Goal: Task Accomplishment & Management: Manage account settings

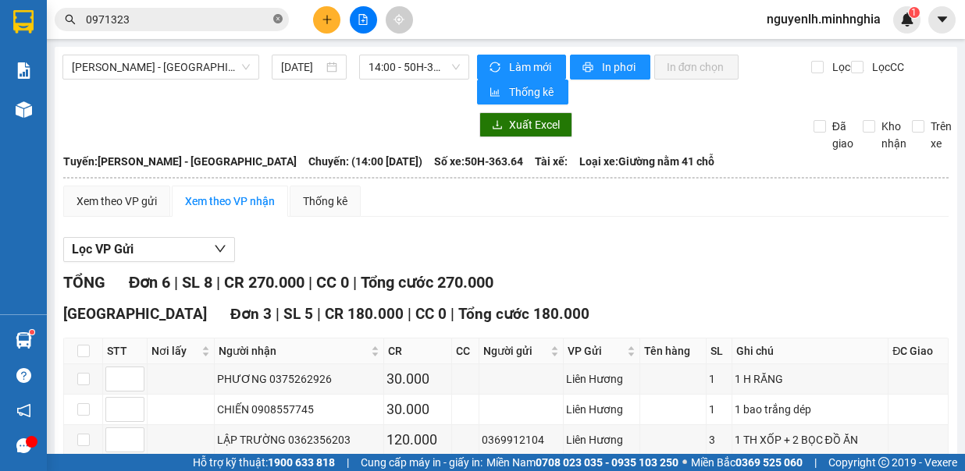
click at [274, 21] on icon "close-circle" at bounding box center [277, 18] width 9 height 9
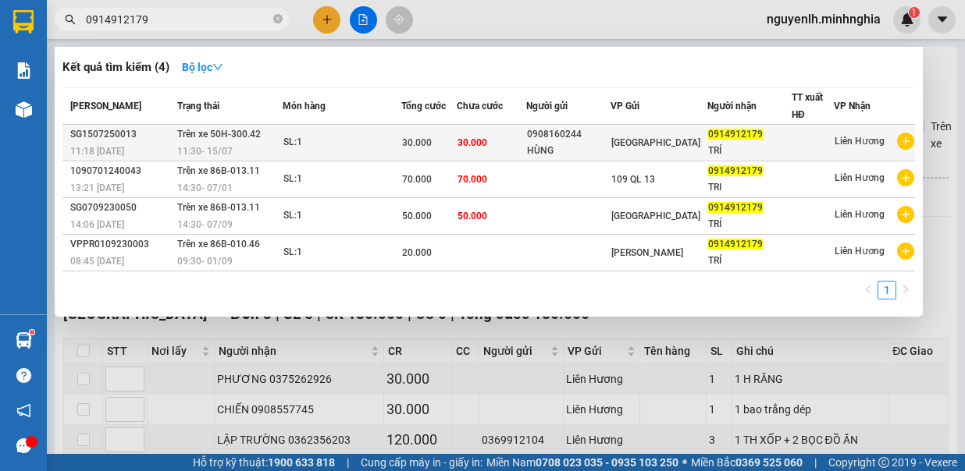
type input "0914912179"
click at [632, 129] on td "[GEOGRAPHIC_DATA]" at bounding box center [659, 143] width 98 height 37
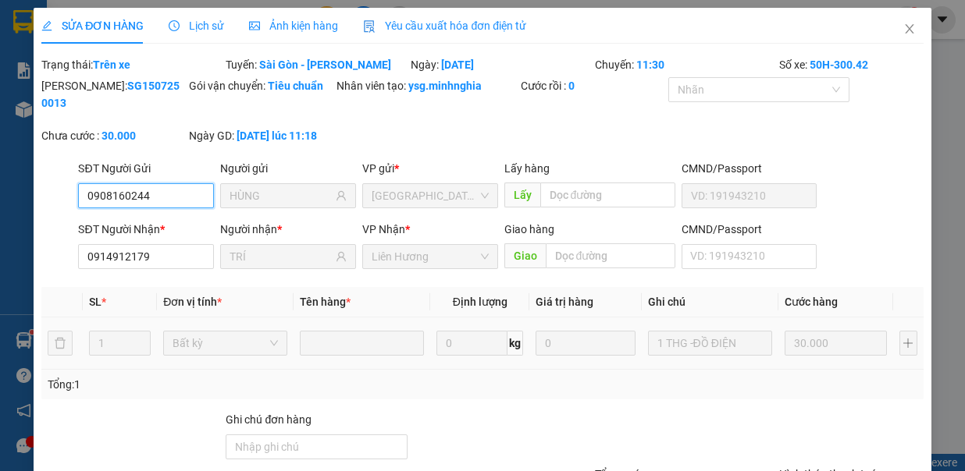
type input "0908160244"
type input "HÙNG"
type input "0914912179"
type input "TRÍ"
type input "30.000"
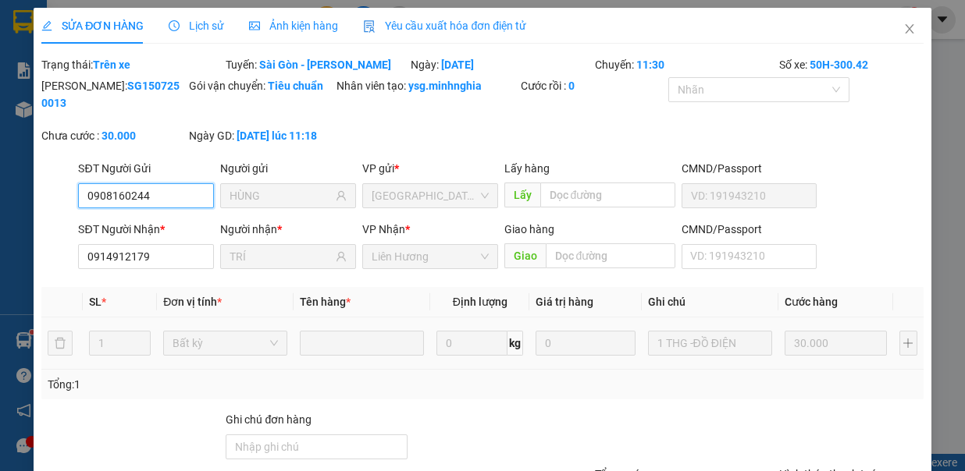
type input "30.000"
click at [903, 34] on icon "close" at bounding box center [909, 29] width 12 height 12
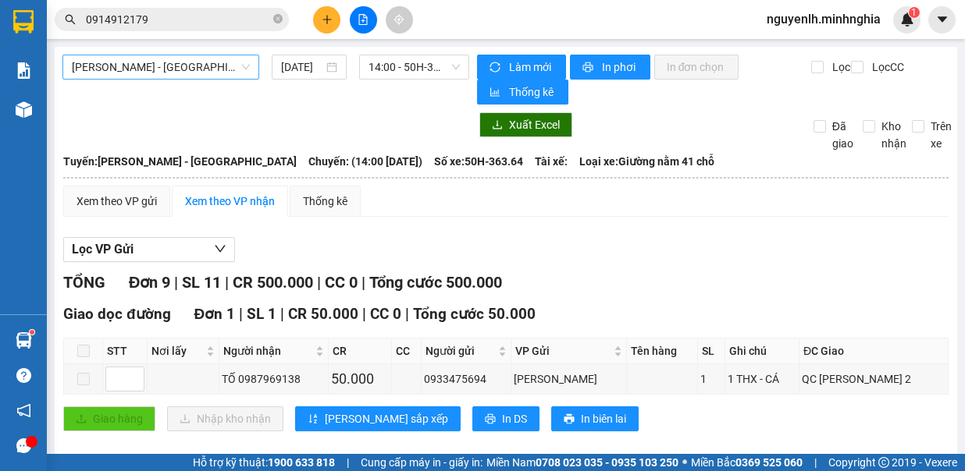
click at [195, 71] on span "[PERSON_NAME] - [GEOGRAPHIC_DATA]" at bounding box center [161, 66] width 178 height 23
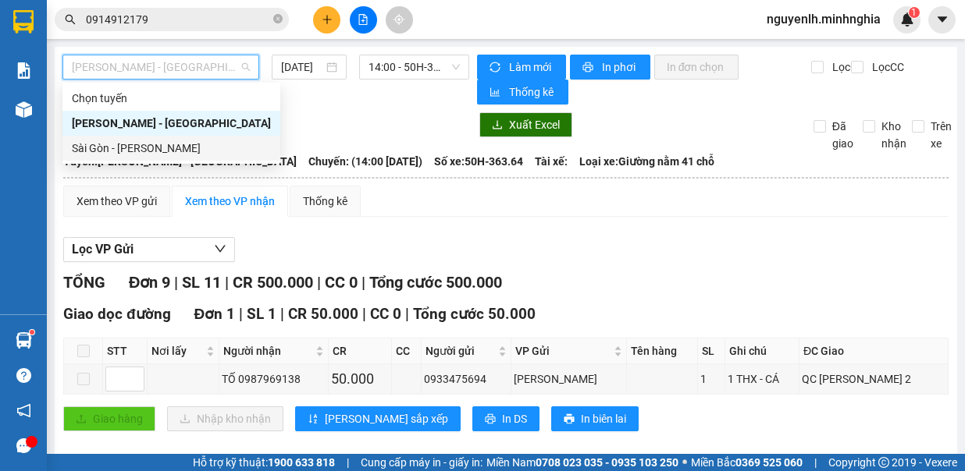
drag, startPoint x: 166, startPoint y: 144, endPoint x: 259, endPoint y: 92, distance: 106.2
click at [170, 141] on div "Sài Gòn - [PERSON_NAME]" at bounding box center [171, 148] width 199 height 17
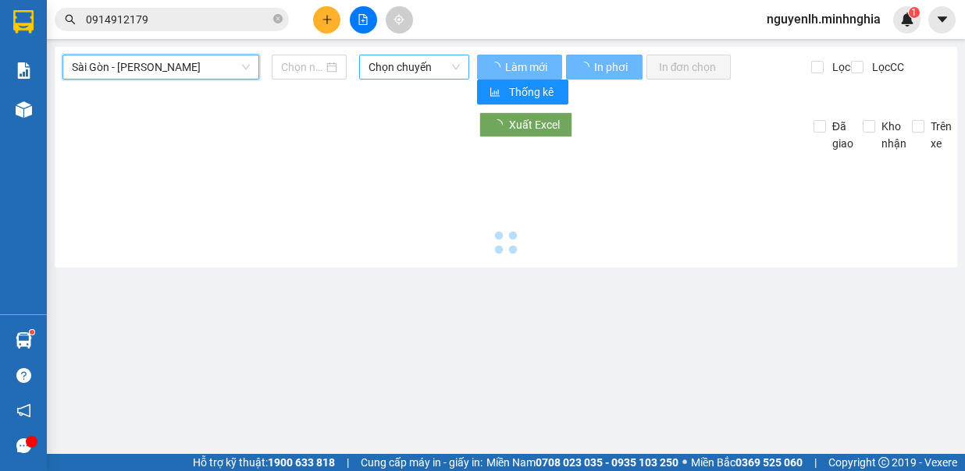
click at [388, 62] on span "Chọn chuyến" at bounding box center [413, 66] width 91 height 23
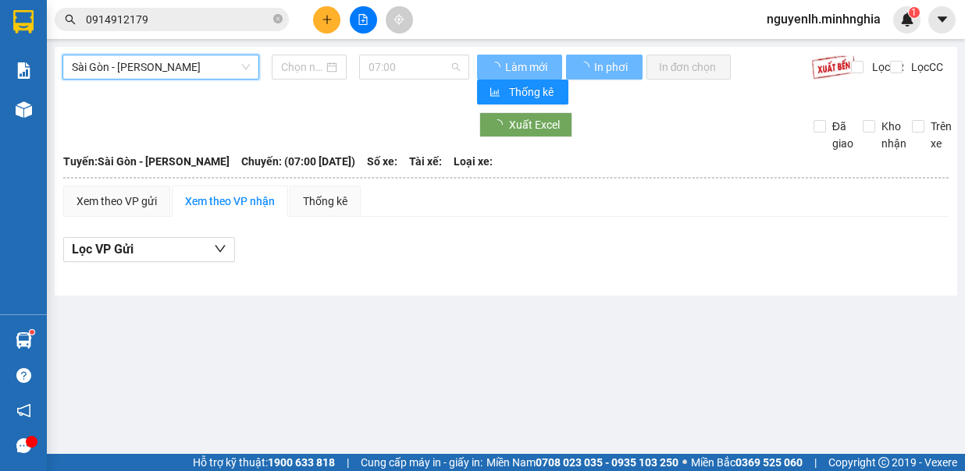
type input "[DATE]"
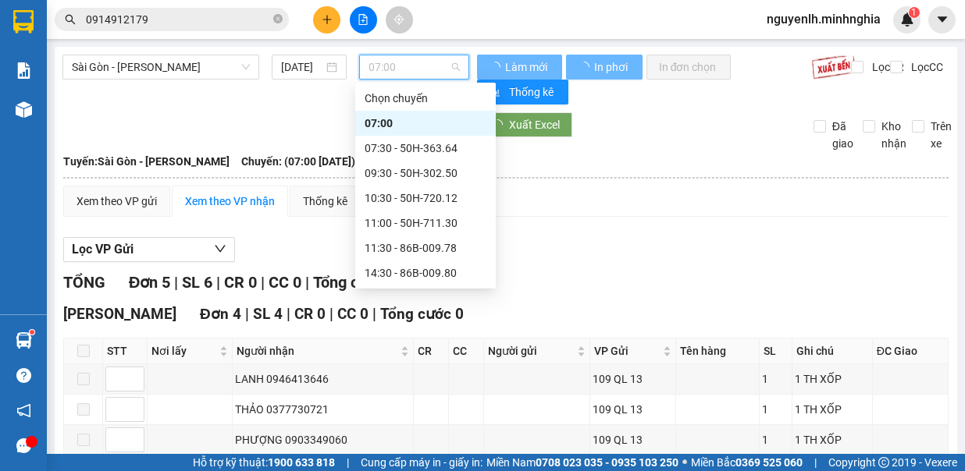
click at [432, 156] on div "07:30 - 50H-363.64" at bounding box center [426, 148] width 122 height 17
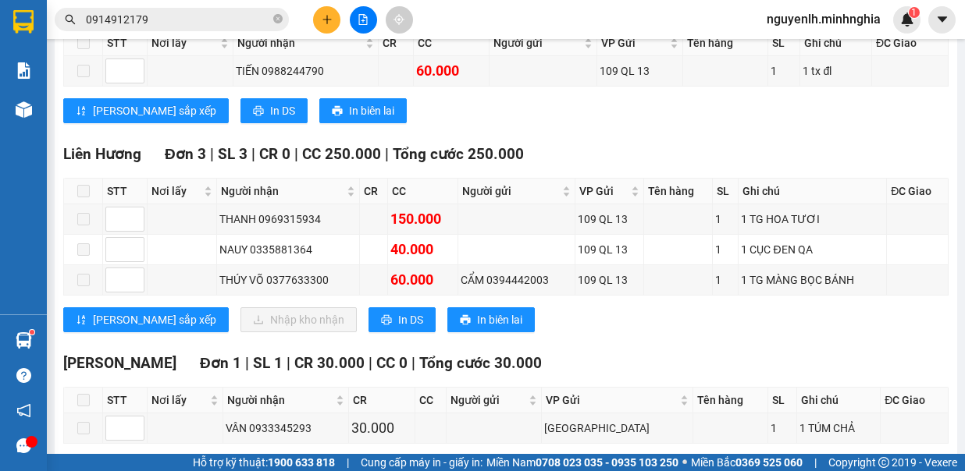
scroll to position [1360, 0]
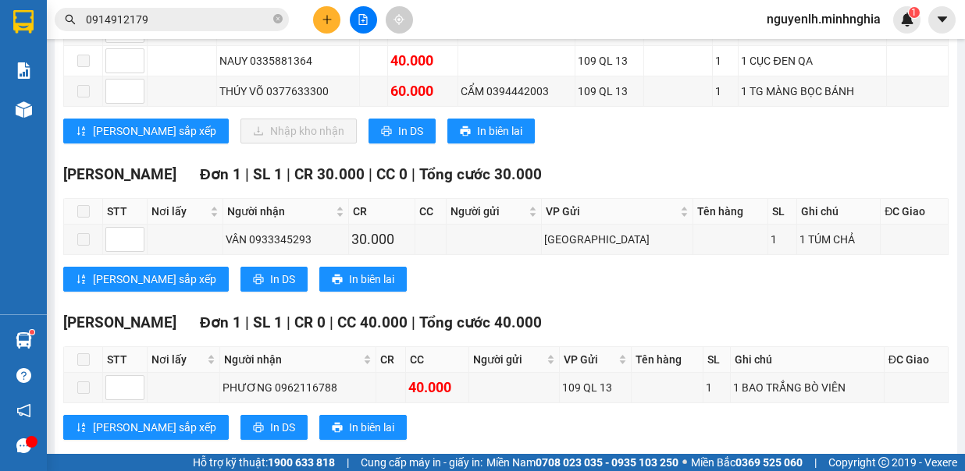
click at [197, 20] on input "0914912179" at bounding box center [178, 19] width 184 height 17
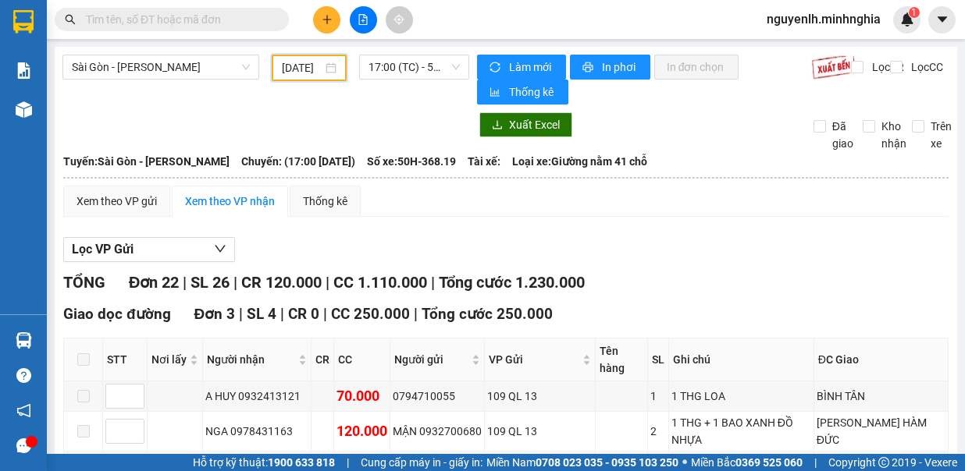
click at [297, 66] on input "14/10/2025" at bounding box center [302, 67] width 41 height 17
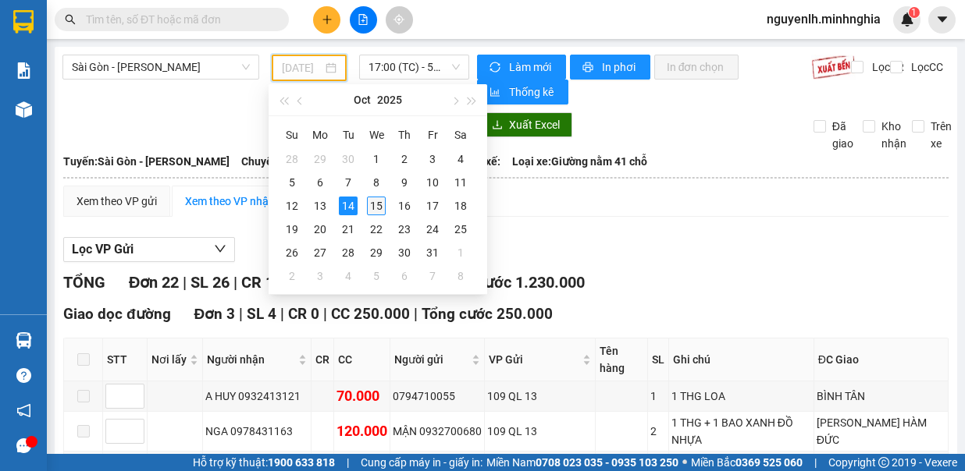
click at [382, 208] on div "15" at bounding box center [376, 206] width 19 height 19
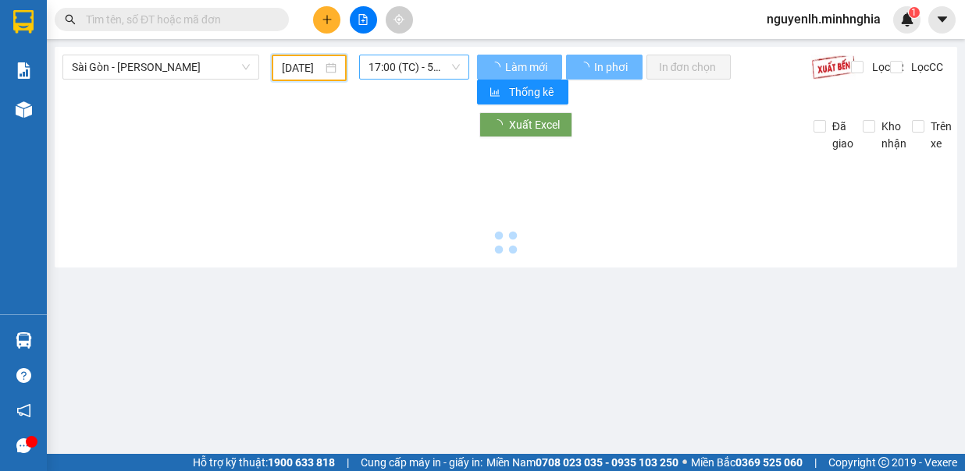
click at [406, 66] on span "17:00 (TC) - 50H-368.19" at bounding box center [413, 66] width 91 height 23
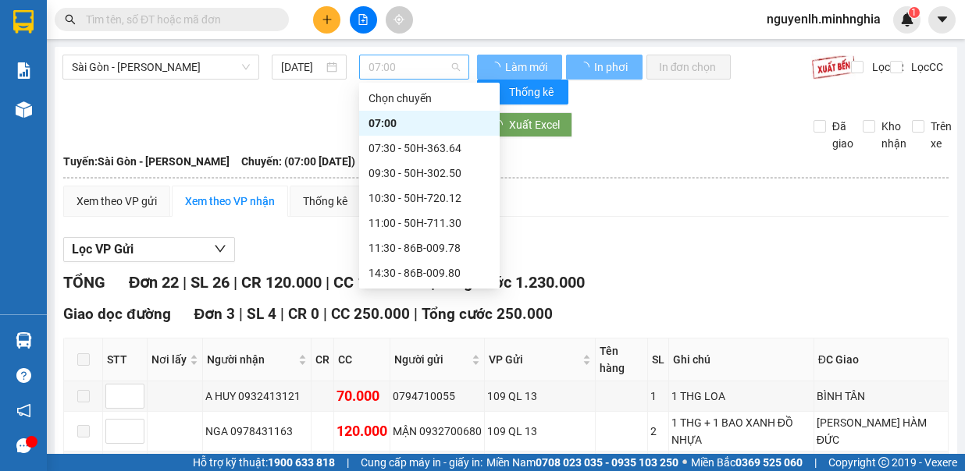
type input "[DATE]"
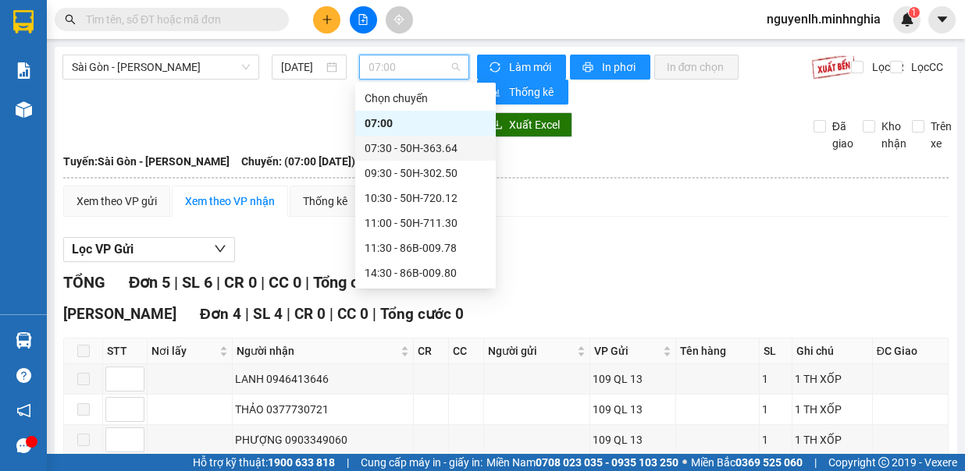
click at [436, 154] on div "07:30 - 50H-363.64" at bounding box center [426, 148] width 122 height 17
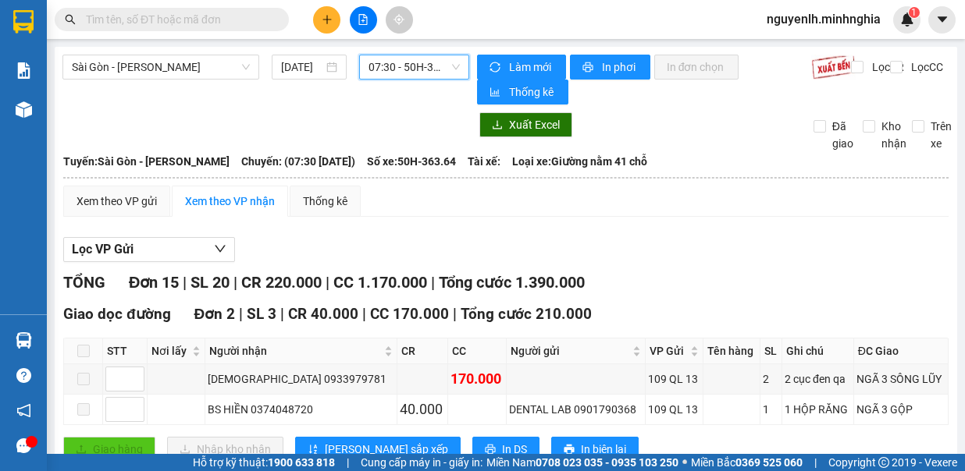
click at [428, 66] on span "07:30 - 50H-363.64" at bounding box center [413, 66] width 91 height 23
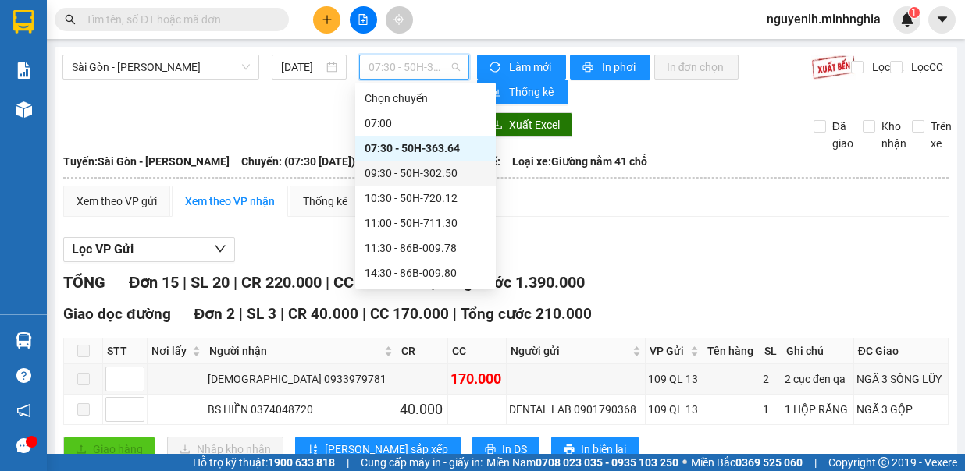
click at [456, 173] on div "09:30 - 50H-302.50" at bounding box center [426, 173] width 122 height 17
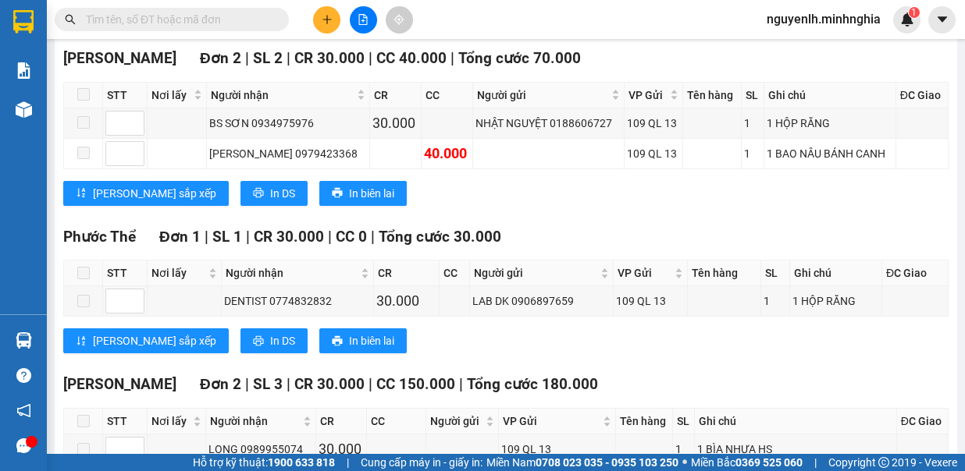
scroll to position [1186, 0]
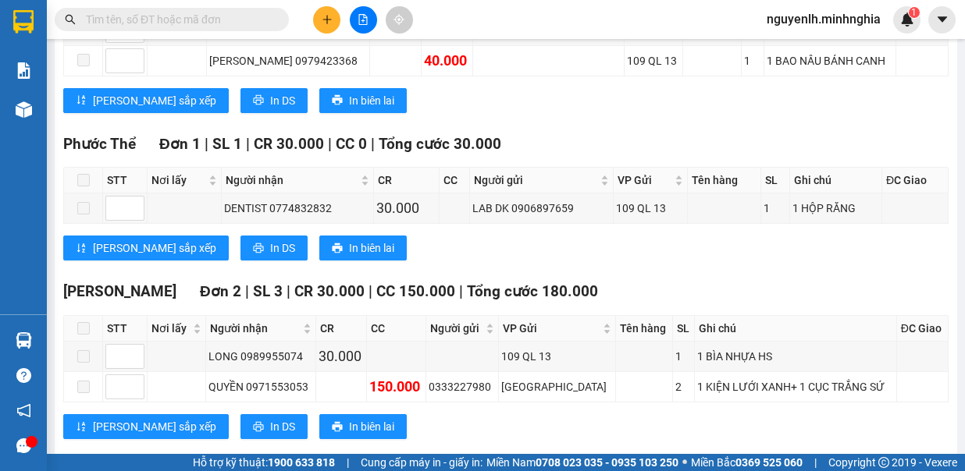
click at [250, 18] on input "text" at bounding box center [178, 19] width 184 height 17
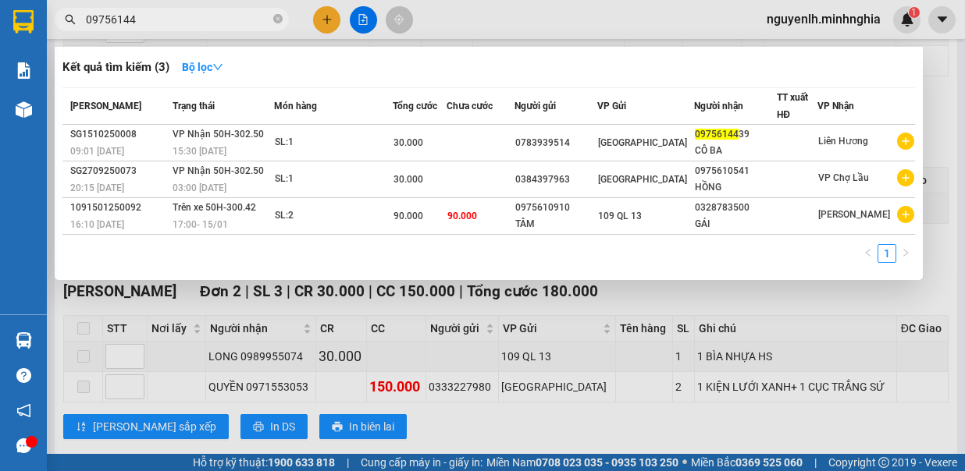
type input "09756144"
click at [529, 9] on div at bounding box center [482, 235] width 965 height 471
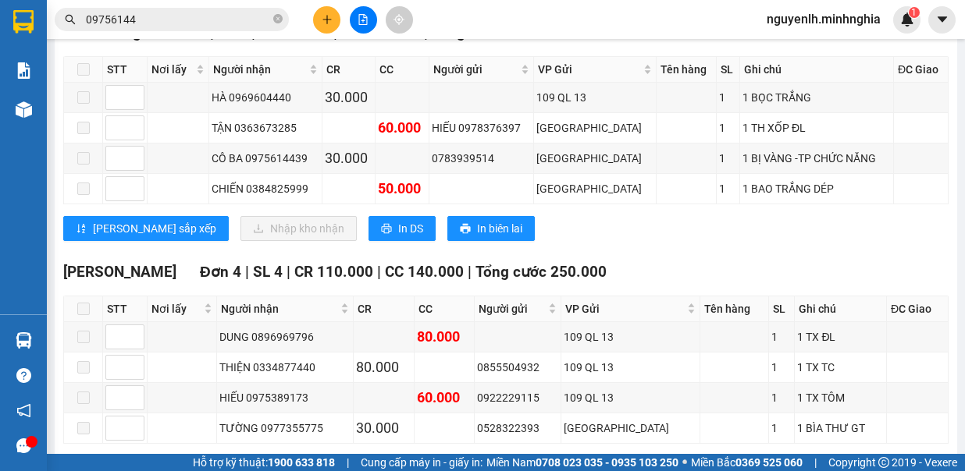
scroll to position [15, 0]
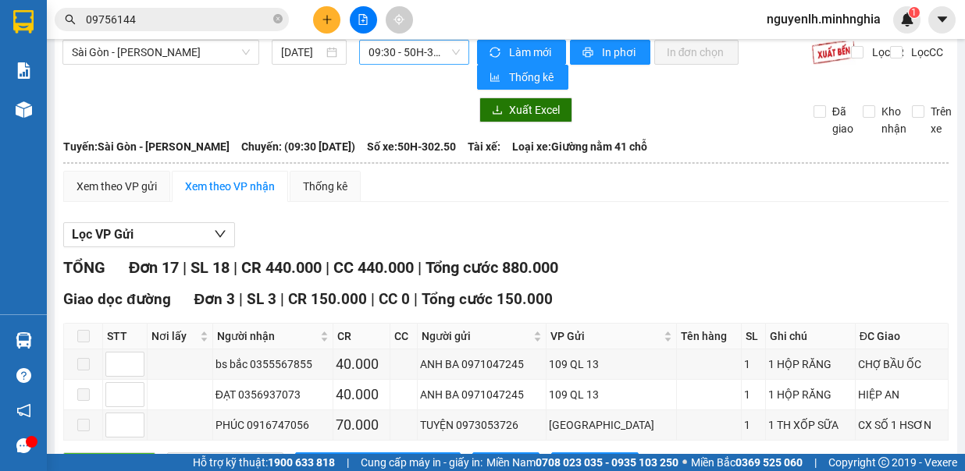
click at [395, 56] on span "09:30 - 50H-302.50" at bounding box center [413, 52] width 91 height 23
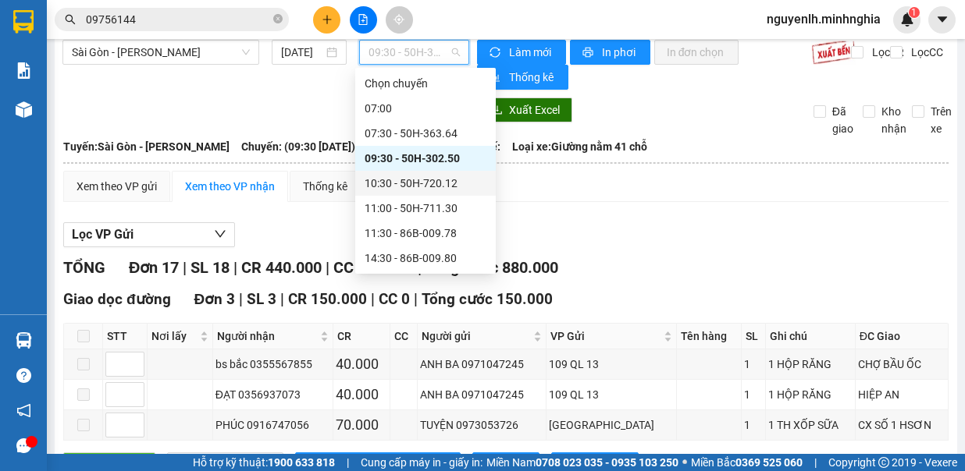
click at [429, 178] on div "10:30 - 50H-720.12" at bounding box center [426, 183] width 122 height 17
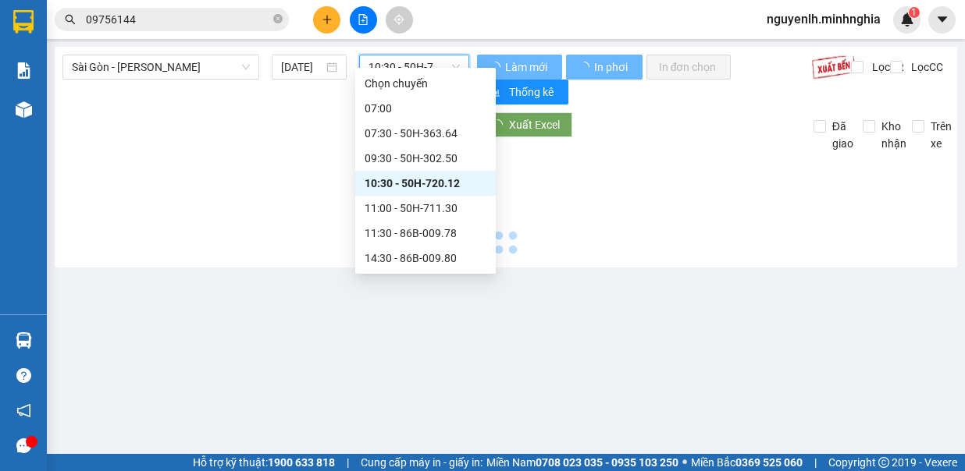
scroll to position [0, 0]
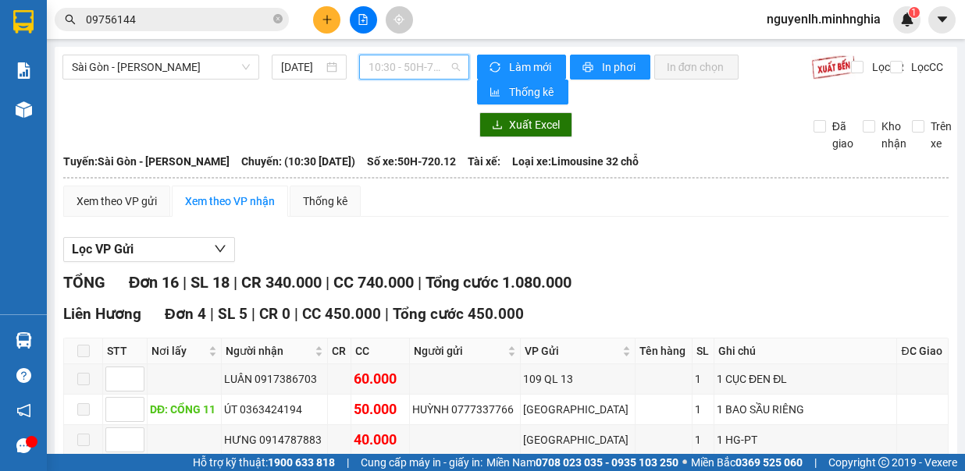
click at [415, 59] on span "10:30 - 50H-720.12" at bounding box center [413, 66] width 91 height 23
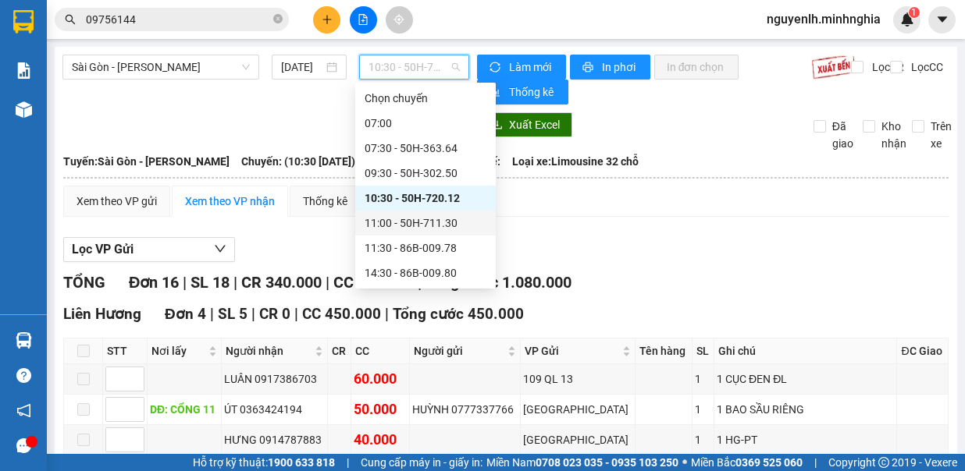
click at [414, 228] on div "11:00 - 50H-711.30" at bounding box center [426, 223] width 122 height 17
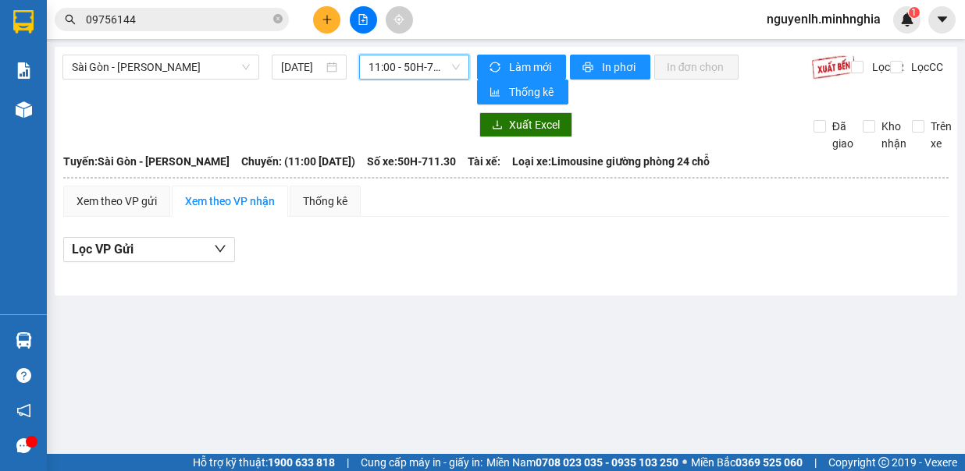
click at [412, 58] on span "11:00 - 50H-711.30" at bounding box center [413, 66] width 91 height 23
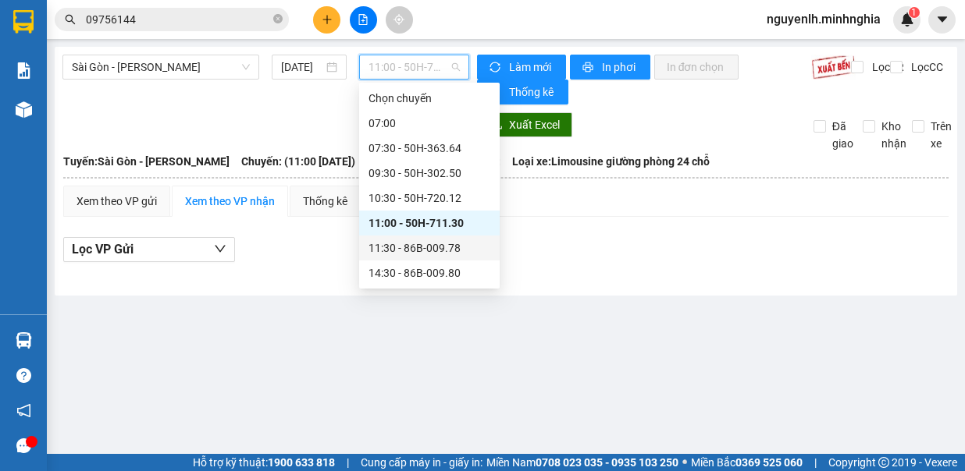
click at [432, 250] on div "11:30 - 86B-009.78" at bounding box center [429, 248] width 122 height 17
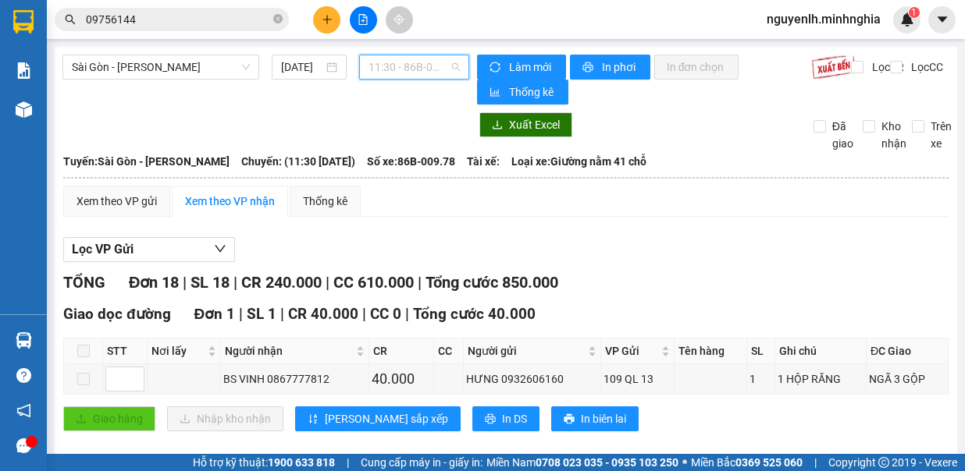
click at [397, 72] on span "11:30 - 86B-009.78" at bounding box center [413, 66] width 91 height 23
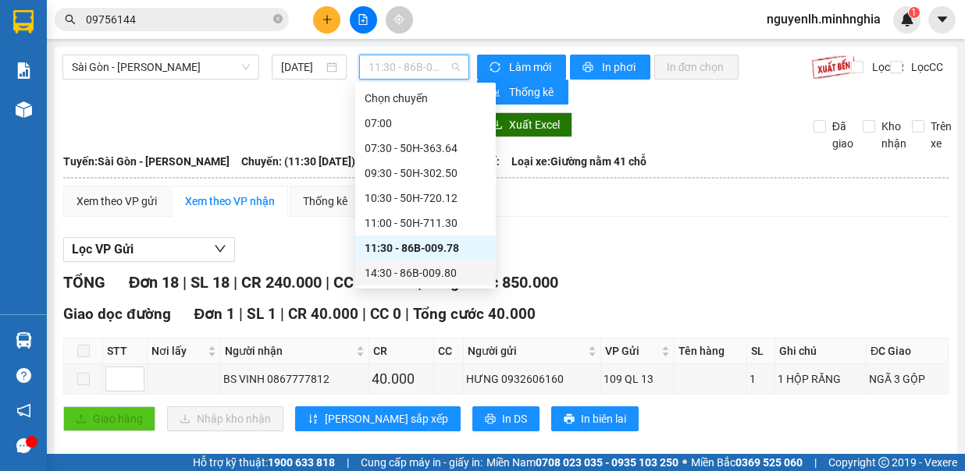
click at [428, 261] on div "14:30 - 86B-009.80" at bounding box center [425, 273] width 141 height 25
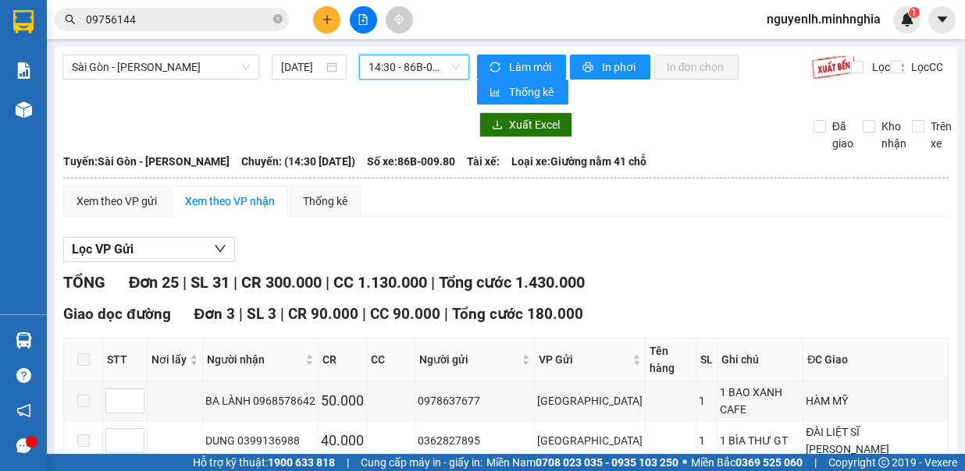
click at [414, 59] on span "14:30 - 86B-009.80" at bounding box center [413, 66] width 91 height 23
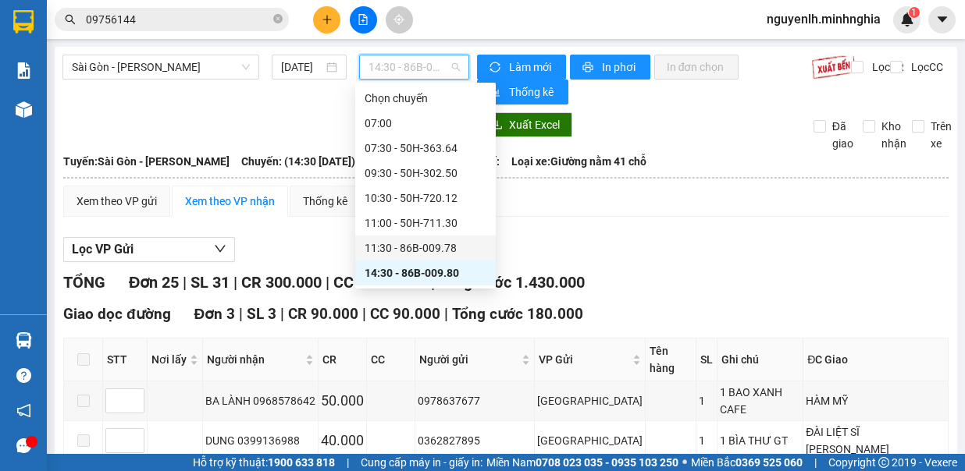
click at [431, 244] on div "11:30 - 86B-009.78" at bounding box center [426, 248] width 122 height 17
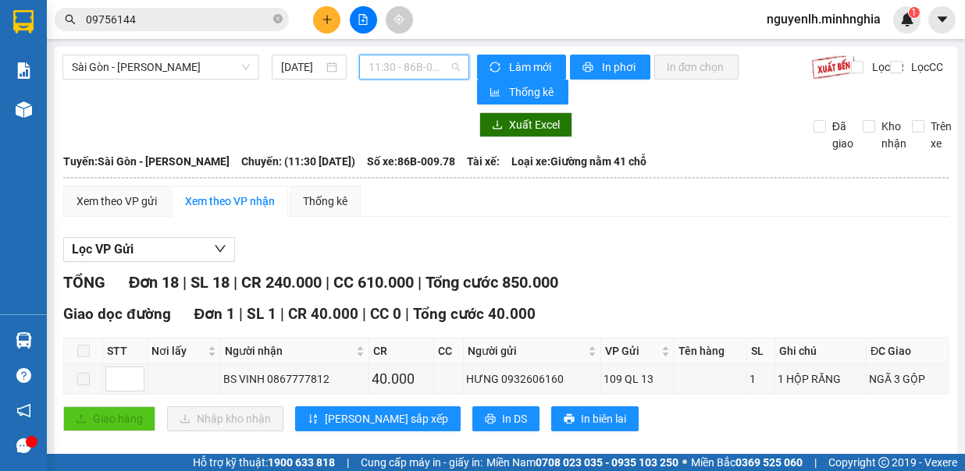
click at [414, 59] on span "11:30 - 86B-009.78" at bounding box center [413, 66] width 91 height 23
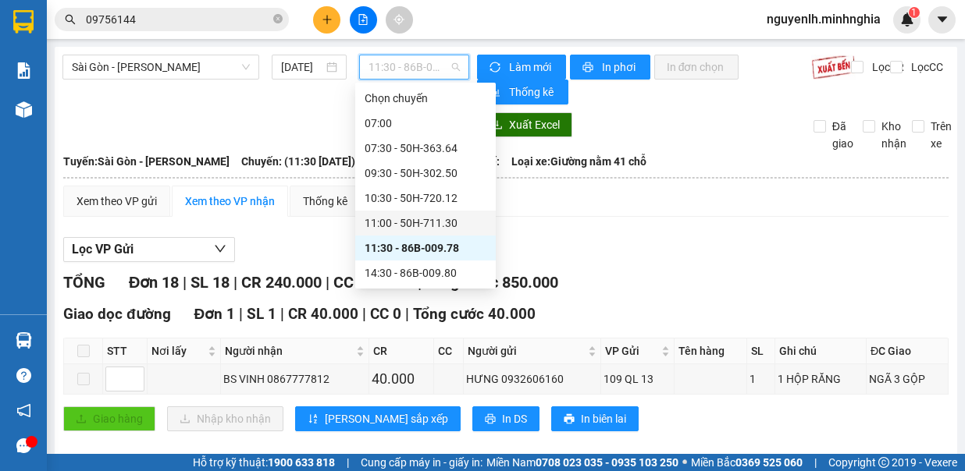
click at [465, 227] on div "11:00 - 50H-711.30" at bounding box center [426, 223] width 122 height 17
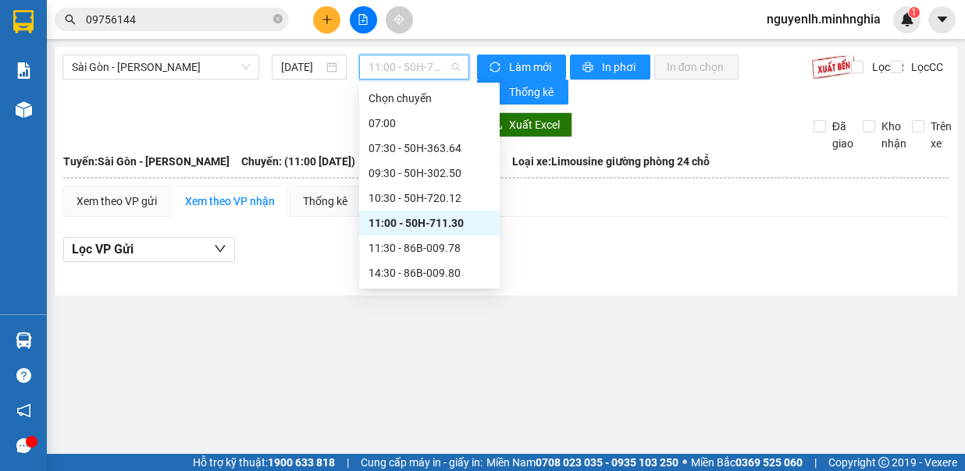
click at [411, 62] on span "11:00 - 50H-711.30" at bounding box center [413, 66] width 91 height 23
click at [415, 200] on div "10:30 - 50H-720.12" at bounding box center [429, 198] width 122 height 17
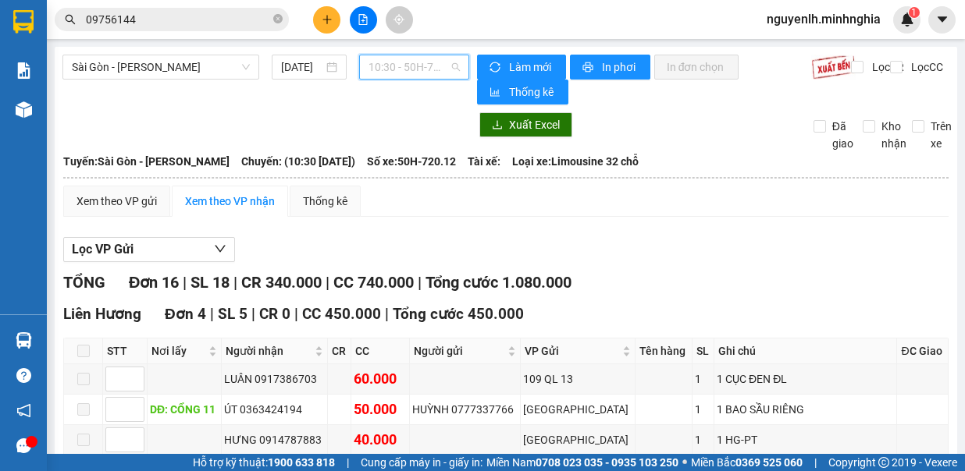
click at [415, 62] on span "10:30 - 50H-720.12" at bounding box center [413, 66] width 91 height 23
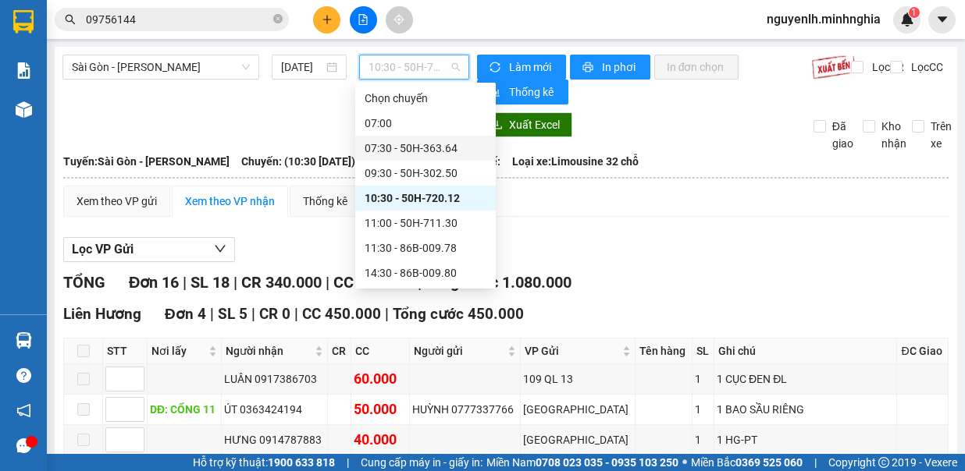
click at [422, 143] on div "07:30 - 50H-363.64" at bounding box center [426, 148] width 122 height 17
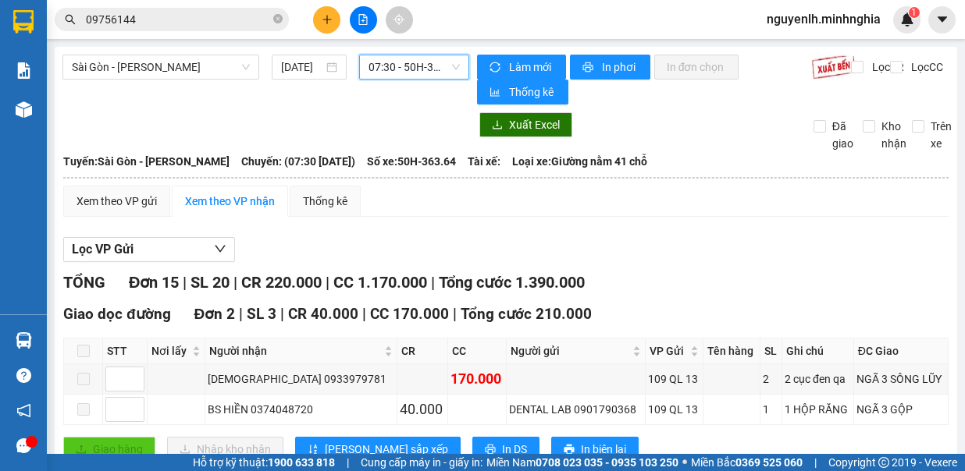
click at [391, 81] on div "Sài Gòn - Phan Rí 15/10/2025 07:30 07:30 - 50H-363.64" at bounding box center [265, 80] width 407 height 50
click at [395, 73] on span "07:30 - 50H-363.64" at bounding box center [413, 66] width 91 height 23
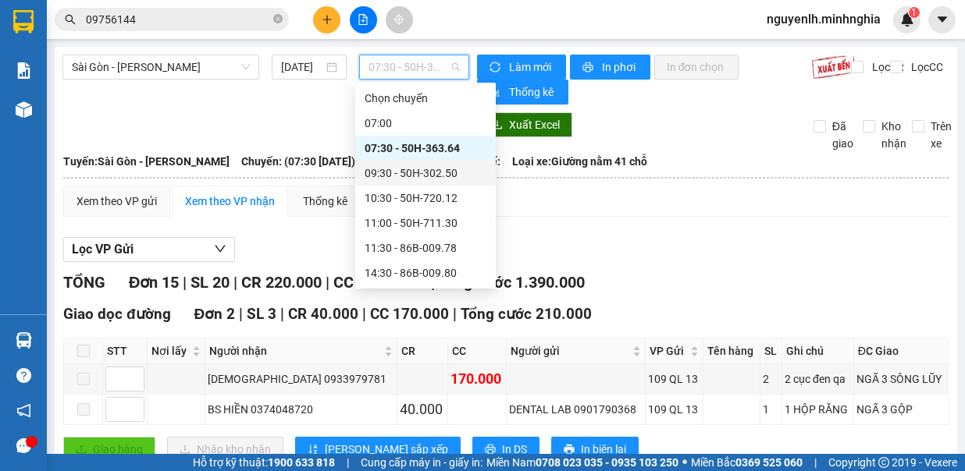
click at [444, 179] on div "09:30 - 50H-302.50" at bounding box center [426, 173] width 122 height 17
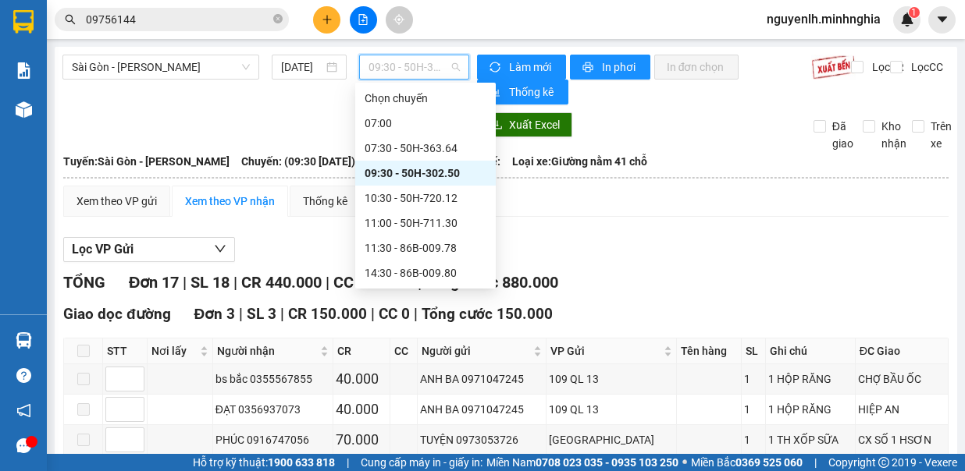
click at [418, 62] on span "09:30 - 50H-302.50" at bounding box center [413, 66] width 91 height 23
click at [429, 197] on div "10:30 - 50H-720.12" at bounding box center [426, 198] width 122 height 17
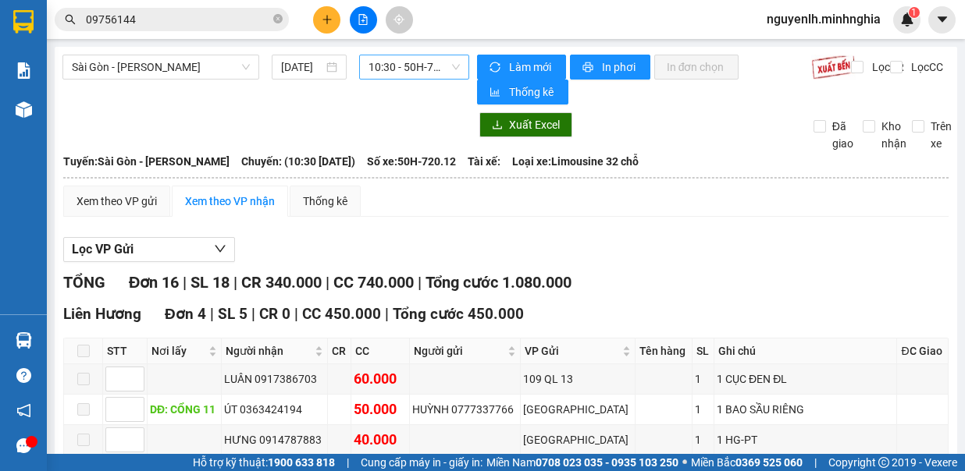
drag, startPoint x: 415, startPoint y: 48, endPoint x: 415, endPoint y: 58, distance: 10.1
click at [415, 73] on span "10:30 - 50H-720.12" at bounding box center [413, 66] width 91 height 23
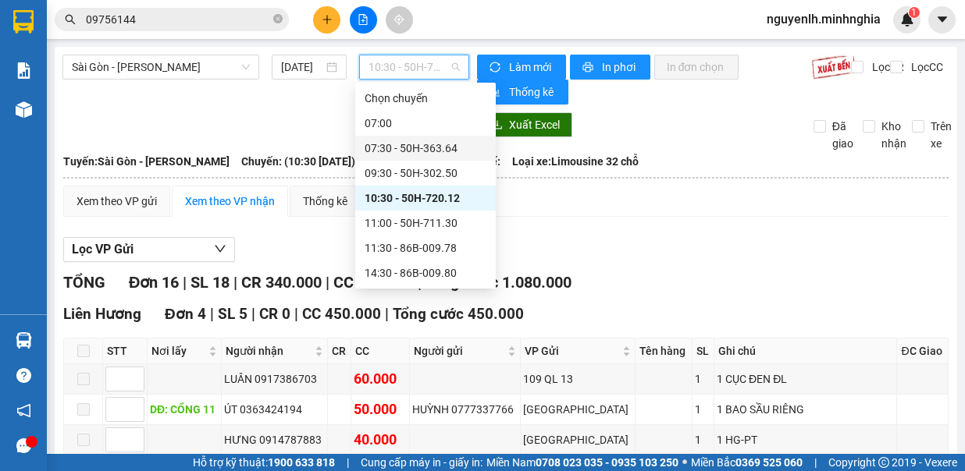
click at [422, 147] on div "07:30 - 50H-363.64" at bounding box center [426, 148] width 122 height 17
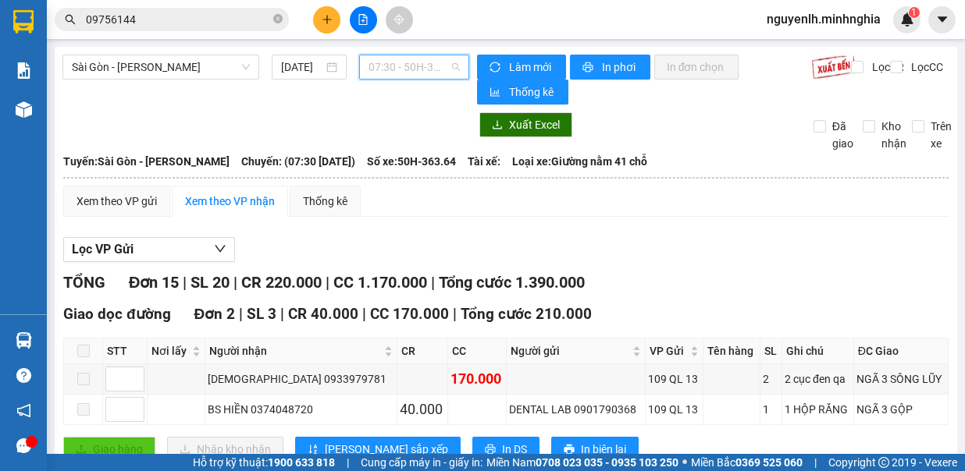
click at [425, 73] on span "07:30 - 50H-363.64" at bounding box center [413, 66] width 91 height 23
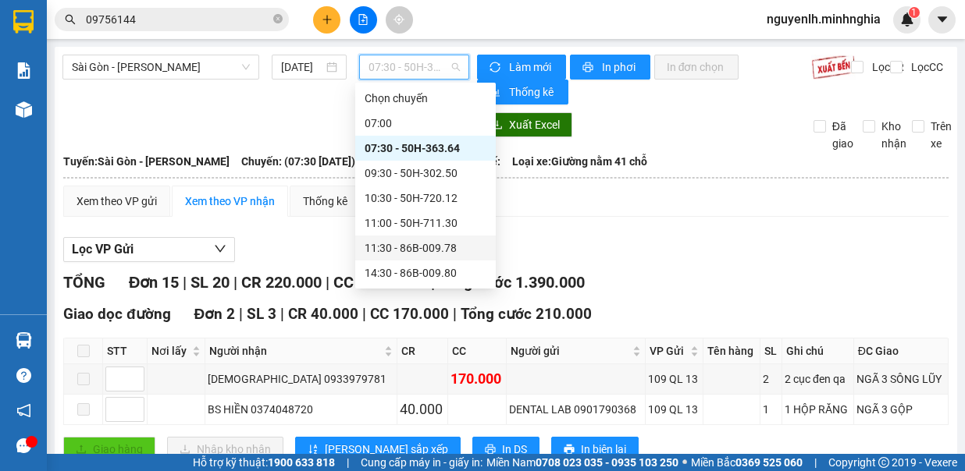
click at [428, 250] on div "11:30 - 86B-009.78" at bounding box center [426, 248] width 122 height 17
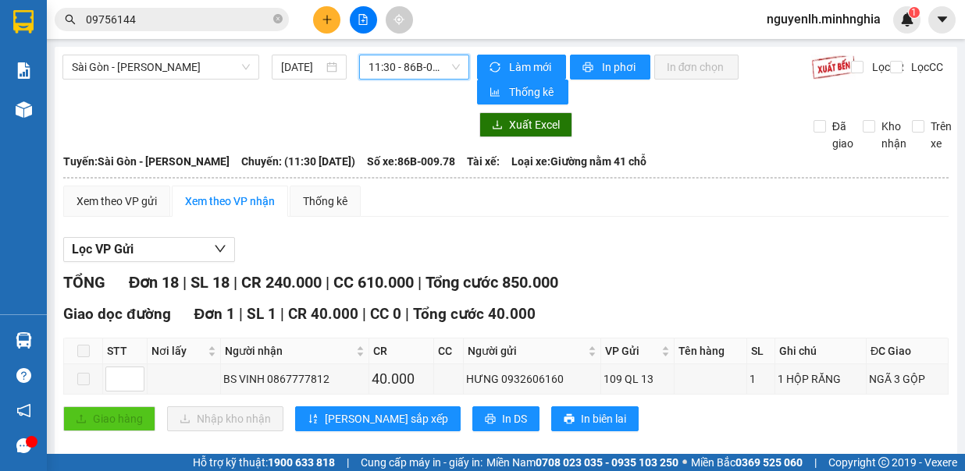
click at [416, 81] on div "Sài Gòn - Phan Rí 15/10/2025 11:30 11:30 - 86B-009.78" at bounding box center [265, 80] width 407 height 50
click at [418, 73] on span "11:30 - 86B-009.78" at bounding box center [413, 66] width 91 height 23
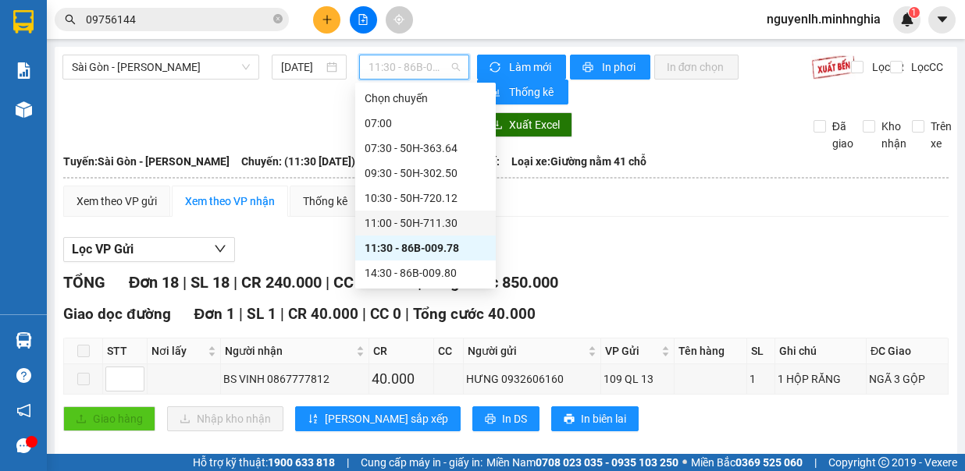
click at [438, 222] on div "11:00 - 50H-711.30" at bounding box center [426, 223] width 122 height 17
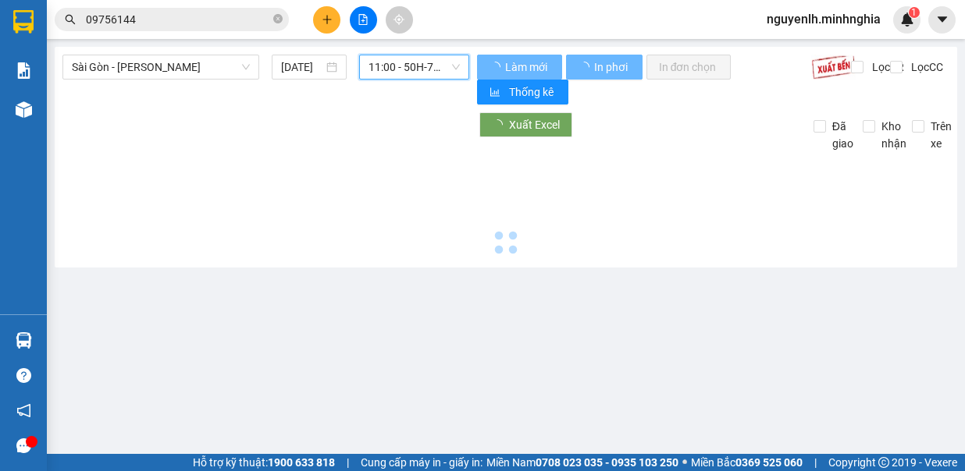
click at [409, 58] on span "11:00 - 50H-711.30" at bounding box center [413, 66] width 91 height 23
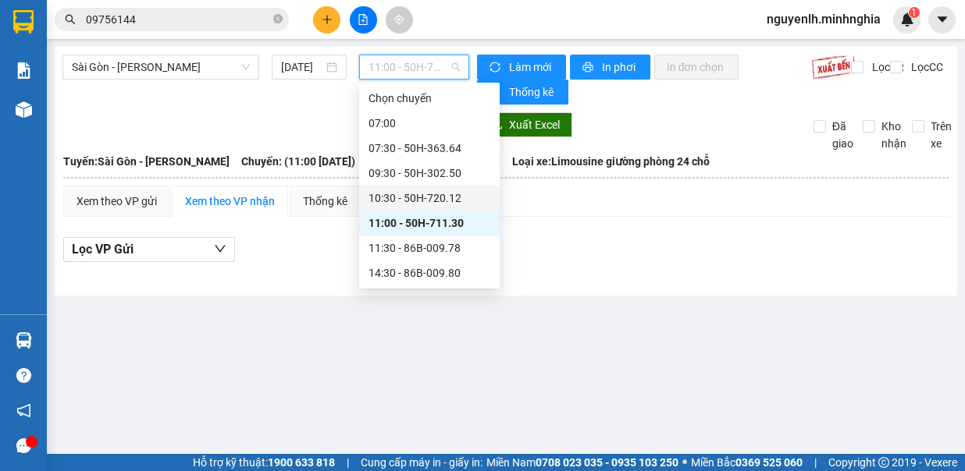
click at [437, 201] on div "10:30 - 50H-720.12" at bounding box center [429, 198] width 122 height 17
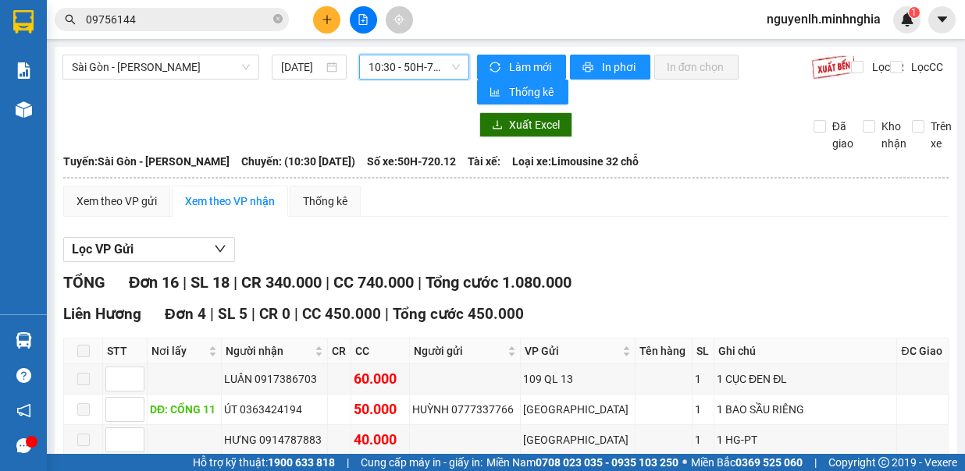
click at [423, 72] on span "10:30 - 50H-720.12" at bounding box center [413, 66] width 91 height 23
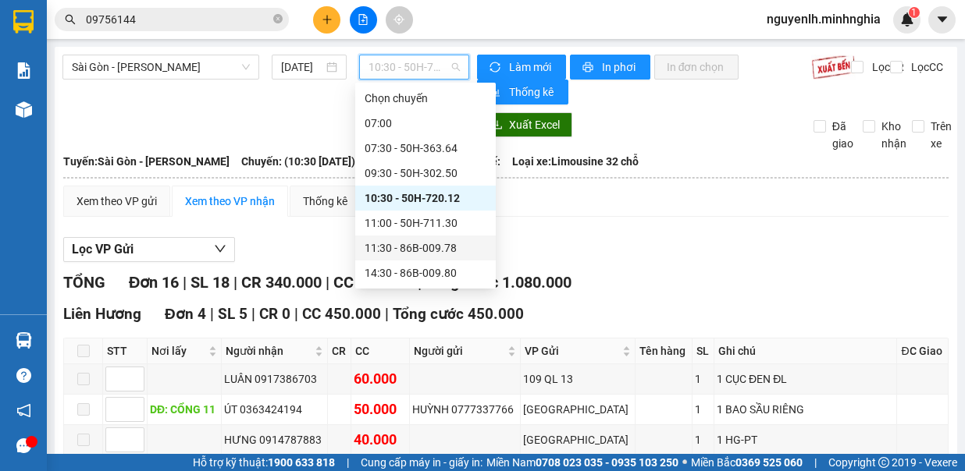
click at [410, 247] on div "11:30 - 86B-009.78" at bounding box center [426, 248] width 122 height 17
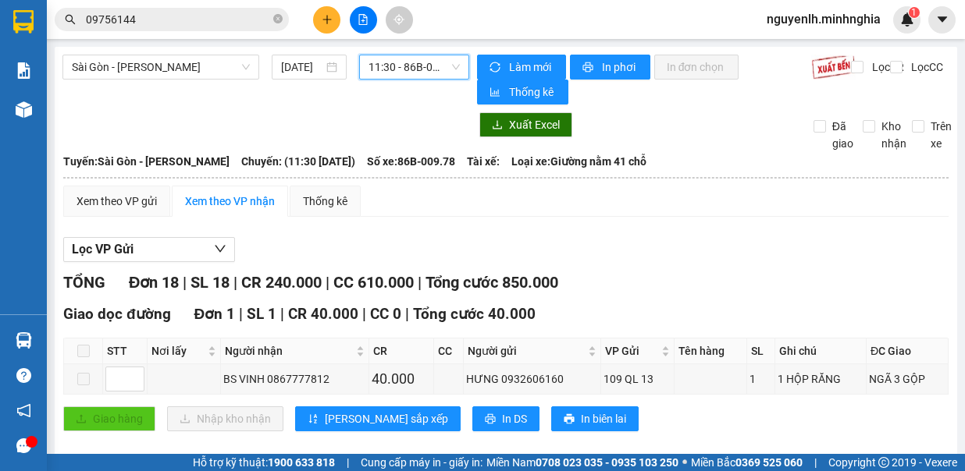
click at [430, 72] on span "11:30 - 86B-009.78" at bounding box center [413, 66] width 91 height 23
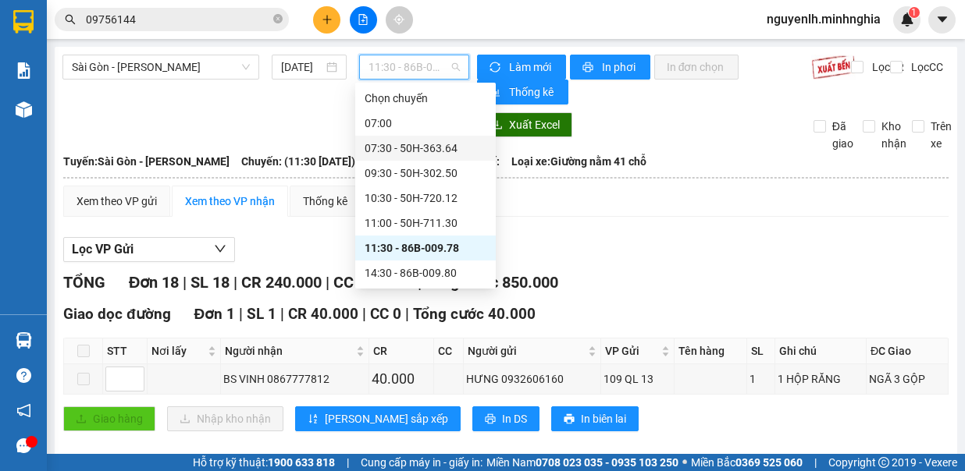
click at [436, 147] on div "07:30 - 50H-363.64" at bounding box center [426, 148] width 122 height 17
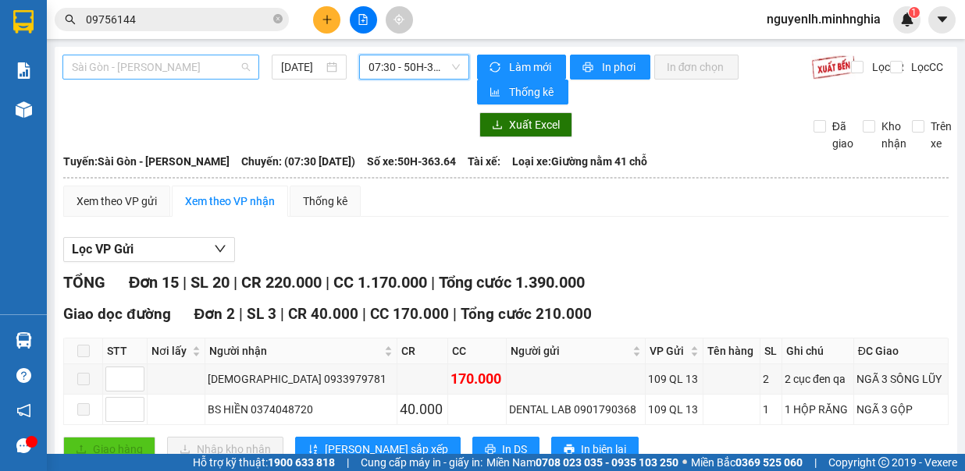
click at [202, 63] on span "Sài Gòn - [PERSON_NAME]" at bounding box center [161, 66] width 178 height 23
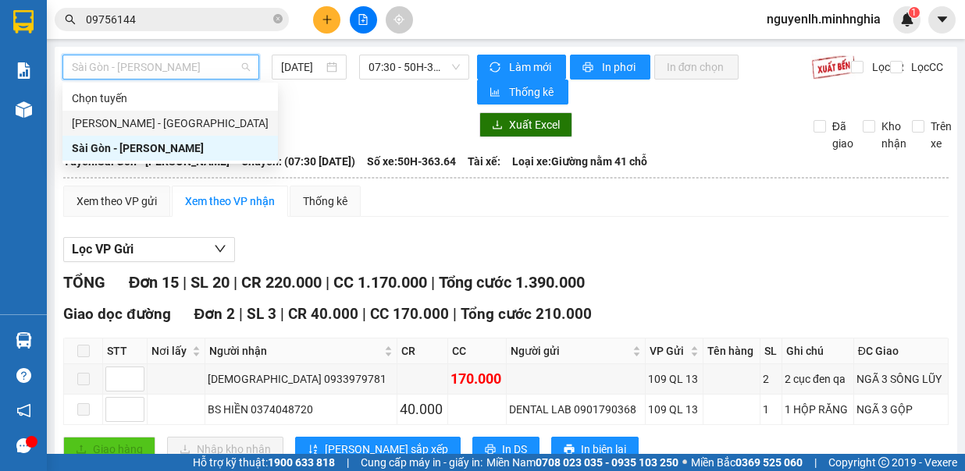
drag, startPoint x: 187, startPoint y: 114, endPoint x: 219, endPoint y: 104, distance: 32.8
click at [187, 115] on div "[PERSON_NAME] - [GEOGRAPHIC_DATA]" at bounding box center [170, 123] width 197 height 17
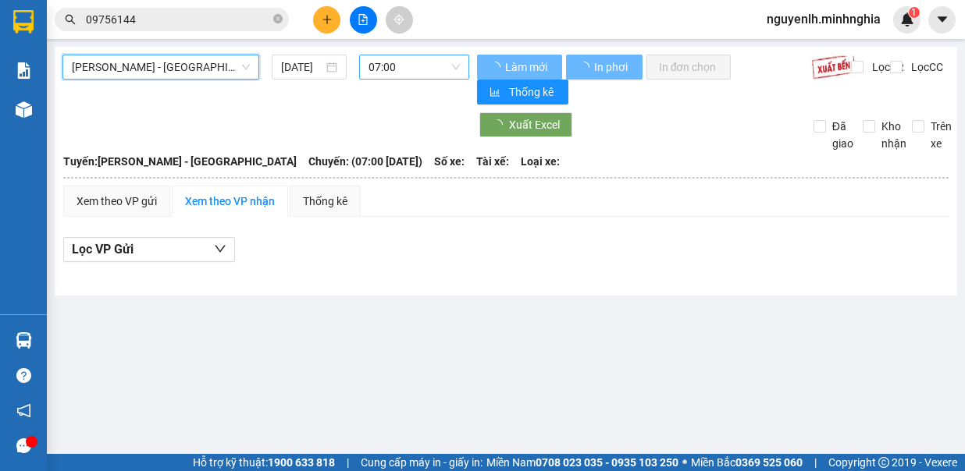
click at [403, 72] on span "07:00" at bounding box center [413, 66] width 91 height 23
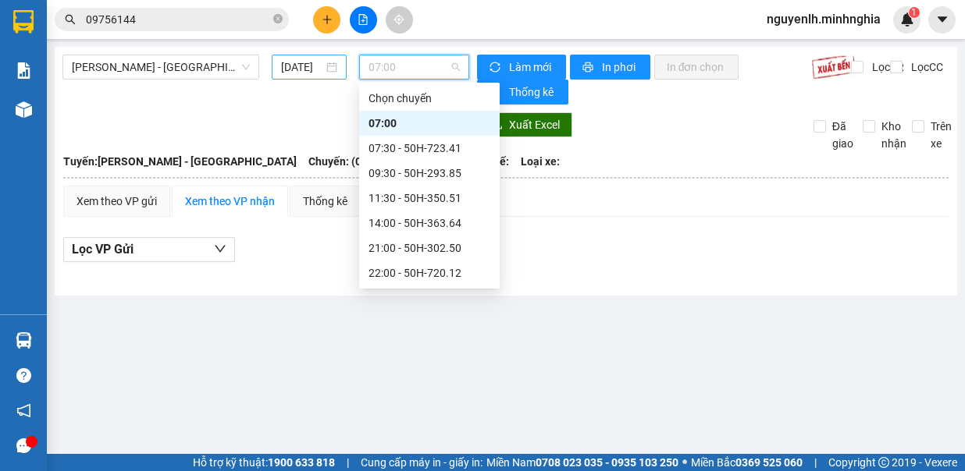
click at [304, 69] on input "[DATE]" at bounding box center [302, 67] width 42 height 17
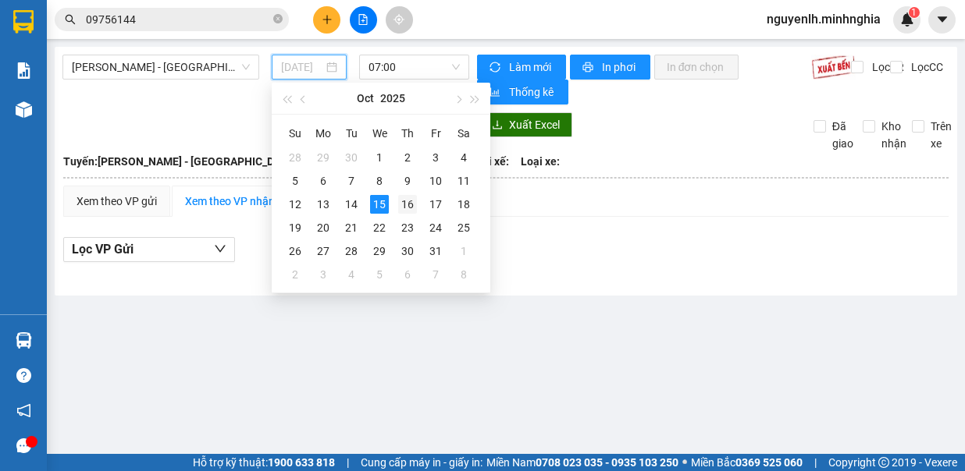
click at [406, 196] on div "16" at bounding box center [407, 204] width 19 height 19
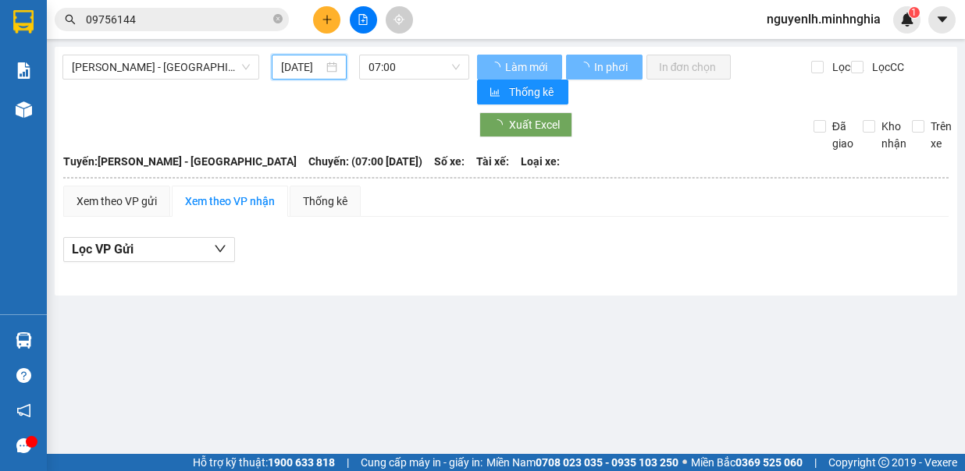
type input "[DATE]"
click at [398, 66] on span "07:00" at bounding box center [413, 66] width 91 height 23
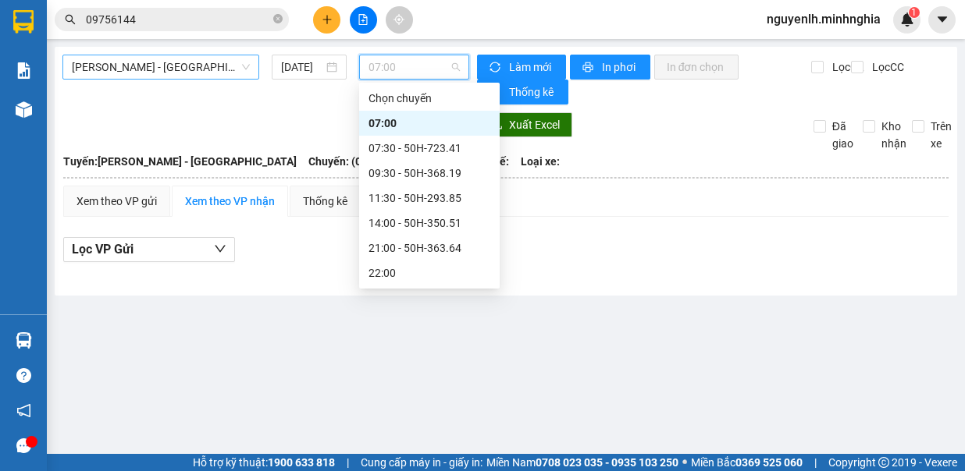
click at [204, 75] on span "[PERSON_NAME] - [GEOGRAPHIC_DATA]" at bounding box center [161, 66] width 178 height 23
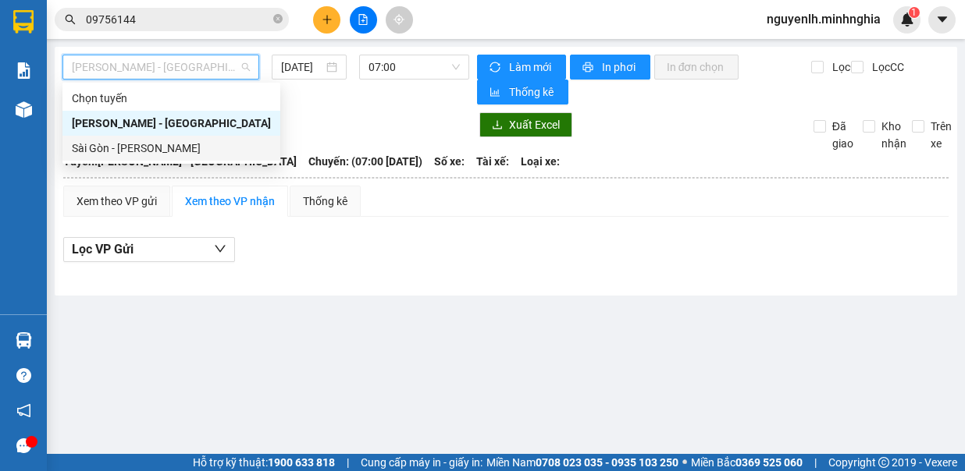
click at [184, 138] on div "Sài Gòn - [PERSON_NAME]" at bounding box center [171, 148] width 218 height 25
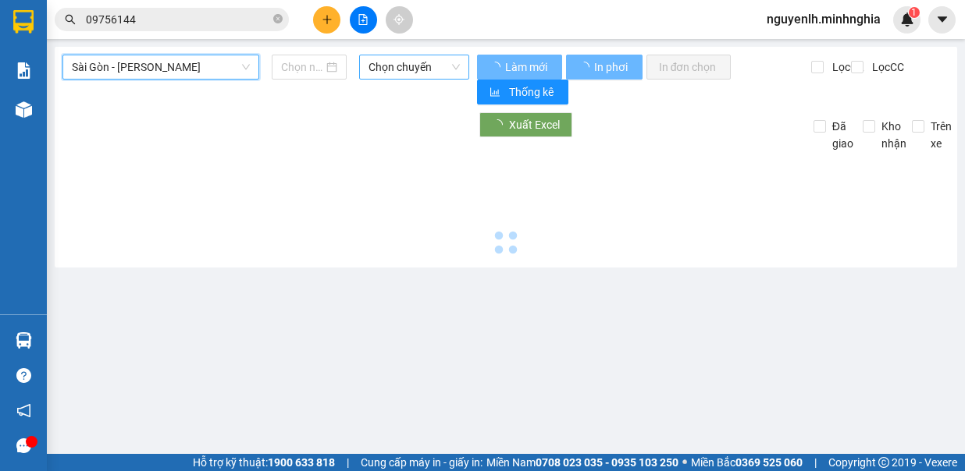
click at [403, 69] on span "Chọn chuyến" at bounding box center [413, 66] width 91 height 23
type input "[DATE]"
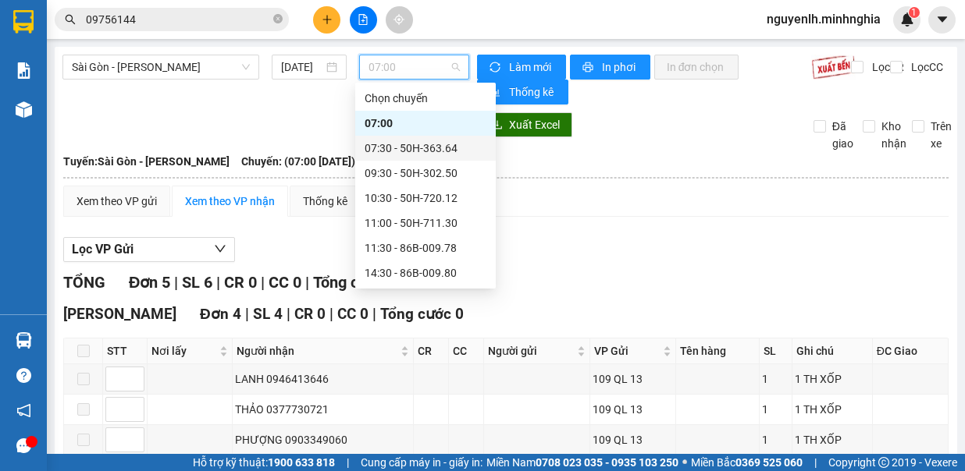
click at [412, 137] on div "07:30 - 50H-363.64" at bounding box center [425, 148] width 141 height 25
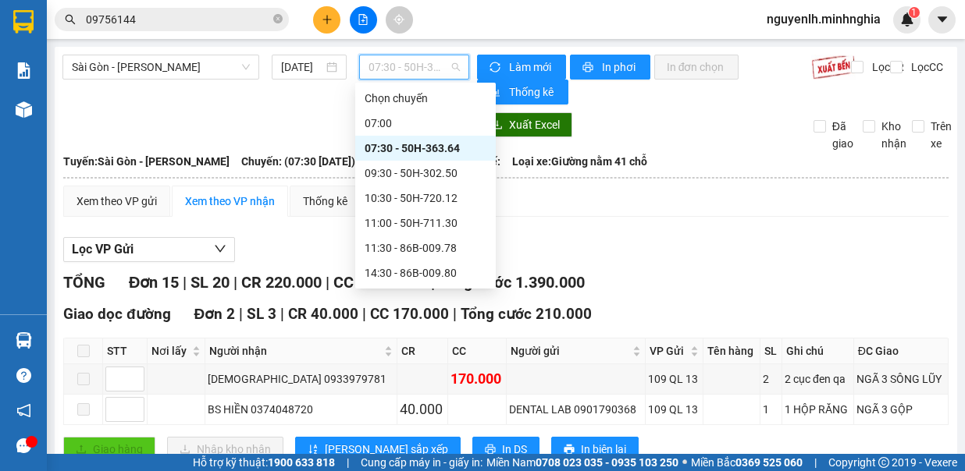
click at [414, 73] on span "07:30 - 50H-363.64" at bounding box center [413, 66] width 91 height 23
click at [420, 241] on div "11:30 - 86B-009.78" at bounding box center [426, 248] width 122 height 17
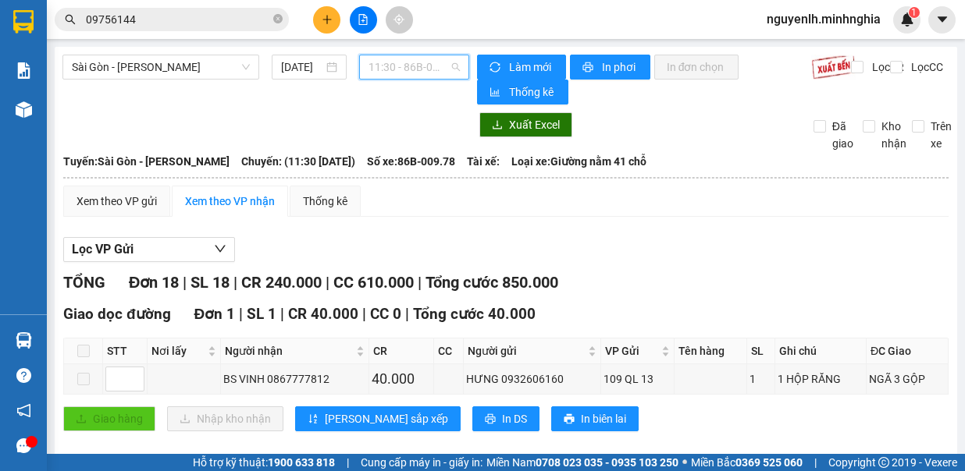
click at [375, 65] on span "11:30 - 86B-009.78" at bounding box center [413, 66] width 91 height 23
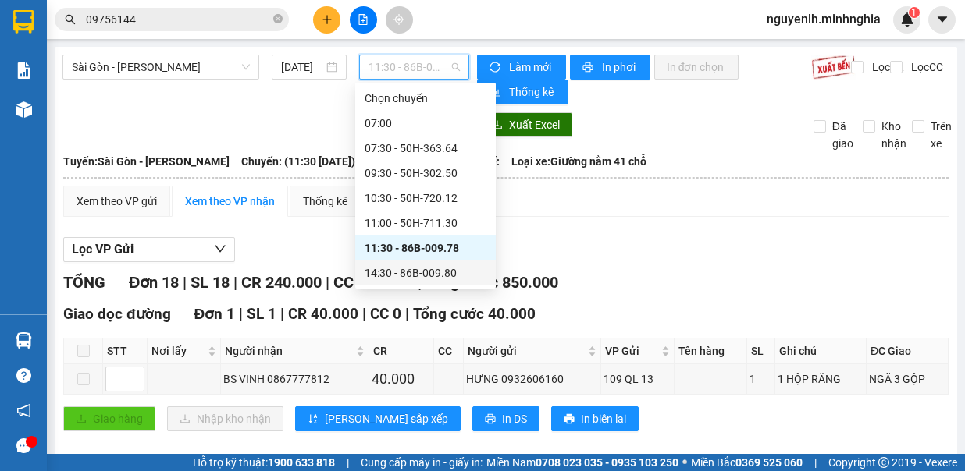
click at [422, 272] on div "14:30 - 86B-009.80" at bounding box center [426, 273] width 122 height 17
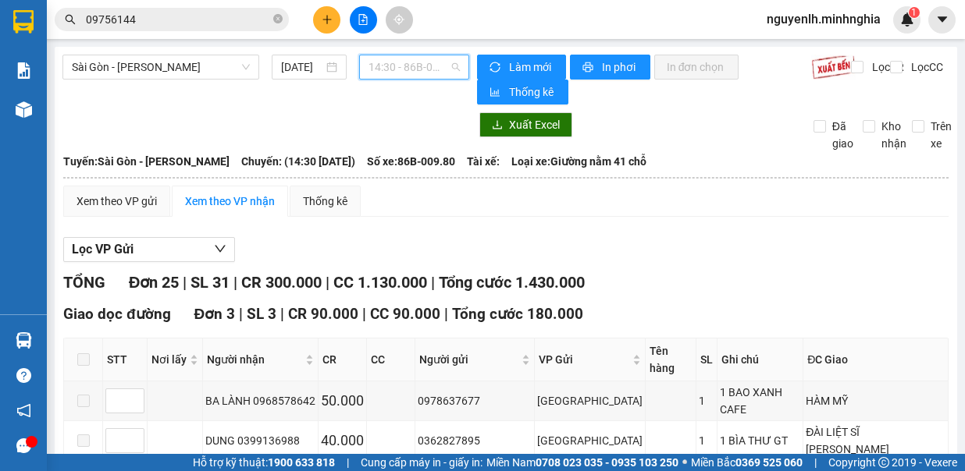
click at [436, 68] on span "14:30 - 86B-009.80" at bounding box center [413, 66] width 91 height 23
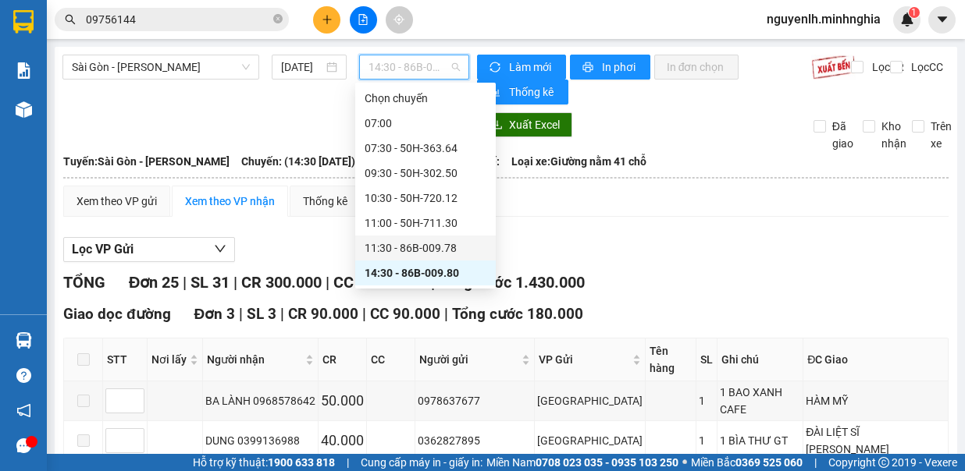
click at [442, 244] on div "11:30 - 86B-009.78" at bounding box center [426, 248] width 122 height 17
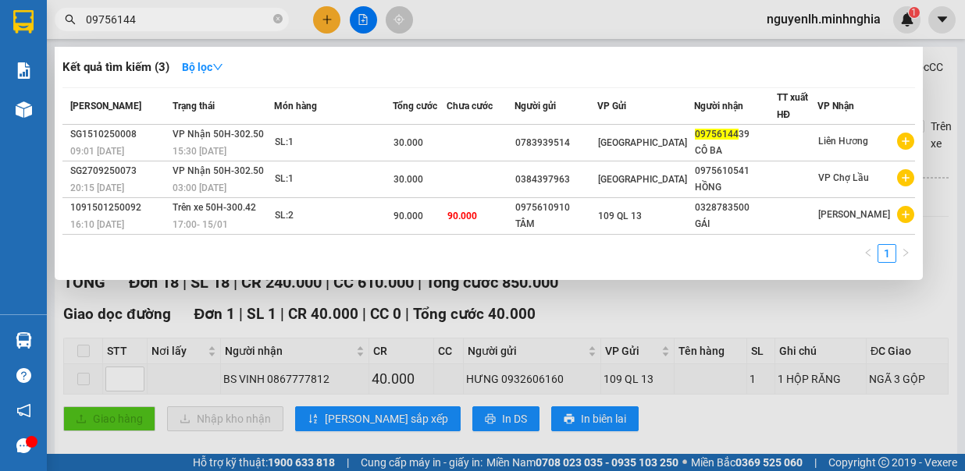
click at [281, 29] on span "09756144" at bounding box center [172, 19] width 234 height 23
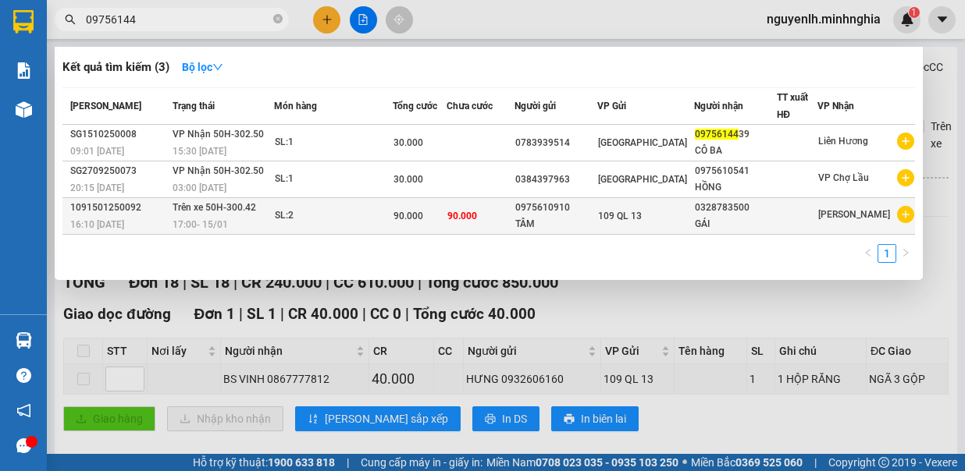
drag, startPoint x: 279, startPoint y: 19, endPoint x: 308, endPoint y: 206, distance: 189.7
click at [272, 34] on div "Kết quả tìm kiếm ( 3 ) Bộ lọc Mã ĐH Trạng thái Món hàng Tổng cước Chưa cước Ngư…" at bounding box center [152, 19] width 304 height 27
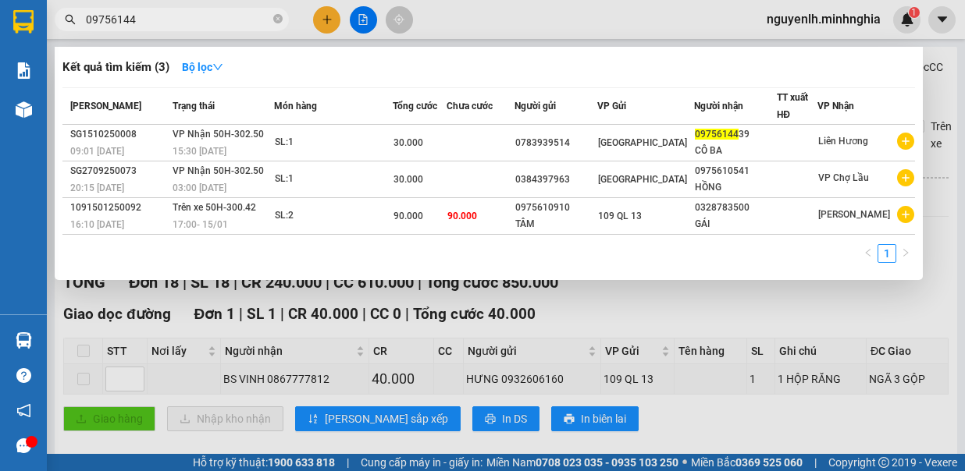
type input "097561440"
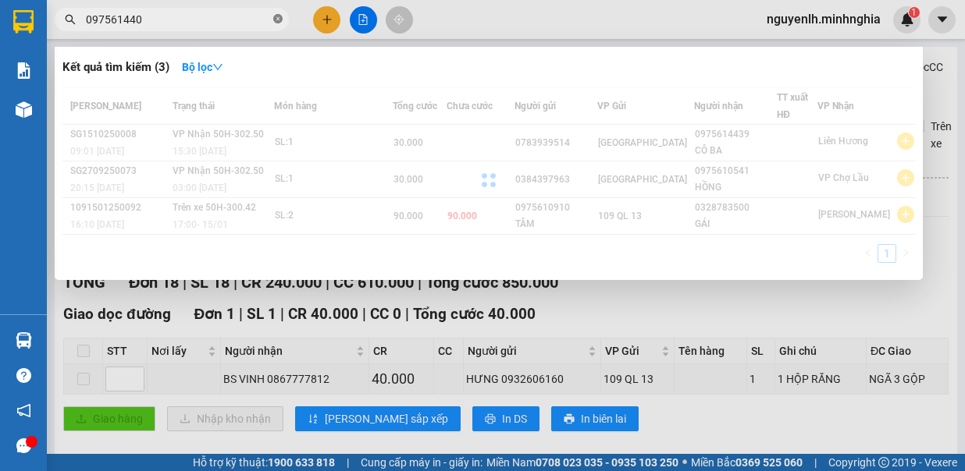
click at [276, 23] on icon "close-circle" at bounding box center [277, 18] width 9 height 9
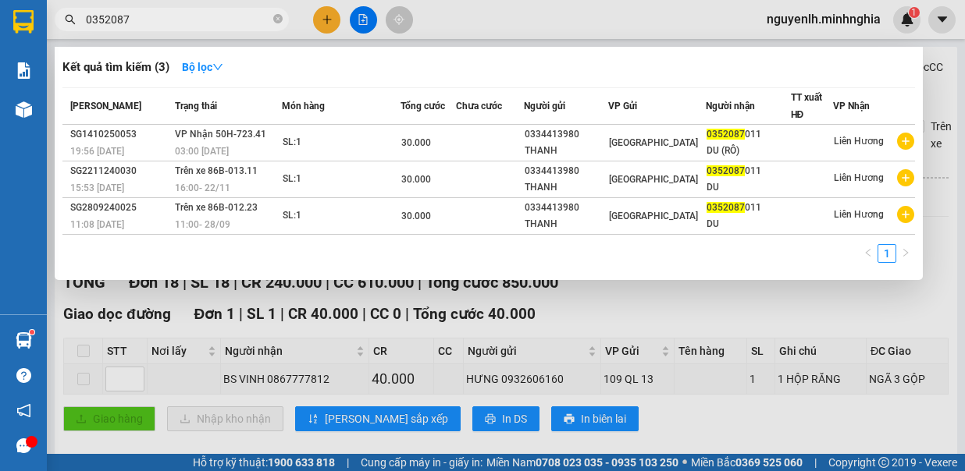
type input "0352087"
drag, startPoint x: 609, startPoint y: 309, endPoint x: 582, endPoint y: 301, distance: 27.7
click at [609, 309] on div at bounding box center [482, 235] width 965 height 471
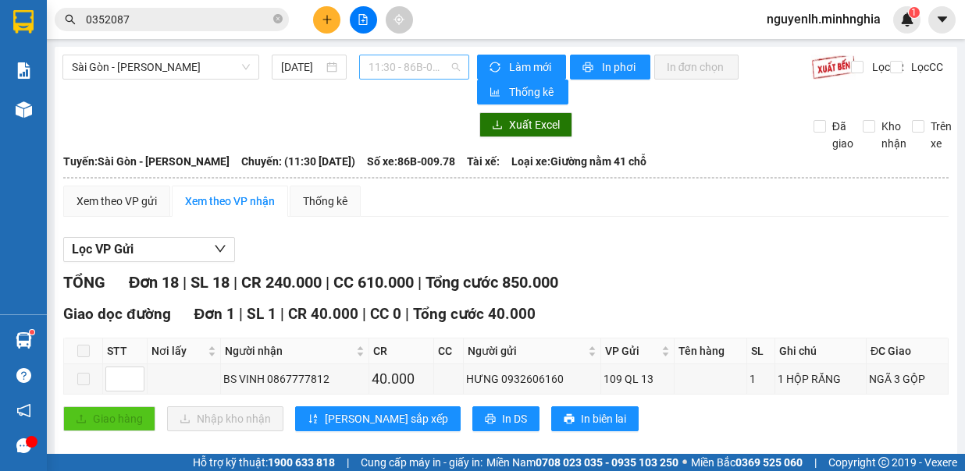
click at [435, 72] on span "11:30 - 86B-009.78" at bounding box center [413, 66] width 91 height 23
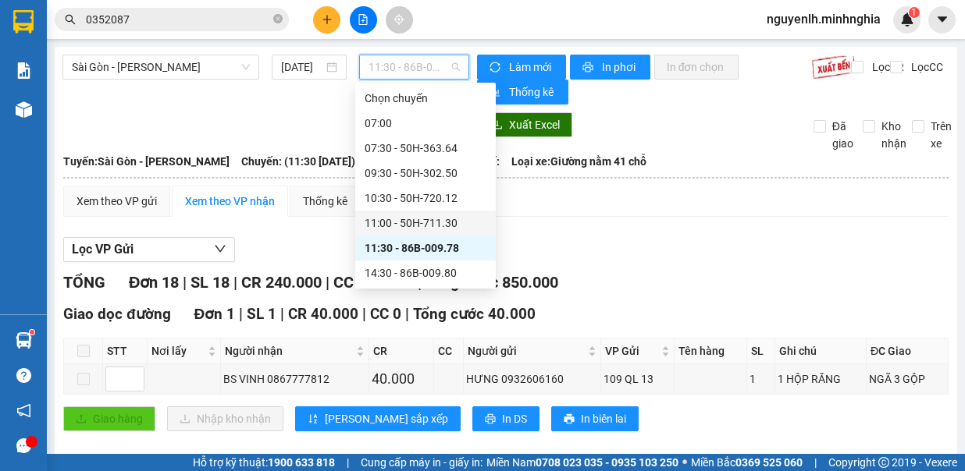
click at [422, 222] on div "11:00 - 50H-711.30" at bounding box center [426, 223] width 122 height 17
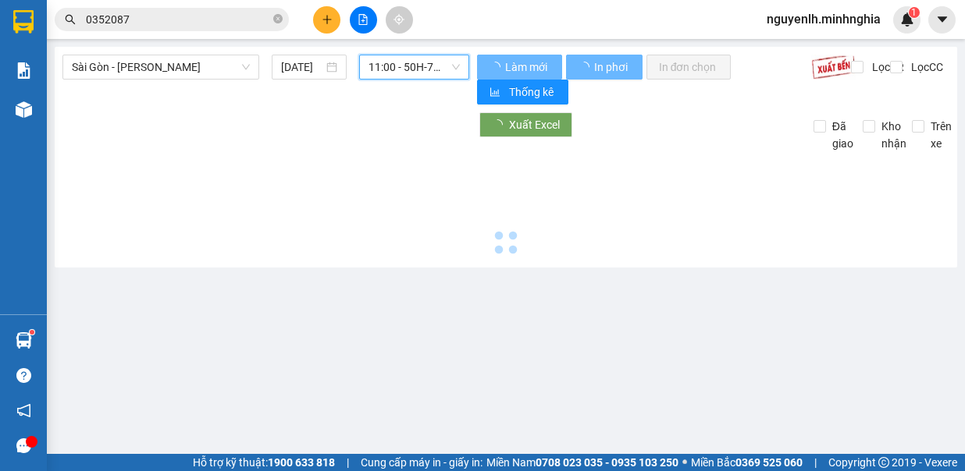
click at [406, 67] on span "11:00 - 50H-711.30" at bounding box center [413, 66] width 91 height 23
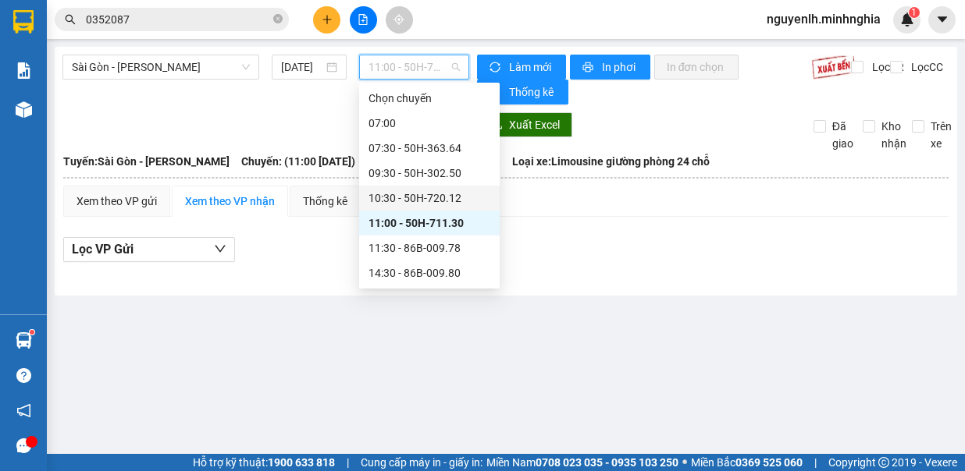
click at [415, 196] on div "10:30 - 50H-720.12" at bounding box center [429, 198] width 122 height 17
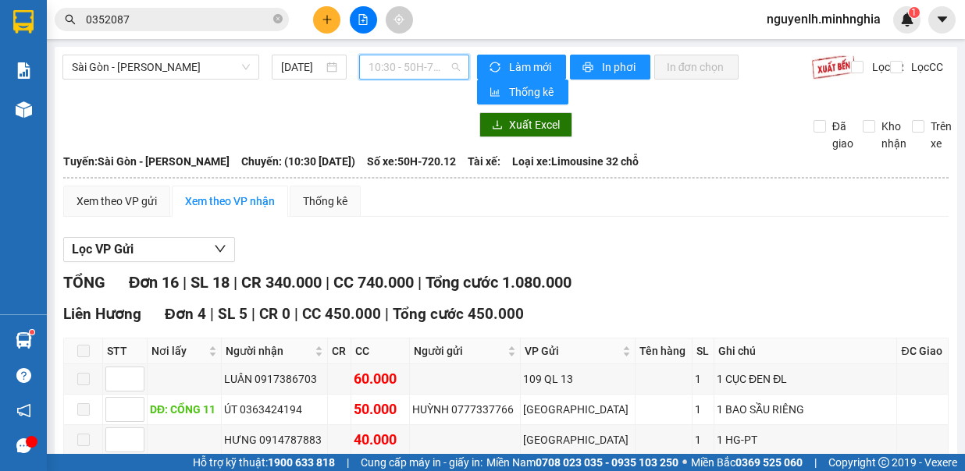
click at [412, 60] on span "10:30 - 50H-720.12" at bounding box center [413, 66] width 91 height 23
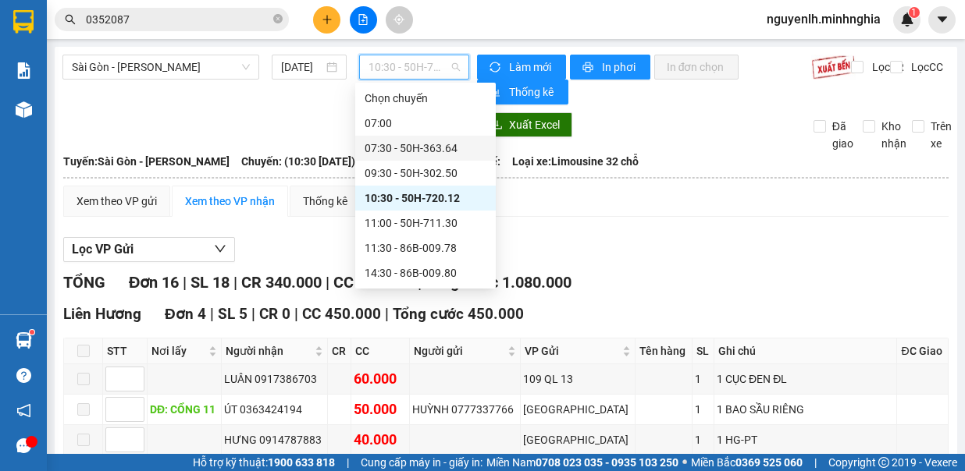
click at [446, 149] on div "07:30 - 50H-363.64" at bounding box center [426, 148] width 122 height 17
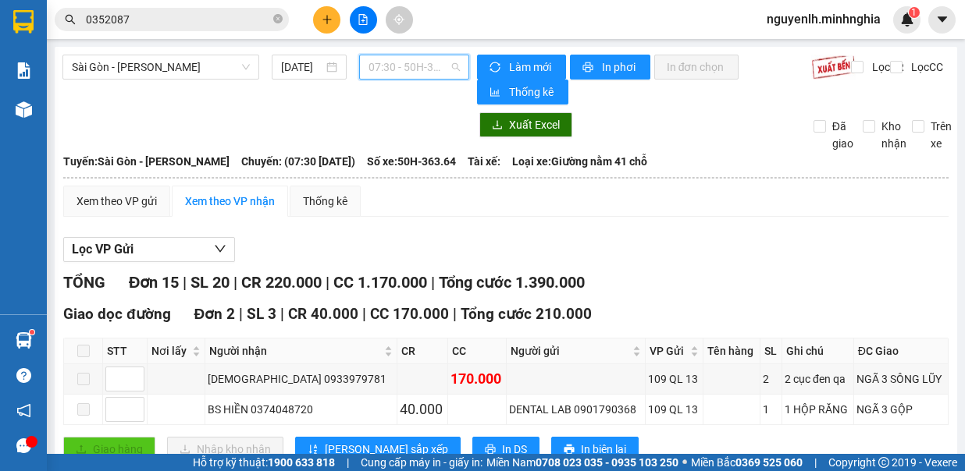
click at [403, 63] on span "07:30 - 50H-363.64" at bounding box center [413, 66] width 91 height 23
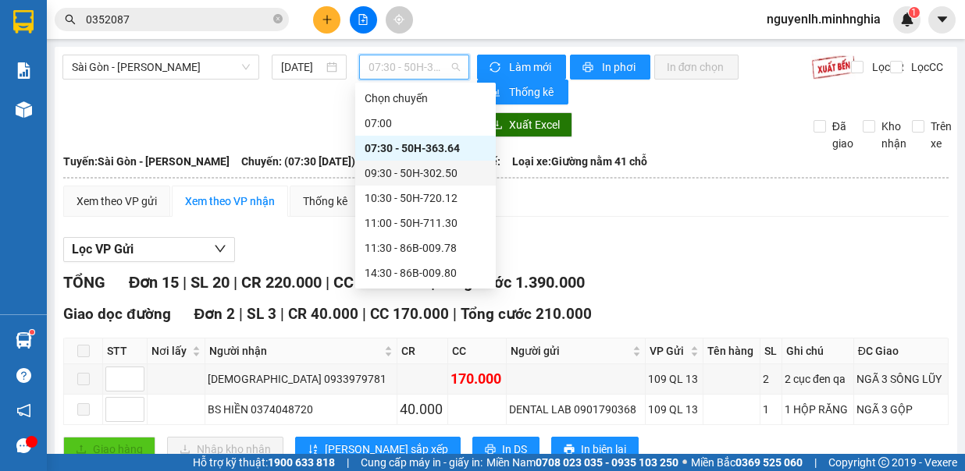
click at [432, 181] on div "09:30 - 50H-302.50" at bounding box center [426, 173] width 122 height 17
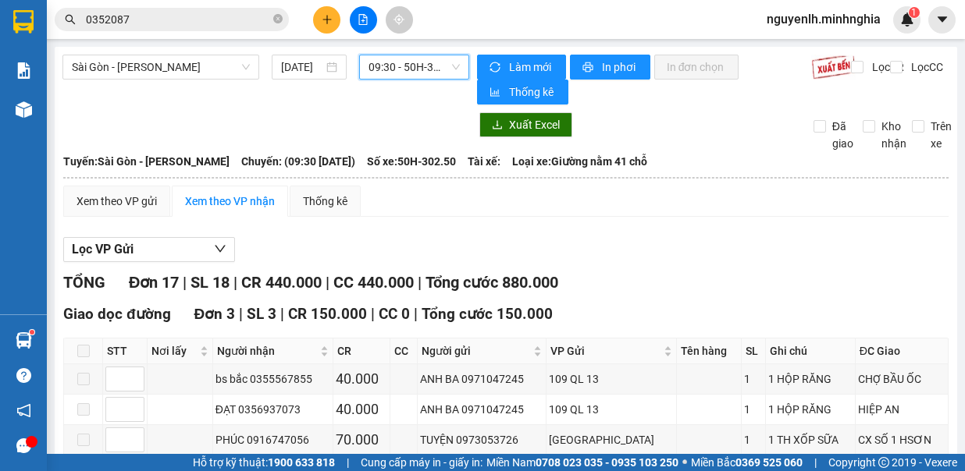
click at [416, 63] on span "09:30 - 50H-302.50" at bounding box center [413, 66] width 91 height 23
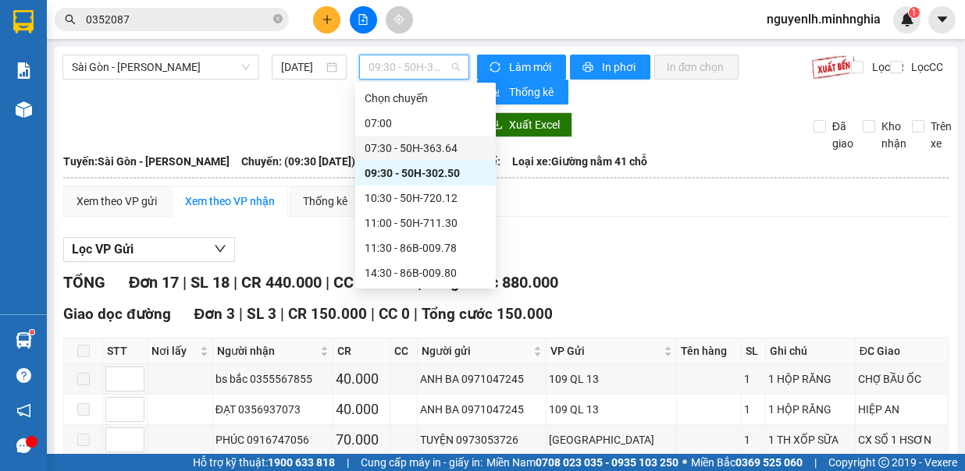
click at [439, 155] on div "07:30 - 50H-363.64" at bounding box center [426, 148] width 122 height 17
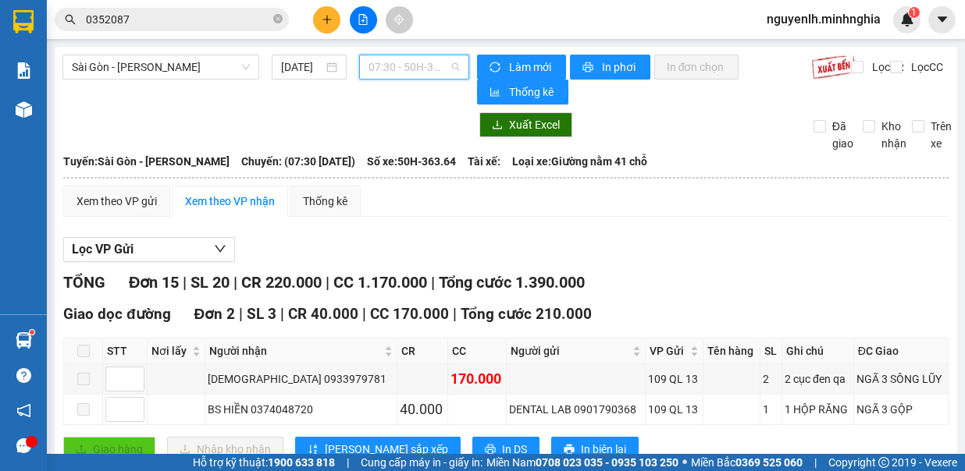
click at [427, 61] on span "07:30 - 50H-363.64" at bounding box center [413, 66] width 91 height 23
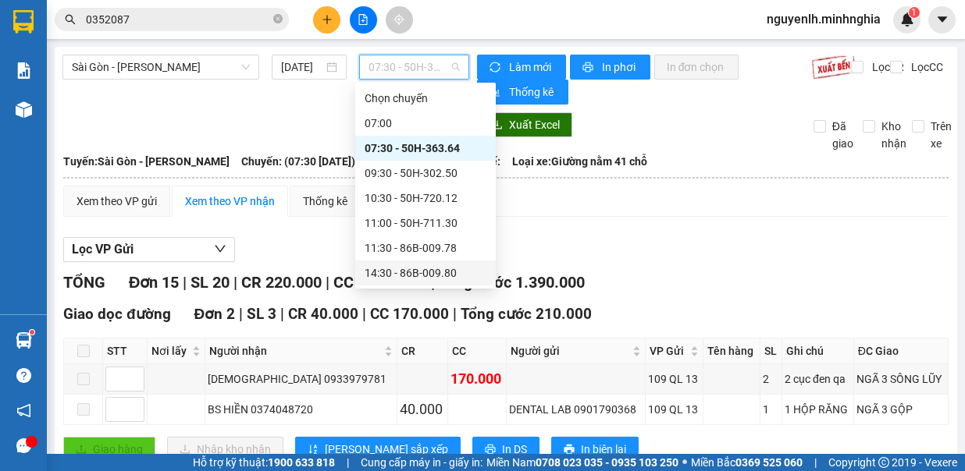
click at [421, 262] on div "14:30 - 86B-009.80" at bounding box center [425, 273] width 141 height 25
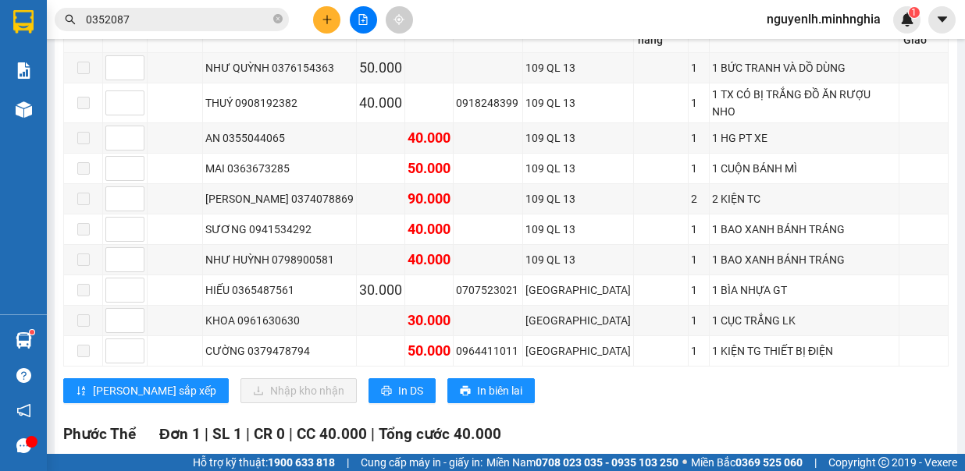
scroll to position [1015, 0]
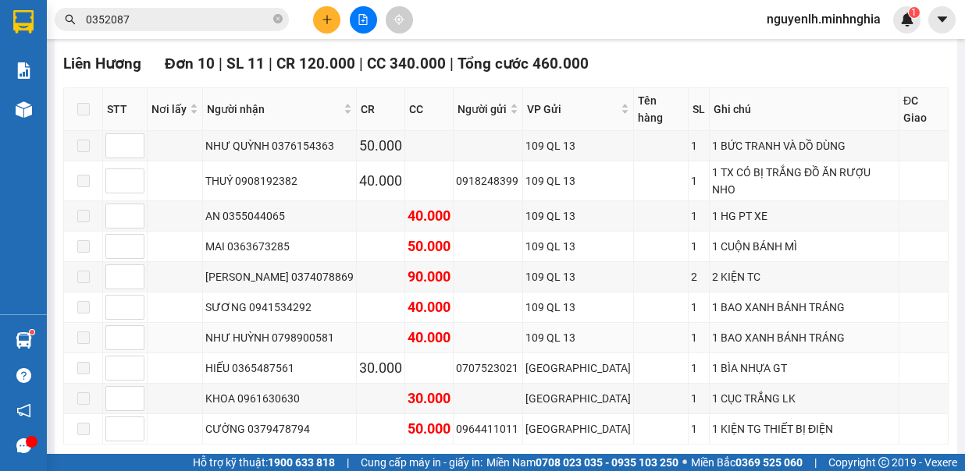
drag, startPoint x: 47, startPoint y: 395, endPoint x: 427, endPoint y: 244, distance: 409.2
click at [466, 354] on td "0707523021" at bounding box center [488, 369] width 69 height 30
click at [280, 15] on icon "close-circle" at bounding box center [277, 18] width 9 height 9
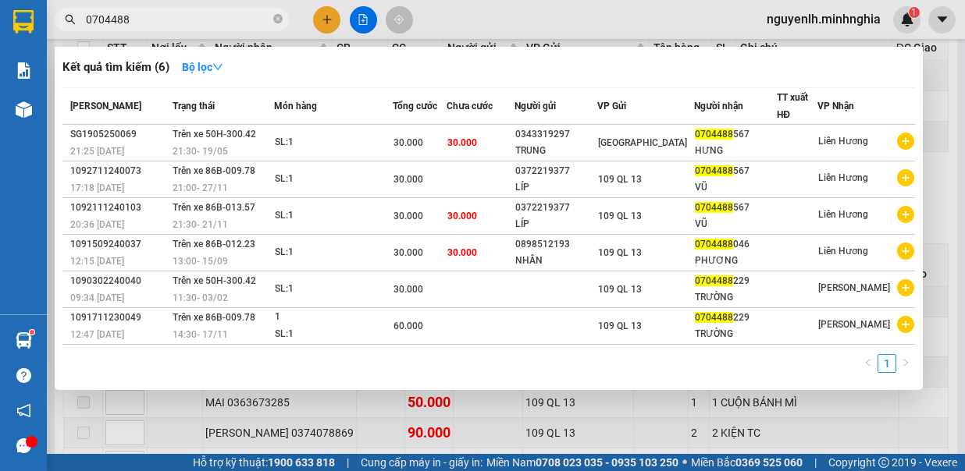
type input "0704488"
click at [573, 19] on div at bounding box center [482, 235] width 965 height 471
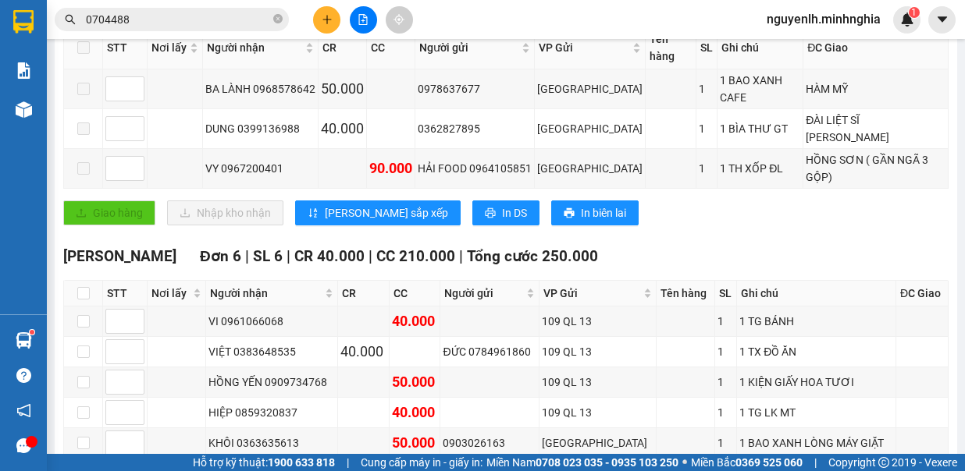
scroll to position [0, 0]
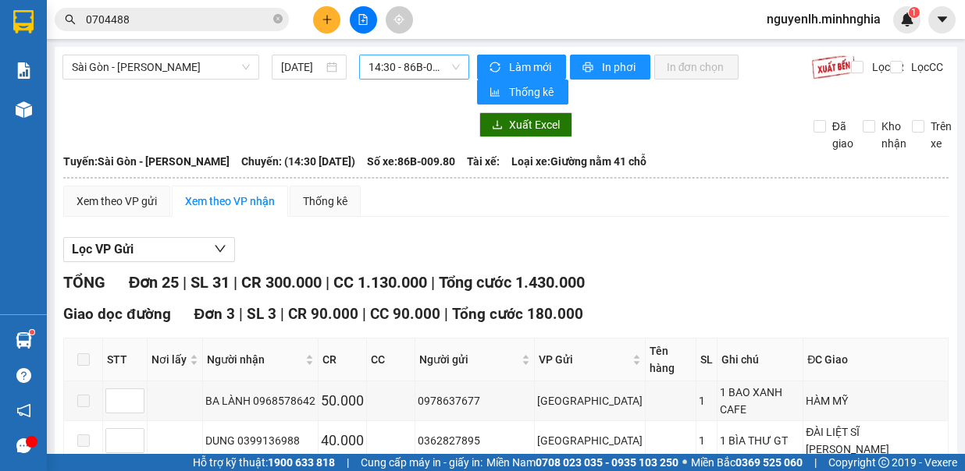
click at [446, 76] on span "14:30 - 86B-009.80" at bounding box center [413, 66] width 91 height 23
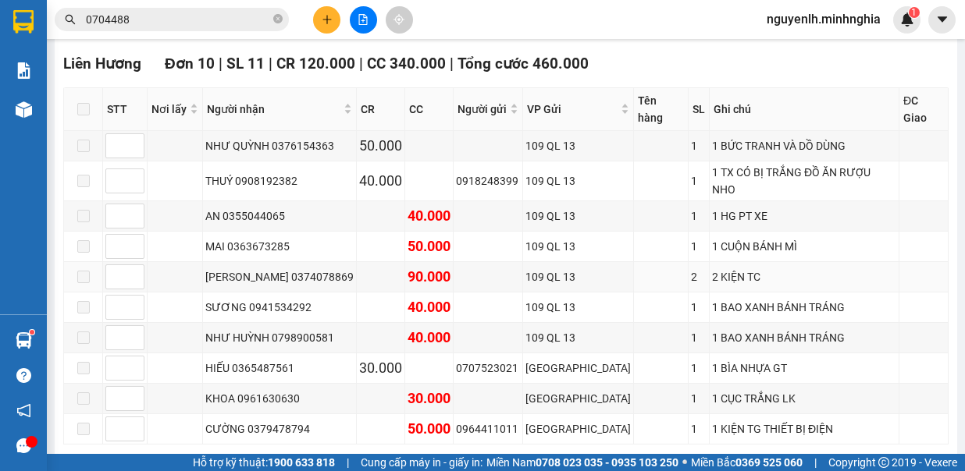
scroll to position [937, 0]
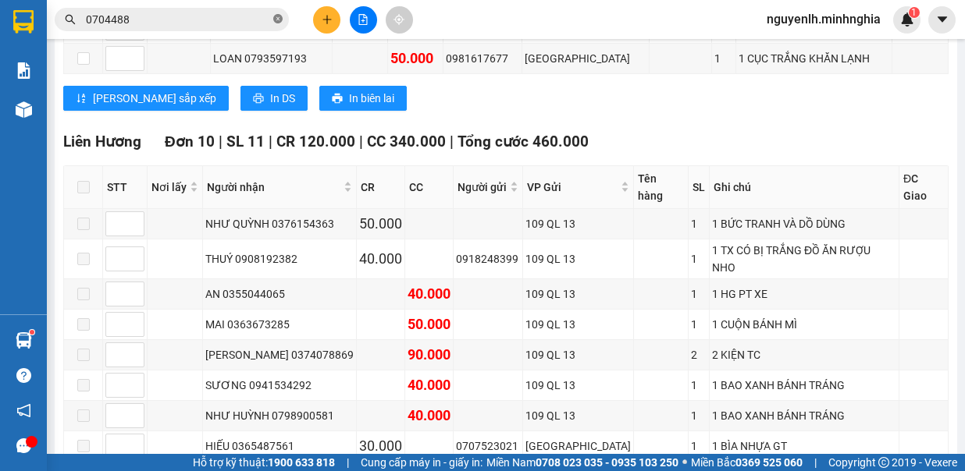
click at [278, 24] on span at bounding box center [277, 19] width 9 height 15
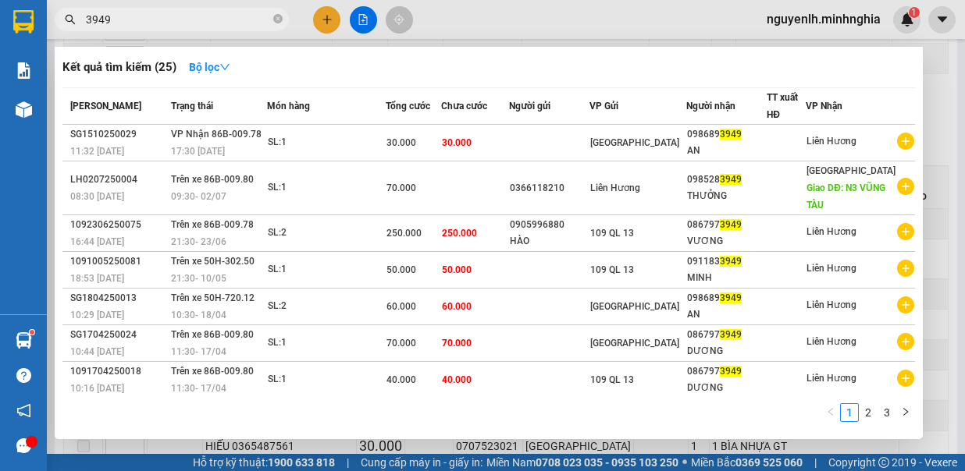
type input "3949"
click at [537, 26] on div at bounding box center [482, 235] width 965 height 471
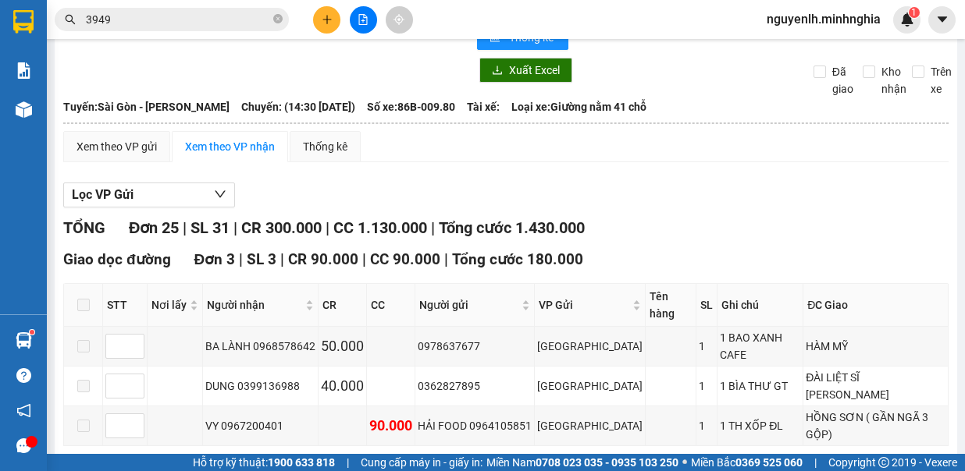
scroll to position [0, 0]
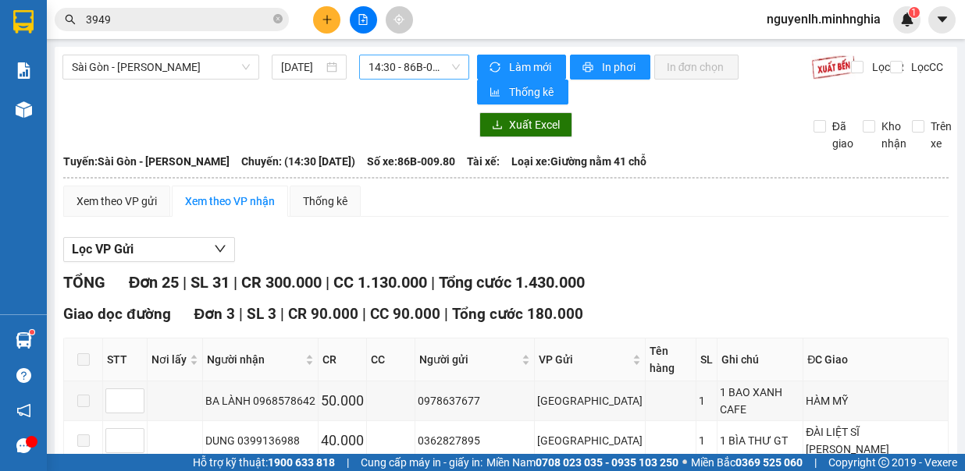
click at [422, 73] on span "14:30 - 86B-009.80" at bounding box center [413, 66] width 91 height 23
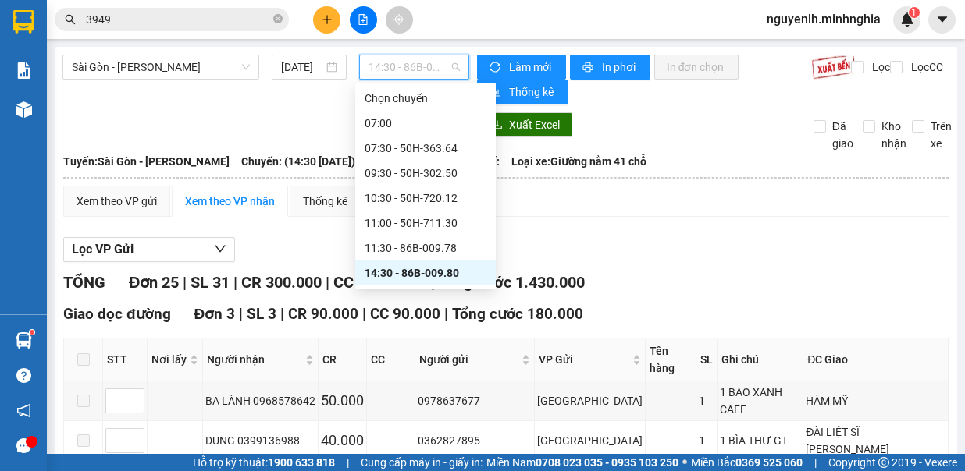
scroll to position [150, 0]
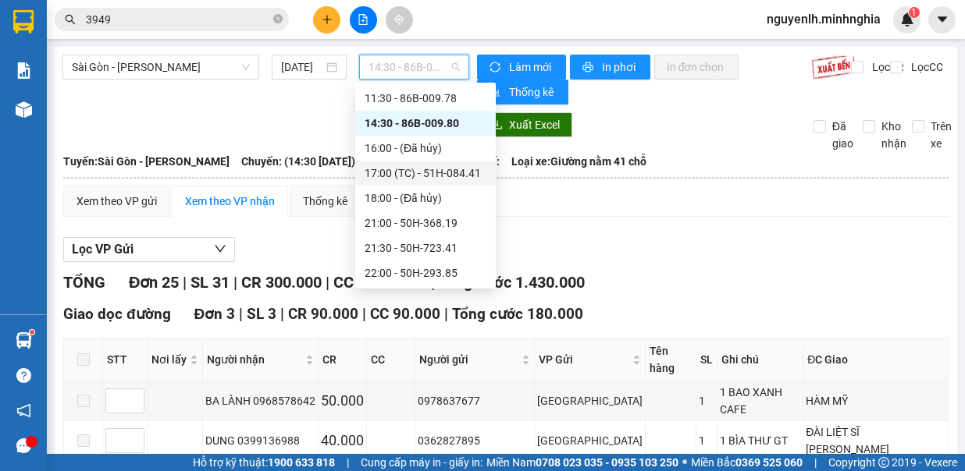
click at [456, 174] on div "17:00 (TC) - 51H-084.41" at bounding box center [426, 173] width 122 height 17
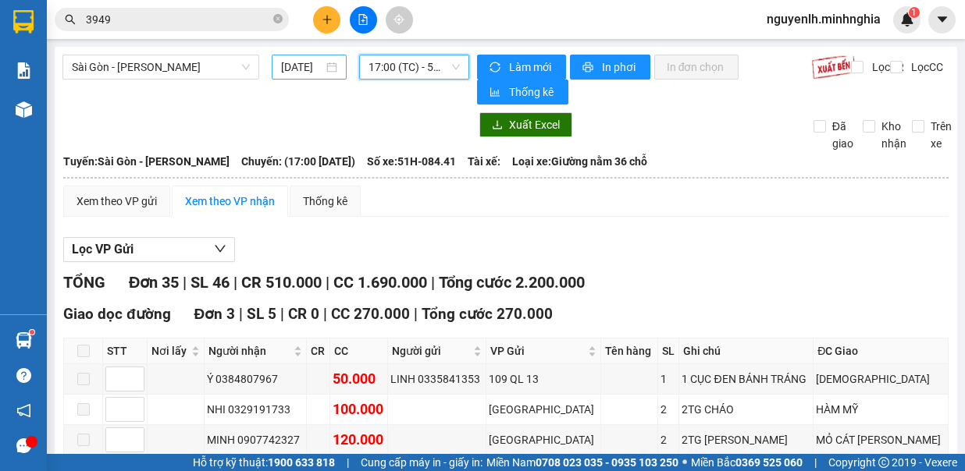
click at [300, 66] on input "[DATE]" at bounding box center [302, 67] width 42 height 17
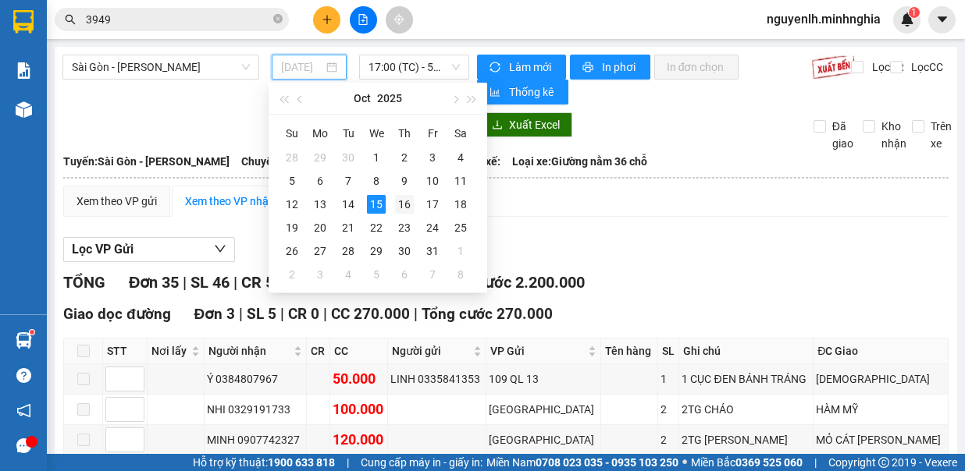
click at [407, 203] on div "16" at bounding box center [404, 204] width 19 height 19
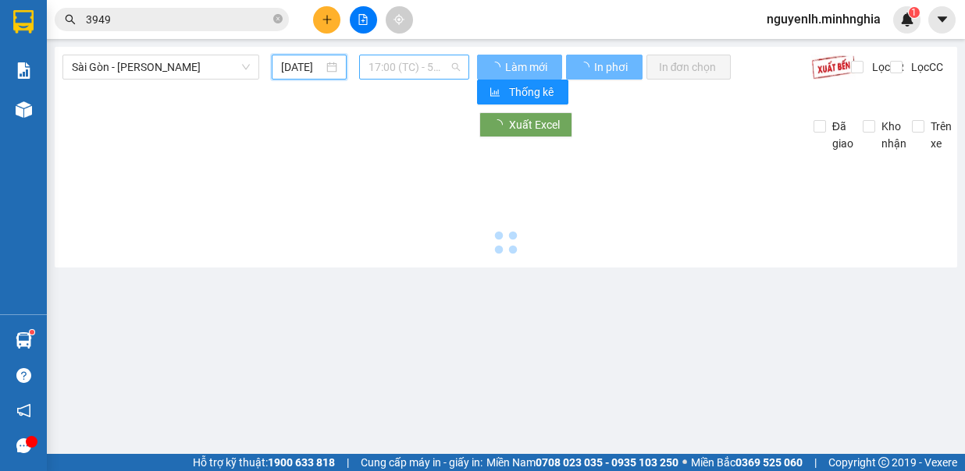
click at [417, 69] on span "17:00 (TC) - 51H-084.41" at bounding box center [413, 66] width 91 height 23
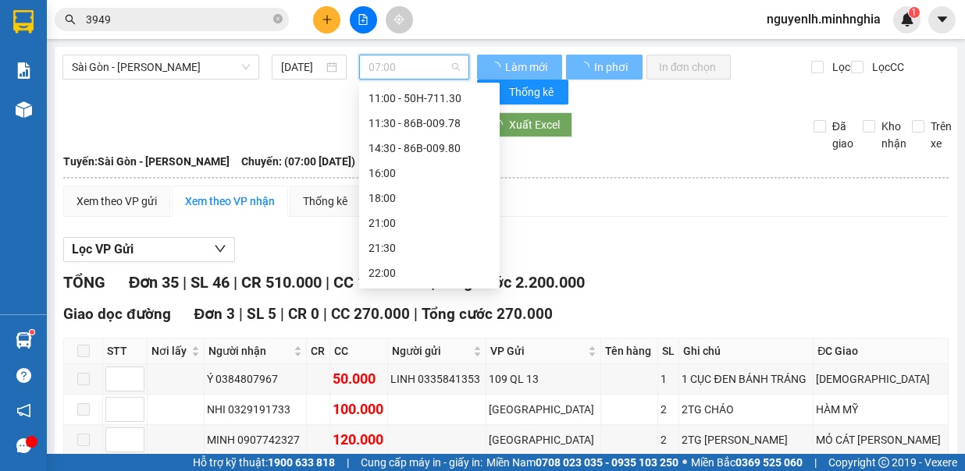
type input "[DATE]"
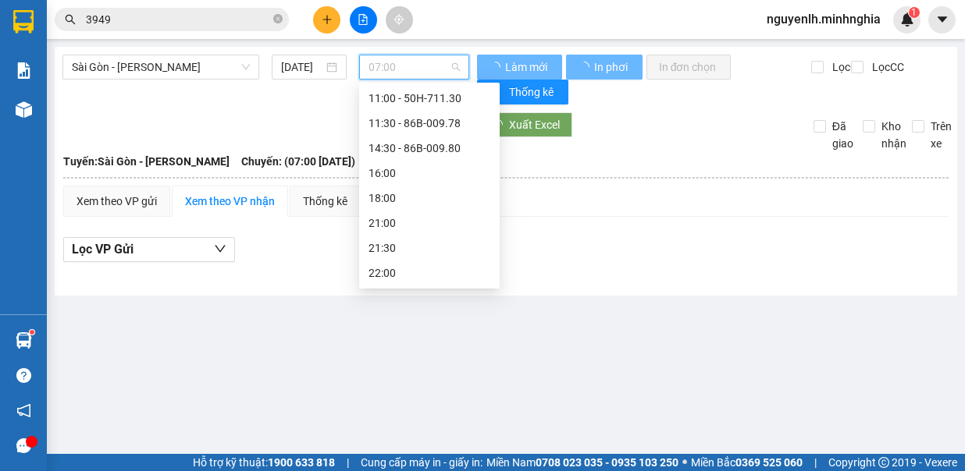
scroll to position [125, 0]
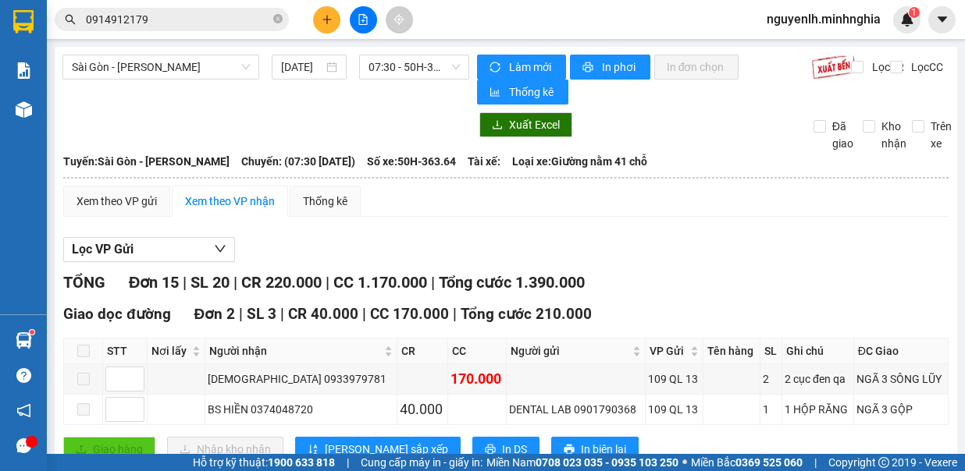
scroll to position [1360, 0]
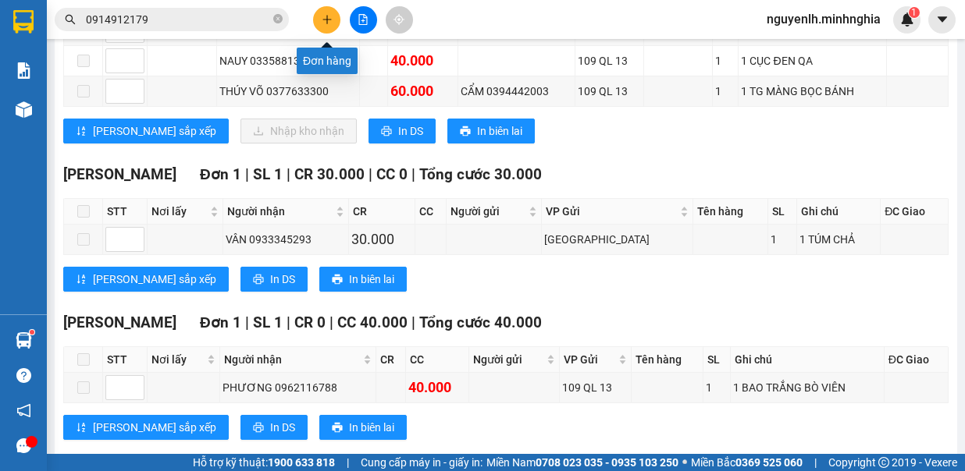
click at [326, 18] on icon "plus" at bounding box center [326, 19] width 1 height 9
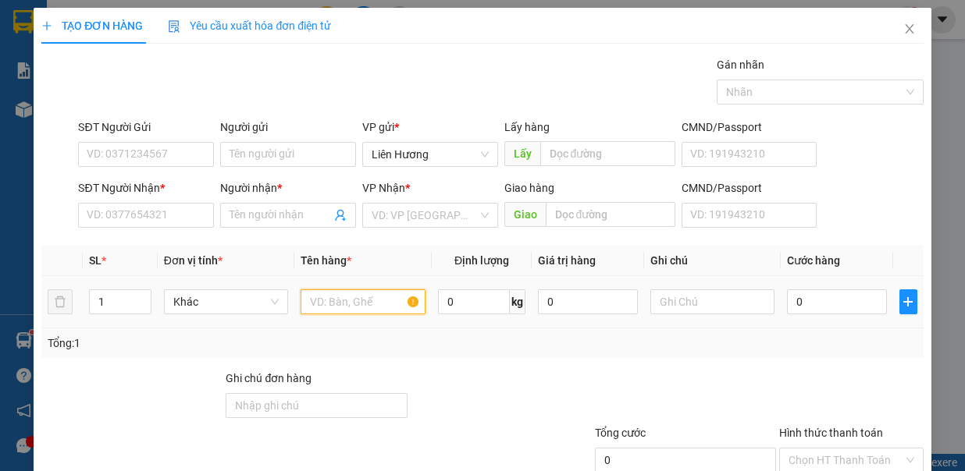
click at [350, 298] on input "text" at bounding box center [363, 302] width 125 height 25
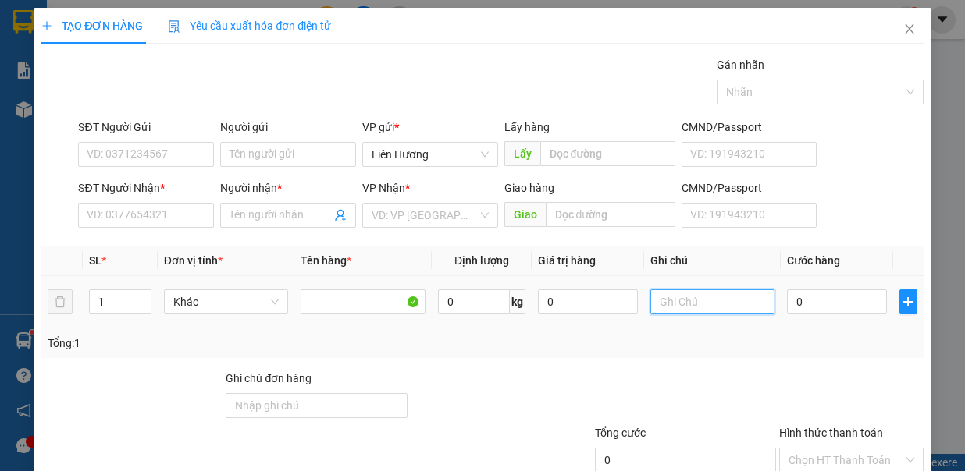
click at [650, 300] on input "text" at bounding box center [712, 302] width 125 height 25
type input "1TX - Đ.ĂN"
click at [819, 298] on input "0" at bounding box center [837, 302] width 100 height 25
type input "4"
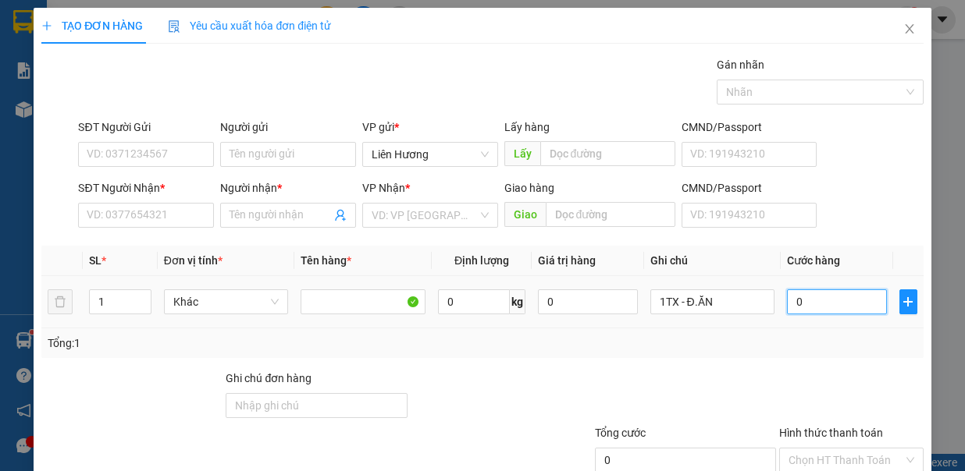
type input "4"
type input "40"
type input "40.000"
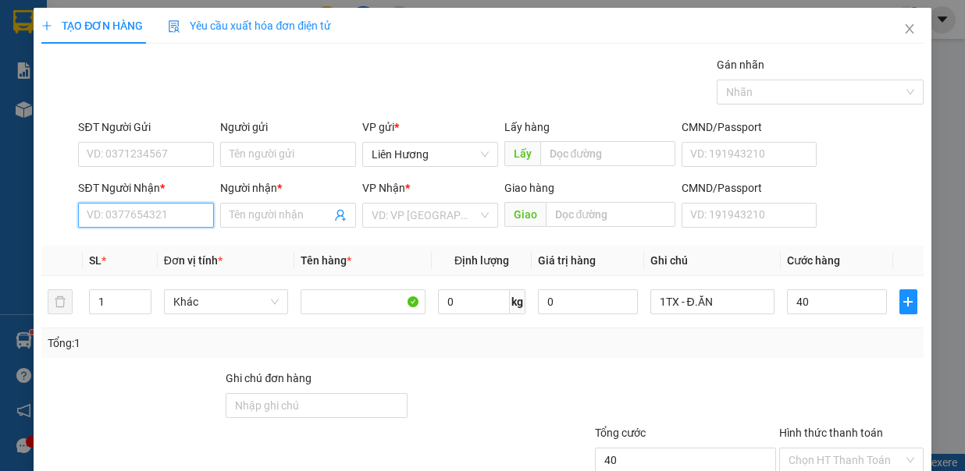
type input "40.000"
click at [174, 221] on input "SĐT Người Nhận *" at bounding box center [146, 215] width 136 height 25
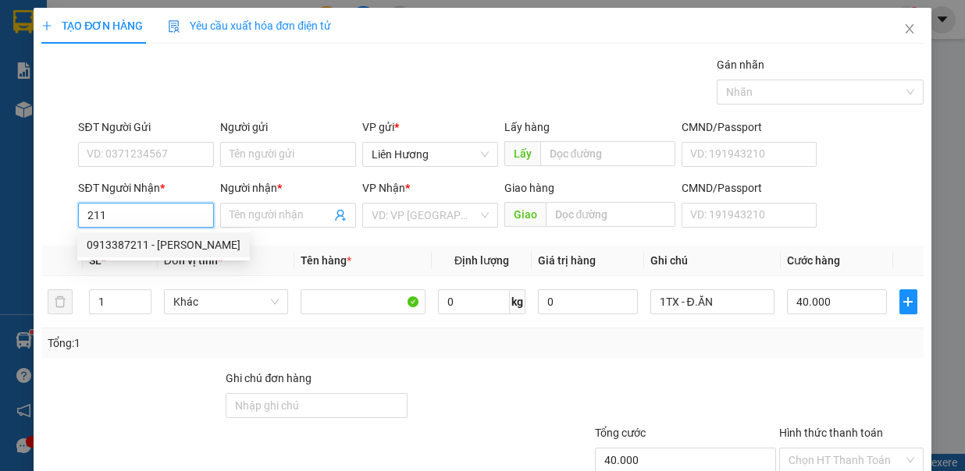
click at [134, 244] on div "0913387211 - [PERSON_NAME]" at bounding box center [164, 245] width 154 height 17
type input "0913387211"
type input "[PERSON_NAME]"
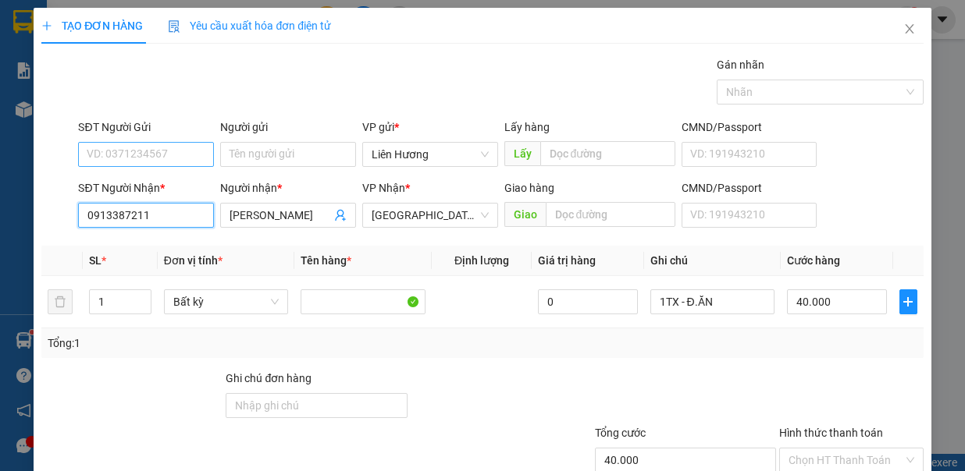
type input "0913387211"
click at [153, 148] on input "SĐT Người Gửi" at bounding box center [146, 154] width 136 height 25
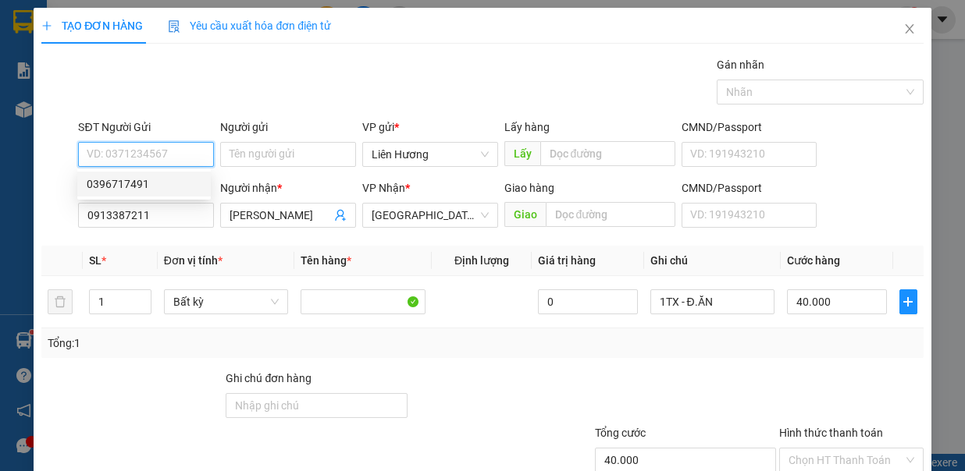
click at [153, 176] on div "0396717491" at bounding box center [144, 184] width 115 height 17
type input "0396717491"
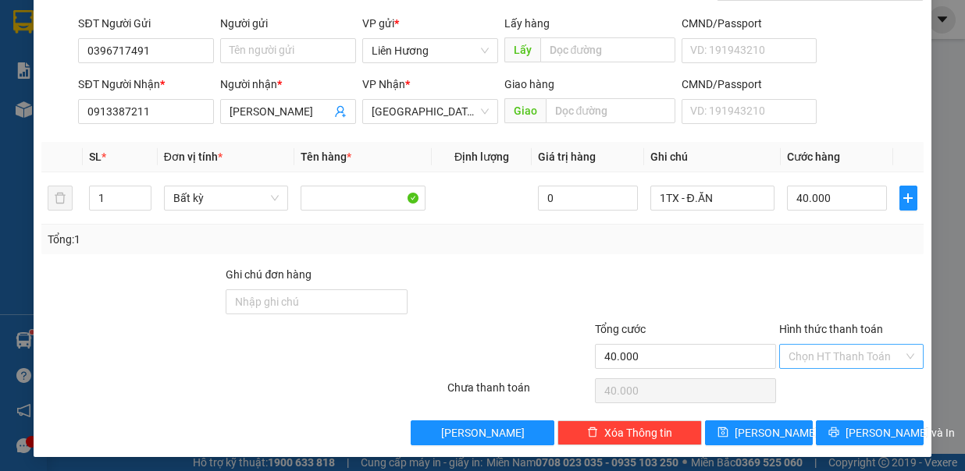
click at [842, 350] on input "Hình thức thanh toán" at bounding box center [845, 356] width 115 height 23
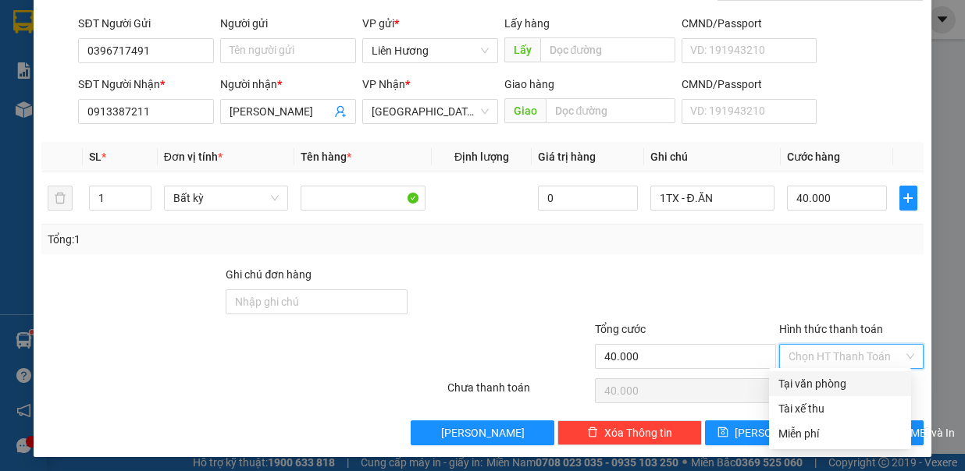
click at [821, 387] on div "Tại văn phòng" at bounding box center [839, 383] width 123 height 17
type input "0"
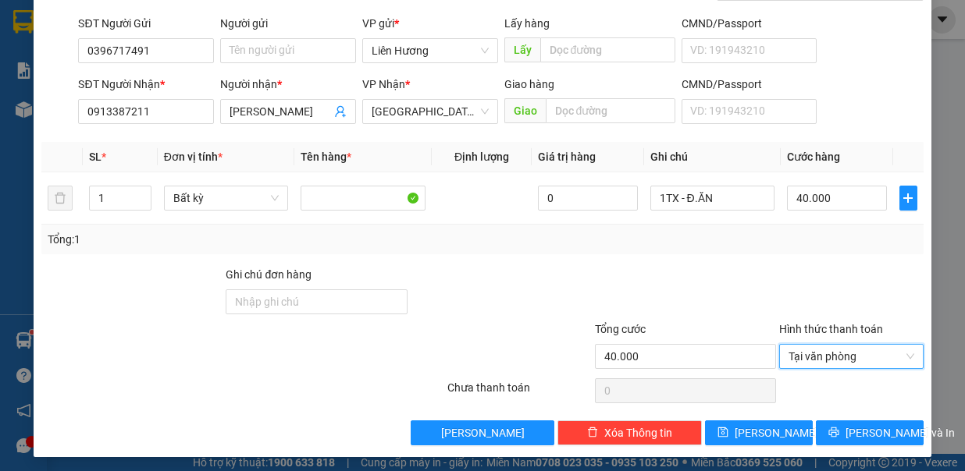
click at [831, 411] on div "Transit Pickup Surcharge Ids Transit Deliver Surcharge Ids Transit Deliver Surc…" at bounding box center [481, 200] width 881 height 496
drag, startPoint x: 846, startPoint y: 443, endPoint x: 849, endPoint y: 431, distance: 12.7
click at [847, 443] on div "TẠO ĐƠN HÀNG Yêu cầu xuất hóa đơn điện tử Transit Pickup Surcharge Ids Transit …" at bounding box center [482, 180] width 897 height 553
click at [849, 431] on span "[PERSON_NAME] và In" at bounding box center [899, 433] width 109 height 17
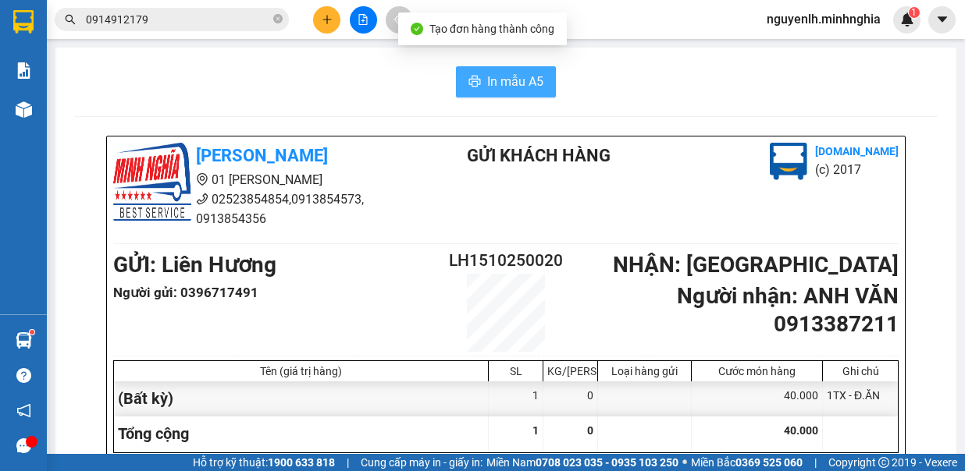
click at [503, 74] on span "In mẫu A5" at bounding box center [515, 82] width 56 height 20
click at [512, 82] on span "In mẫu A5" at bounding box center [515, 82] width 56 height 20
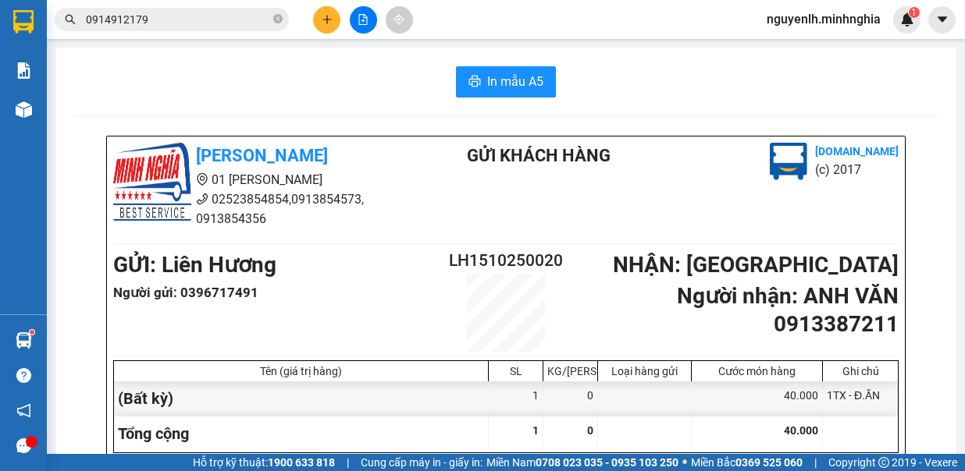
click at [325, 25] on button at bounding box center [326, 19] width 27 height 27
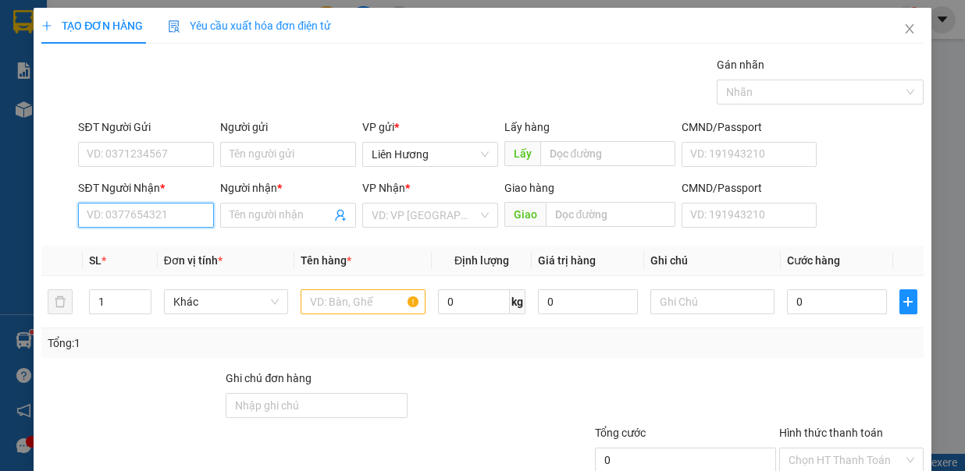
click at [151, 219] on input "SĐT Người Nhận *" at bounding box center [146, 215] width 136 height 25
drag, startPoint x: 152, startPoint y: 244, endPoint x: 395, endPoint y: 298, distance: 248.7
click at [168, 245] on div "0968286010 - XUÂN" at bounding box center [144, 245] width 115 height 17
type input "0968286010"
type input "XUÂN"
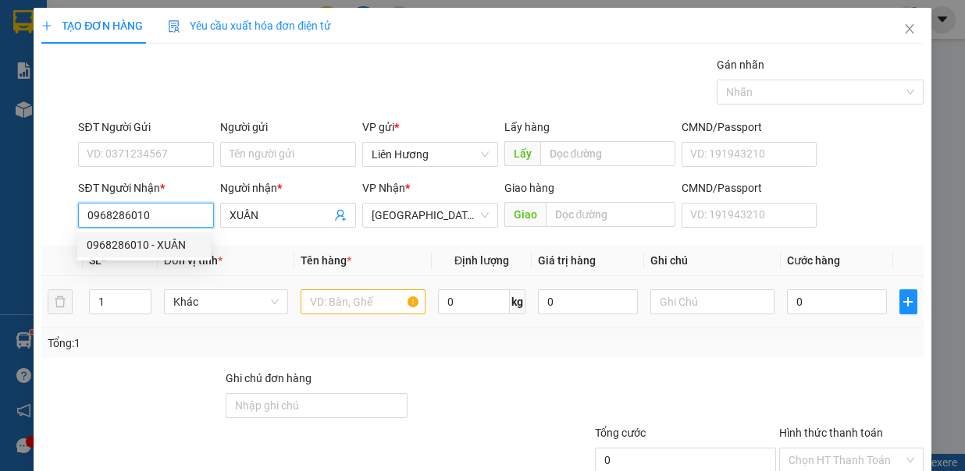
type input "0968286010"
click at [327, 298] on input "text" at bounding box center [363, 302] width 125 height 25
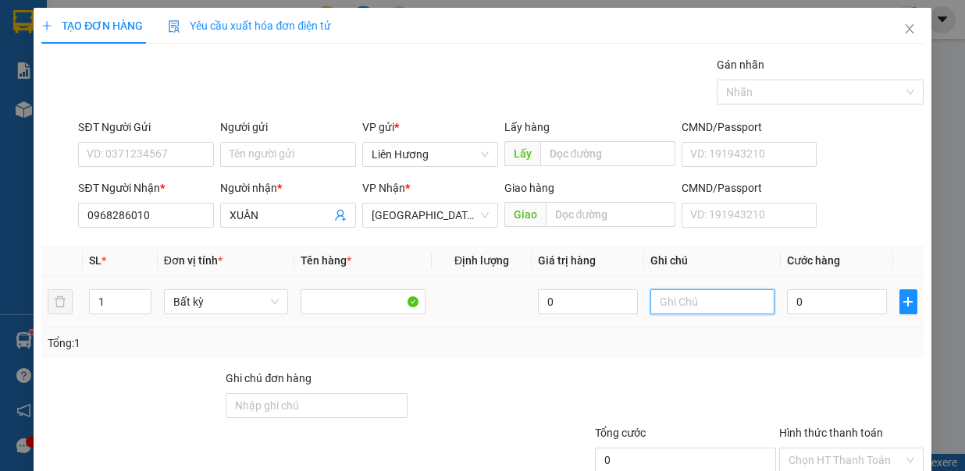
click at [674, 302] on input "text" at bounding box center [712, 302] width 125 height 25
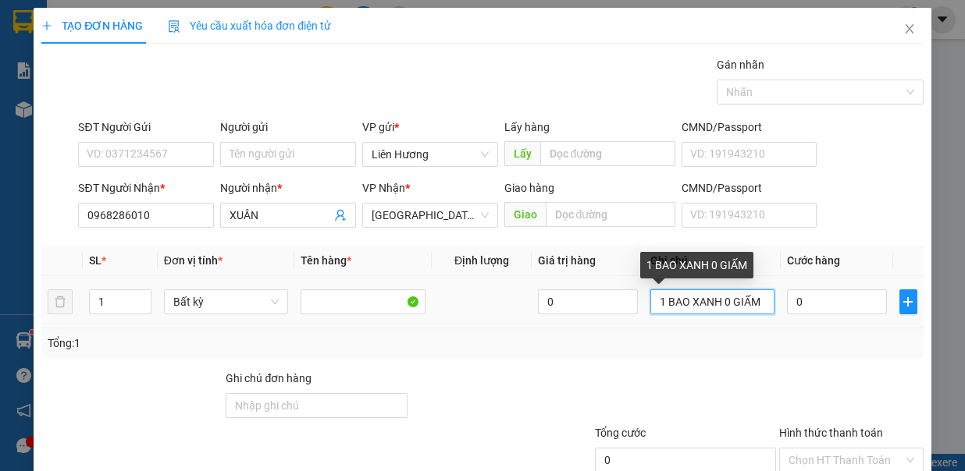
click at [720, 303] on input "1 BAO XANH 0 GIẤM" at bounding box center [712, 302] width 125 height 25
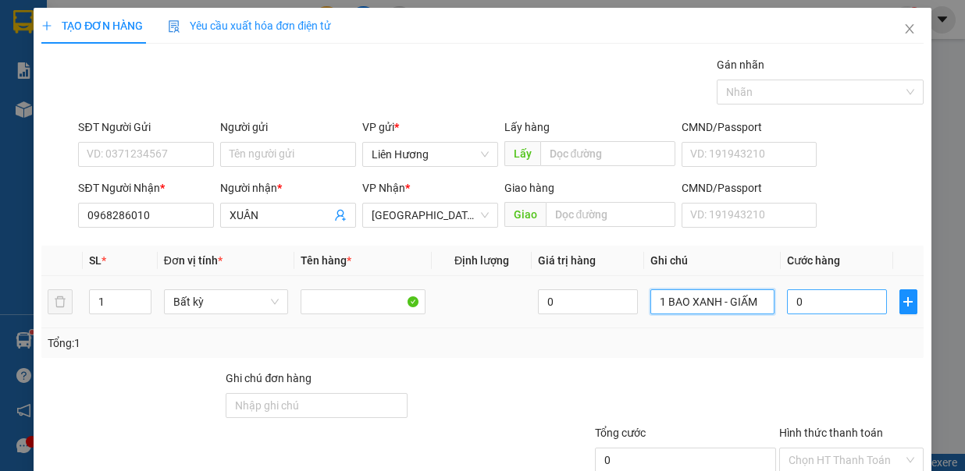
type input "1 BAO XANH - GIẤM"
click at [802, 298] on input "0" at bounding box center [837, 302] width 100 height 25
type input "7"
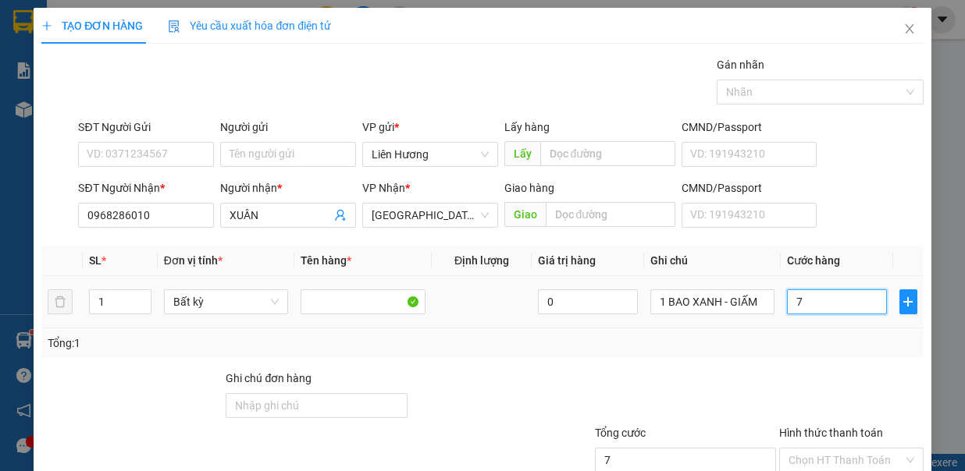
type input "70"
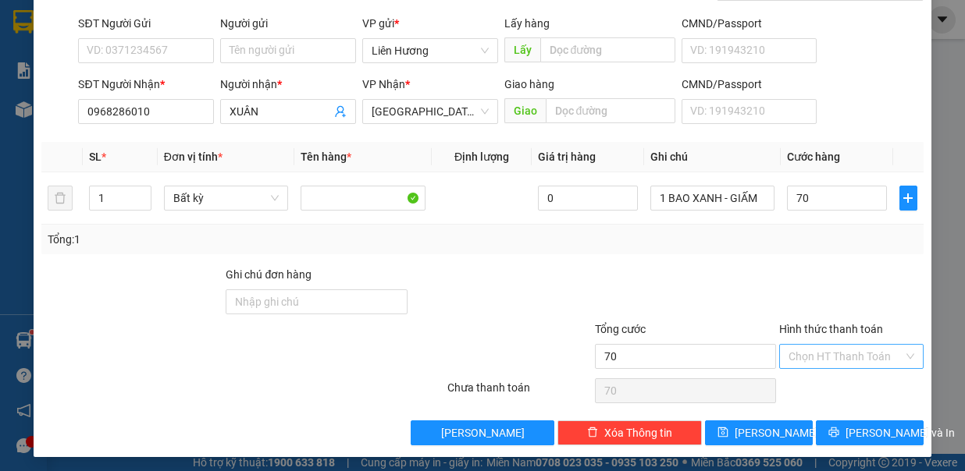
type input "70.000"
drag, startPoint x: 843, startPoint y: 350, endPoint x: 849, endPoint y: 378, distance: 28.8
click at [846, 352] on input "Hình thức thanh toán" at bounding box center [845, 356] width 115 height 23
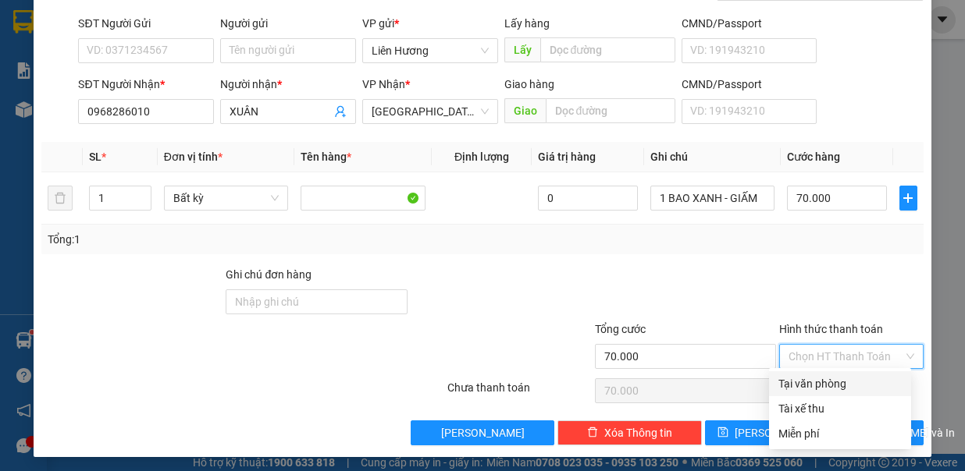
click at [849, 378] on div "Tại văn phòng" at bounding box center [839, 383] width 123 height 17
type input "0"
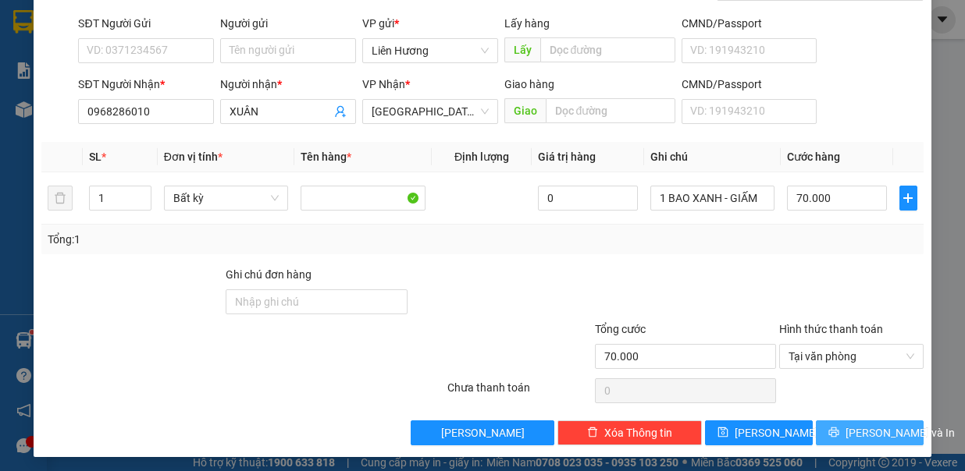
click at [861, 430] on span "[PERSON_NAME] và In" at bounding box center [899, 433] width 109 height 17
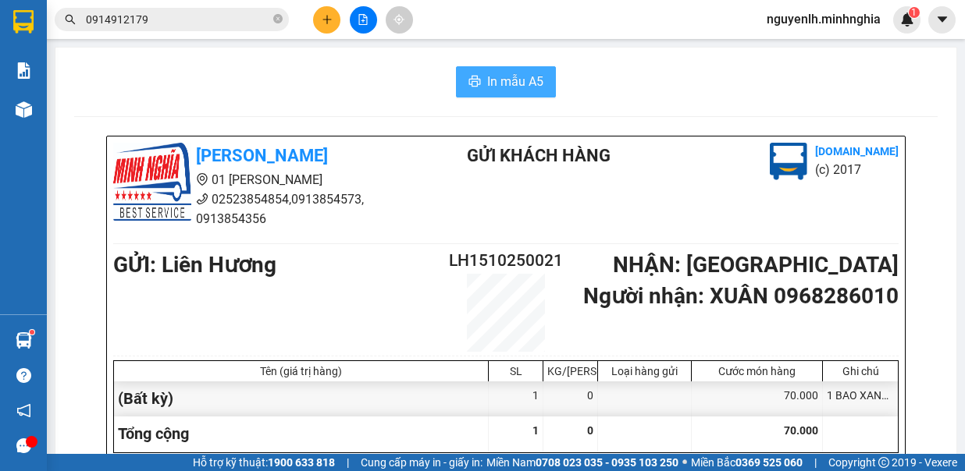
click at [469, 75] on span "printer" at bounding box center [474, 82] width 12 height 15
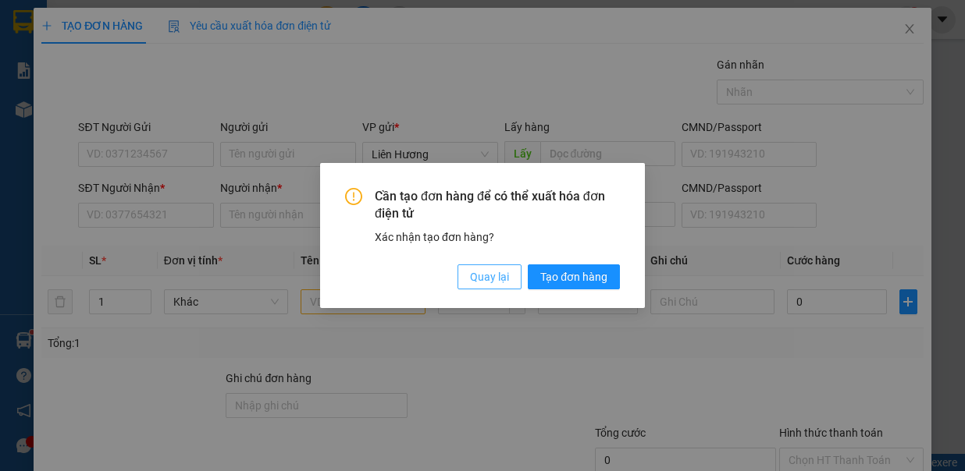
click at [496, 279] on span "Quay lại" at bounding box center [489, 277] width 39 height 17
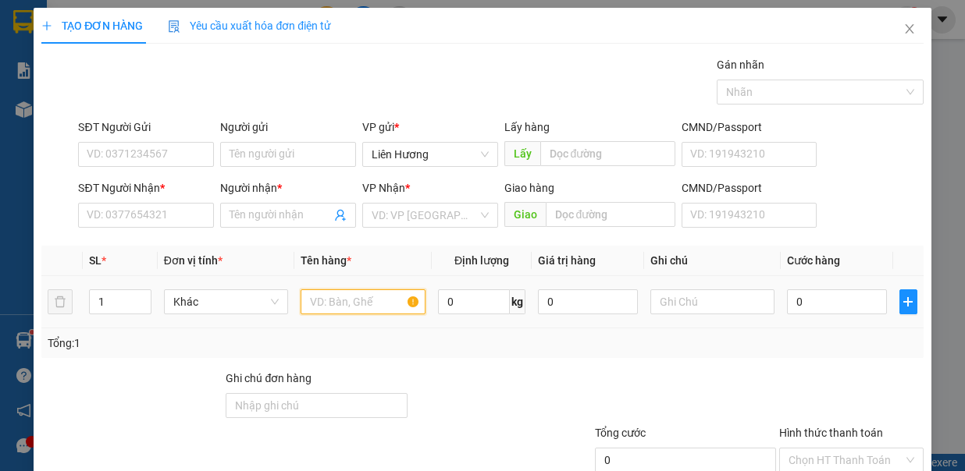
click at [343, 302] on input "text" at bounding box center [363, 302] width 125 height 25
click at [142, 293] on span "up" at bounding box center [142, 297] width 9 height 9
click at [138, 294] on span "up" at bounding box center [142, 298] width 9 height 9
type input "3"
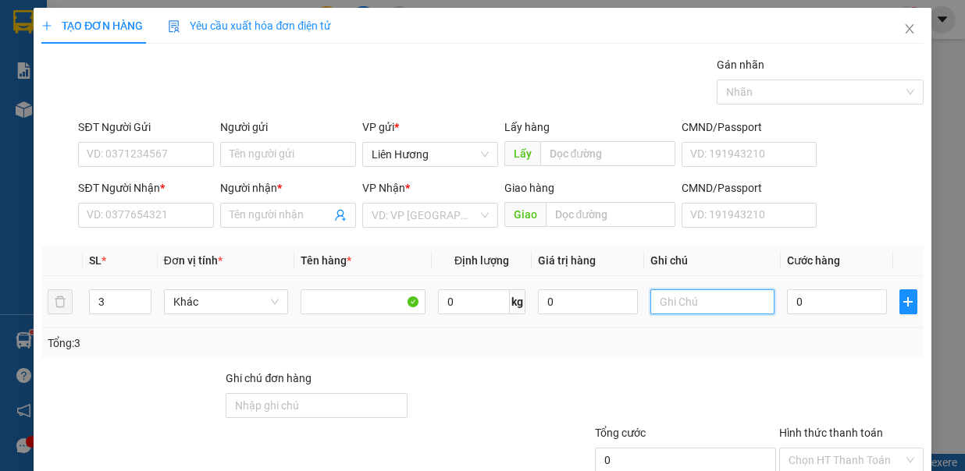
click at [670, 300] on input "text" at bounding box center [712, 302] width 125 height 25
type input "3TX - Đ.ĂN"
click at [787, 297] on input "0" at bounding box center [837, 302] width 100 height 25
type input "1"
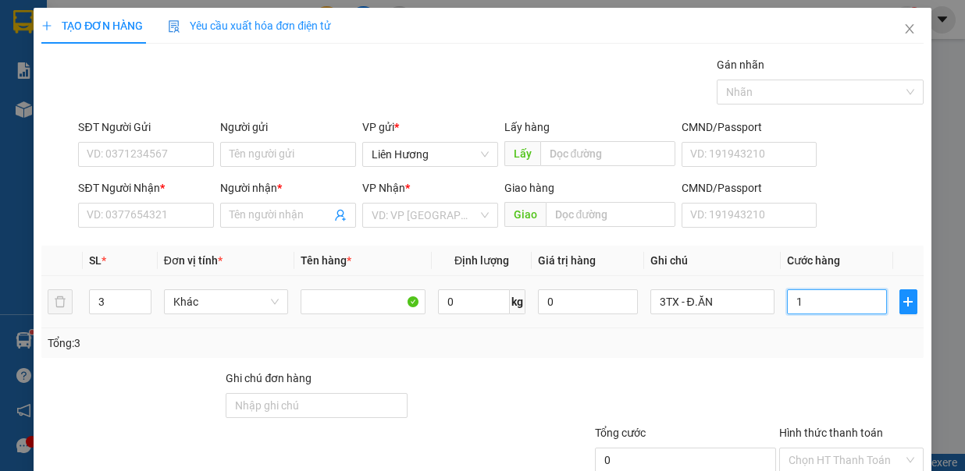
type input "1"
type input "16"
type input "160"
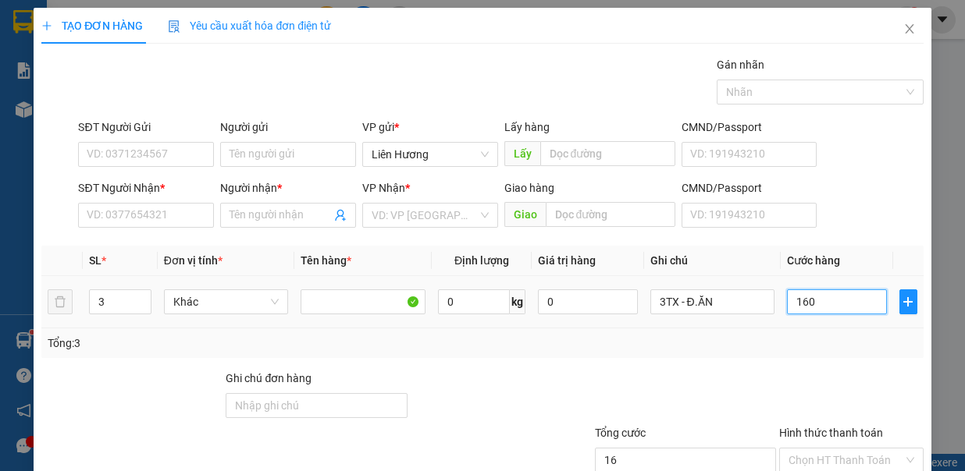
type input "160"
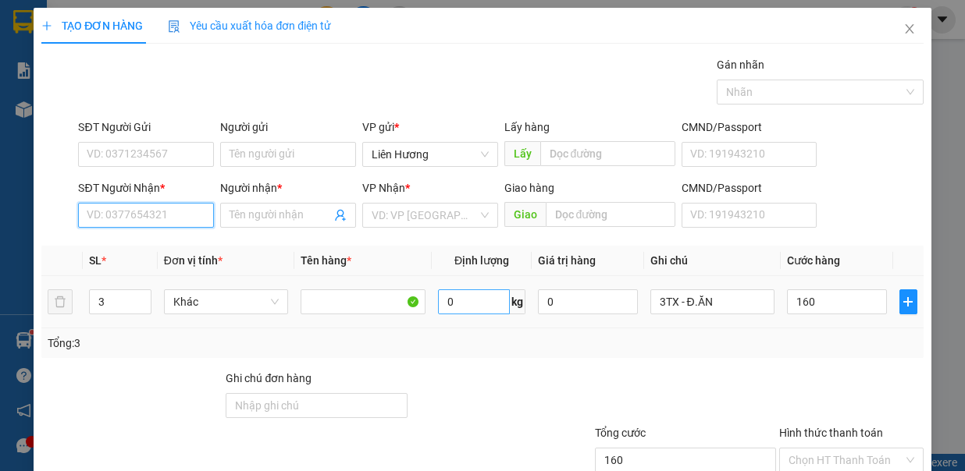
click at [128, 215] on input "SĐT Người Nhận *" at bounding box center [146, 215] width 136 height 25
type input "160.000"
type input "0848011176"
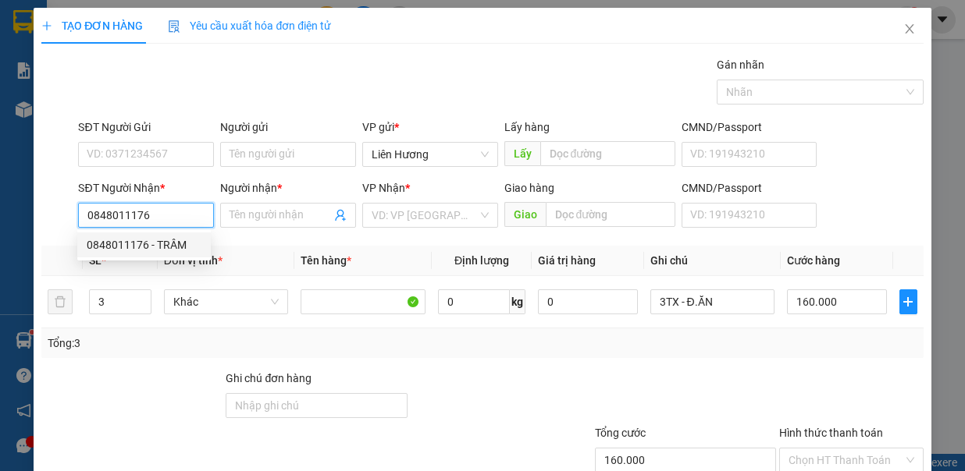
click at [165, 245] on div "0848011176 - TRÂM" at bounding box center [144, 245] width 115 height 17
type input "TRÂM"
type input "0848011176"
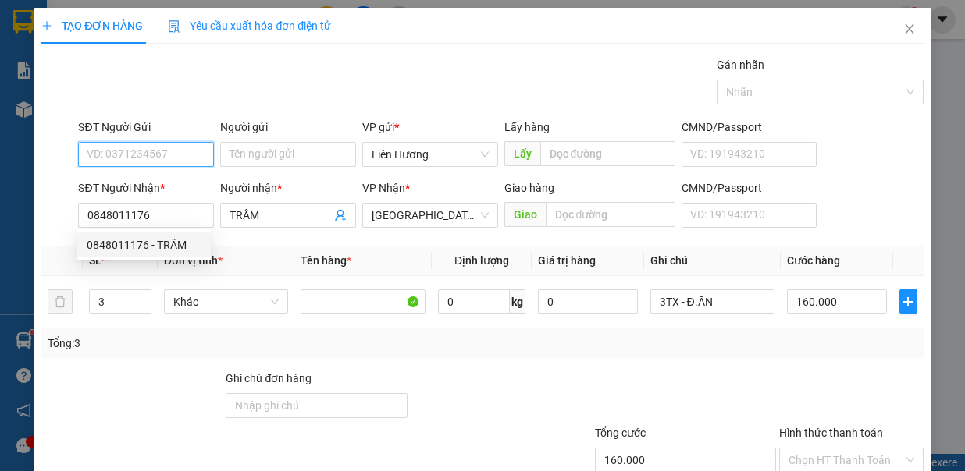
click at [171, 155] on input "SĐT Người Gửi" at bounding box center [146, 154] width 136 height 25
click at [165, 182] on div "0357037681" at bounding box center [144, 184] width 115 height 17
type input "0357037681"
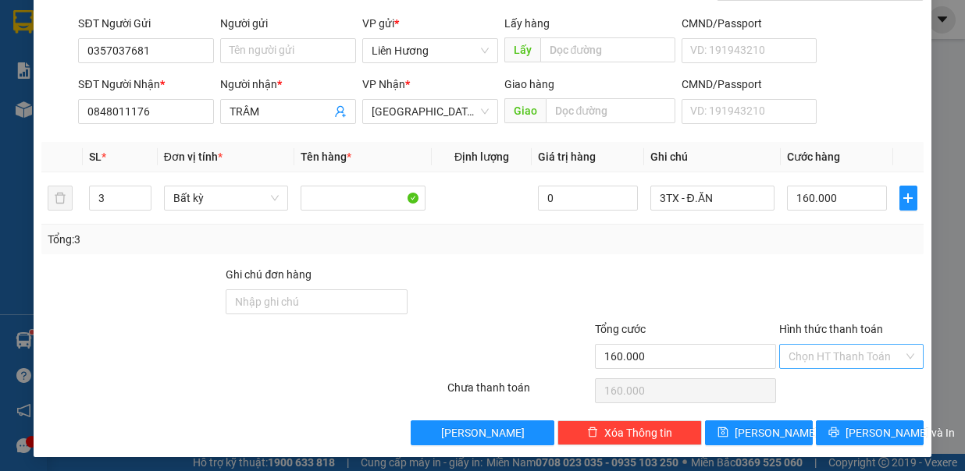
click at [794, 350] on input "Hình thức thanh toán" at bounding box center [845, 356] width 115 height 23
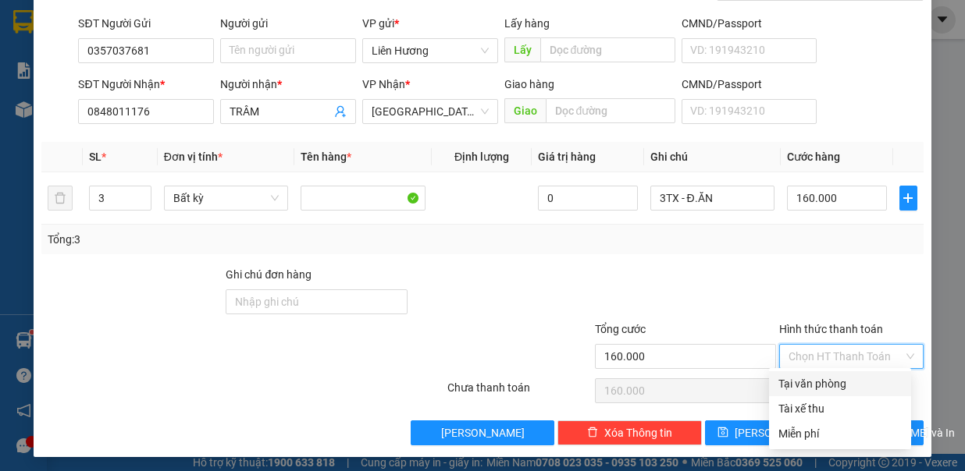
click at [843, 390] on div "Tại văn phòng" at bounding box center [839, 383] width 123 height 17
type input "0"
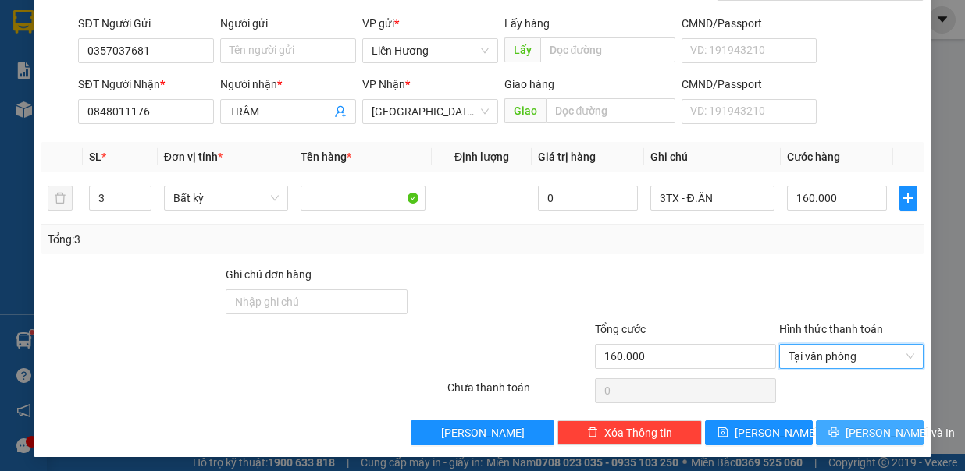
click at [845, 429] on span "[PERSON_NAME] và In" at bounding box center [899, 433] width 109 height 17
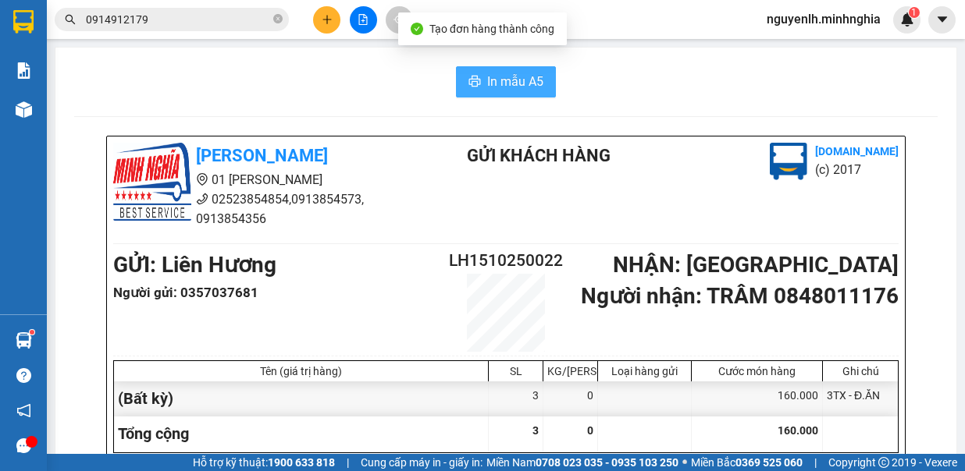
click at [521, 75] on span "In mẫu A5" at bounding box center [515, 82] width 56 height 20
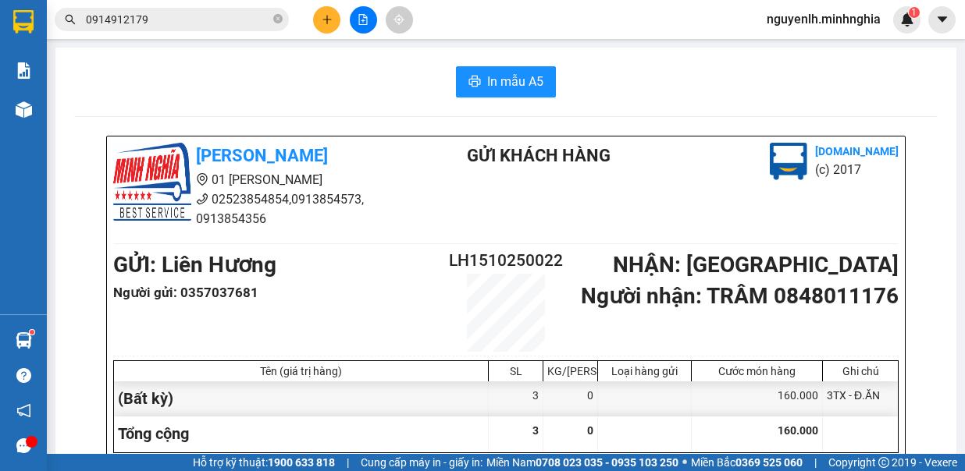
click at [326, 17] on icon "plus" at bounding box center [326, 19] width 1 height 9
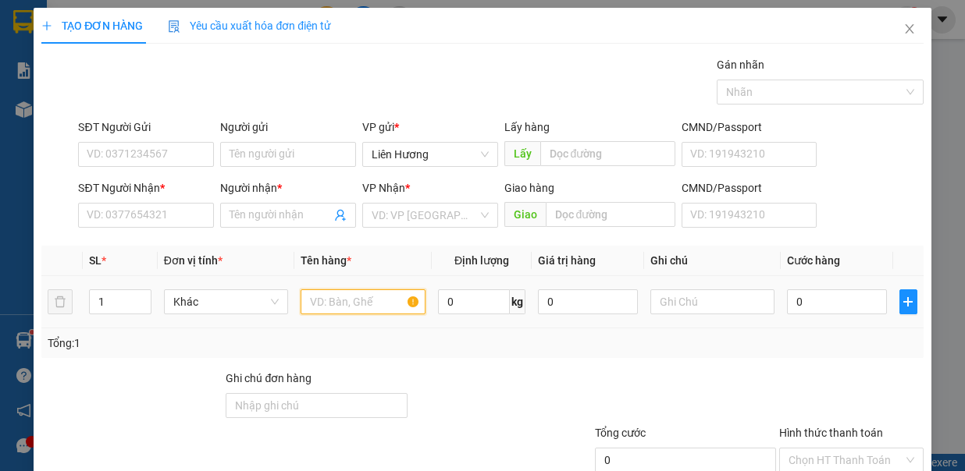
click at [365, 309] on input "text" at bounding box center [363, 302] width 125 height 25
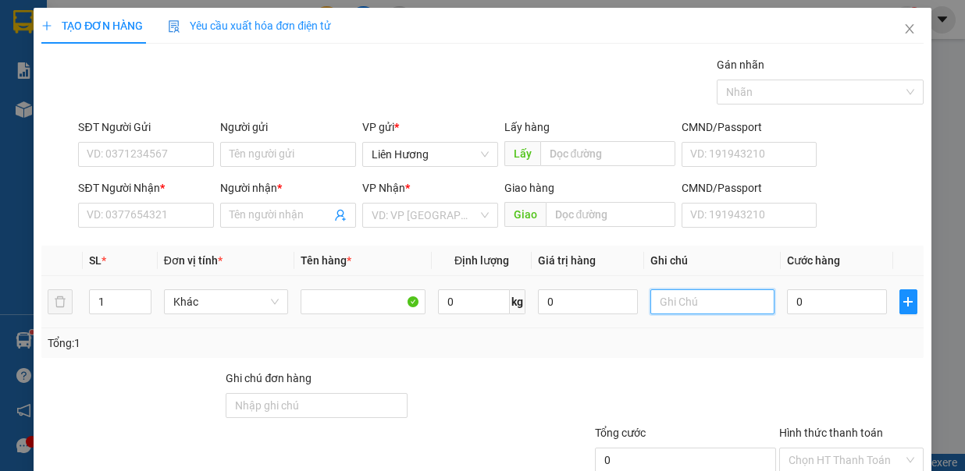
click at [669, 305] on input "text" at bounding box center [712, 302] width 125 height 25
click at [141, 294] on span "up" at bounding box center [142, 298] width 9 height 9
type input "2"
drag, startPoint x: 660, startPoint y: 285, endPoint x: 666, endPoint y: 293, distance: 10.0
click at [660, 286] on div at bounding box center [712, 301] width 125 height 31
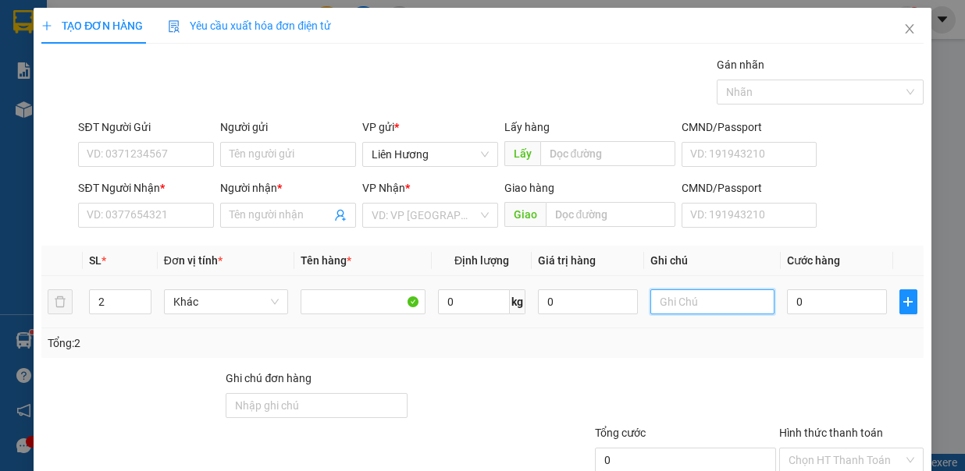
click at [666, 293] on input "text" at bounding box center [712, 302] width 125 height 25
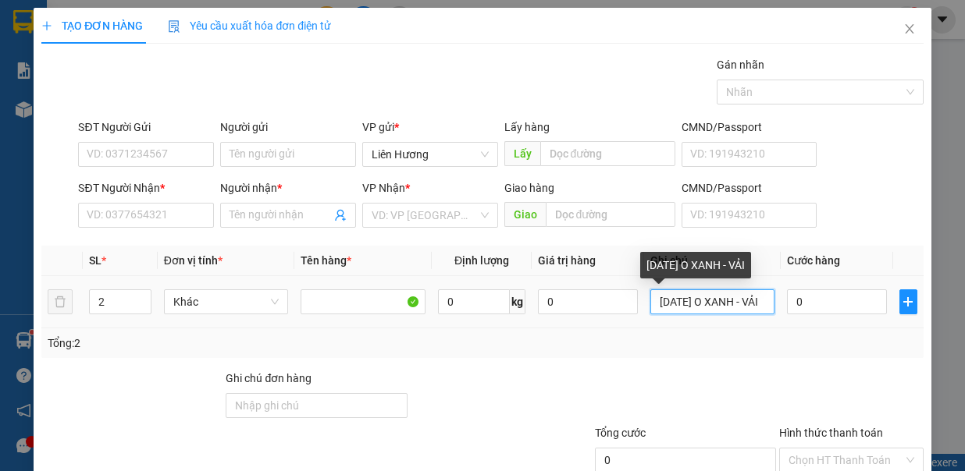
click at [673, 298] on input "[DATE] O XANH - VẢI" at bounding box center [712, 302] width 125 height 25
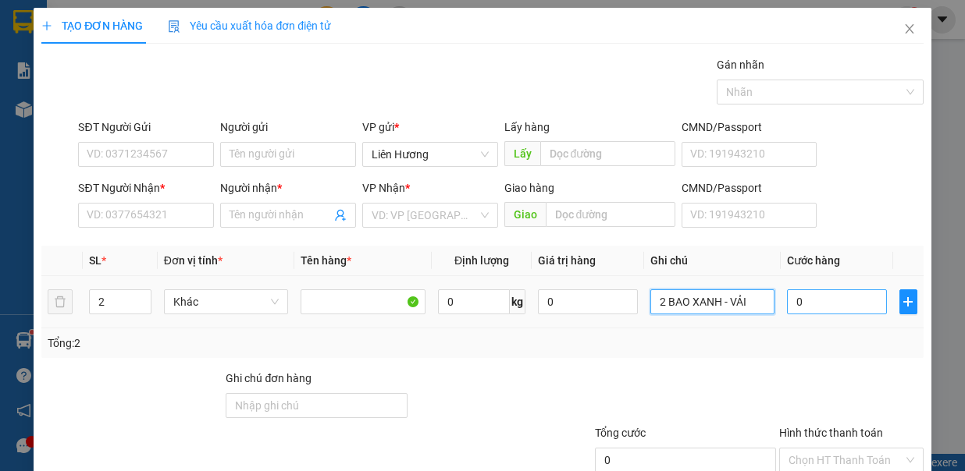
type input "2 BAO XANH - VẢI"
click at [816, 291] on input "0" at bounding box center [837, 302] width 100 height 25
type input "1"
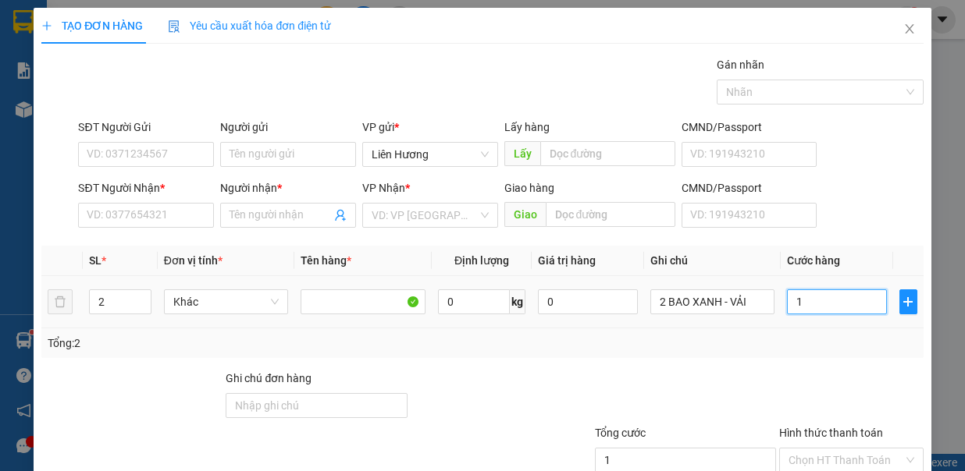
type input "12"
type input "120"
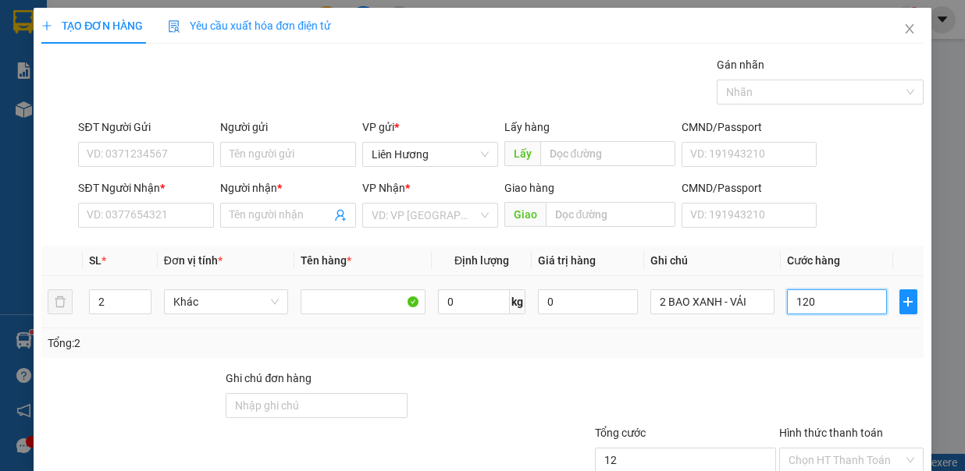
type input "120"
click at [164, 209] on input "SĐT Người Nhận *" at bounding box center [146, 215] width 136 height 25
type input "120.000"
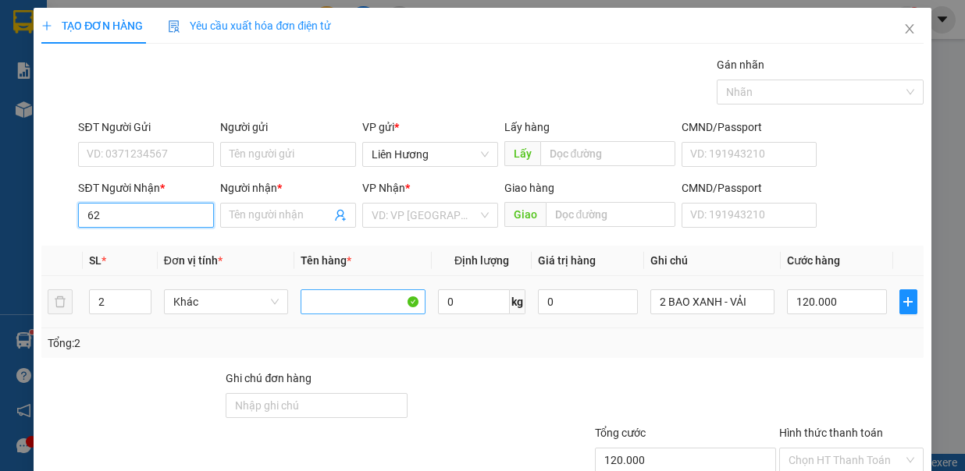
type input "6"
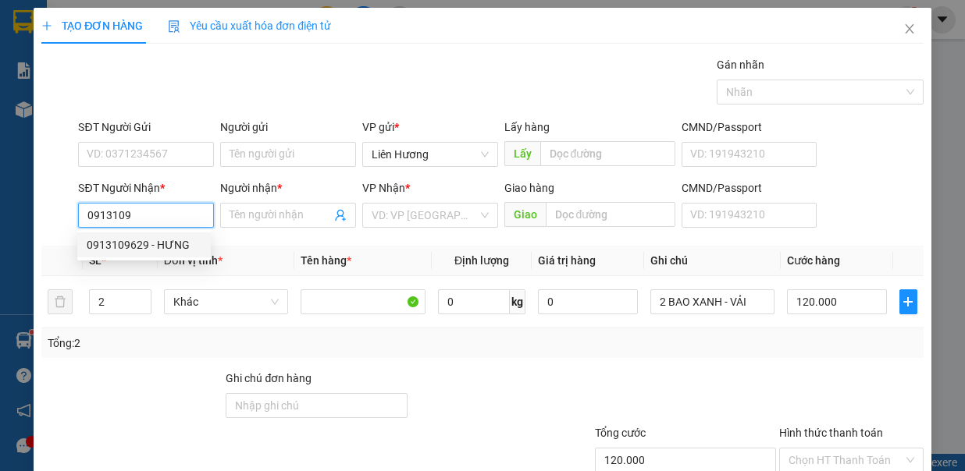
click at [139, 237] on div "0913109629 - HƯNG" at bounding box center [144, 245] width 115 height 17
type input "0913109629"
type input "HƯNG"
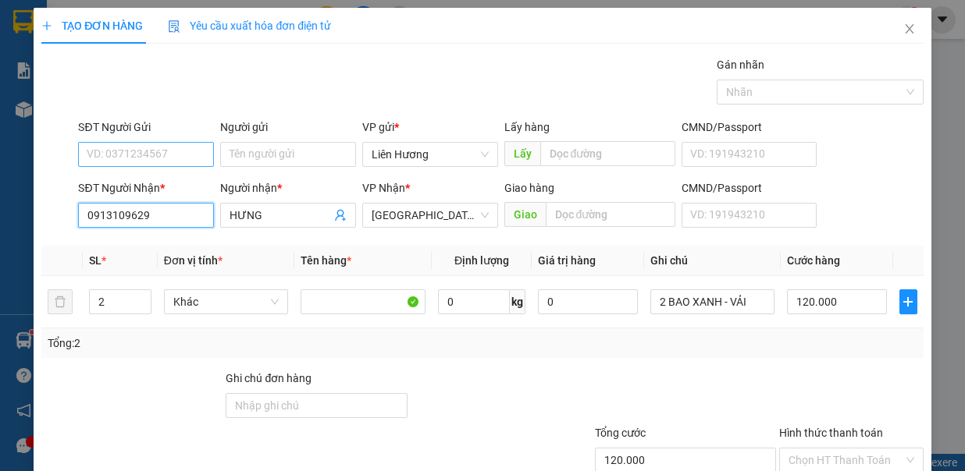
type input "0913109629"
click at [165, 147] on input "SĐT Người Gửi" at bounding box center [146, 154] width 136 height 25
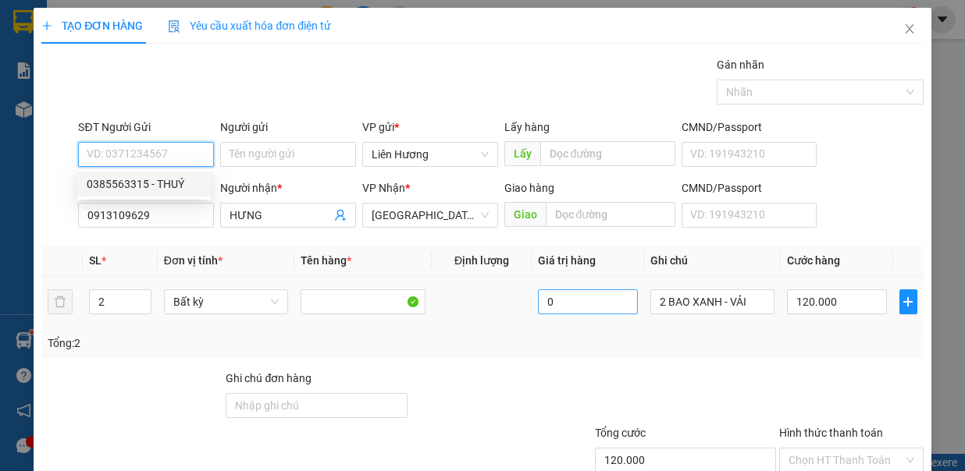
drag, startPoint x: 169, startPoint y: 181, endPoint x: 614, endPoint y: 297, distance: 459.1
click at [170, 182] on div "0385563315 - THUÝ" at bounding box center [144, 184] width 115 height 17
type input "0385563315"
type input "THUÝ"
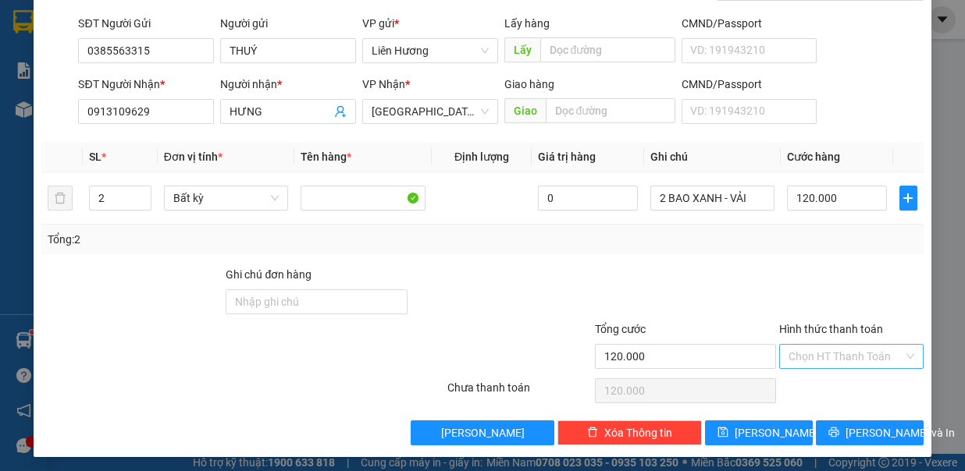
click at [813, 347] on input "Hình thức thanh toán" at bounding box center [845, 356] width 115 height 23
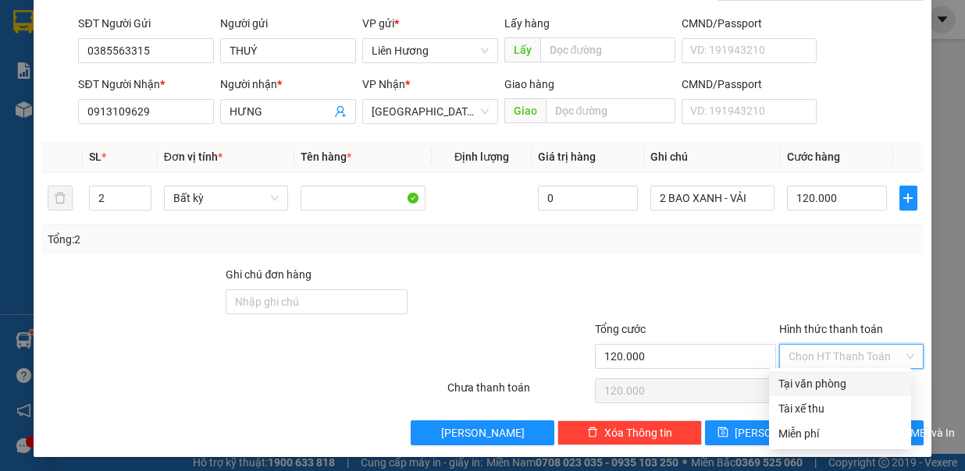
click at [834, 378] on div "Tại văn phòng" at bounding box center [839, 383] width 123 height 17
type input "0"
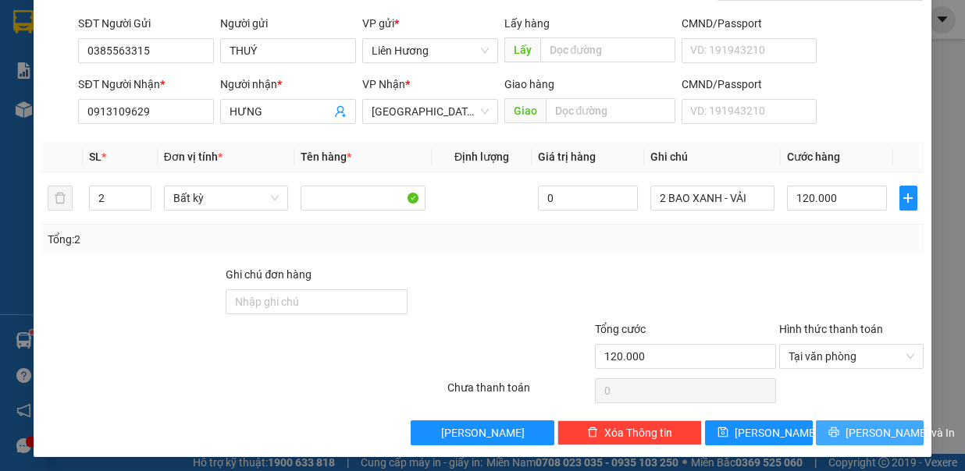
click at [836, 428] on icon "printer" at bounding box center [834, 433] width 10 height 10
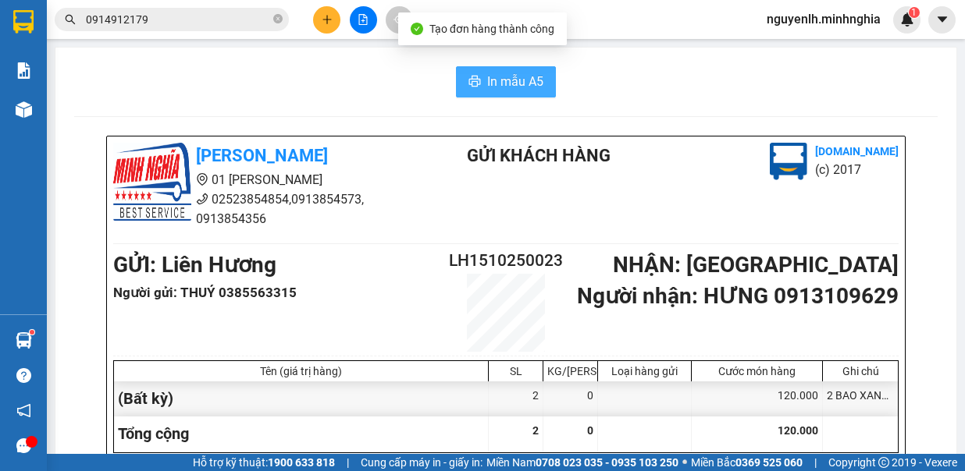
click at [487, 80] on span "In mẫu A5" at bounding box center [515, 82] width 56 height 20
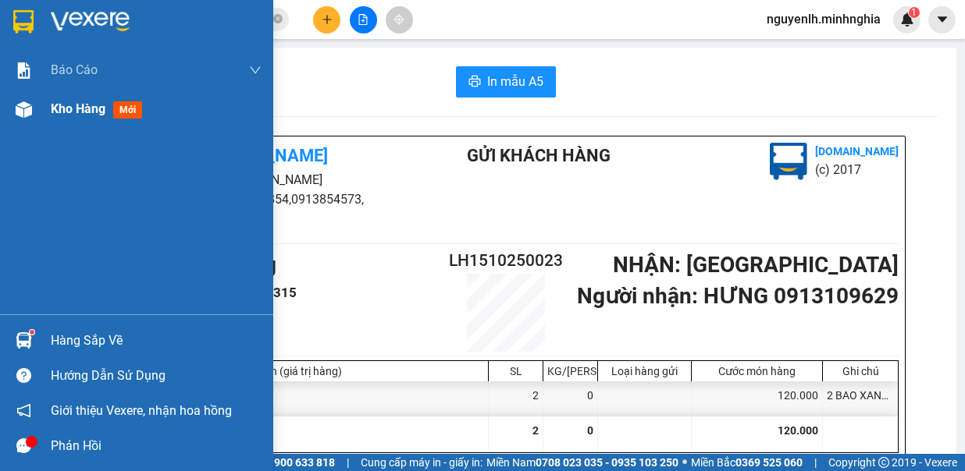
click at [47, 112] on div "Kho hàng mới" at bounding box center [136, 109] width 273 height 39
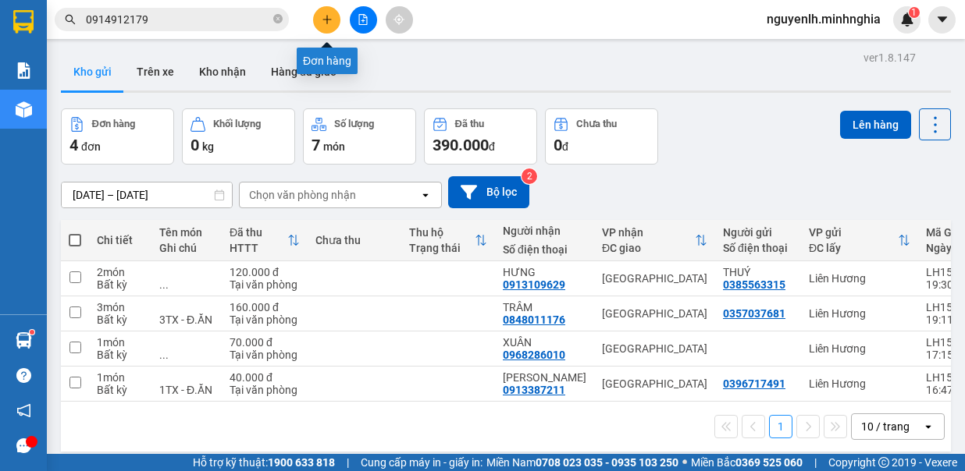
click at [331, 21] on icon "plus" at bounding box center [327, 19] width 11 height 11
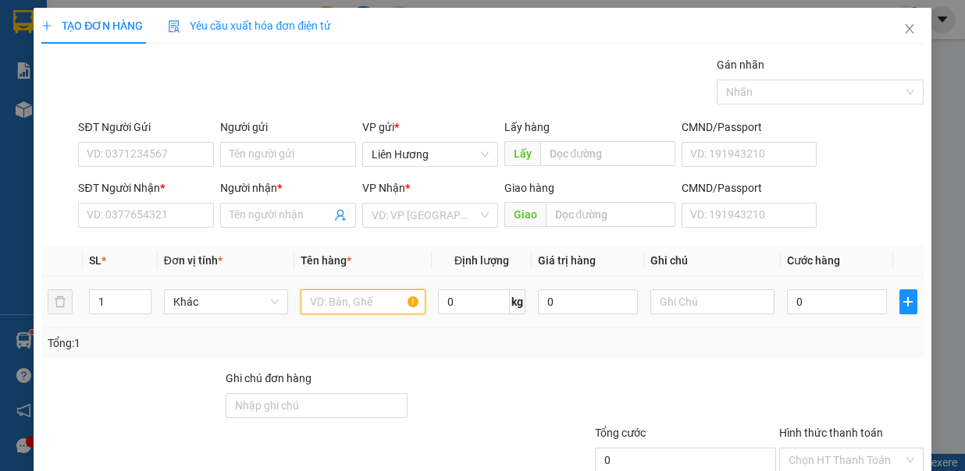
click at [356, 306] on input "text" at bounding box center [363, 302] width 125 height 25
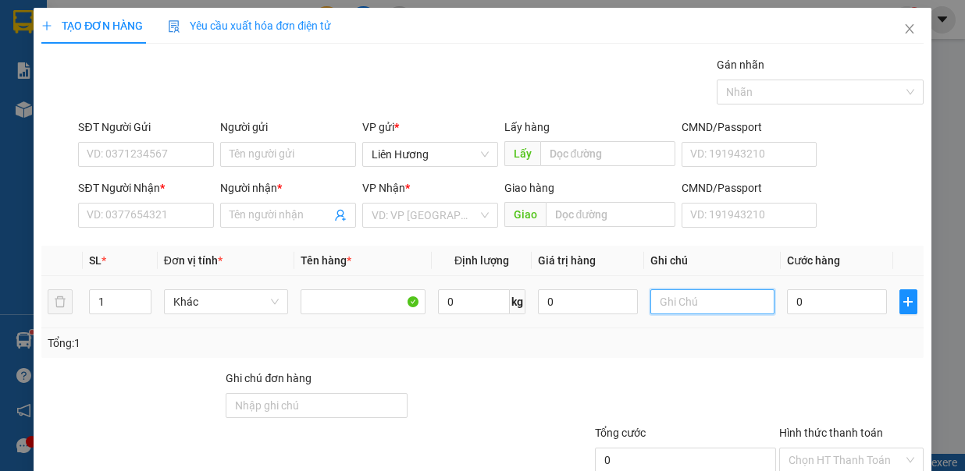
click at [694, 297] on input "text" at bounding box center [712, 302] width 125 height 25
type input "1TX - HS"
click at [831, 297] on input "0" at bounding box center [837, 302] width 100 height 25
type input "6"
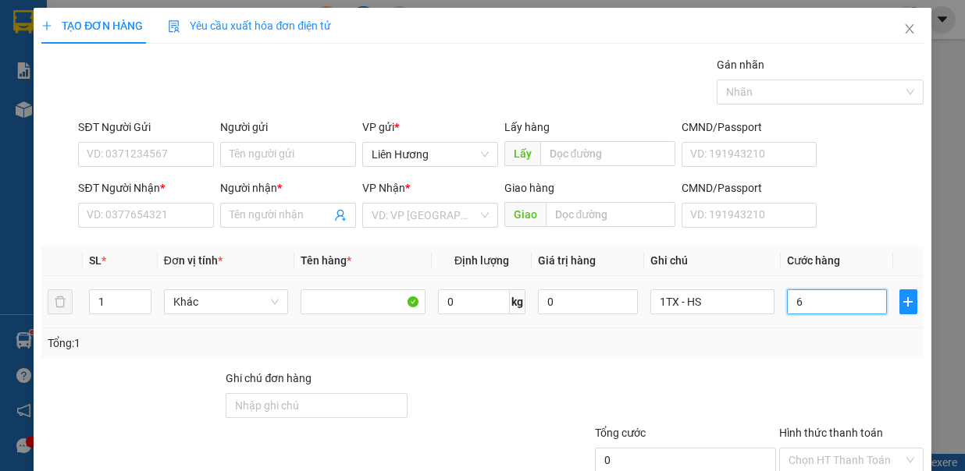
type input "6"
type input "60"
click at [179, 217] on input "SĐT Người Nhận *" at bounding box center [146, 215] width 136 height 25
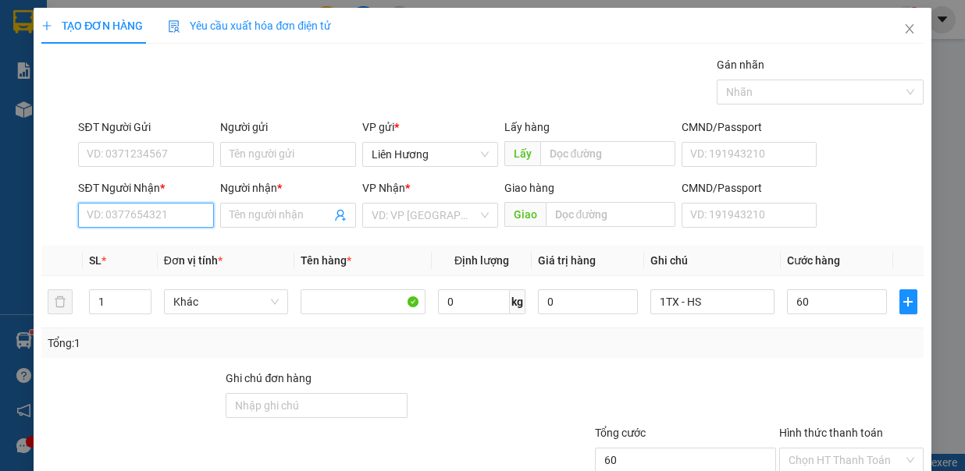
type input "60.000"
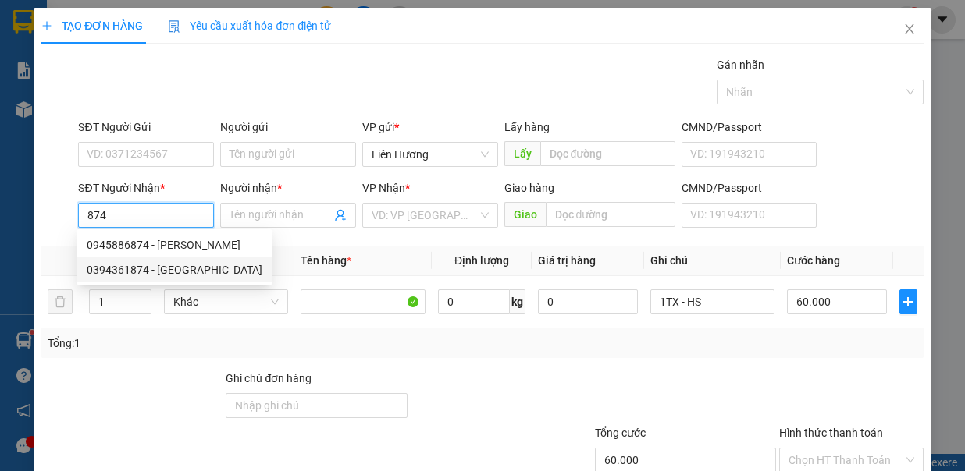
click at [152, 271] on div "0394361874 - [GEOGRAPHIC_DATA]" at bounding box center [175, 269] width 176 height 17
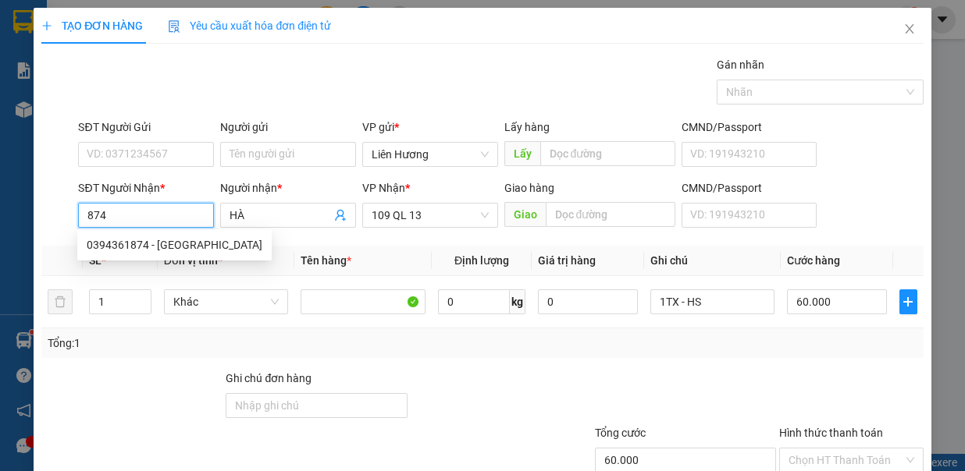
type input "0394361874"
type input "HÀ"
type input "0394361874"
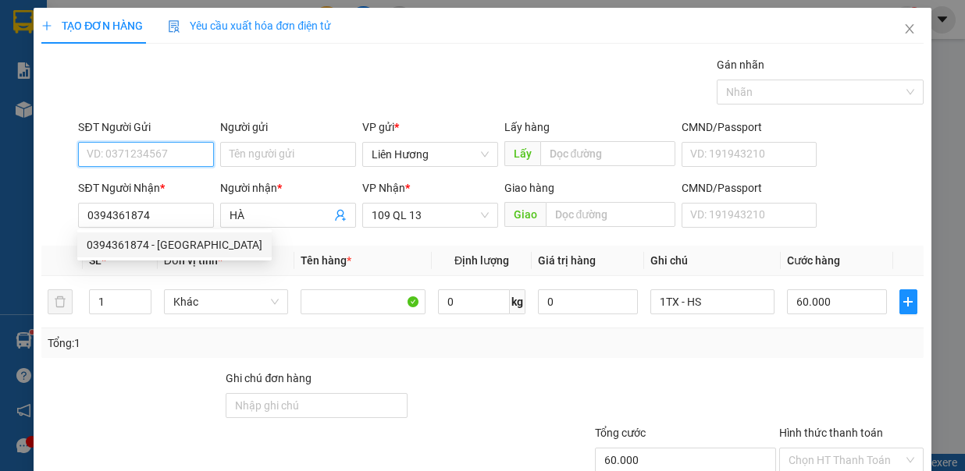
click at [144, 153] on input "SĐT Người Gửi" at bounding box center [146, 154] width 136 height 25
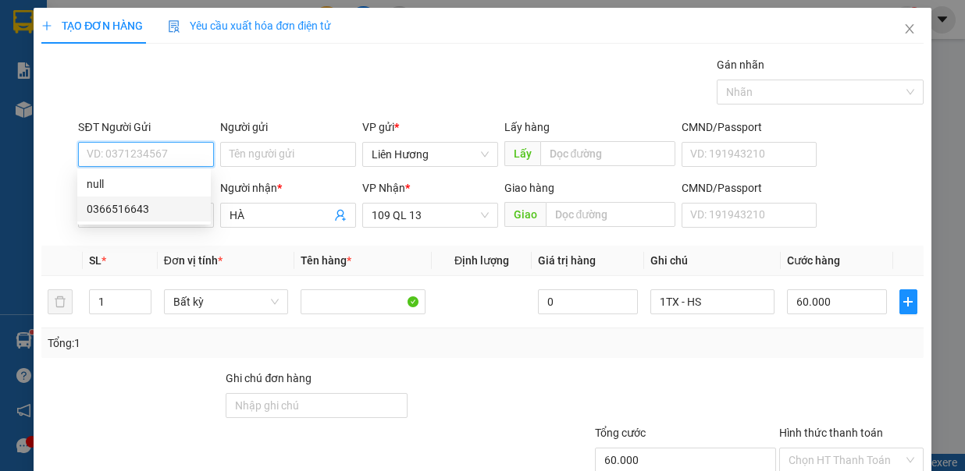
click at [153, 206] on div "0366516643" at bounding box center [144, 209] width 115 height 17
type input "0366516643"
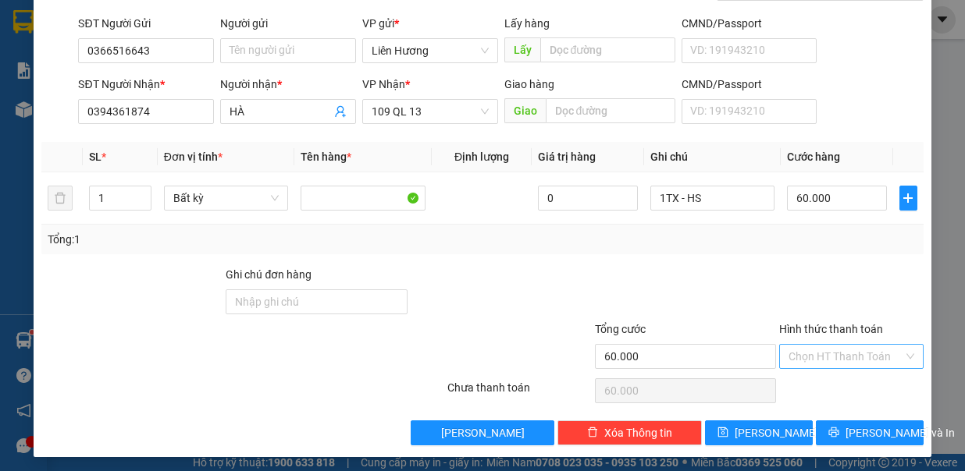
click at [855, 348] on input "Hình thức thanh toán" at bounding box center [845, 356] width 115 height 23
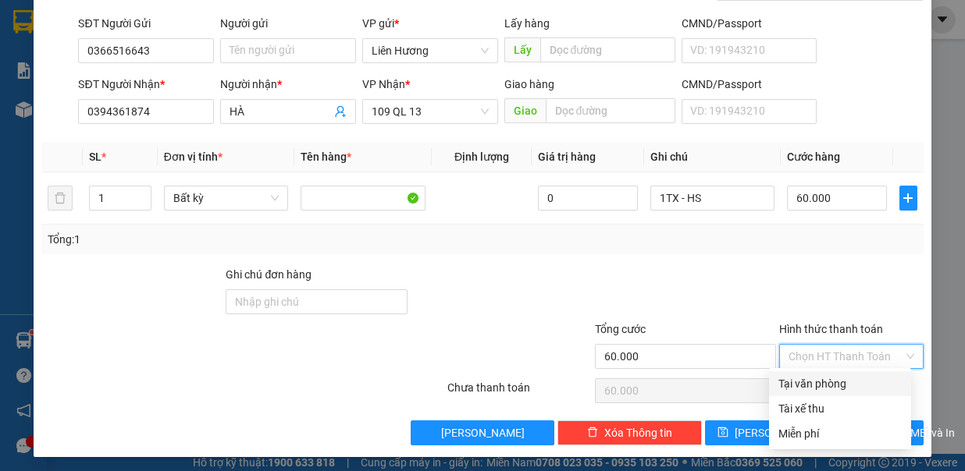
click at [850, 387] on div "Tại văn phòng" at bounding box center [839, 383] width 123 height 17
type input "0"
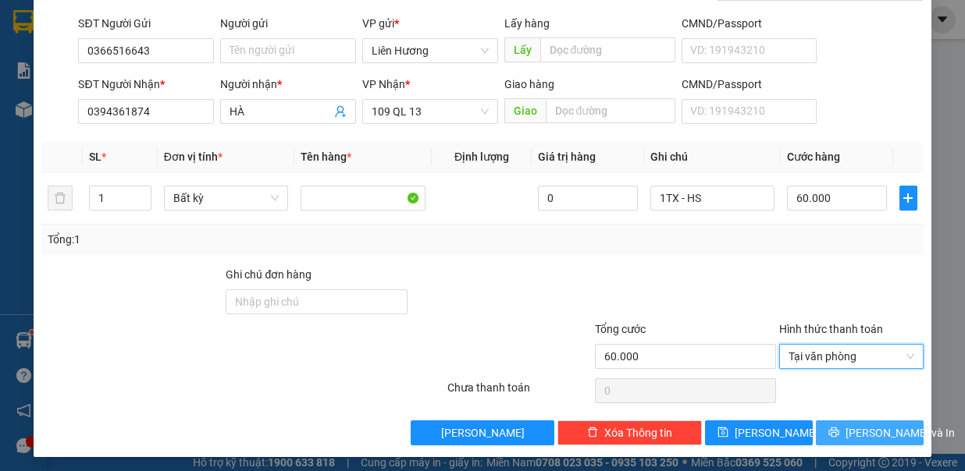
drag, startPoint x: 857, startPoint y: 432, endPoint x: 845, endPoint y: 432, distance: 12.5
click at [855, 432] on span "[PERSON_NAME] và In" at bounding box center [899, 433] width 109 height 17
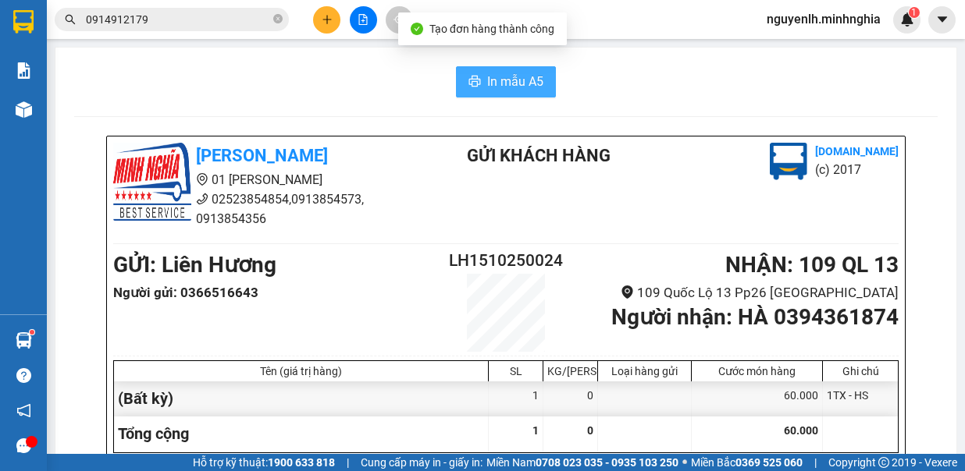
click at [504, 81] on span "In mẫu A5" at bounding box center [515, 82] width 56 height 20
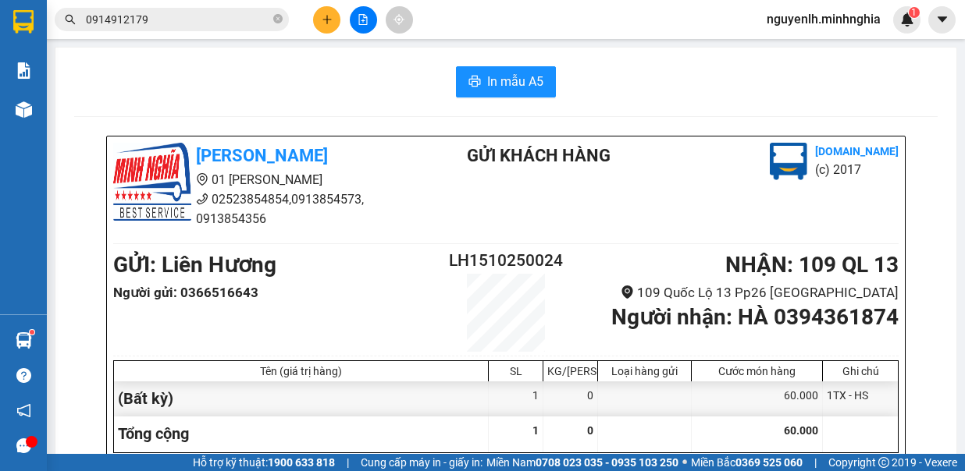
click at [322, 14] on span "plus" at bounding box center [327, 19] width 11 height 11
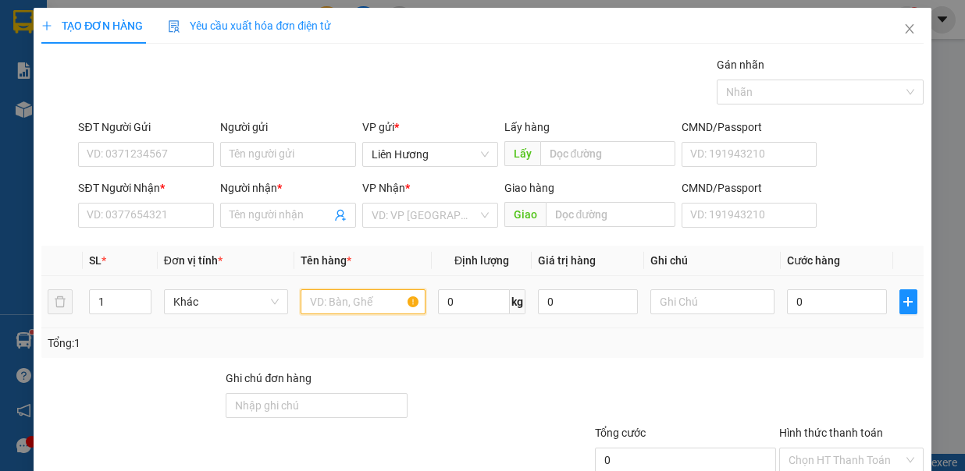
click at [369, 304] on input "text" at bounding box center [363, 302] width 125 height 25
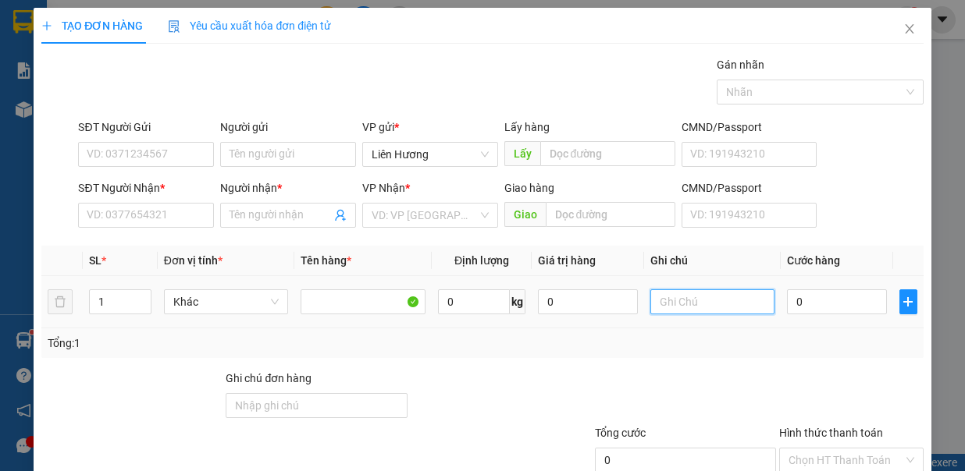
click at [701, 290] on input "text" at bounding box center [712, 302] width 125 height 25
type input "1H RĂNG"
click at [827, 304] on input "0" at bounding box center [837, 302] width 100 height 25
type input "3"
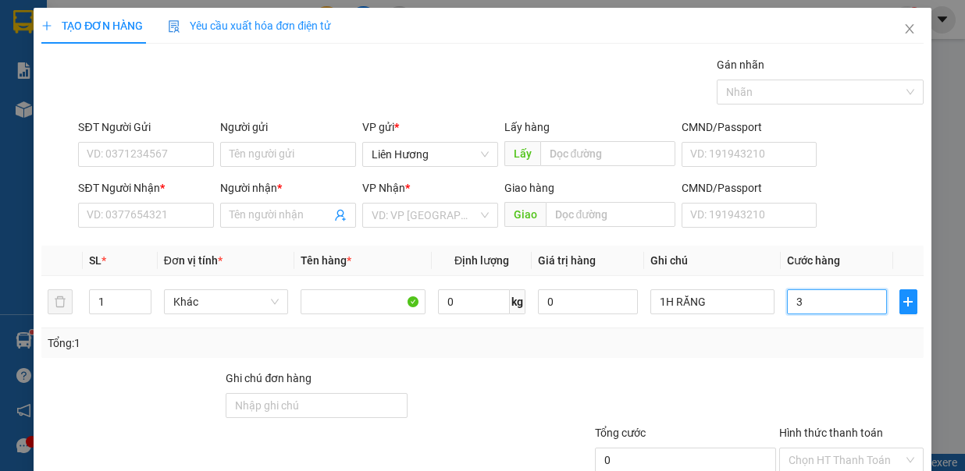
type input "3"
type input "30"
drag, startPoint x: 116, startPoint y: 197, endPoint x: 130, endPoint y: 221, distance: 28.0
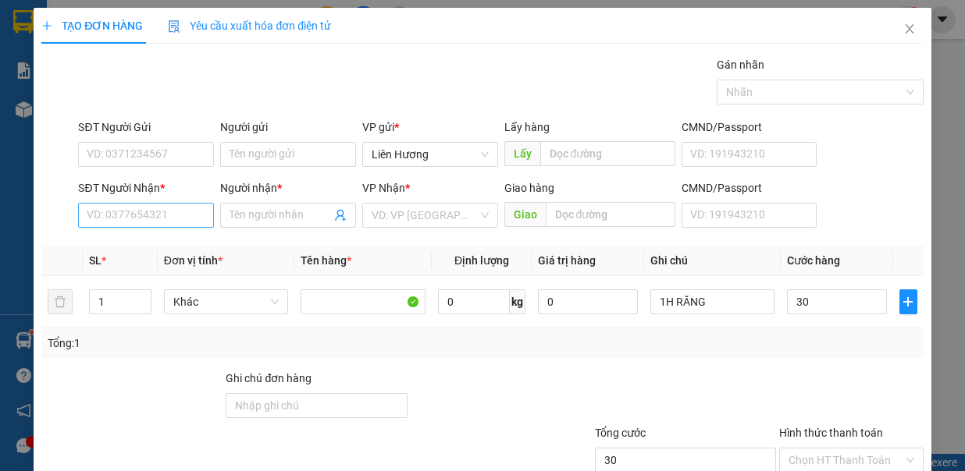
click at [125, 212] on div "SĐT Người Nhận * VD: 0377654321" at bounding box center [146, 207] width 136 height 55
type input "30.000"
click at [130, 221] on input "SĐT Người Nhận *" at bounding box center [146, 215] width 136 height 25
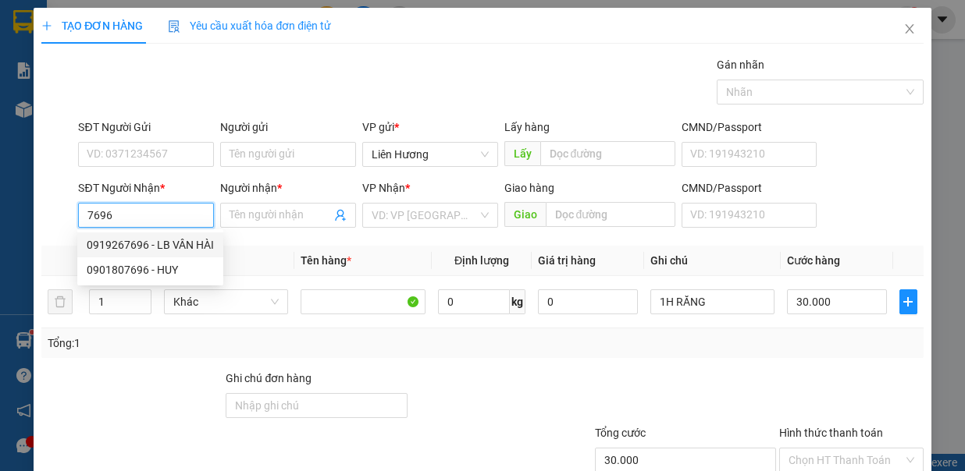
click at [168, 241] on div "0919267696 - LB VÂN HÀI" at bounding box center [150, 245] width 127 height 17
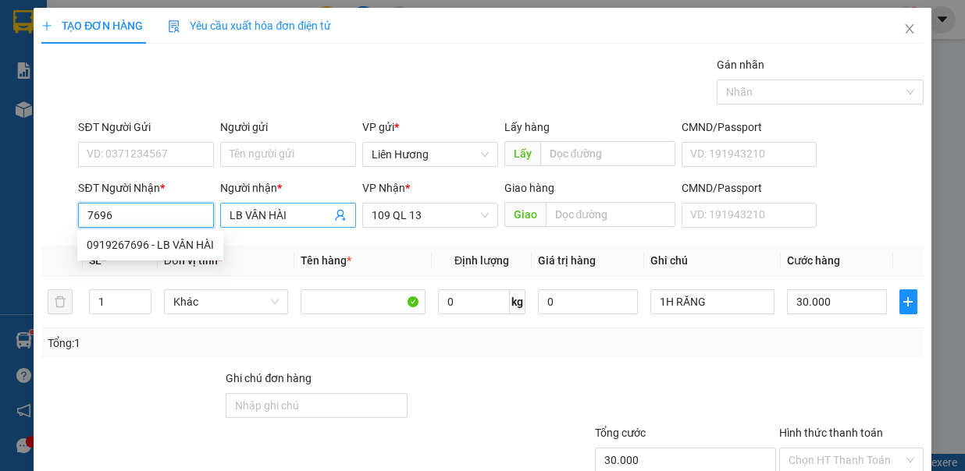
type input "0919267696"
type input "LB VÂN HÀI"
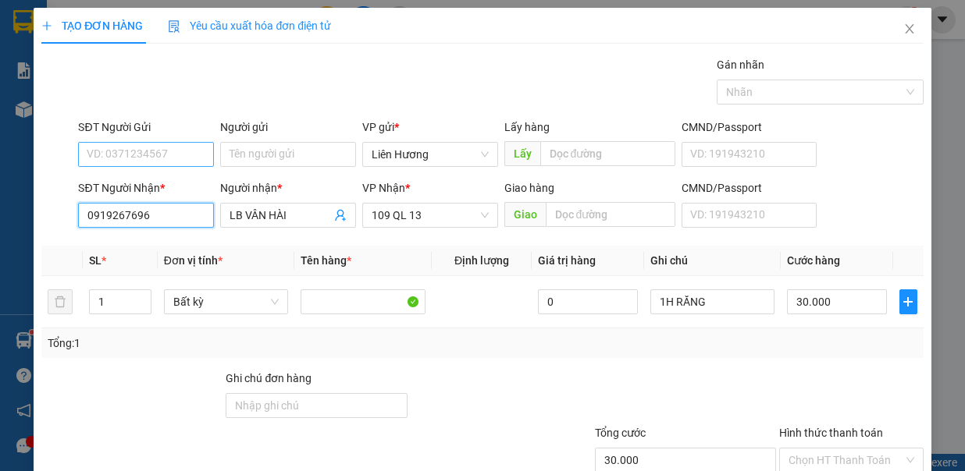
type input "0919267696"
click at [187, 153] on input "SĐT Người Gửi" at bounding box center [146, 154] width 136 height 25
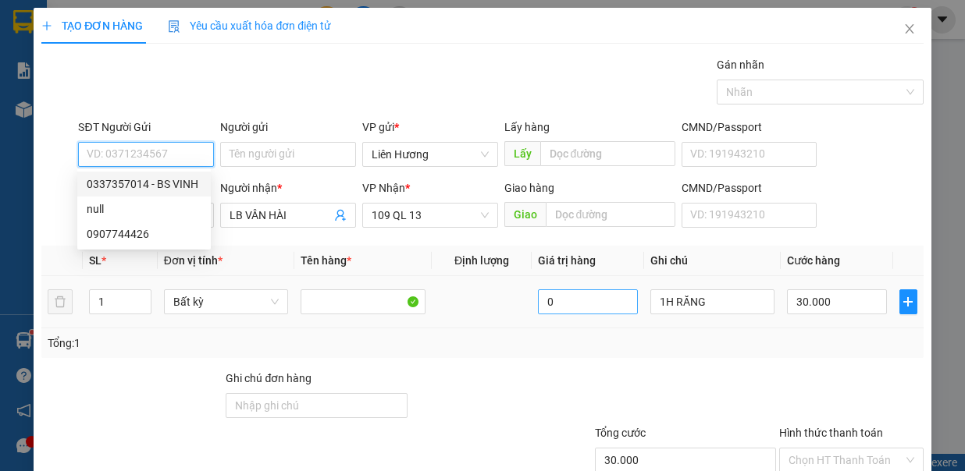
drag, startPoint x: 183, startPoint y: 182, endPoint x: 550, endPoint y: 297, distance: 384.4
click at [183, 183] on div "0337357014 - BS VINH" at bounding box center [144, 184] width 115 height 17
type input "0337357014"
type input "BS VINH"
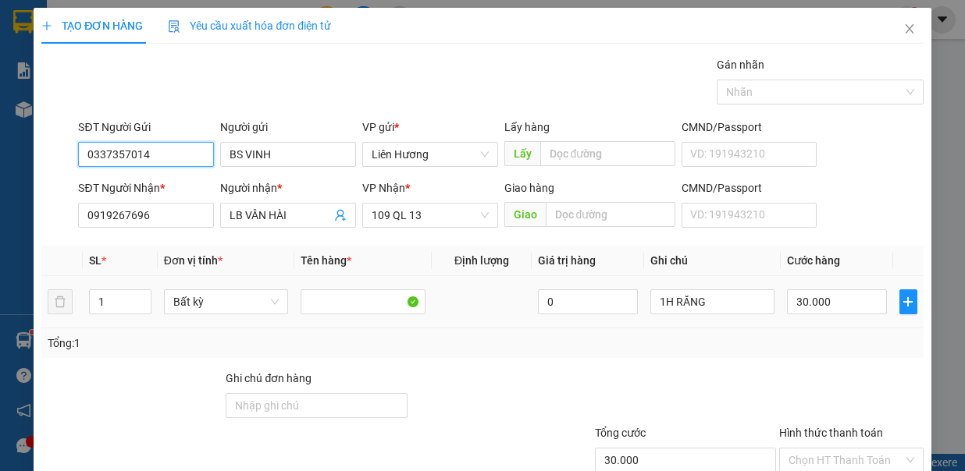
scroll to position [104, 0]
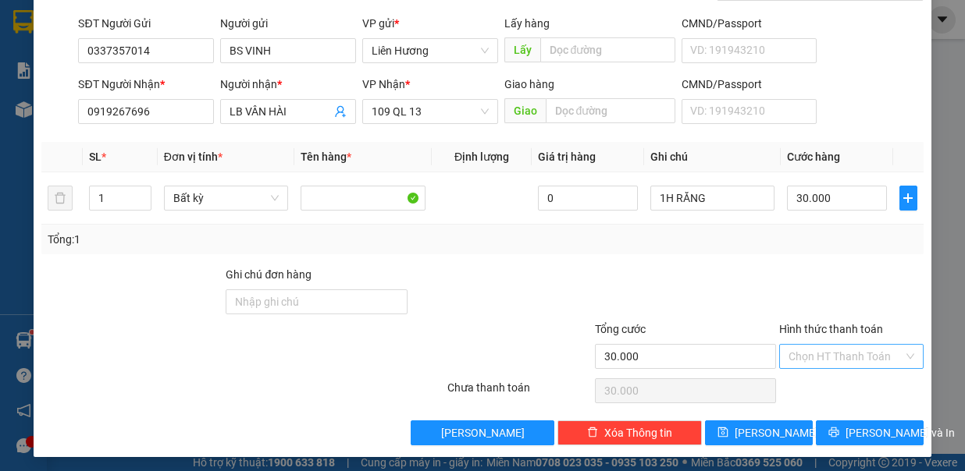
click at [816, 350] on input "Hình thức thanh toán" at bounding box center [845, 356] width 115 height 23
drag, startPoint x: 820, startPoint y: 368, endPoint x: 870, endPoint y: 384, distance: 52.3
click at [825, 370] on div "Transit Pickup Surcharge Ids Transit Deliver Surcharge Ids Transit Deliver Surc…" at bounding box center [481, 200] width 881 height 496
click at [862, 354] on input "Hình thức thanh toán" at bounding box center [845, 356] width 115 height 23
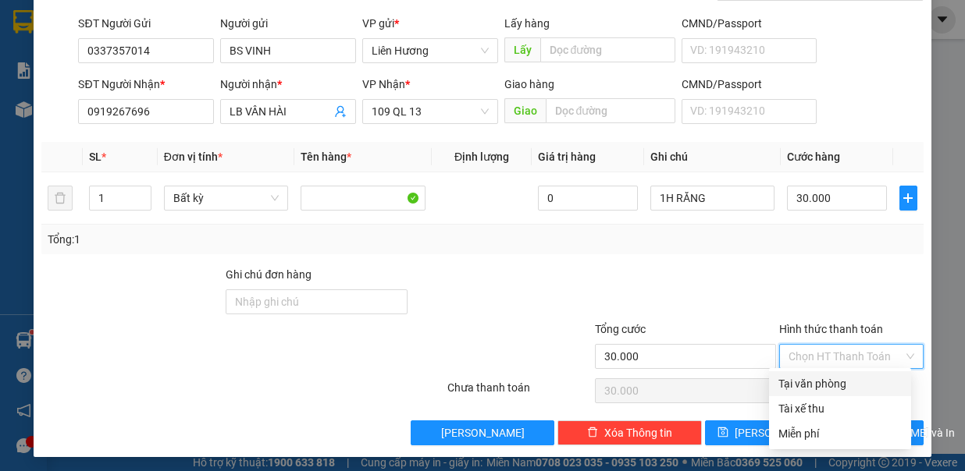
click at [852, 386] on div "Tại văn phòng" at bounding box center [839, 383] width 123 height 17
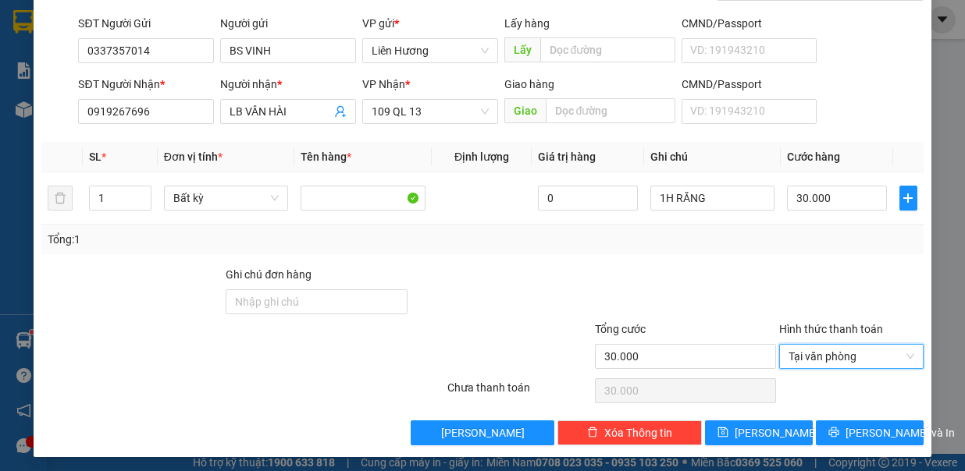
type input "0"
click at [845, 426] on span "[PERSON_NAME] và In" at bounding box center [899, 433] width 109 height 17
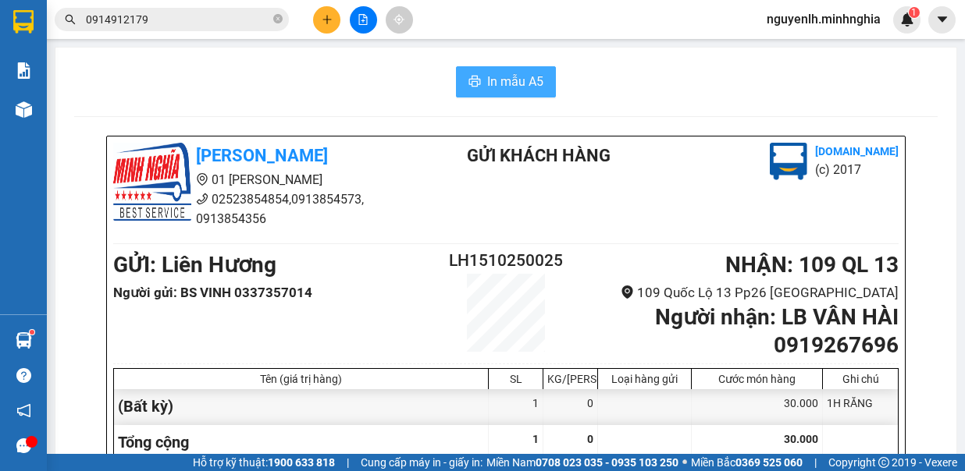
click at [497, 74] on span "In mẫu A5" at bounding box center [515, 82] width 56 height 20
click at [318, 21] on button at bounding box center [326, 19] width 27 height 27
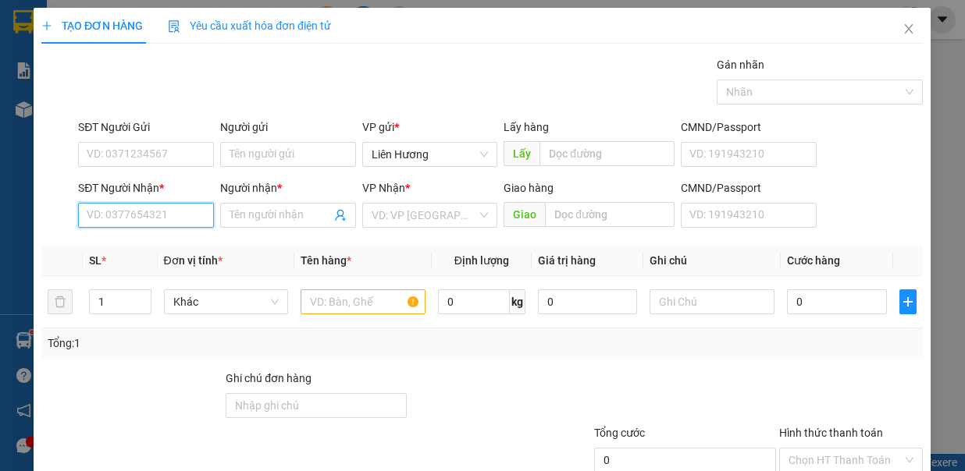
click at [159, 215] on input "SĐT Người Nhận *" at bounding box center [146, 215] width 136 height 25
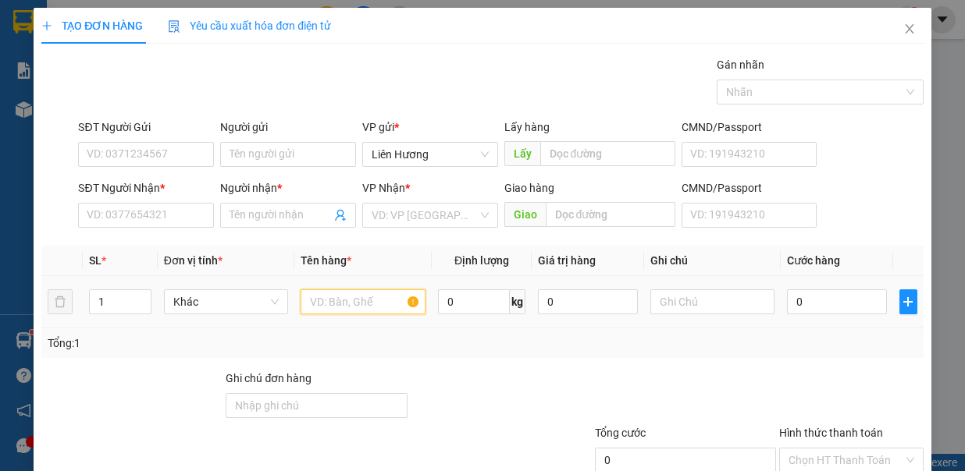
drag, startPoint x: 354, startPoint y: 294, endPoint x: 669, endPoint y: 328, distance: 317.2
click at [365, 297] on input "text" at bounding box center [363, 302] width 125 height 25
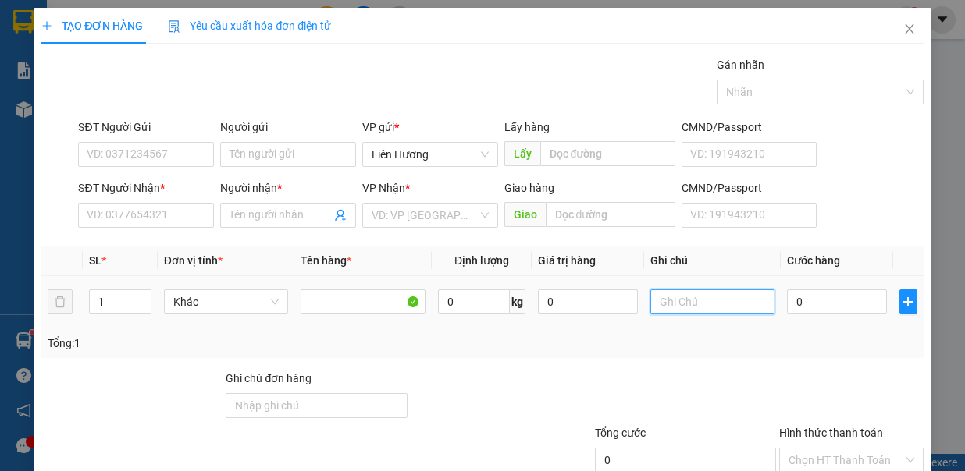
click at [668, 297] on input "text" at bounding box center [712, 302] width 125 height 25
drag, startPoint x: 718, startPoint y: 300, endPoint x: 706, endPoint y: 310, distance: 15.5
click at [690, 306] on input "1 BÌA NHAUWJ - GT" at bounding box center [712, 302] width 125 height 25
click at [724, 300] on input "1 BÌA NHAUWJ - GT" at bounding box center [712, 302] width 125 height 25
type input "1 BÌA NHỰA - GT"
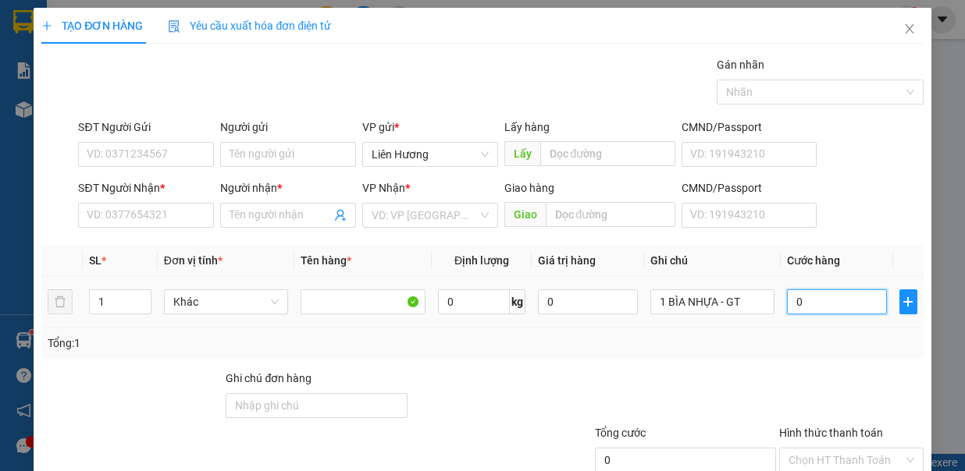
click at [807, 308] on input "0" at bounding box center [837, 302] width 100 height 25
type input "3"
type input "30"
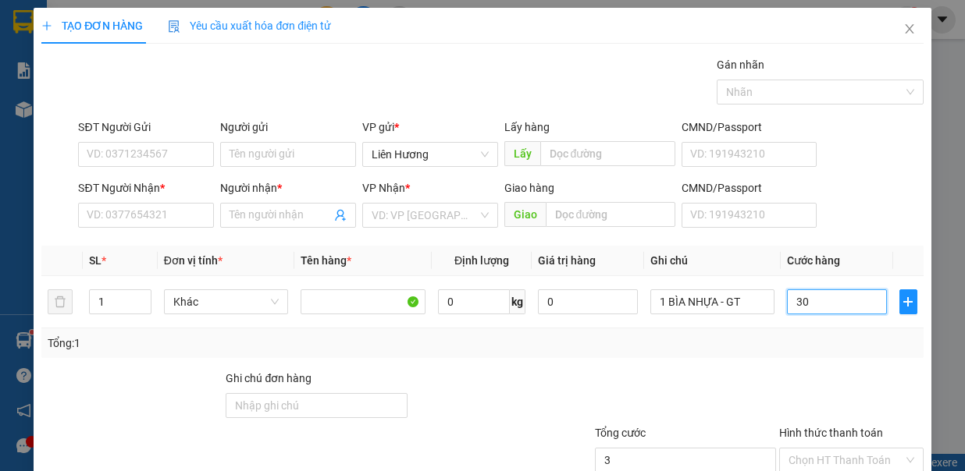
type input "30"
type input "30.000"
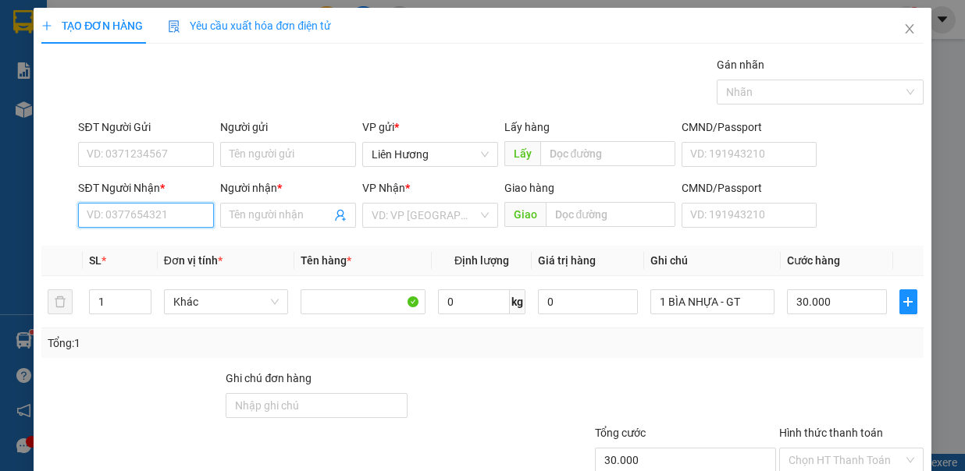
click at [153, 210] on input "SĐT Người Nhận *" at bounding box center [146, 215] width 136 height 25
click at [165, 237] on div "0768522522" at bounding box center [144, 245] width 115 height 17
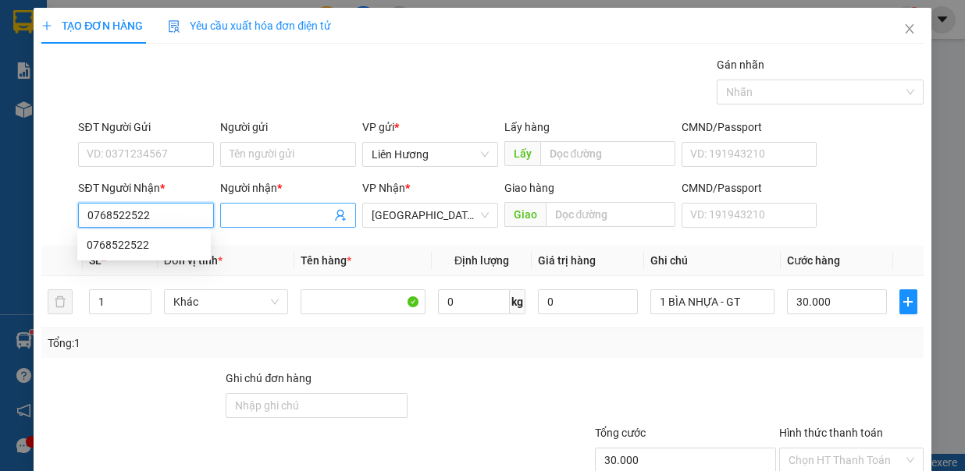
type input "0768522522"
click at [286, 210] on input "Người nhận *" at bounding box center [279, 215] width 101 height 17
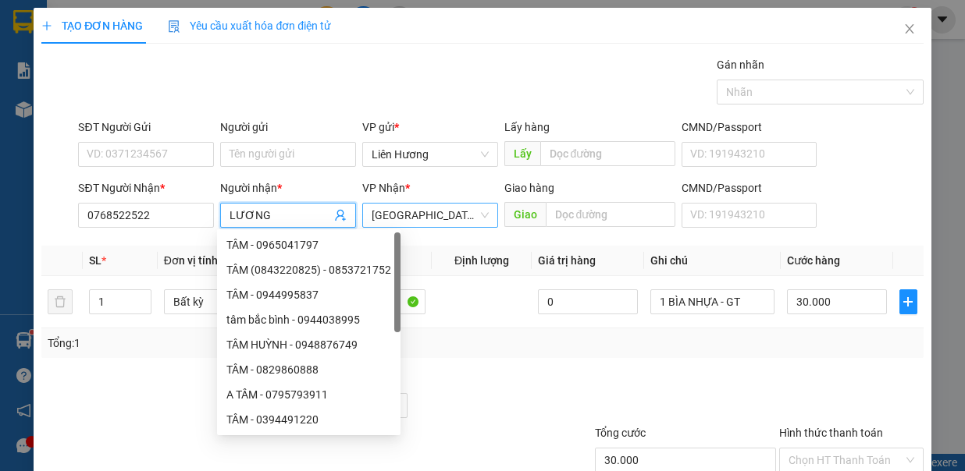
click at [431, 219] on span "[GEOGRAPHIC_DATA]" at bounding box center [430, 215] width 117 height 23
type input "LƯƠNG"
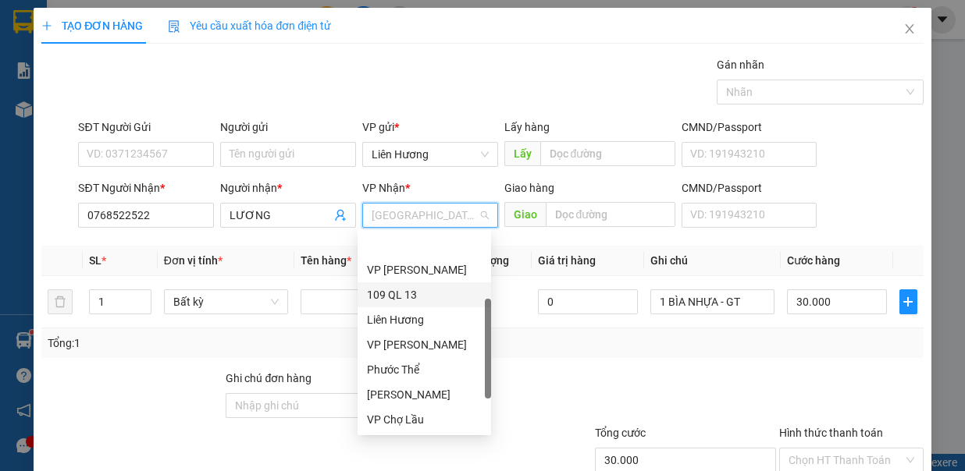
scroll to position [50, 0]
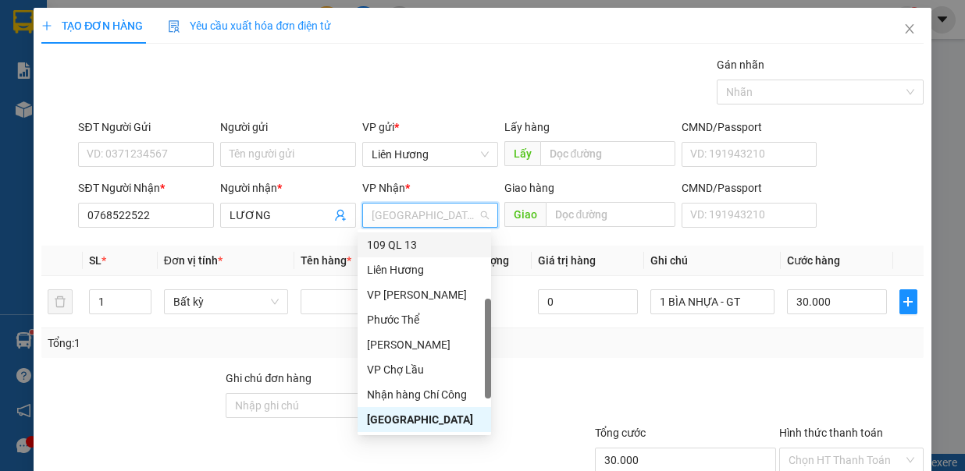
click at [436, 251] on div "109 QL 13" at bounding box center [424, 245] width 115 height 17
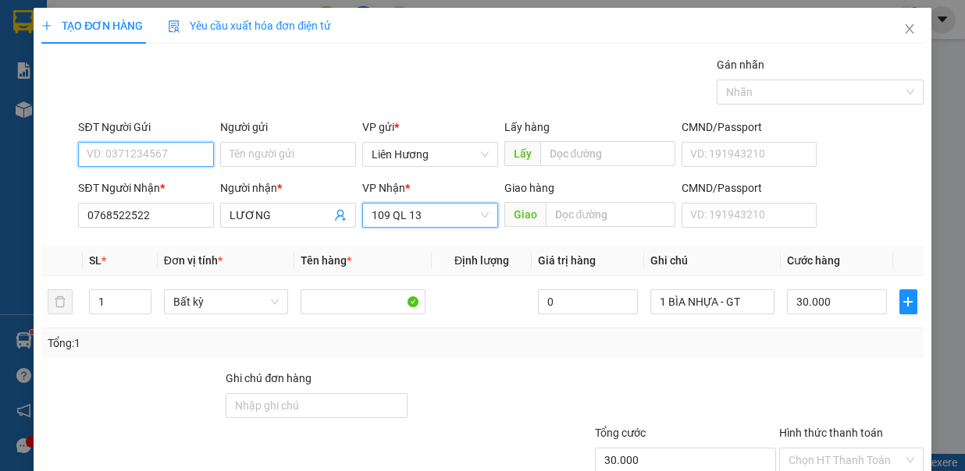
click at [187, 161] on input "SĐT Người Gửi" at bounding box center [146, 154] width 136 height 25
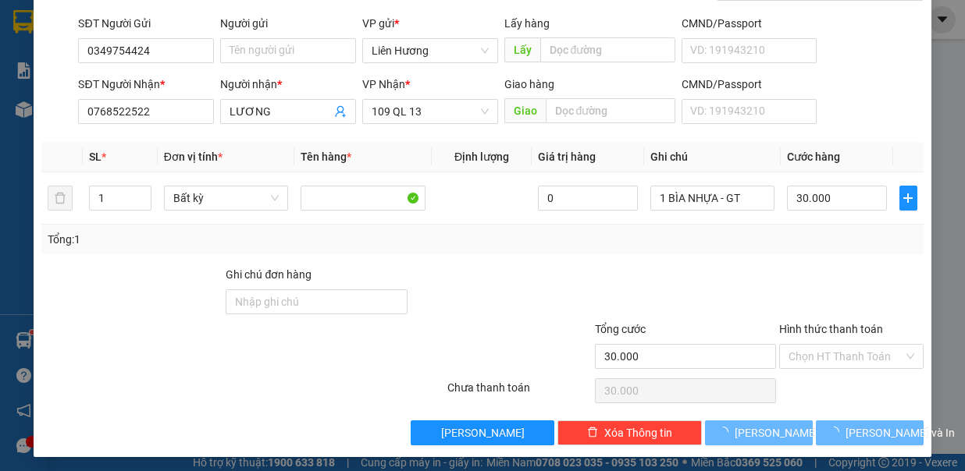
click at [815, 362] on input "Hình thức thanh toán" at bounding box center [845, 356] width 115 height 23
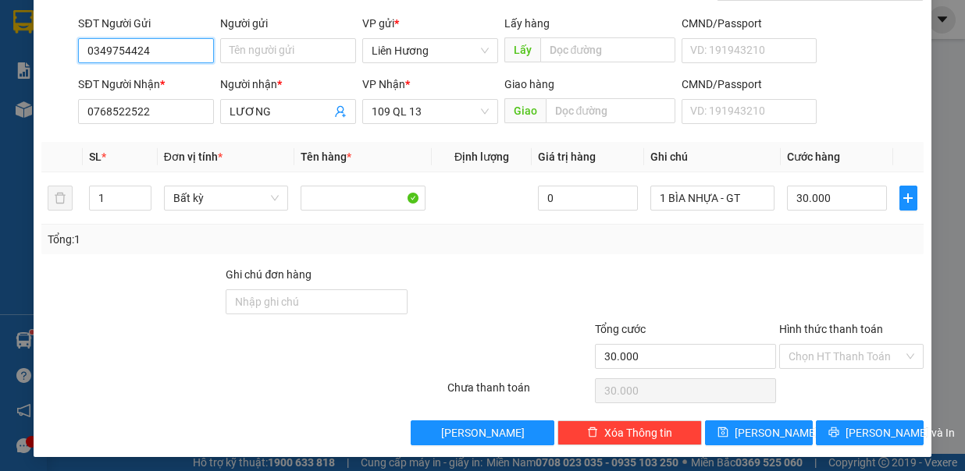
click at [117, 49] on input "0349754424" at bounding box center [146, 50] width 136 height 25
type input "0349854424"
click at [846, 349] on input "Hình thức thanh toán" at bounding box center [845, 356] width 115 height 23
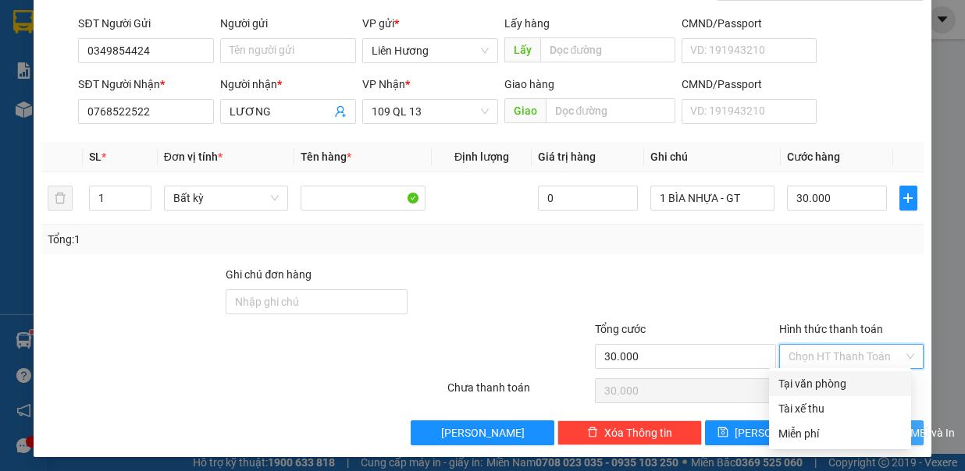
drag, startPoint x: 856, startPoint y: 378, endPoint x: 877, endPoint y: 425, distance: 51.7
click at [856, 382] on div "Tại văn phòng" at bounding box center [839, 383] width 123 height 17
type input "0"
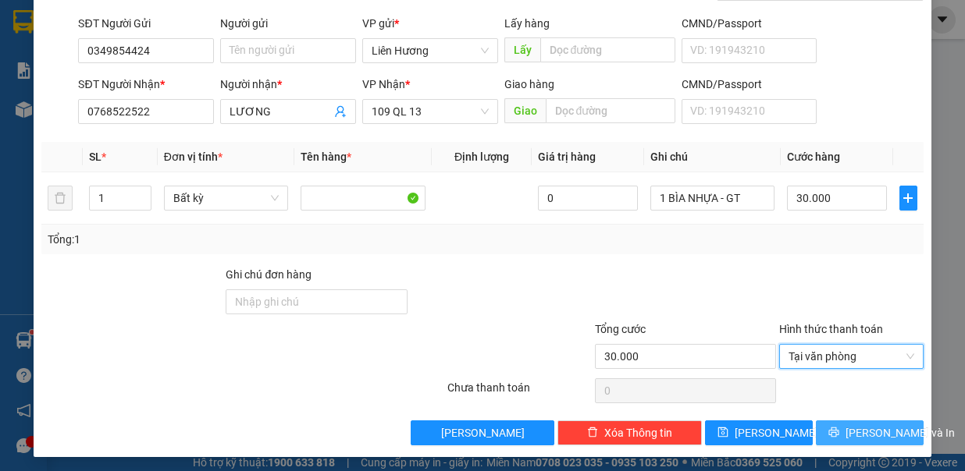
click at [875, 425] on span "[PERSON_NAME] và In" at bounding box center [899, 433] width 109 height 17
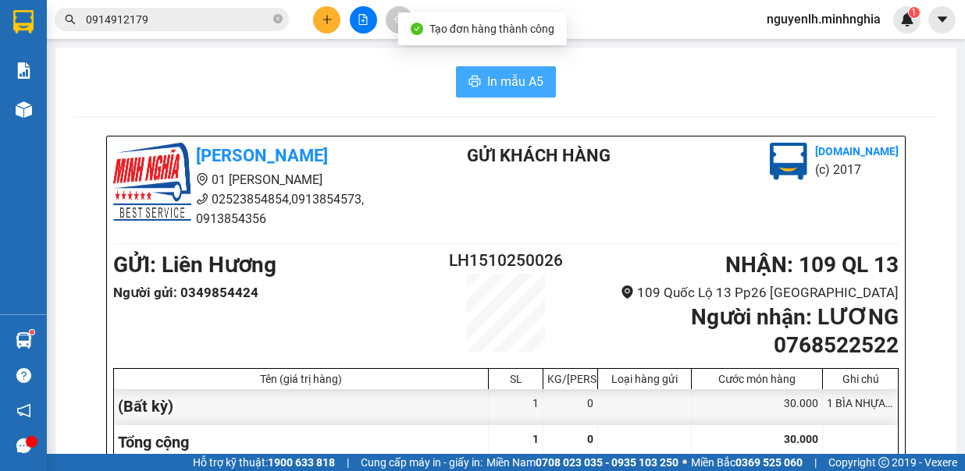
click at [515, 91] on button "In mẫu A5" at bounding box center [506, 81] width 100 height 31
click at [490, 68] on button "In mẫu A5" at bounding box center [506, 81] width 100 height 31
click at [493, 94] on button "In mẫu A5" at bounding box center [506, 81] width 100 height 31
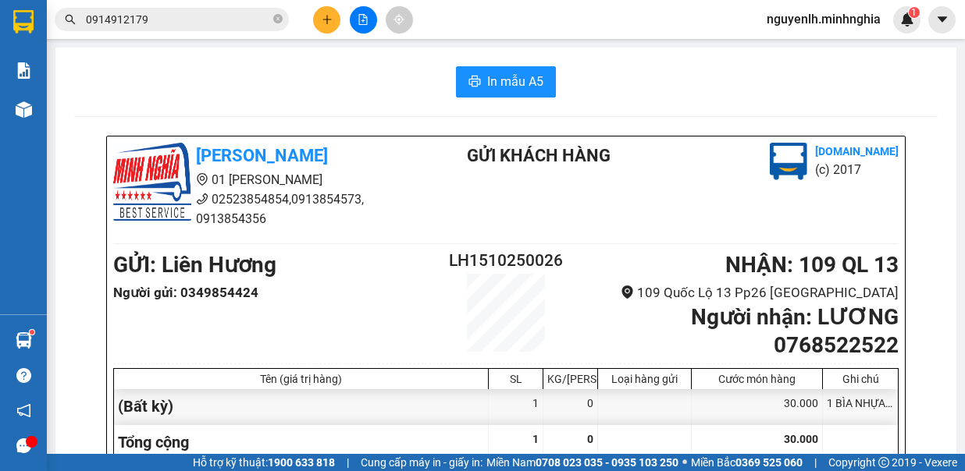
click at [322, 11] on button at bounding box center [326, 19] width 27 height 27
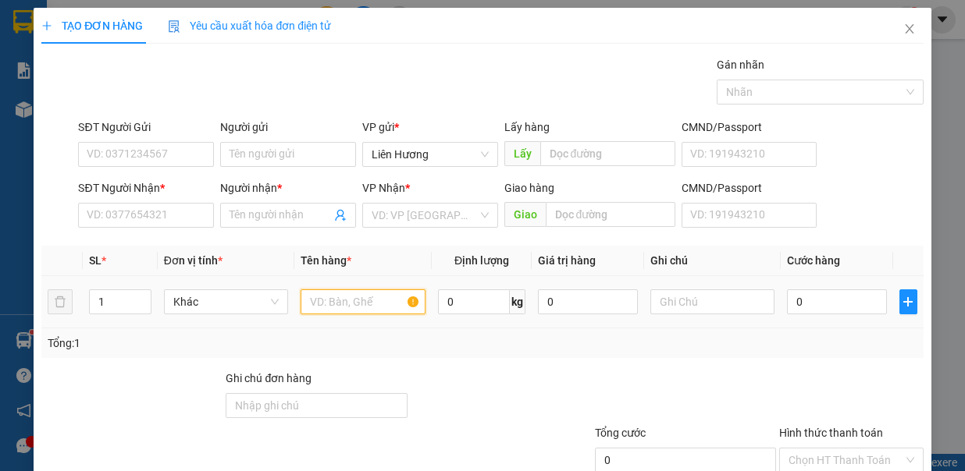
click at [370, 309] on input "text" at bounding box center [363, 302] width 125 height 25
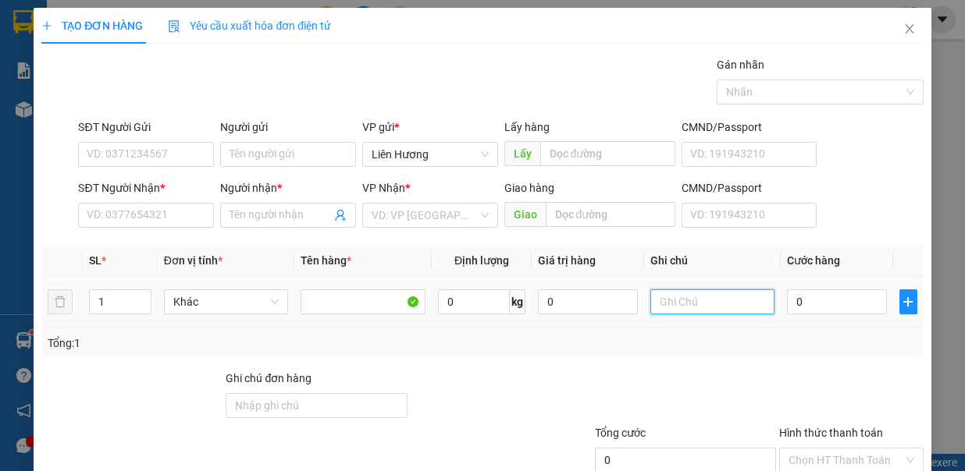
click at [656, 304] on input "text" at bounding box center [712, 302] width 125 height 25
click at [681, 298] on input "1TG - D.ĂN" at bounding box center [712, 302] width 125 height 25
click at [686, 300] on input "1TG - D.ĂN" at bounding box center [712, 302] width 125 height 25
type input "1TG - Đ.ĂN"
click at [843, 305] on input "0" at bounding box center [837, 302] width 100 height 25
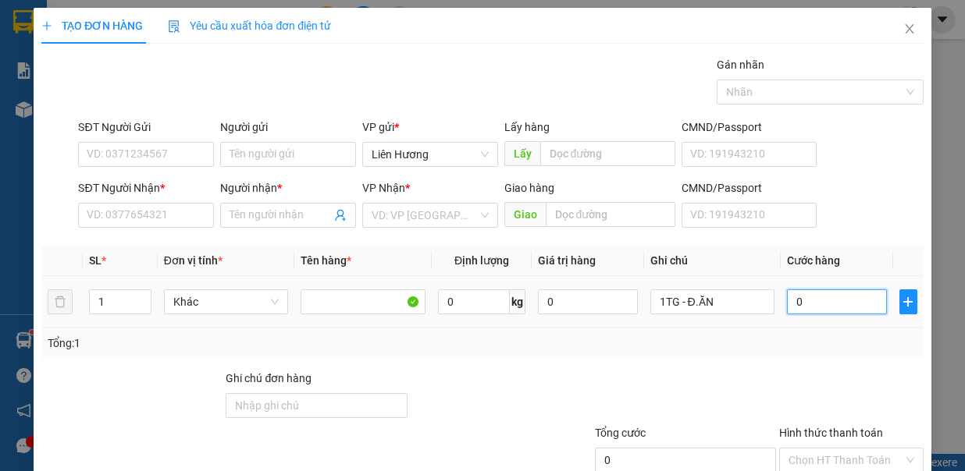
type input "4"
type input "40"
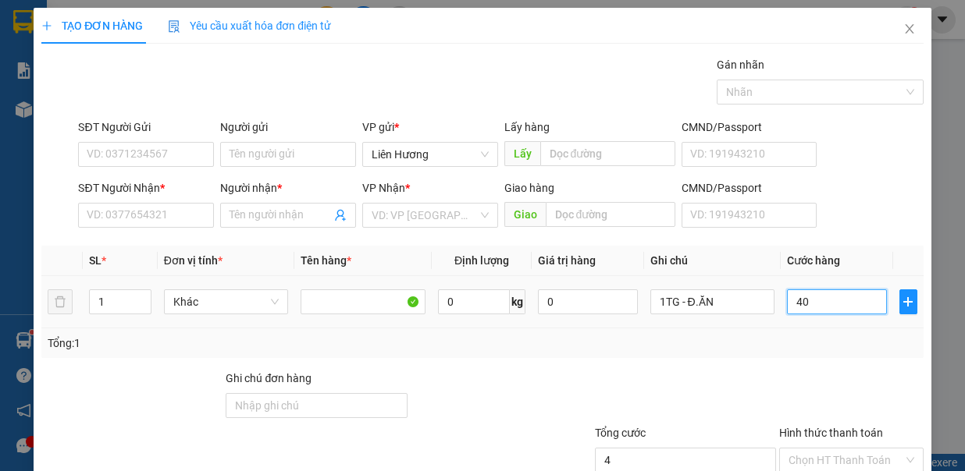
type input "40"
click at [163, 210] on input "SĐT Người Nhận *" at bounding box center [146, 215] width 136 height 25
type input "40.000"
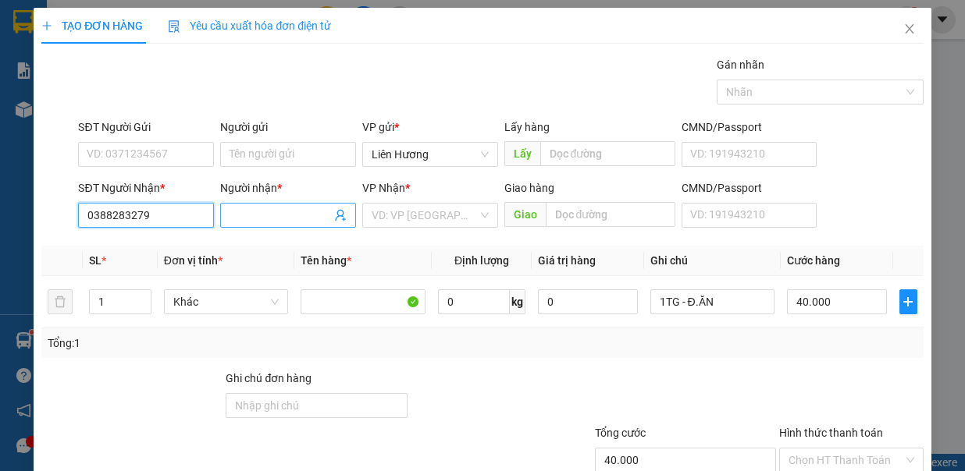
type input "0388283279"
click at [237, 212] on input "Người nhận *" at bounding box center [279, 215] width 101 height 17
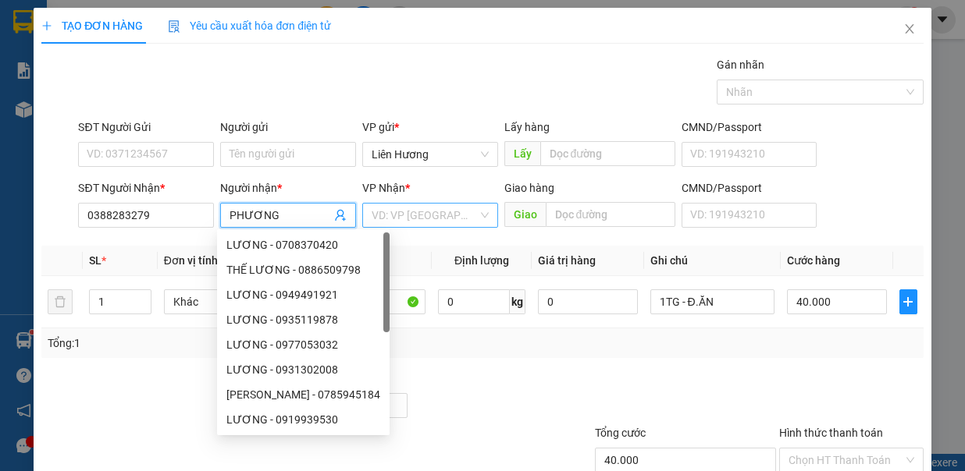
type input "PHƯƠNG"
click at [407, 223] on input "search" at bounding box center [425, 215] width 106 height 23
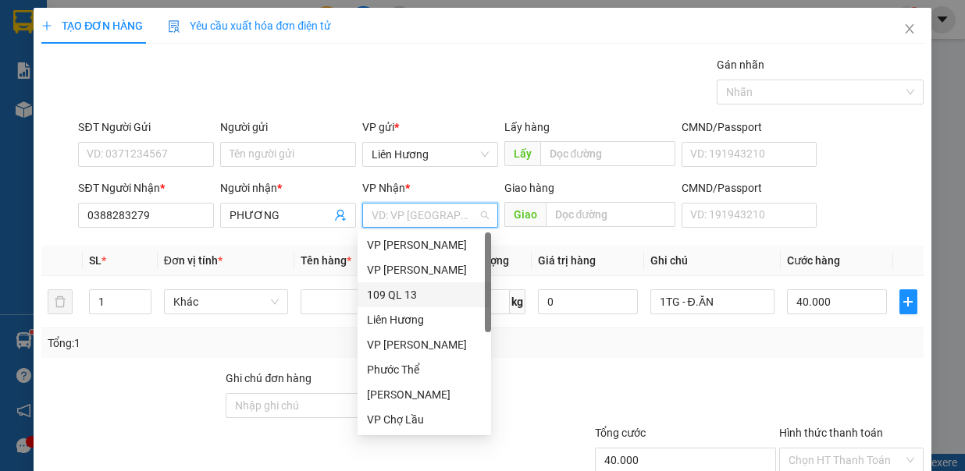
click at [413, 297] on div "109 QL 13" at bounding box center [424, 294] width 115 height 17
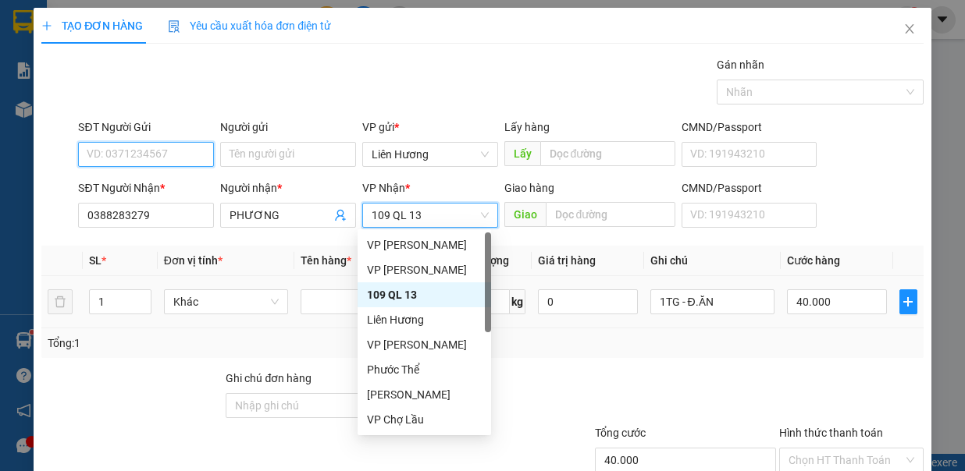
click at [141, 152] on input "SĐT Người Gửi" at bounding box center [146, 154] width 136 height 25
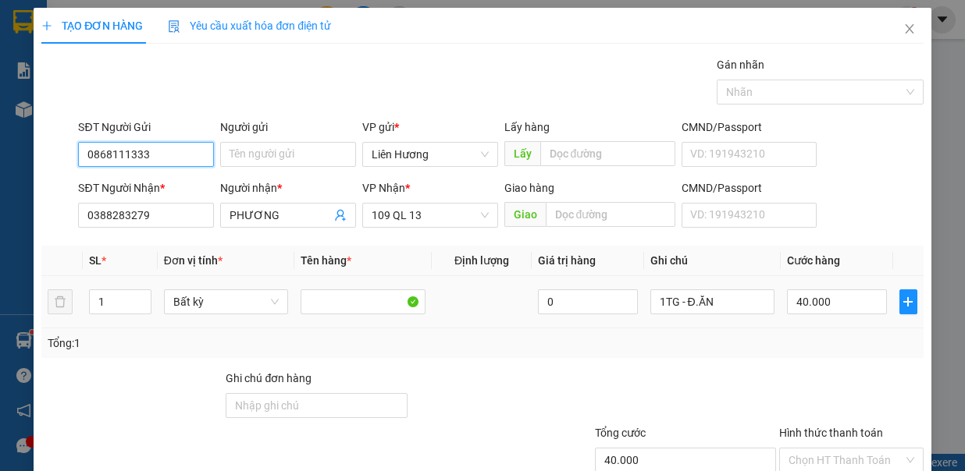
type input "0868111333"
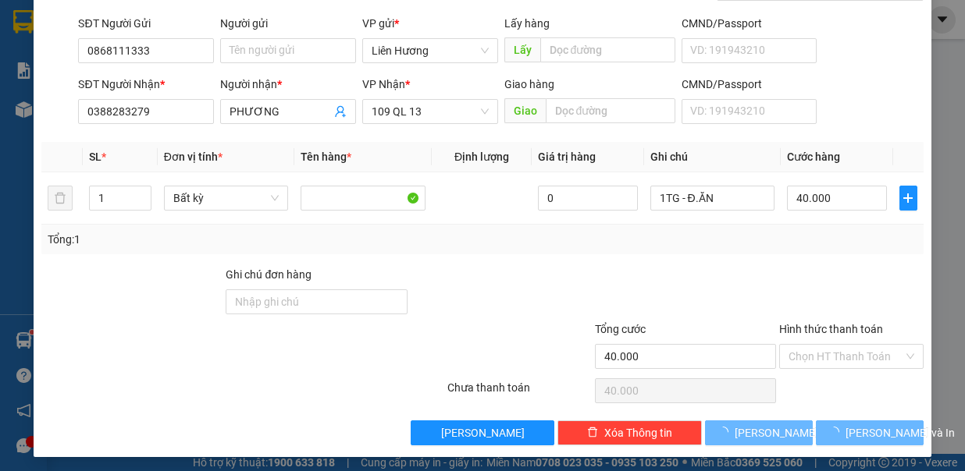
click at [824, 352] on input "Hình thức thanh toán" at bounding box center [845, 356] width 115 height 23
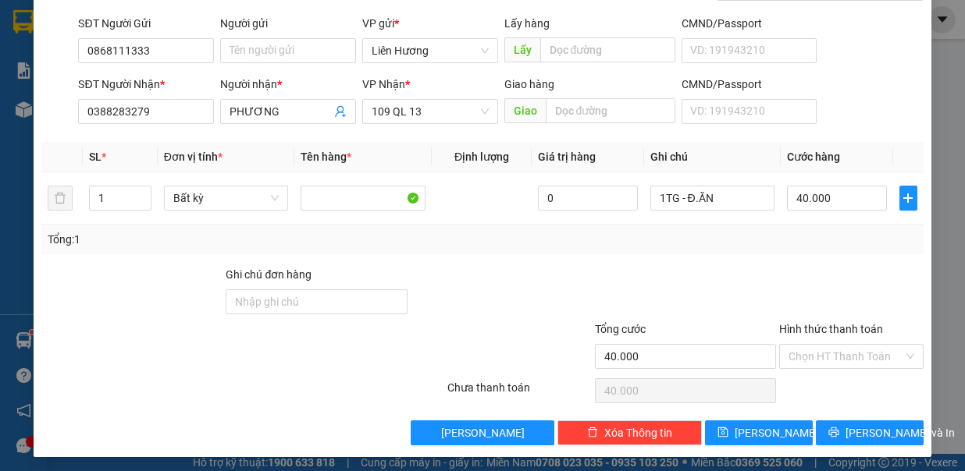
click at [839, 379] on div "Chọn HT Thanh Toán" at bounding box center [851, 390] width 148 height 31
click at [834, 354] on input "Hình thức thanh toán" at bounding box center [845, 356] width 115 height 23
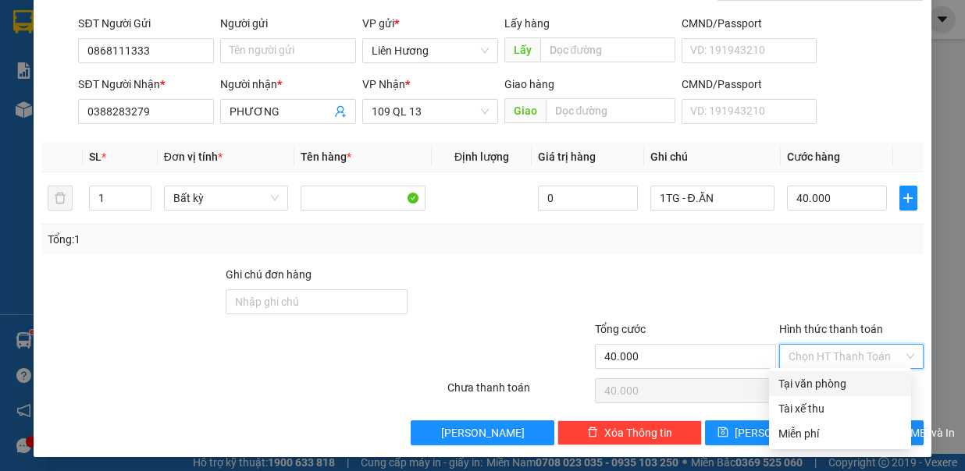
click at [841, 382] on div "Tại văn phòng" at bounding box center [839, 383] width 123 height 17
type input "0"
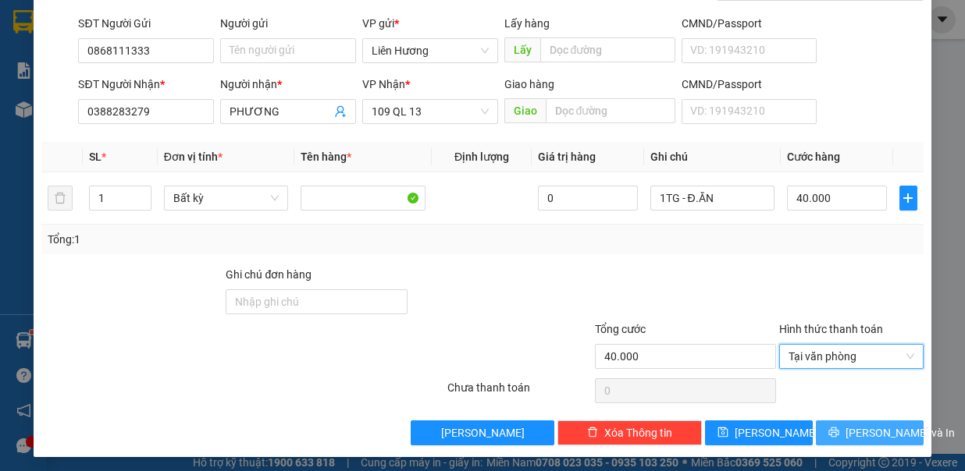
click at [859, 421] on button "[PERSON_NAME] và In" at bounding box center [870, 433] width 108 height 25
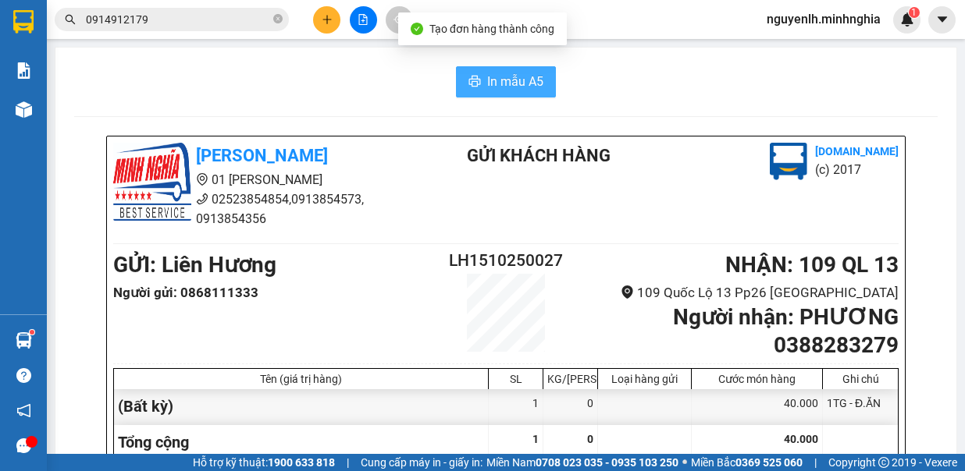
click at [487, 74] on span "In mẫu A5" at bounding box center [515, 82] width 56 height 20
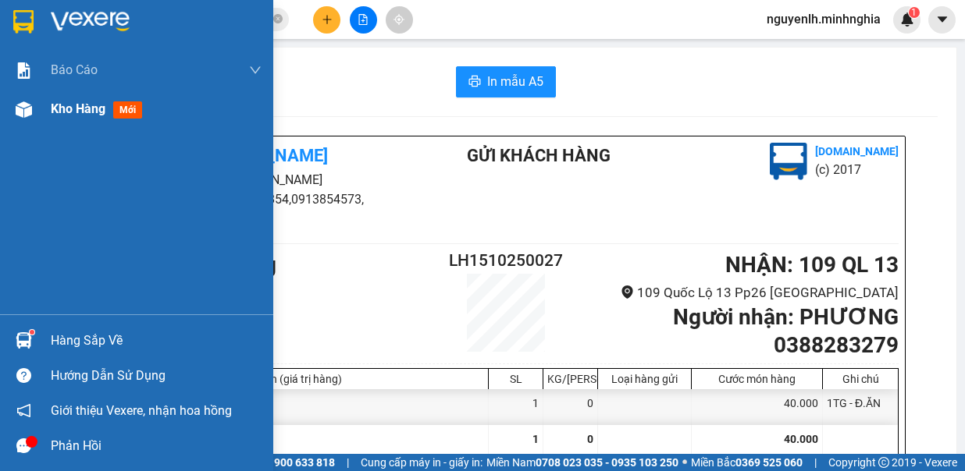
click at [78, 99] on div "Kho hàng mới" at bounding box center [100, 109] width 98 height 20
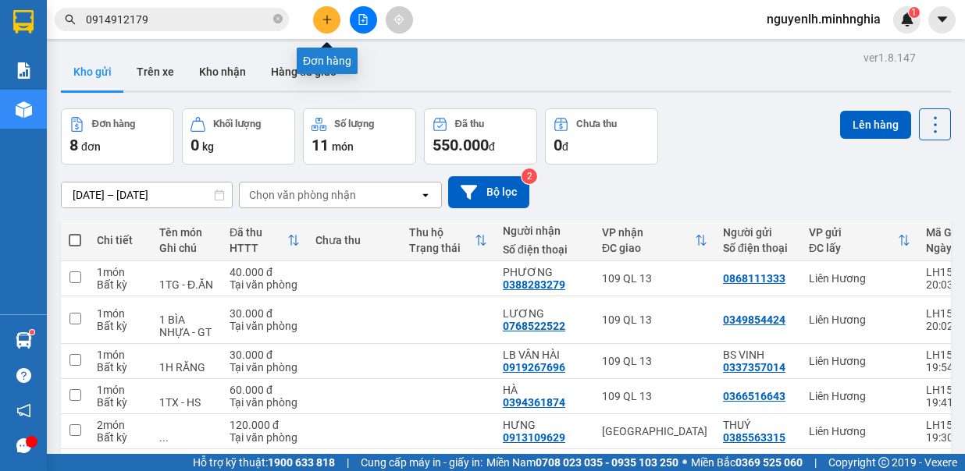
click at [329, 17] on icon "plus" at bounding box center [327, 19] width 11 height 11
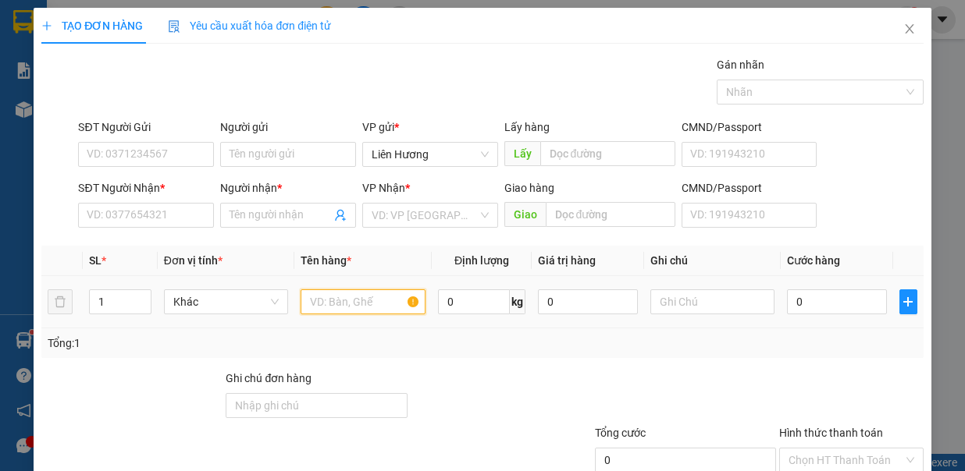
click at [350, 302] on input "text" at bounding box center [363, 302] width 125 height 25
click at [738, 300] on input "text" at bounding box center [712, 302] width 125 height 25
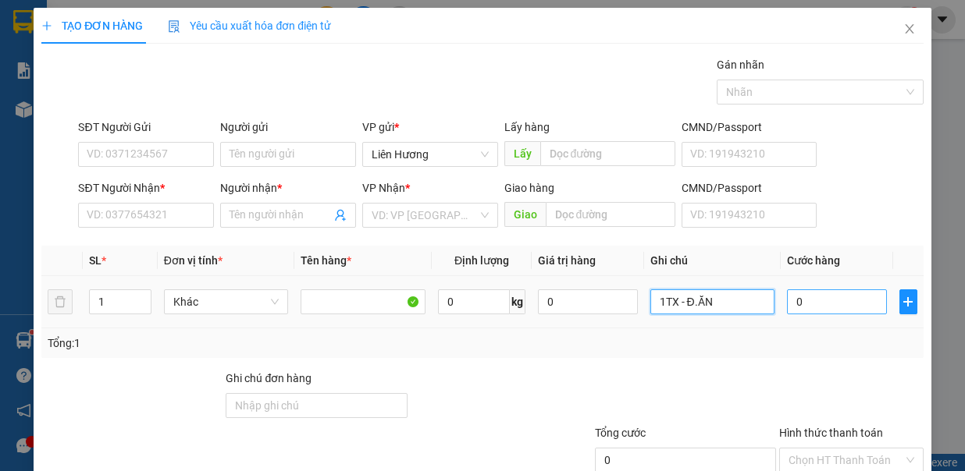
type input "1TX - Đ.ĂN"
click at [798, 299] on input "0" at bounding box center [837, 302] width 100 height 25
type input "4"
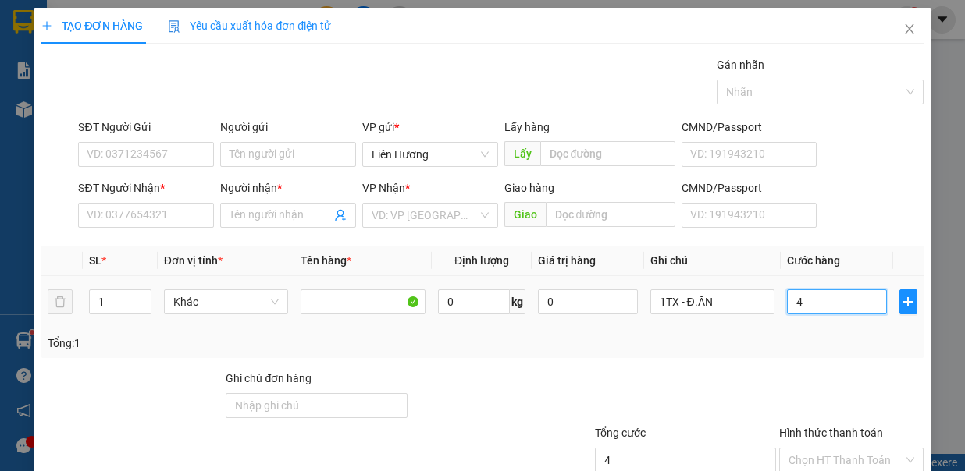
type input "40"
click at [387, 212] on input "search" at bounding box center [425, 215] width 106 height 23
type input "40.000"
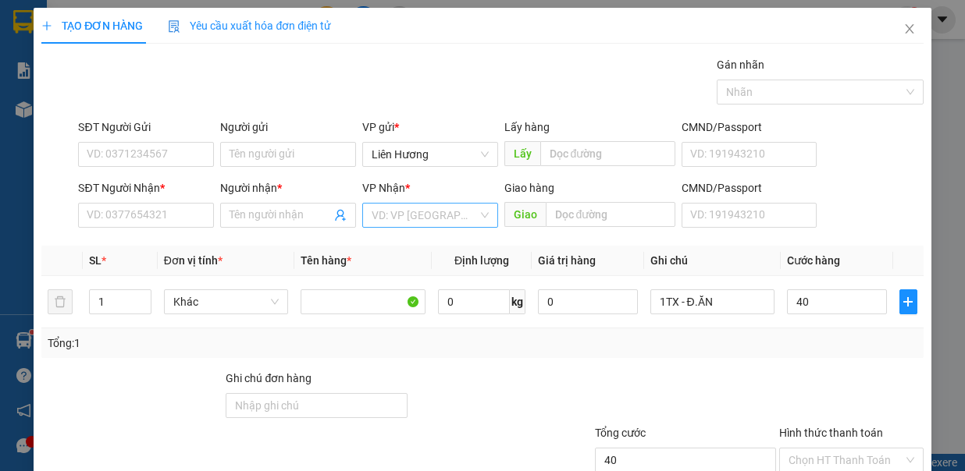
type input "40.000"
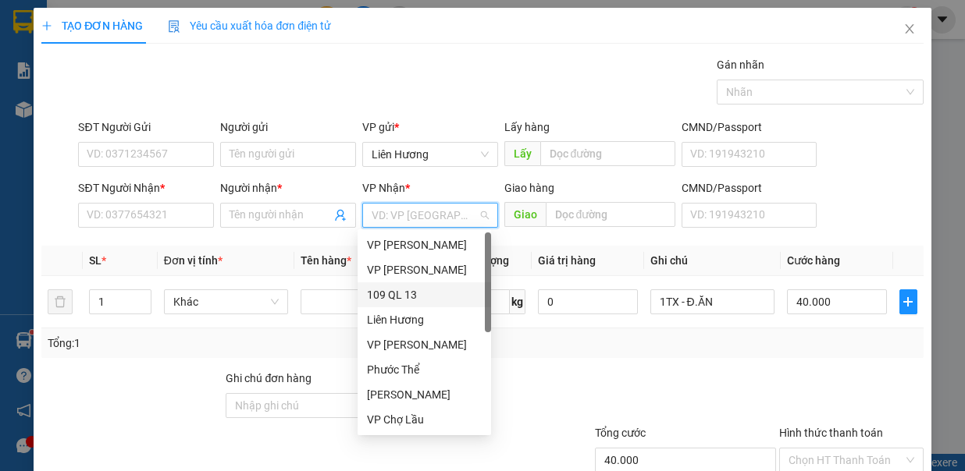
click at [403, 296] on div "109 QL 13" at bounding box center [424, 294] width 115 height 17
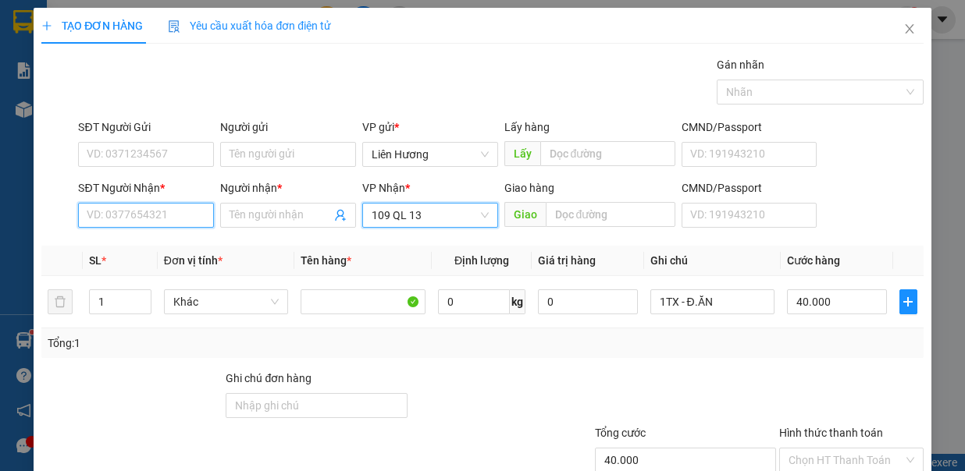
click at [170, 208] on input "SĐT Người Nhận *" at bounding box center [146, 215] width 136 height 25
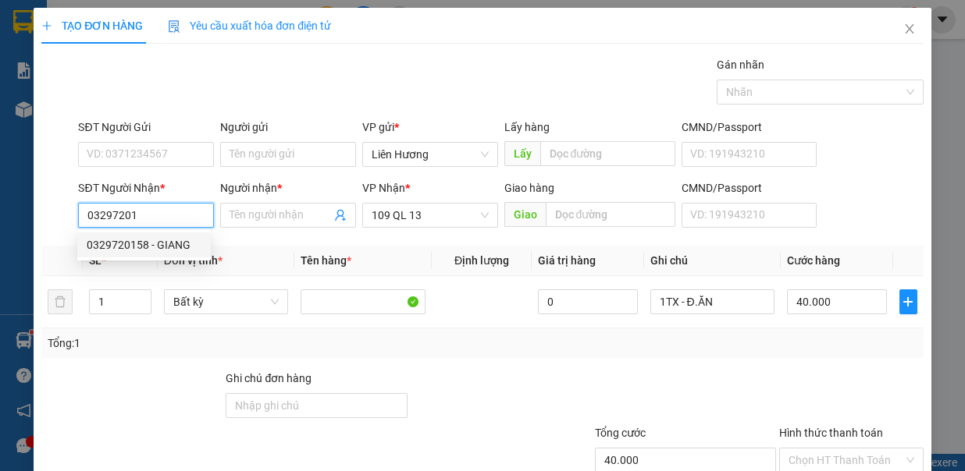
click at [159, 239] on div "0329720158 - GIANG" at bounding box center [144, 245] width 115 height 17
type input "0329720158"
type input "GIANG"
type input "0329720158"
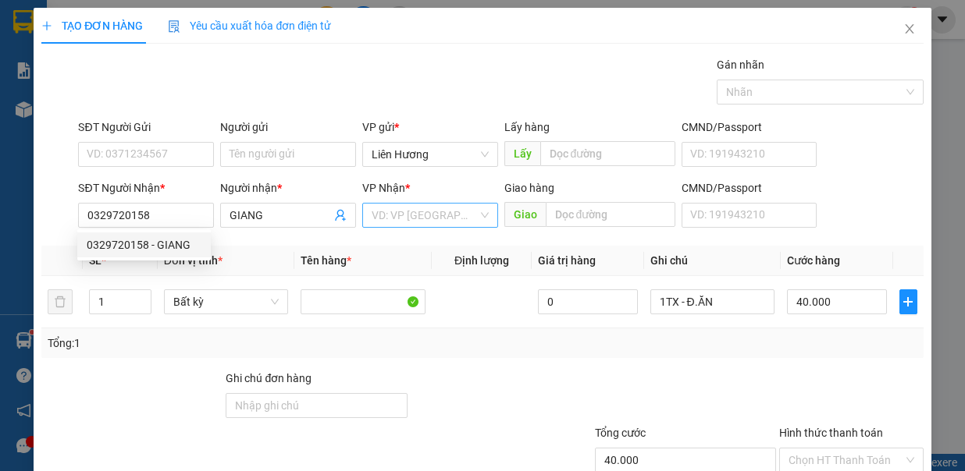
click at [403, 204] on input "search" at bounding box center [425, 215] width 106 height 23
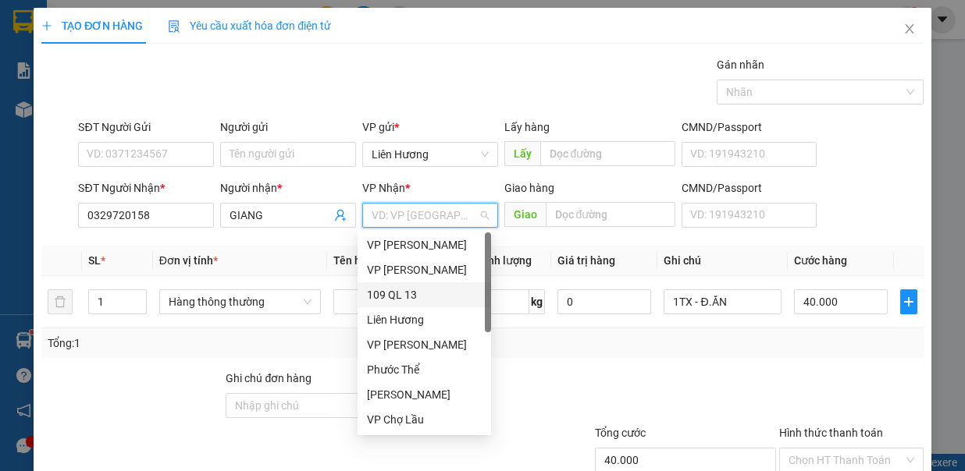
click at [419, 289] on div "109 QL 13" at bounding box center [424, 294] width 115 height 17
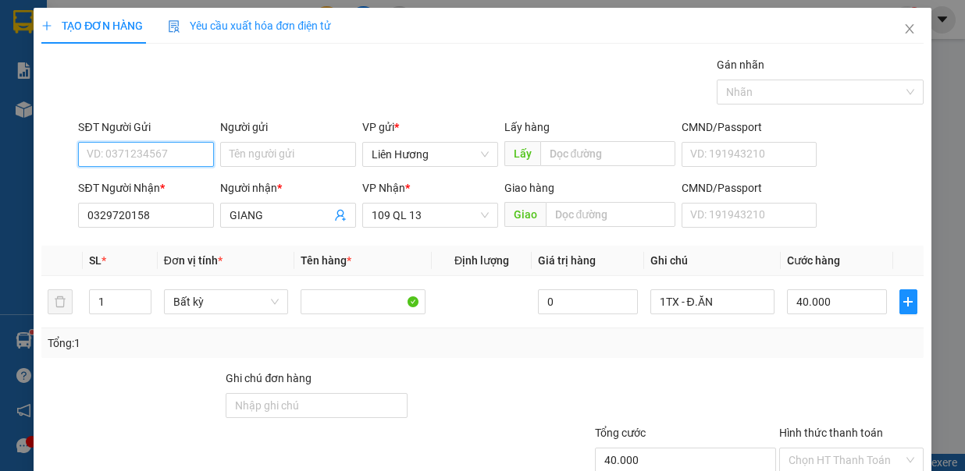
click at [179, 151] on input "SĐT Người Gửi" at bounding box center [146, 154] width 136 height 25
type input "032847840"
drag, startPoint x: 828, startPoint y: 361, endPoint x: 840, endPoint y: 371, distance: 15.5
click at [829, 449] on input "Hình thức thanh toán" at bounding box center [845, 460] width 115 height 23
click at [843, 449] on input "Hình thức thanh toán" at bounding box center [845, 460] width 115 height 23
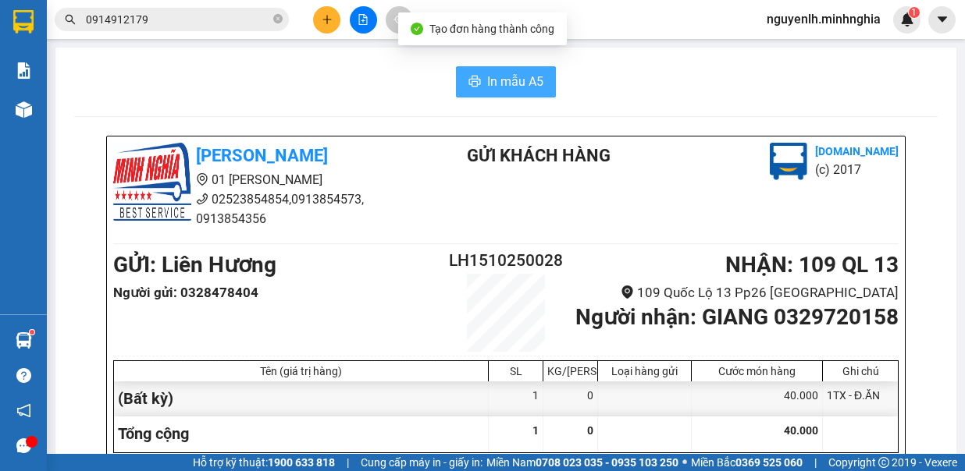
click at [487, 80] on span "In mẫu A5" at bounding box center [515, 82] width 56 height 20
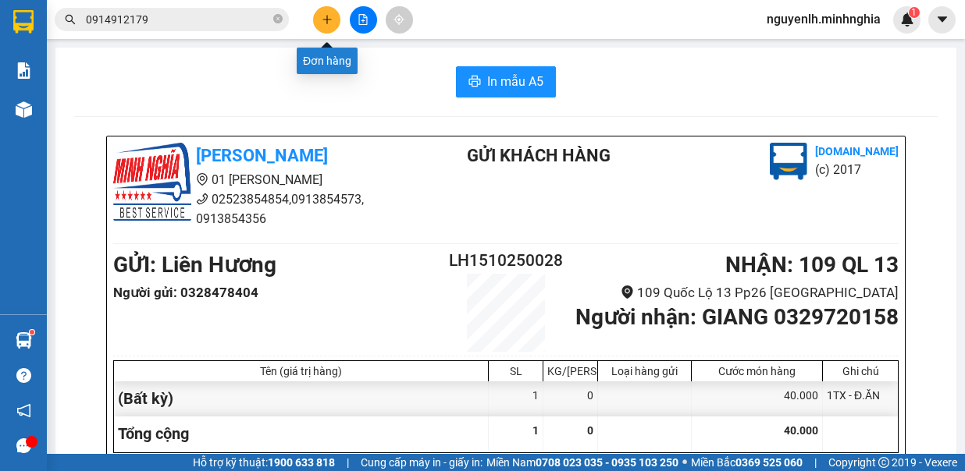
click at [325, 16] on icon "plus" at bounding box center [327, 19] width 11 height 11
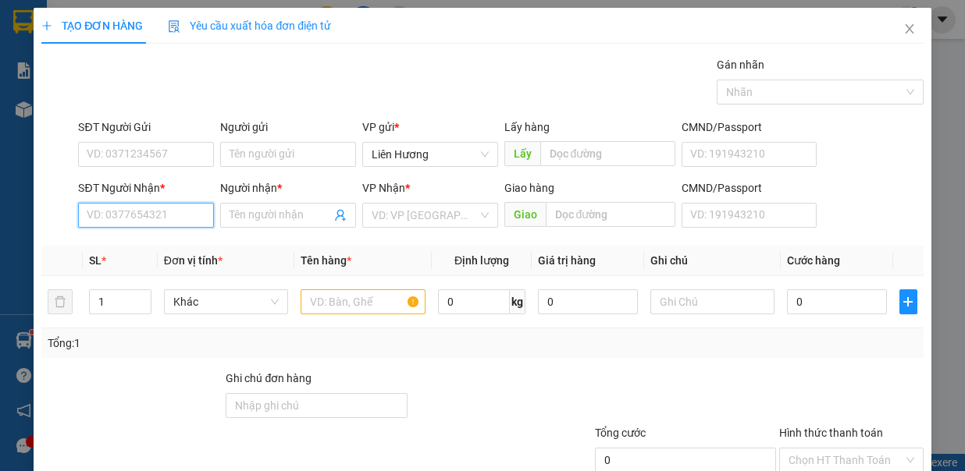
click at [178, 215] on input "SĐT Người Nhận *" at bounding box center [146, 215] width 136 height 25
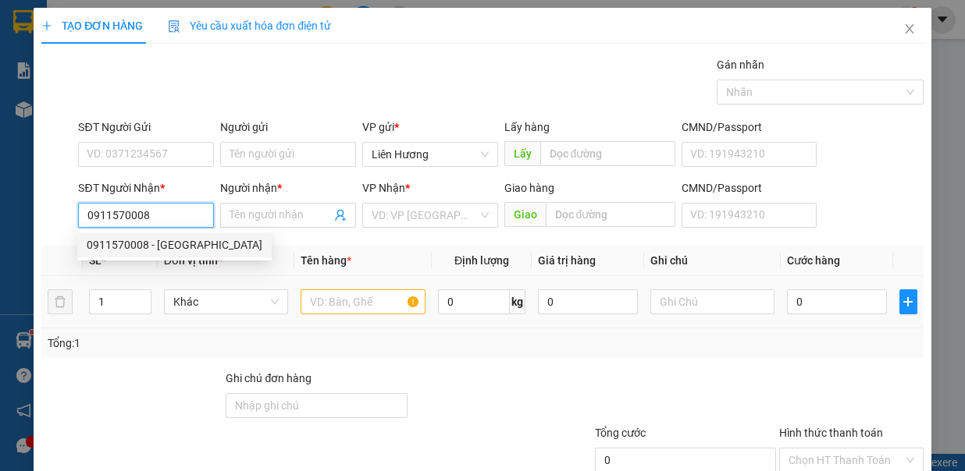
type input "0911570008"
click at [368, 308] on input "text" at bounding box center [363, 302] width 125 height 25
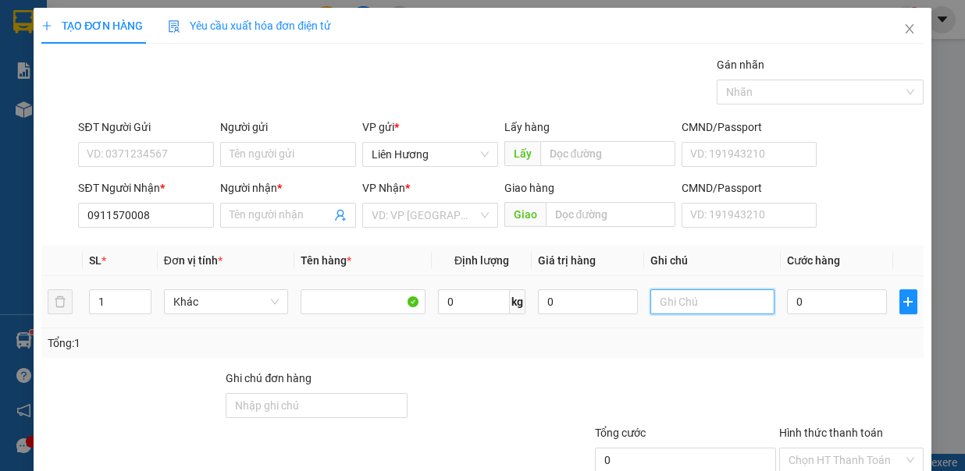
click at [685, 298] on input "text" at bounding box center [712, 302] width 125 height 25
type input "1TX - Đ.ĂN"
click at [806, 308] on input "0" at bounding box center [837, 302] width 100 height 25
type input "4"
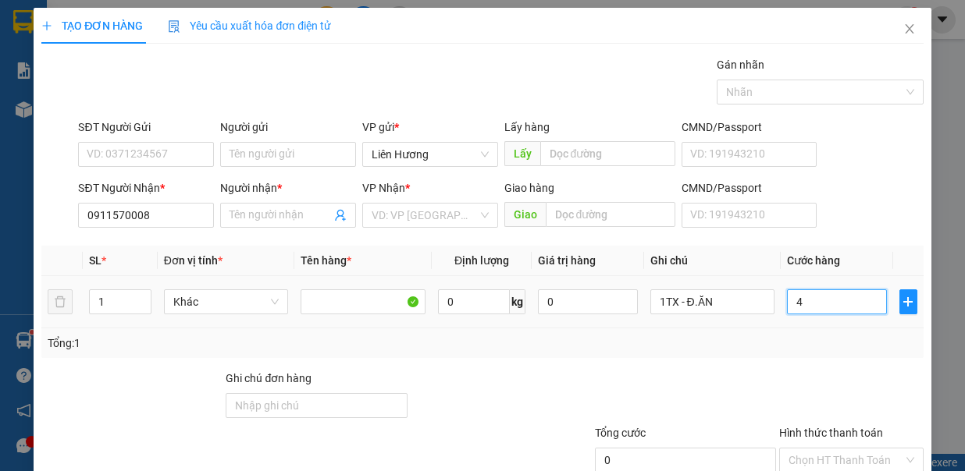
type input "4"
type input "40"
click at [181, 218] on input "0911570008" at bounding box center [146, 215] width 136 height 25
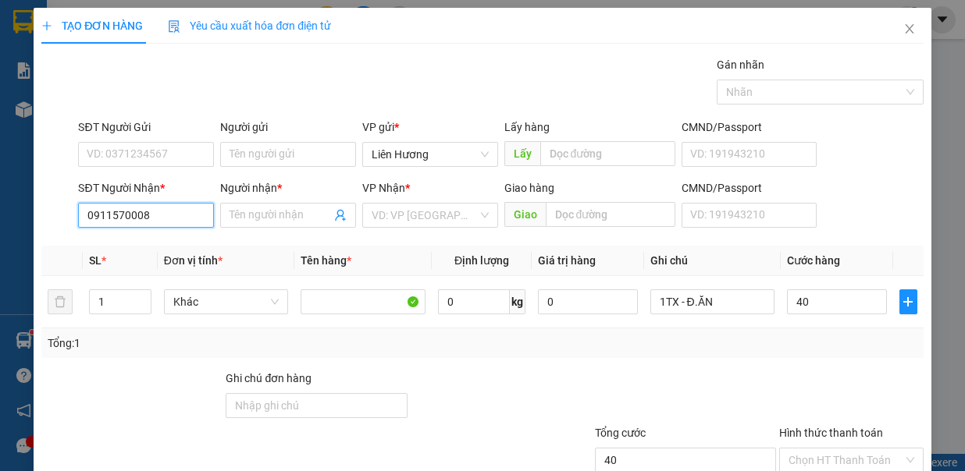
type input "40.000"
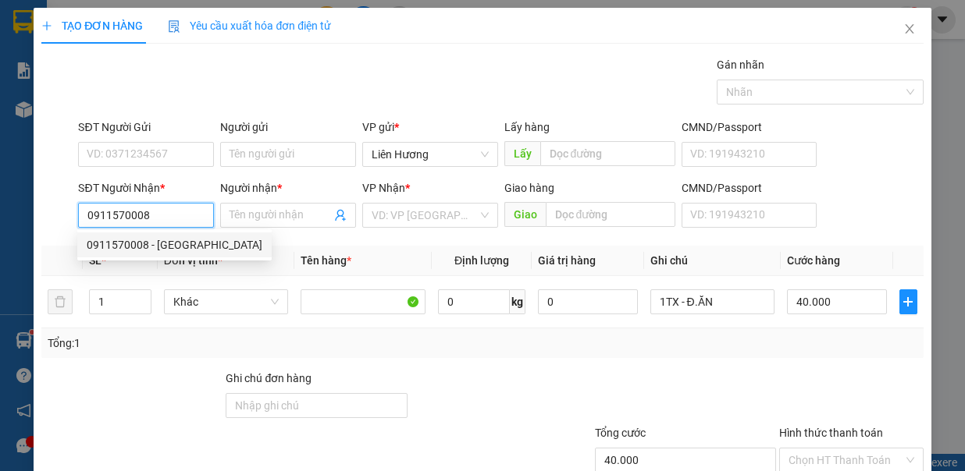
click at [170, 253] on div "0911570008 - [GEOGRAPHIC_DATA]" at bounding box center [175, 245] width 176 height 17
type input "HÀ"
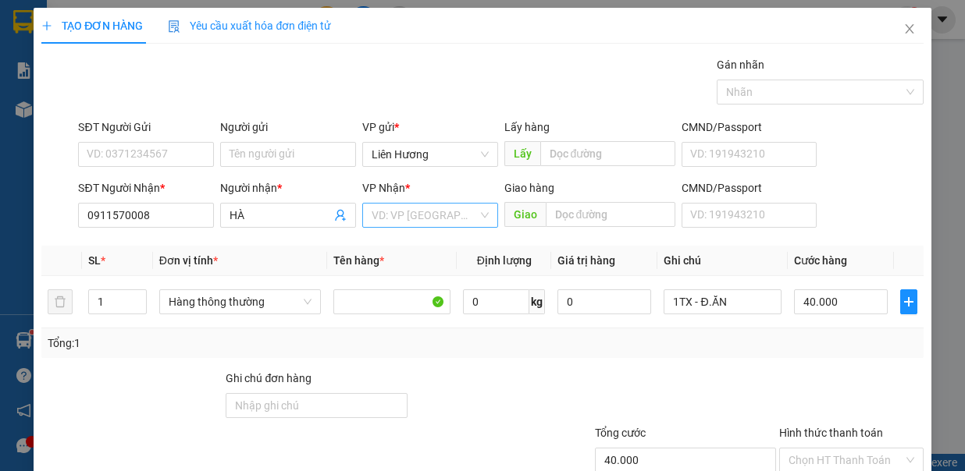
click at [412, 220] on input "search" at bounding box center [425, 215] width 106 height 23
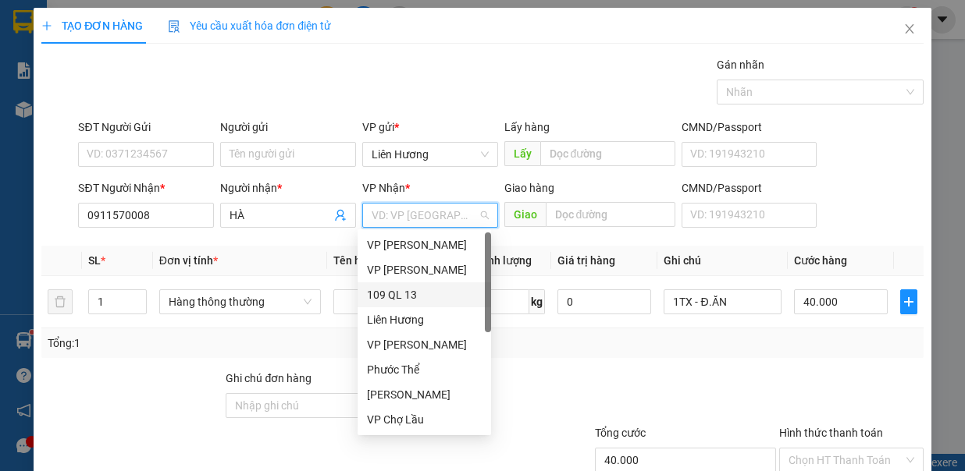
click at [409, 306] on div "109 QL 13" at bounding box center [424, 295] width 133 height 25
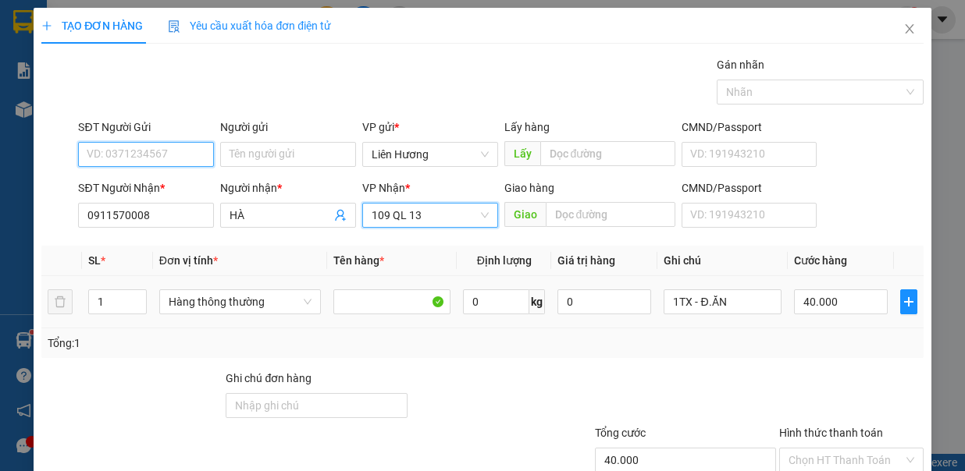
click at [153, 147] on input "SĐT Người Gửi" at bounding box center [146, 154] width 136 height 25
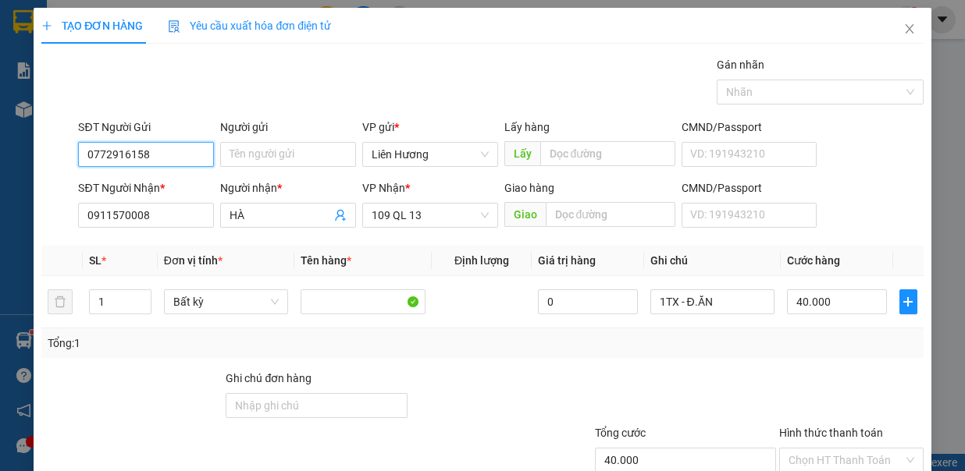
type input "0772916158"
click at [838, 449] on input "Hình thức thanh toán" at bounding box center [845, 460] width 115 height 23
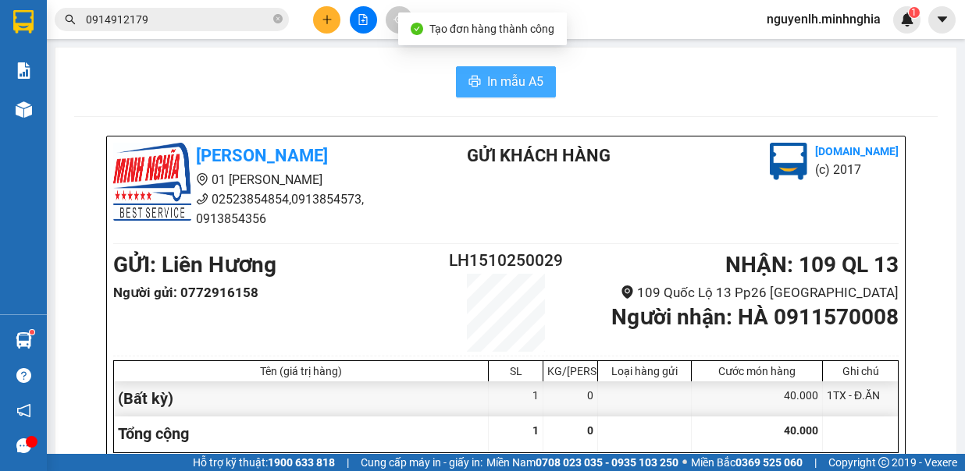
click at [517, 77] on span "In mẫu A5" at bounding box center [515, 82] width 56 height 20
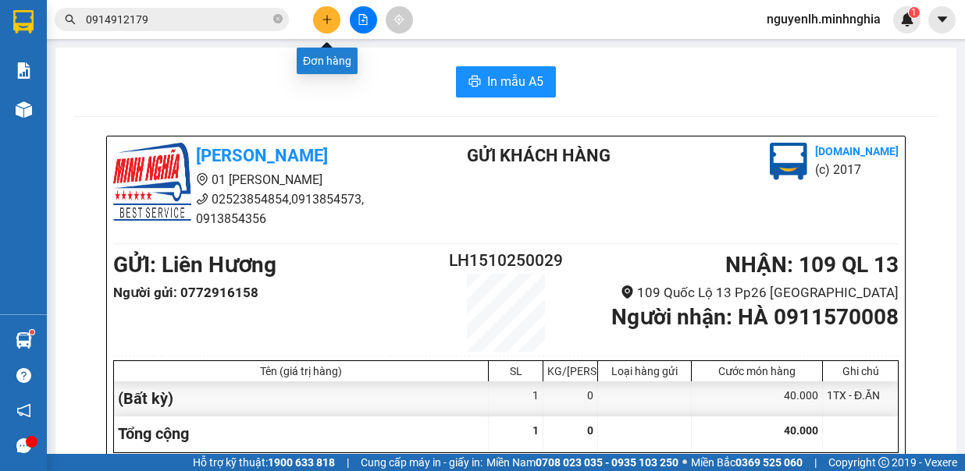
click at [322, 16] on icon "plus" at bounding box center [327, 19] width 11 height 11
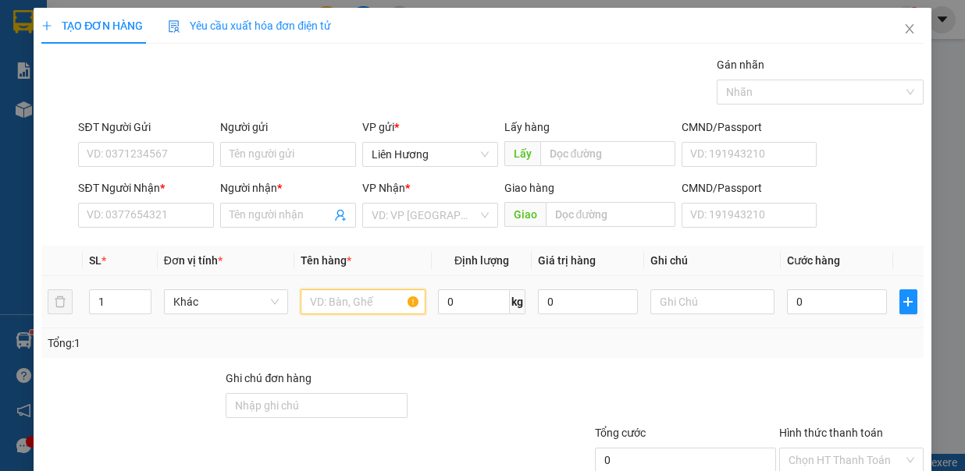
click at [347, 290] on input "text" at bounding box center [363, 302] width 125 height 25
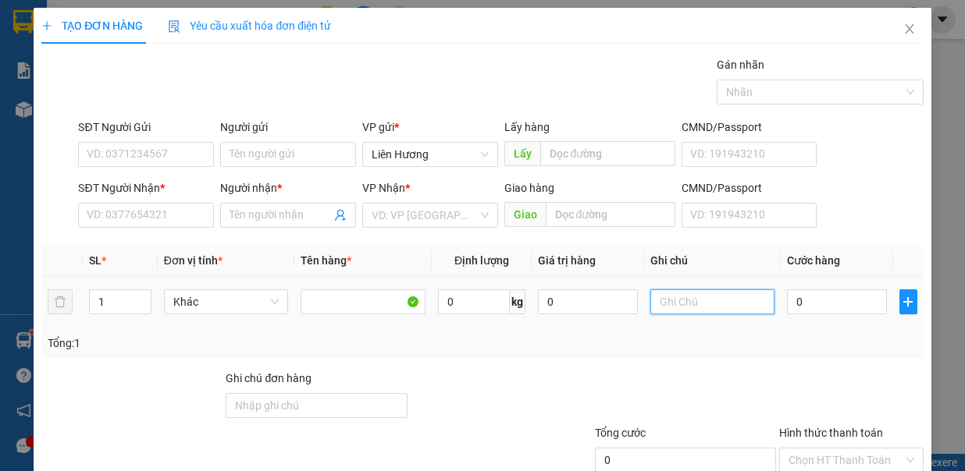
click at [673, 303] on input "text" at bounding box center [712, 302] width 125 height 25
type input "1TX - Đ.ĂN"
click at [810, 304] on input "0" at bounding box center [837, 302] width 100 height 25
type input "60"
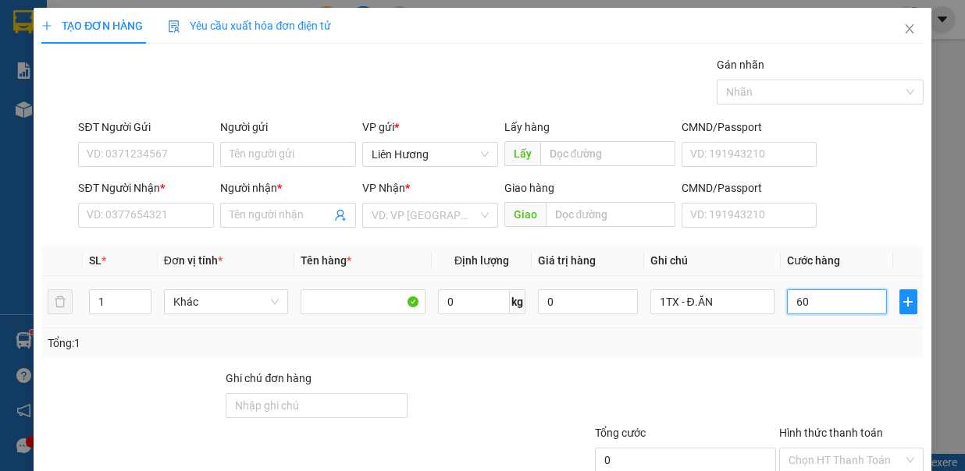
type input "60"
click at [165, 222] on input "SĐT Người Nhận *" at bounding box center [146, 215] width 136 height 25
type input "60.000"
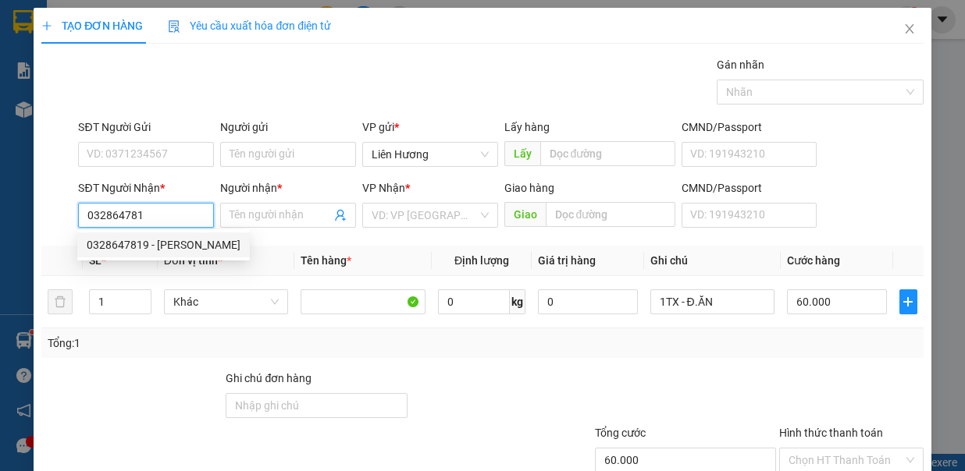
drag, startPoint x: 187, startPoint y: 250, endPoint x: 162, endPoint y: 240, distance: 25.9
click at [185, 250] on div "0328647819 - [PERSON_NAME]" at bounding box center [164, 245] width 154 height 17
type input "0328647819"
type input "HÀ"
type input "0328647819"
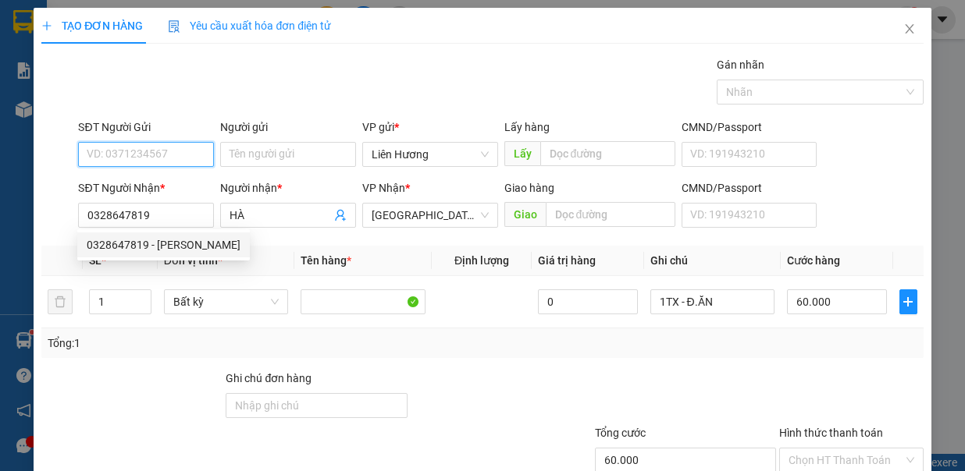
click at [178, 147] on input "SĐT Người Gửi" at bounding box center [146, 154] width 136 height 25
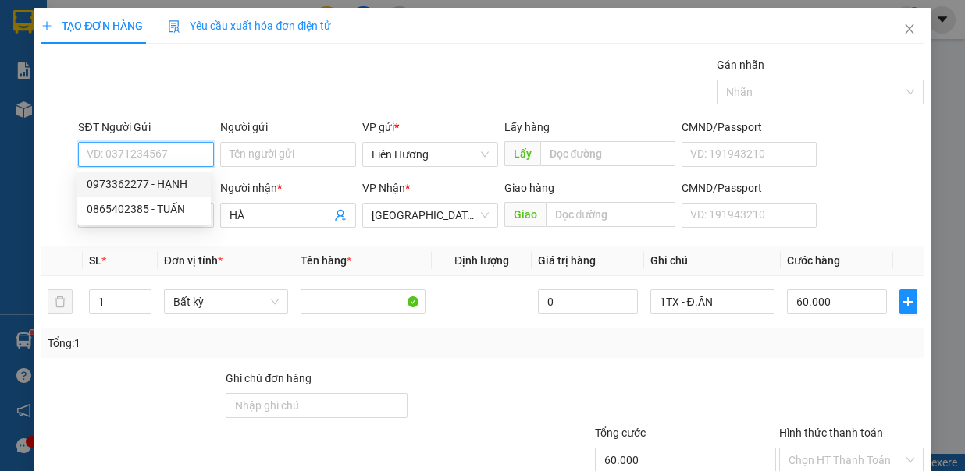
drag, startPoint x: 175, startPoint y: 176, endPoint x: 576, endPoint y: 240, distance: 406.3
click at [175, 176] on div "0973362277 - HẠNH" at bounding box center [144, 184] width 115 height 17
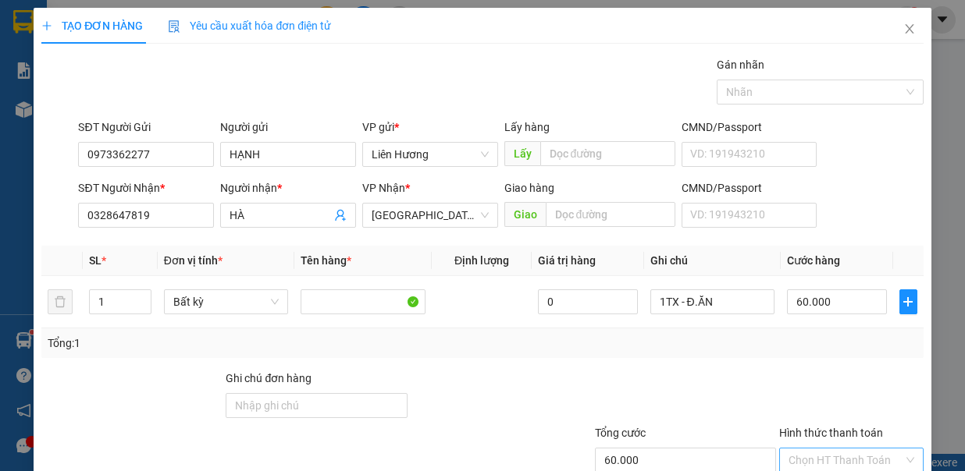
click at [838, 449] on input "Hình thức thanh toán" at bounding box center [845, 460] width 115 height 23
drag, startPoint x: 856, startPoint y: 420, endPoint x: 836, endPoint y: 414, distance: 20.5
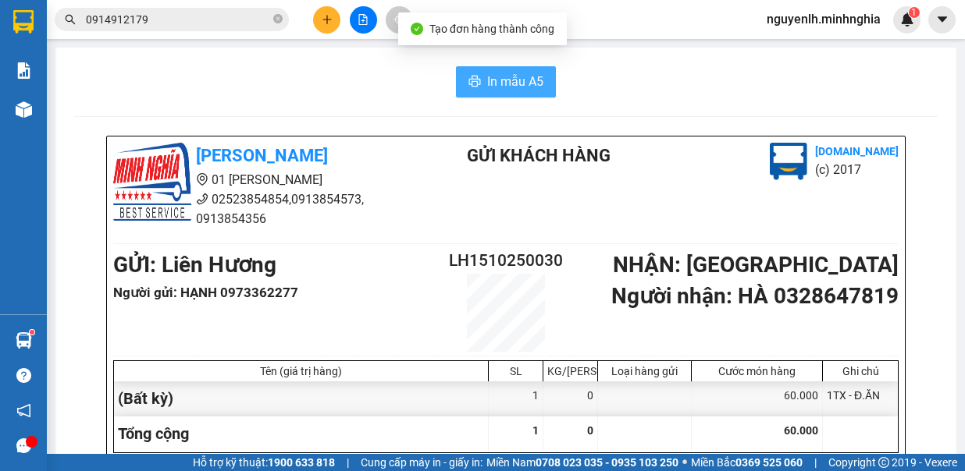
click at [525, 82] on span "In mẫu A5" at bounding box center [515, 82] width 56 height 20
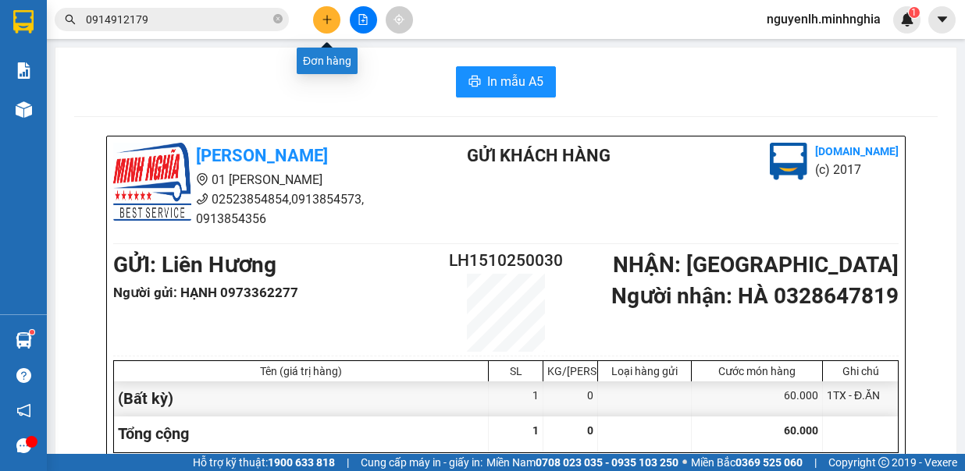
click at [318, 9] on button at bounding box center [326, 19] width 27 height 27
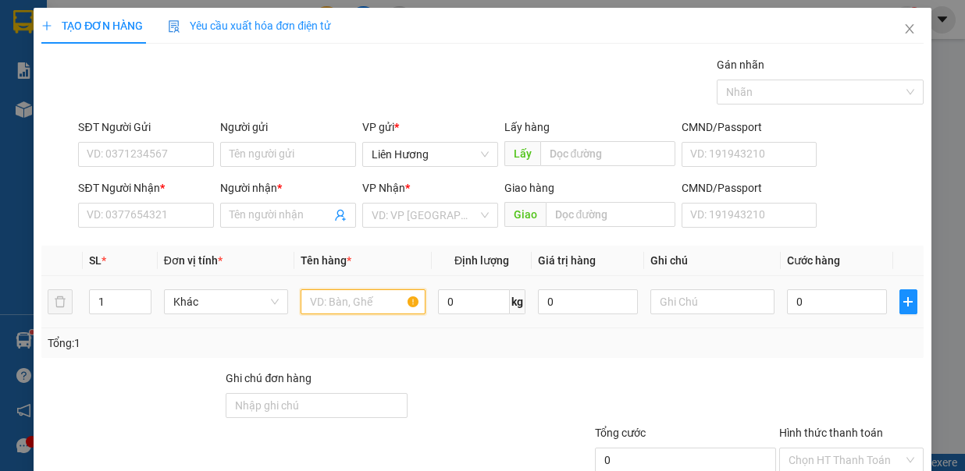
click at [338, 302] on input "text" at bounding box center [363, 302] width 125 height 25
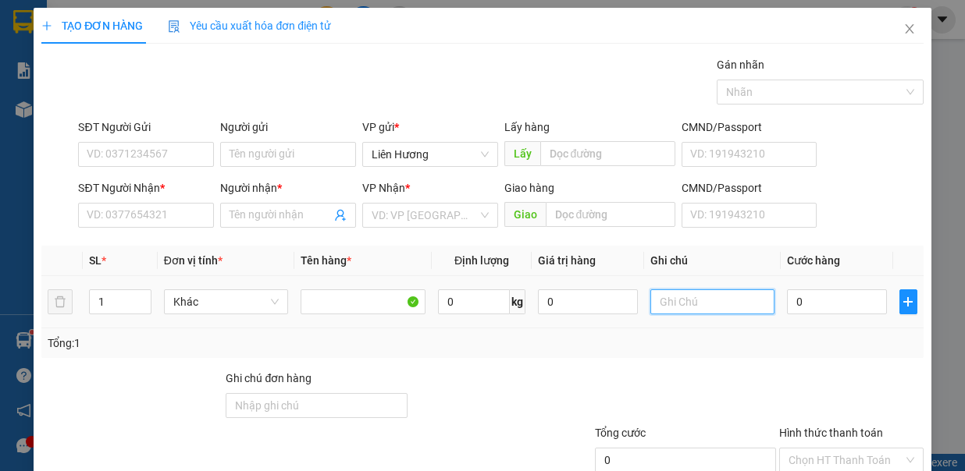
click at [721, 298] on input "text" at bounding box center [712, 302] width 125 height 25
type input "1 CỤC ĐEN - SỮA"
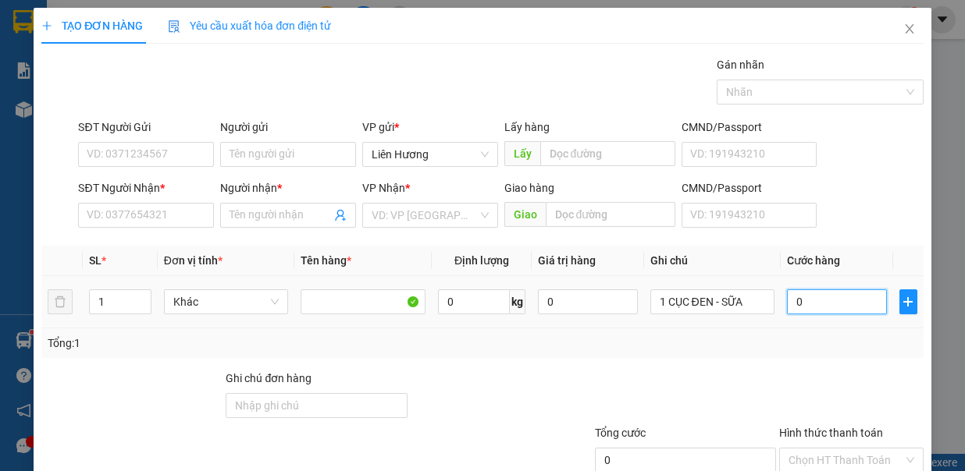
click at [813, 298] on input "0" at bounding box center [837, 302] width 100 height 25
type input "3"
type input "30"
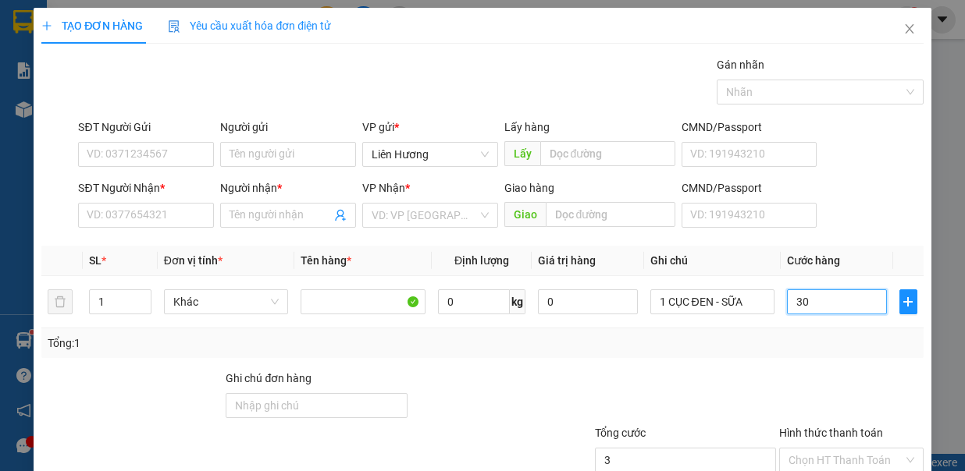
type input "30"
click at [103, 206] on input "SĐT Người Nhận *" at bounding box center [146, 215] width 136 height 25
type input "30.000"
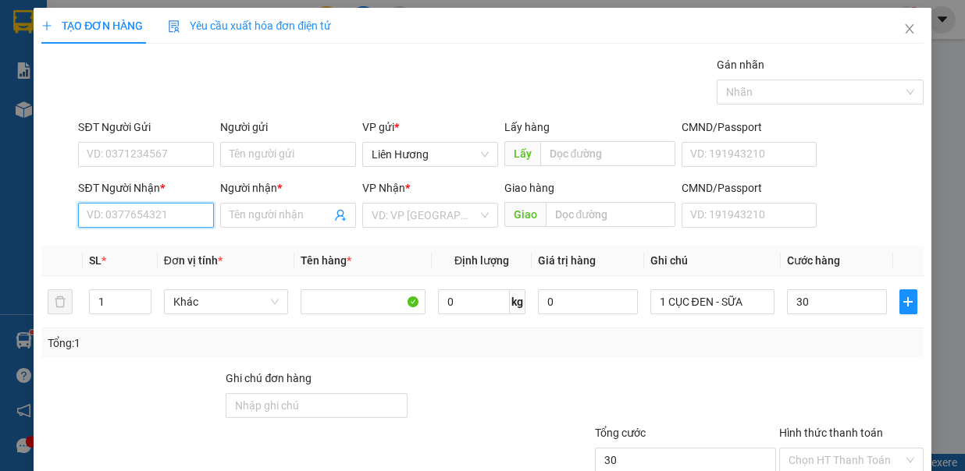
type input "30.000"
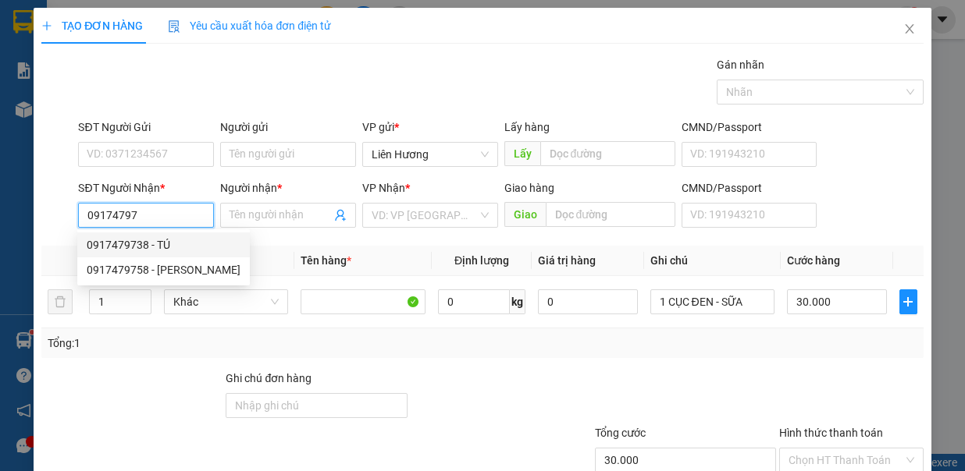
click at [162, 245] on div "0917479738 - TÚ" at bounding box center [164, 245] width 154 height 17
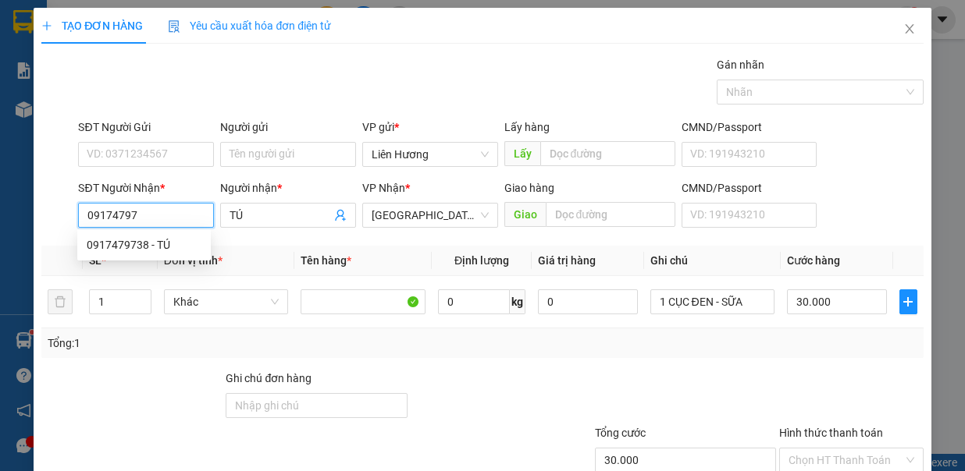
type input "0917479738"
type input "TÚ"
type input "0917479738"
click at [166, 157] on input "SĐT Người Gửi" at bounding box center [146, 154] width 136 height 25
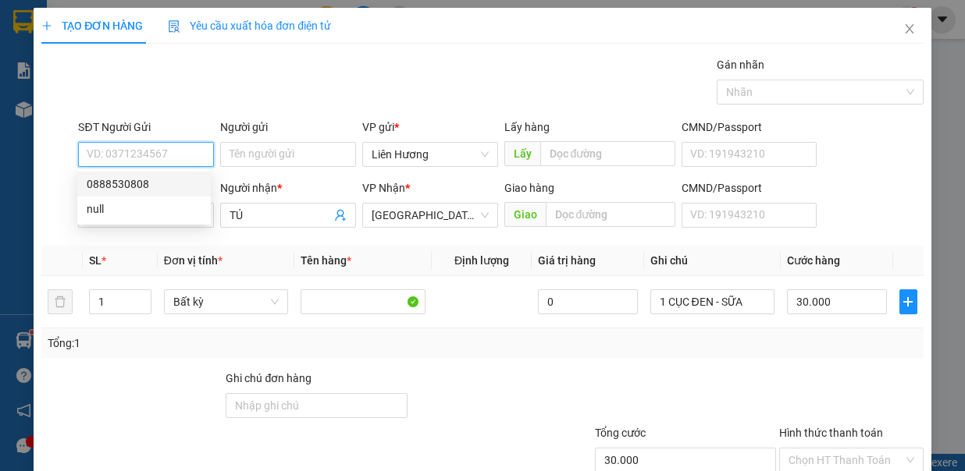
click at [172, 181] on div "0888530808" at bounding box center [144, 184] width 115 height 17
type input "0888530808"
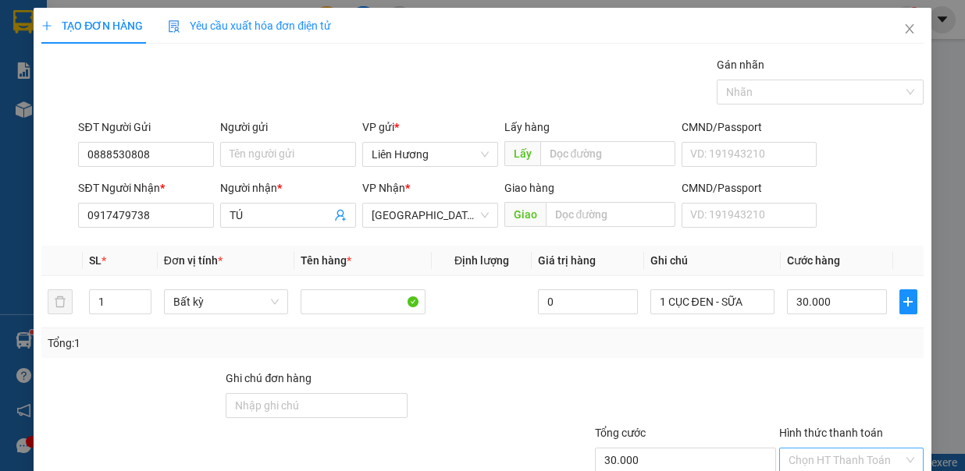
click at [802, 449] on input "Hình thức thanh toán" at bounding box center [845, 460] width 115 height 23
type input "0"
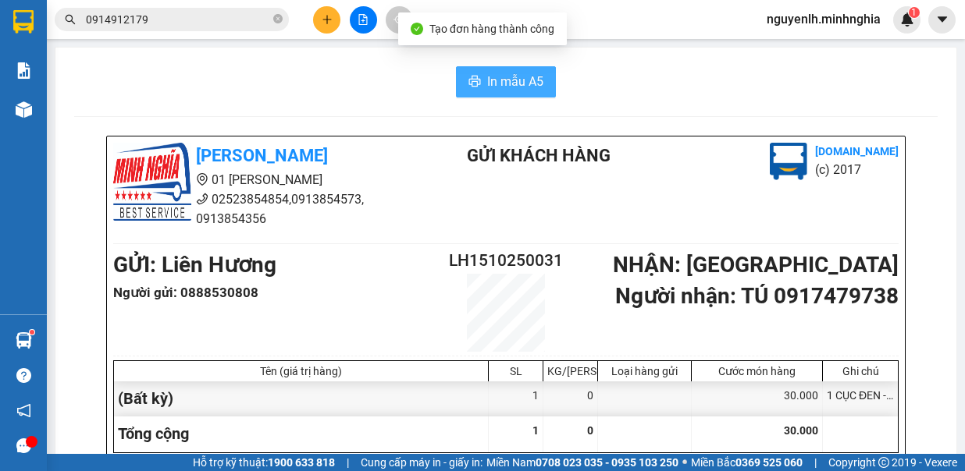
click at [524, 84] on span "In mẫu A5" at bounding box center [515, 82] width 56 height 20
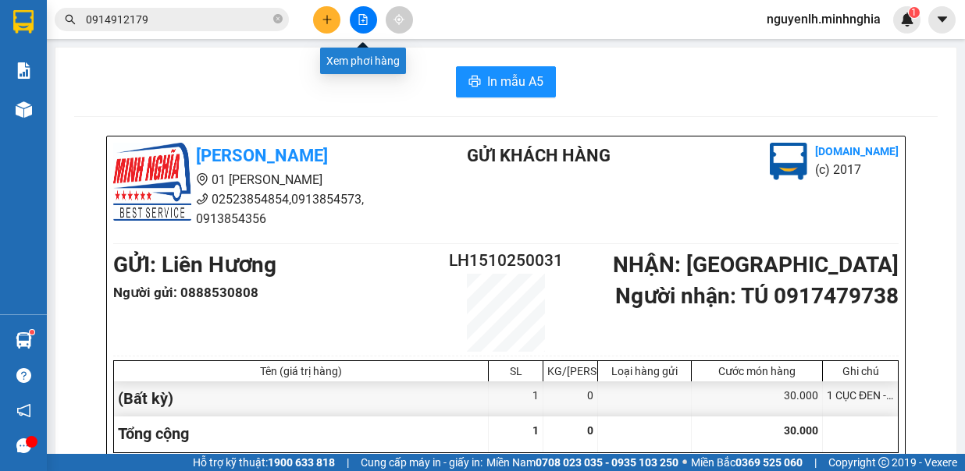
click at [363, 20] on icon "file-add" at bounding box center [363, 19] width 9 height 11
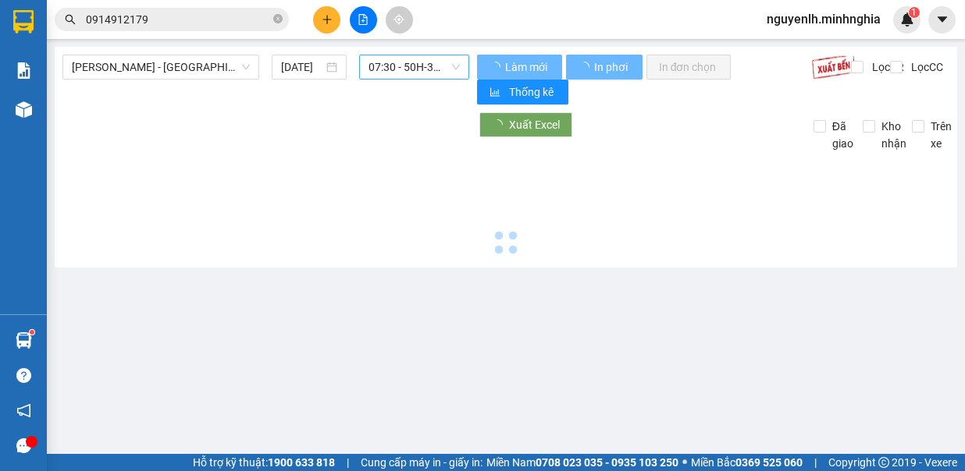
click at [397, 72] on span "07:30 - 50H-363.64" at bounding box center [413, 66] width 91 height 23
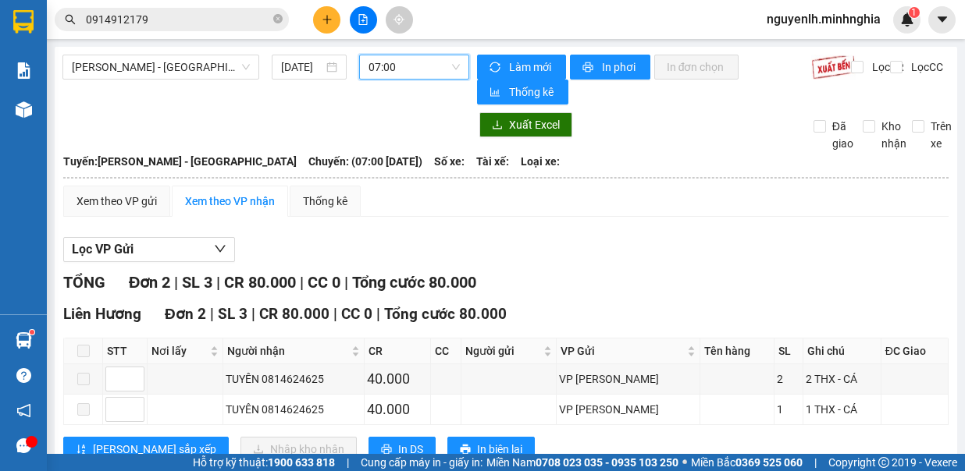
click at [317, 23] on button at bounding box center [326, 19] width 27 height 27
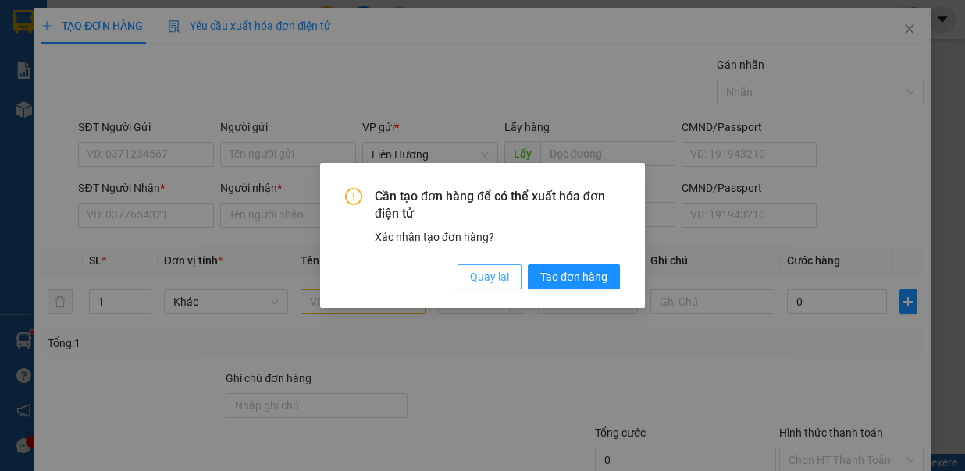
drag, startPoint x: 486, startPoint y: 269, endPoint x: 475, endPoint y: 300, distance: 33.1
click at [486, 269] on span "Quay lại" at bounding box center [489, 277] width 39 height 17
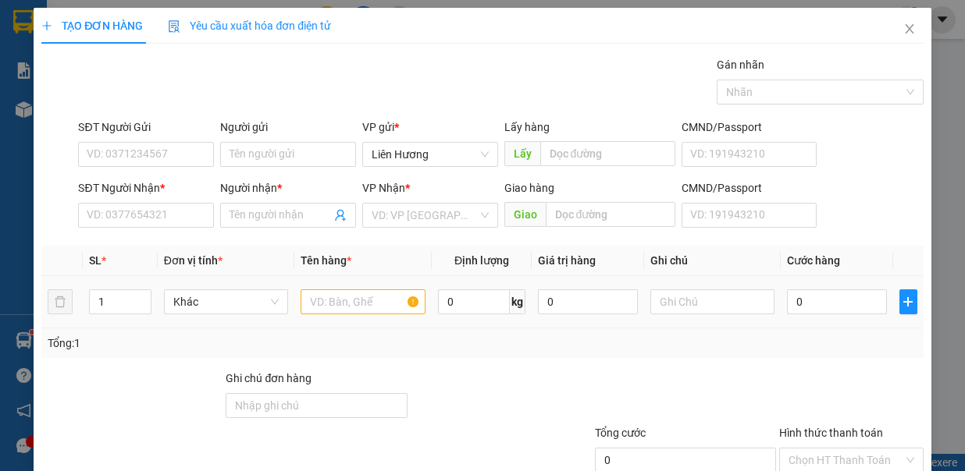
click at [347, 312] on div at bounding box center [363, 301] width 125 height 31
click at [313, 393] on input "Ghi chú đơn hàng" at bounding box center [316, 405] width 181 height 25
click at [362, 290] on input "text" at bounding box center [363, 302] width 125 height 25
click at [141, 296] on icon "up" at bounding box center [143, 297] width 5 height 3
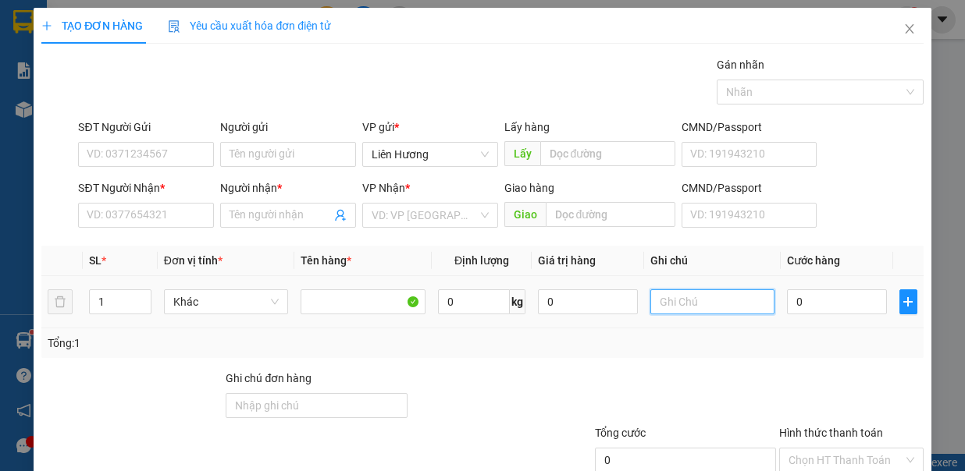
click at [710, 290] on input "text" at bounding box center [712, 302] width 125 height 25
type input "1 B AO ,1 TYUSM ="
type input "2"
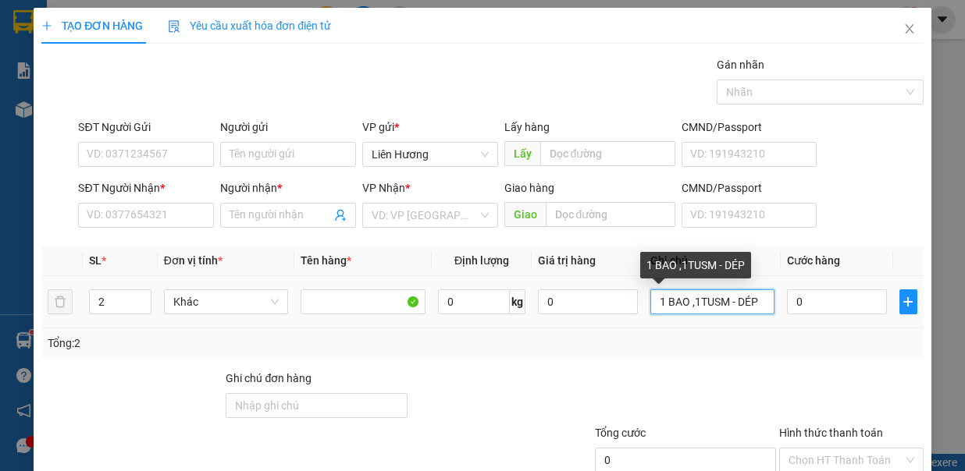
click at [712, 290] on input "1 BAO ,1TUSM - DÉP" at bounding box center [712, 302] width 125 height 25
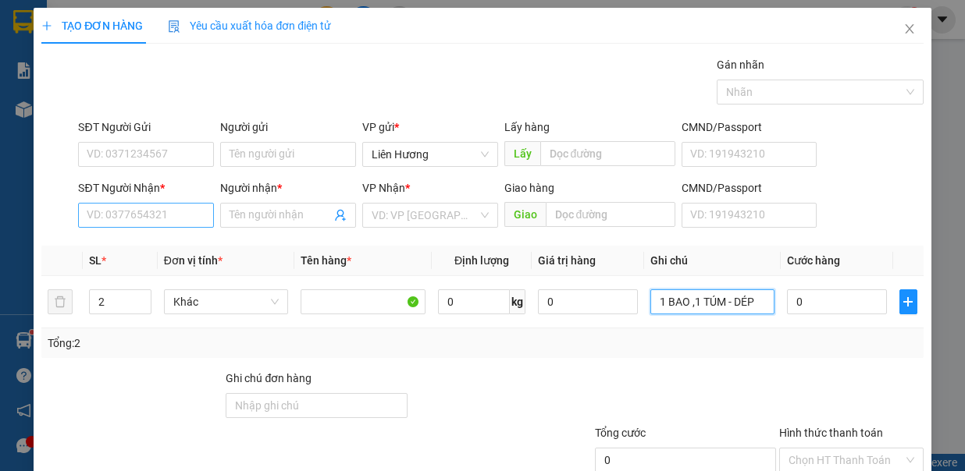
type input "1 BAO ,1 TÚM - DÉP"
click at [187, 203] on input "SĐT Người Nhận *" at bounding box center [146, 215] width 136 height 25
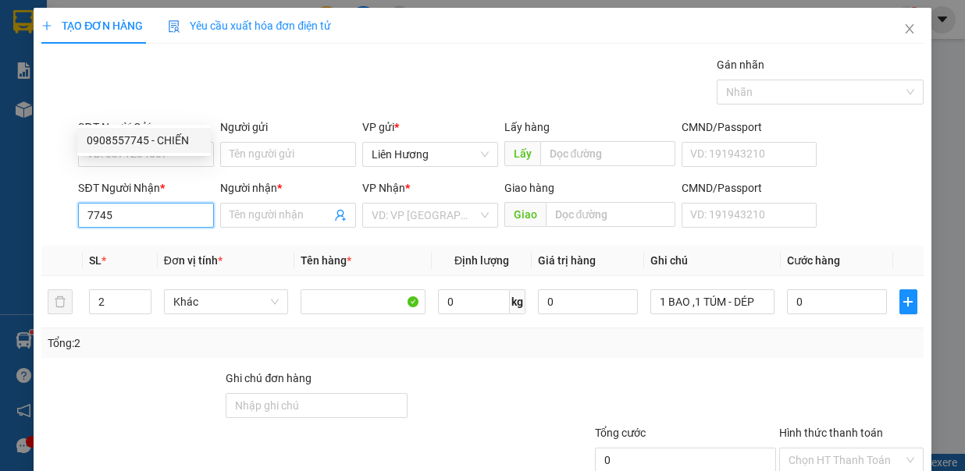
click at [162, 139] on div "0908557745 - CHIẾN" at bounding box center [144, 140] width 115 height 17
type input "0908557745"
type input "CHIẾN"
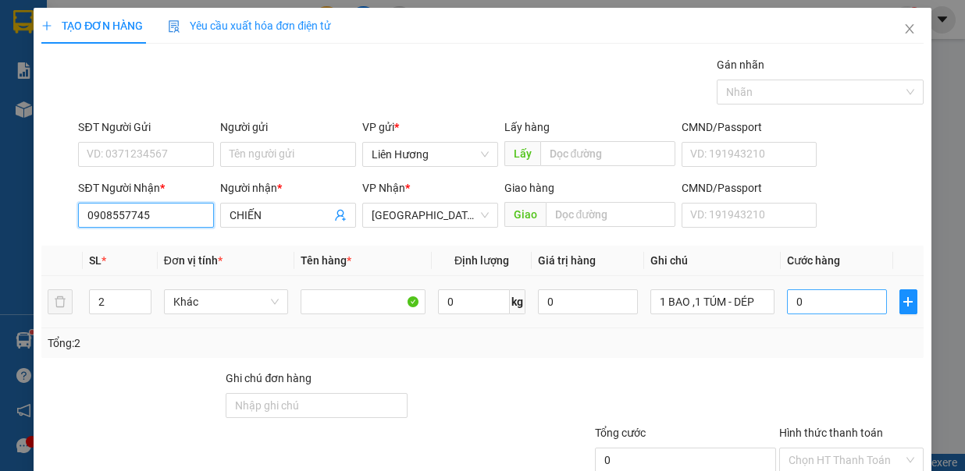
type input "0908557745"
click at [809, 290] on input "0" at bounding box center [837, 302] width 100 height 25
type input "80"
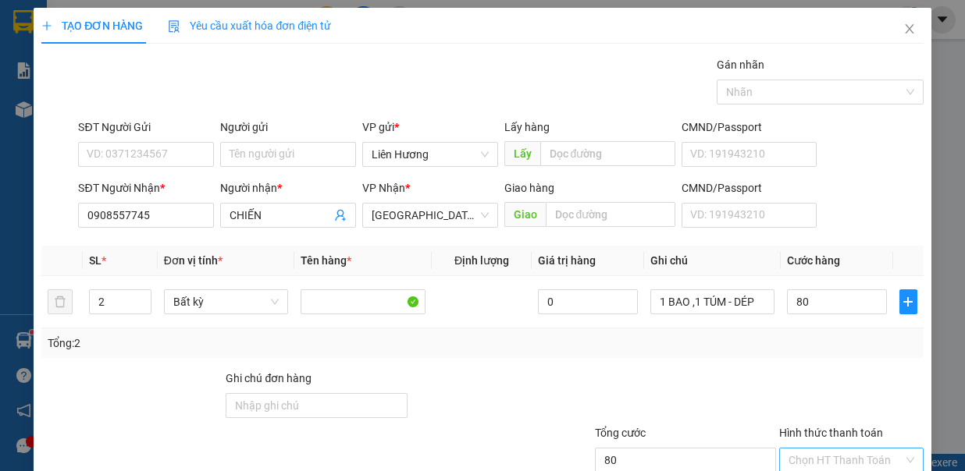
click at [837, 449] on input "Hình thức thanh toán" at bounding box center [845, 460] width 115 height 23
type input "80.000"
type input "0"
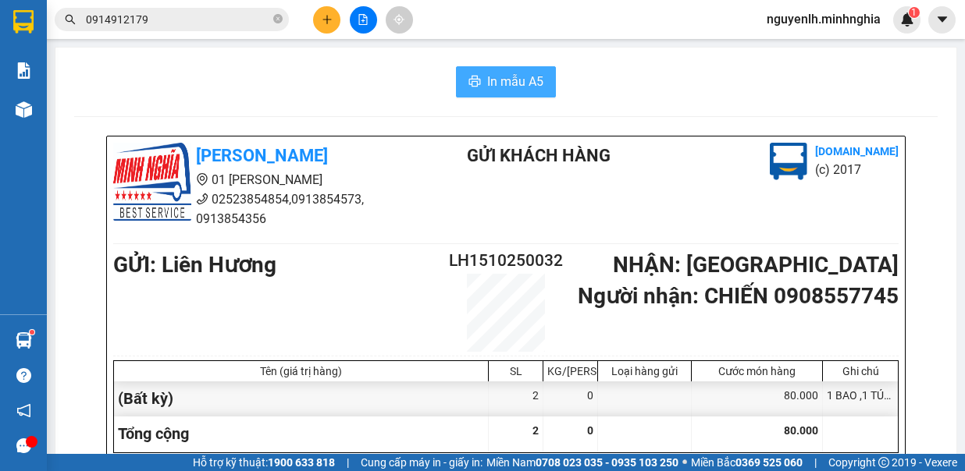
click at [491, 74] on span "In mẫu A5" at bounding box center [515, 82] width 56 height 20
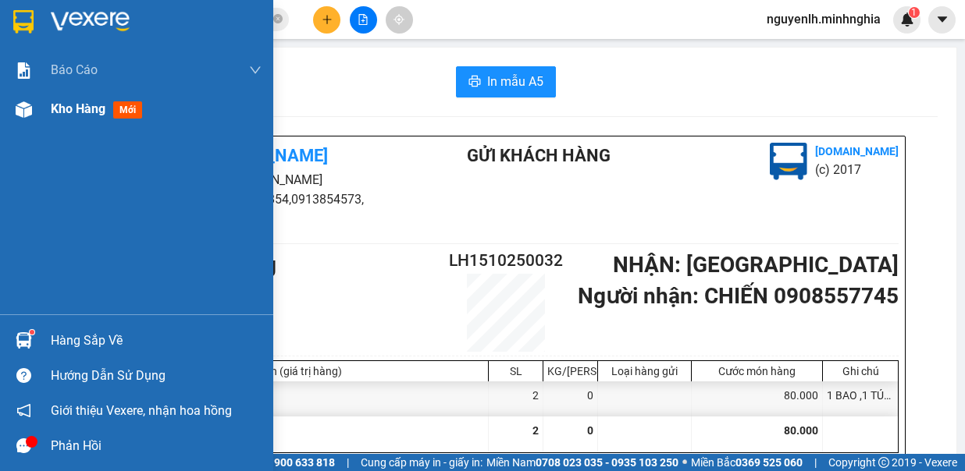
click at [34, 114] on div at bounding box center [23, 109] width 27 height 27
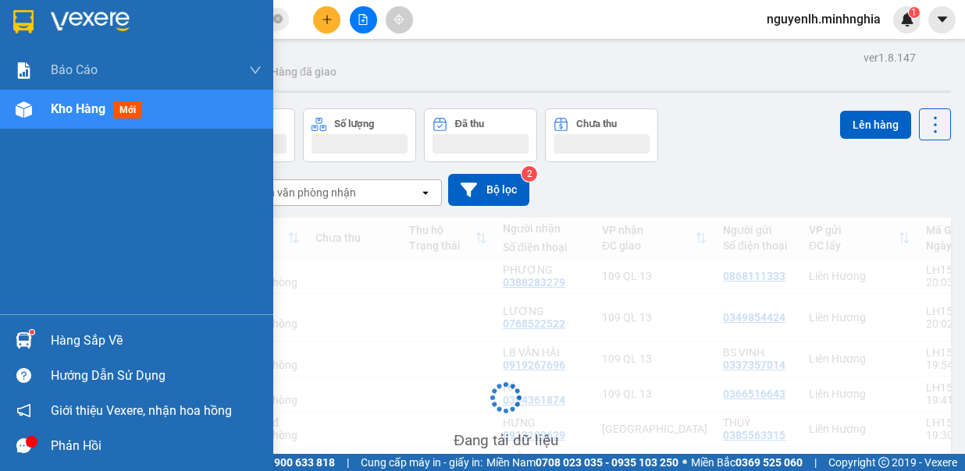
click at [66, 113] on span "Kho hàng" at bounding box center [78, 108] width 55 height 15
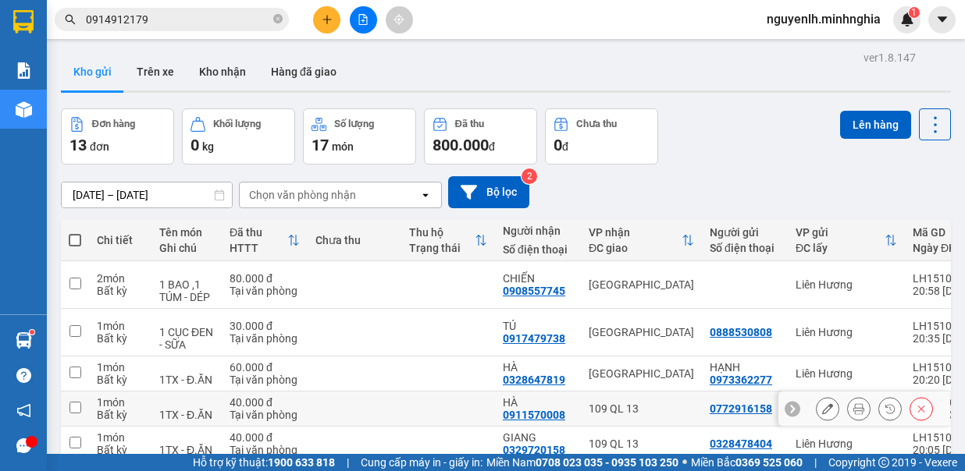
click at [81, 357] on td at bounding box center [75, 374] width 28 height 35
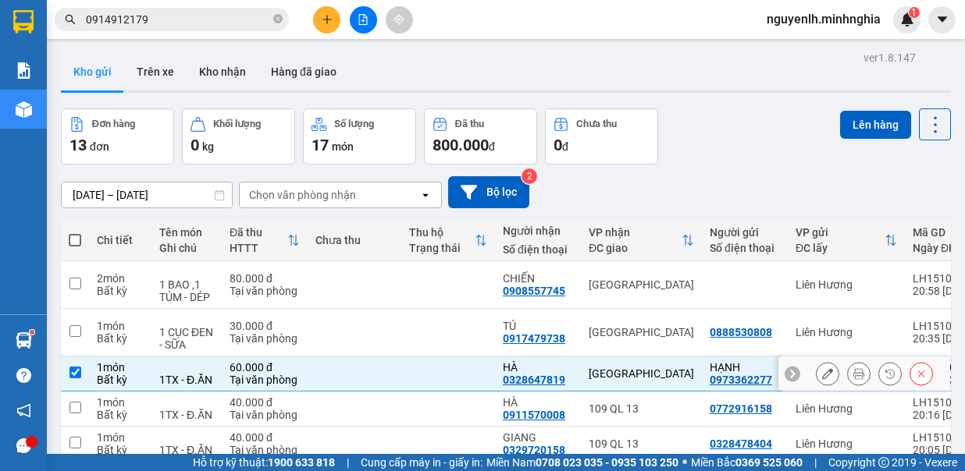
checkbox input "true"
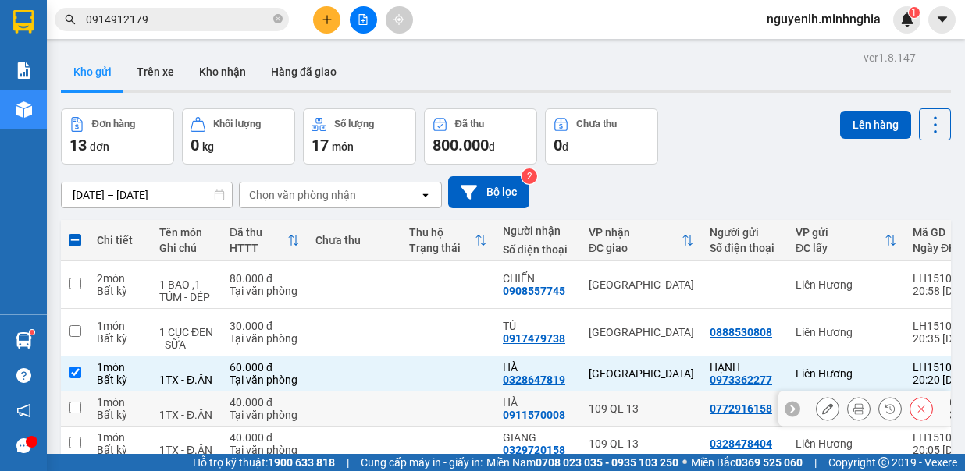
click at [77, 402] on input "checkbox" at bounding box center [75, 408] width 12 height 12
checkbox input "true"
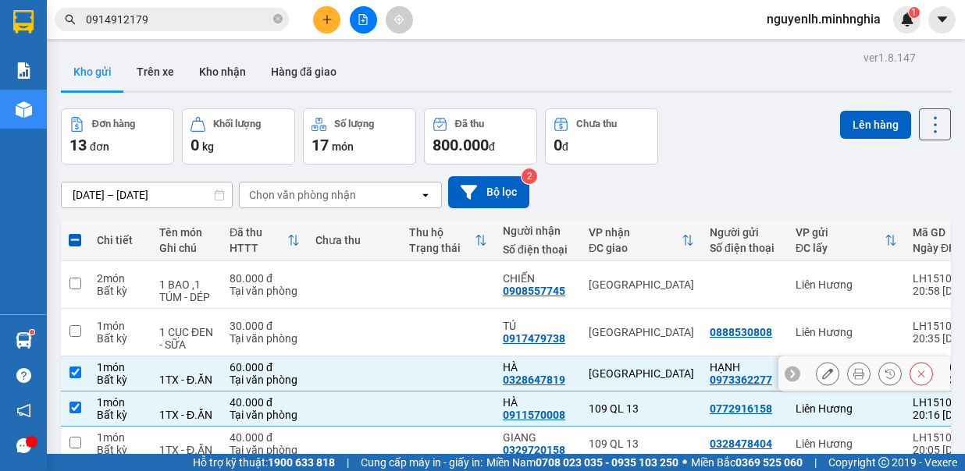
drag, startPoint x: 76, startPoint y: 112, endPoint x: 87, endPoint y: 183, distance: 72.0
click at [76, 357] on td at bounding box center [75, 374] width 28 height 35
checkbox input "false"
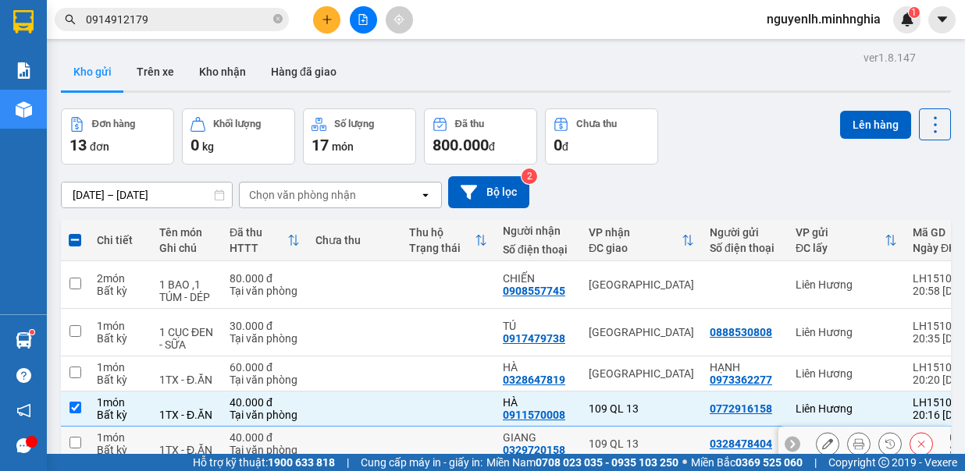
click at [85, 427] on td at bounding box center [75, 444] width 28 height 35
checkbox input "true"
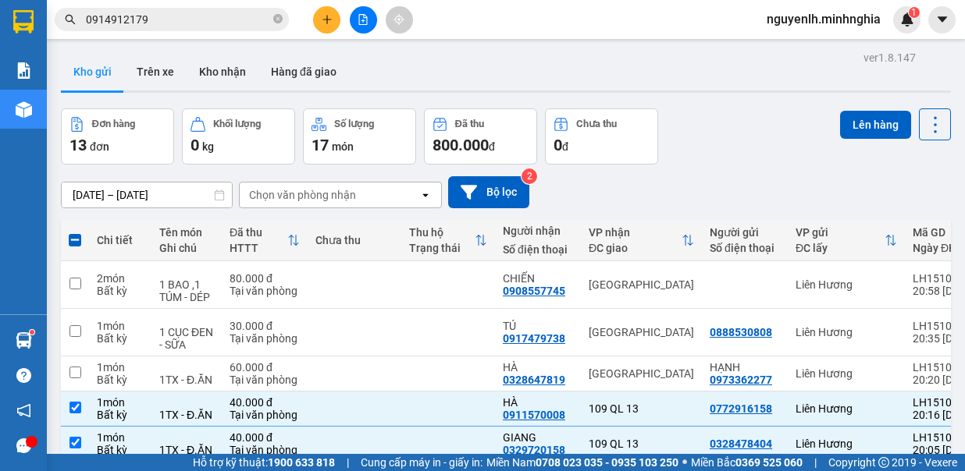
click at [73, 471] on input "checkbox" at bounding box center [75, 478] width 12 height 12
checkbox input "true"
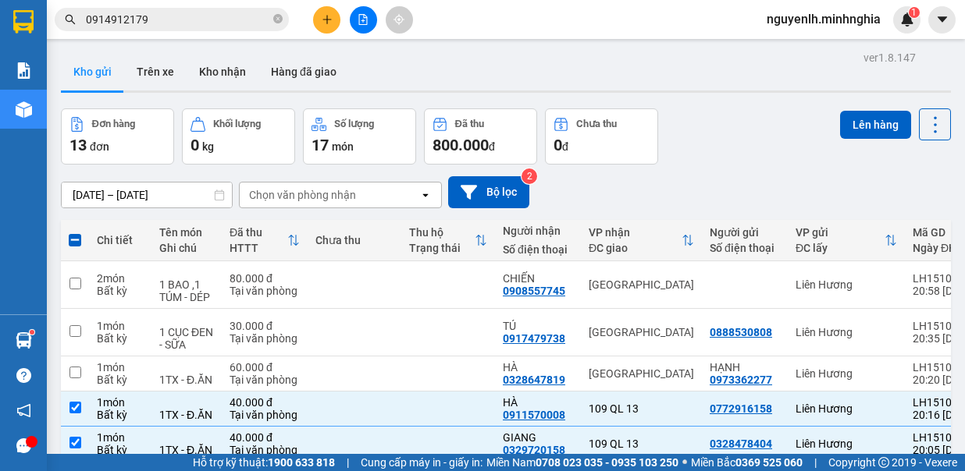
checkbox input "true"
click at [852, 122] on button "Lên hàng" at bounding box center [875, 125] width 71 height 28
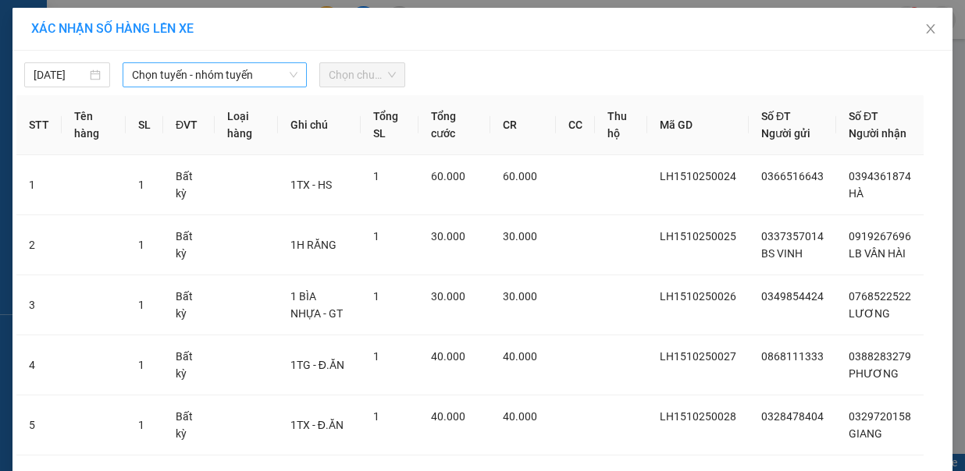
click at [156, 69] on span "Chọn tuyến - nhóm tuyến" at bounding box center [214, 74] width 165 height 23
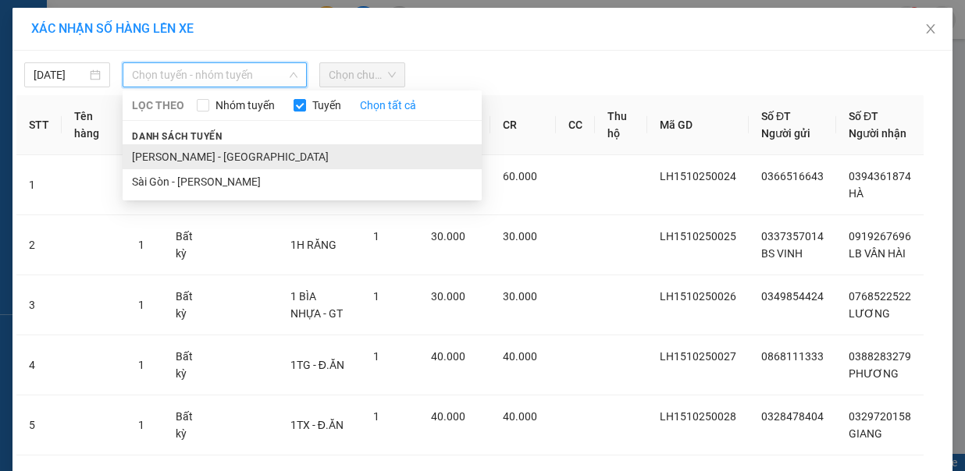
click at [187, 150] on li "[PERSON_NAME] - [GEOGRAPHIC_DATA]" at bounding box center [302, 156] width 359 height 25
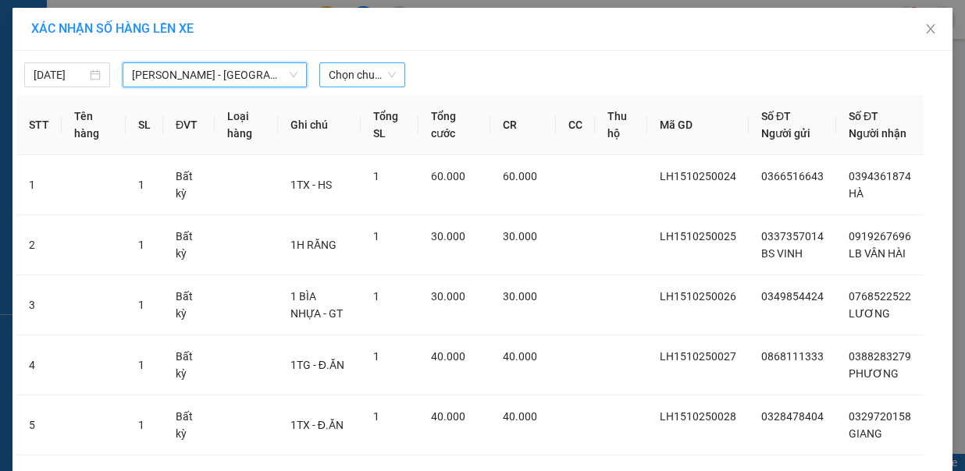
click at [353, 70] on span "Chọn chuyến" at bounding box center [362, 74] width 67 height 23
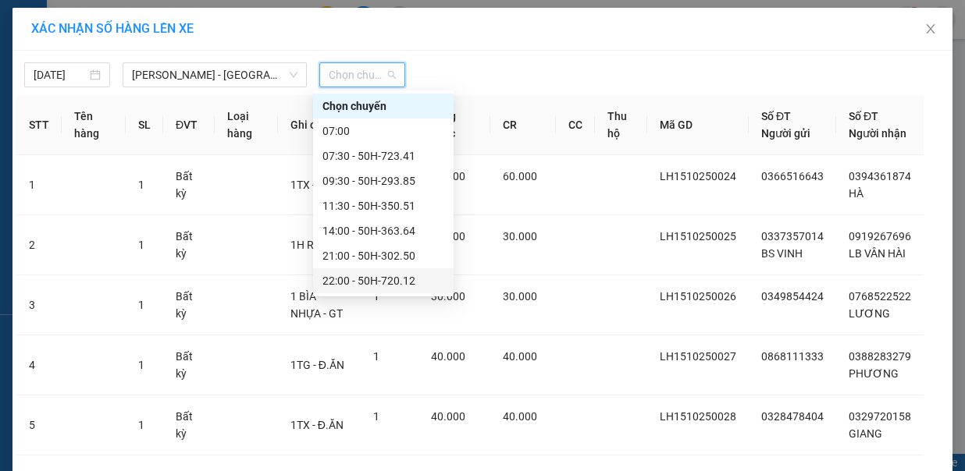
click at [369, 276] on div "22:00 - 50H-720.12" at bounding box center [383, 280] width 122 height 17
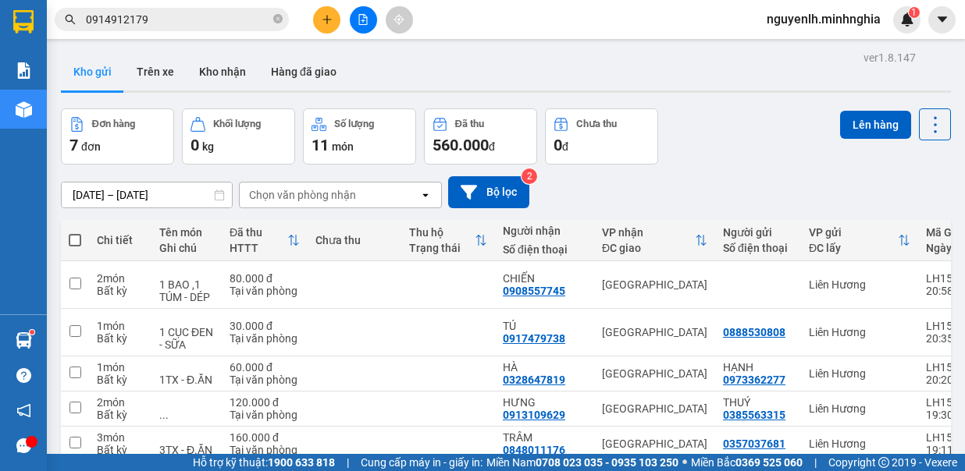
click at [368, 16] on icon "file-add" at bounding box center [363, 19] width 11 height 11
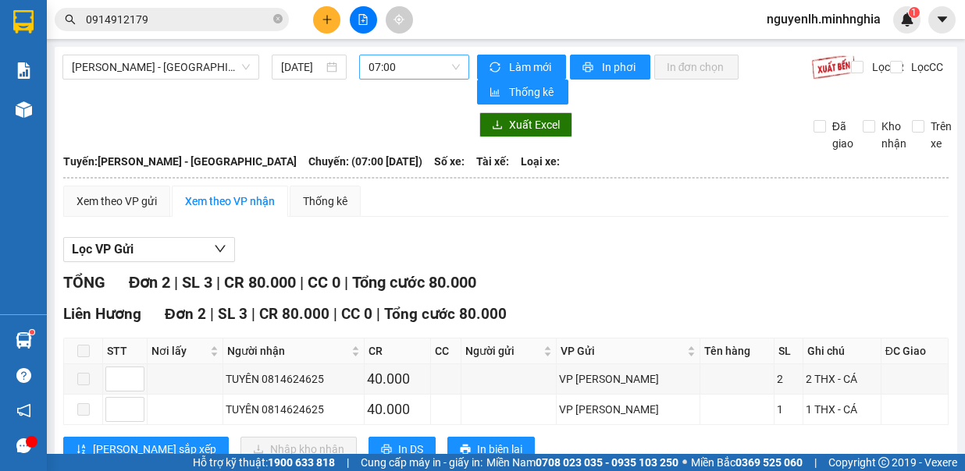
click at [397, 70] on span "07:00" at bounding box center [413, 66] width 91 height 23
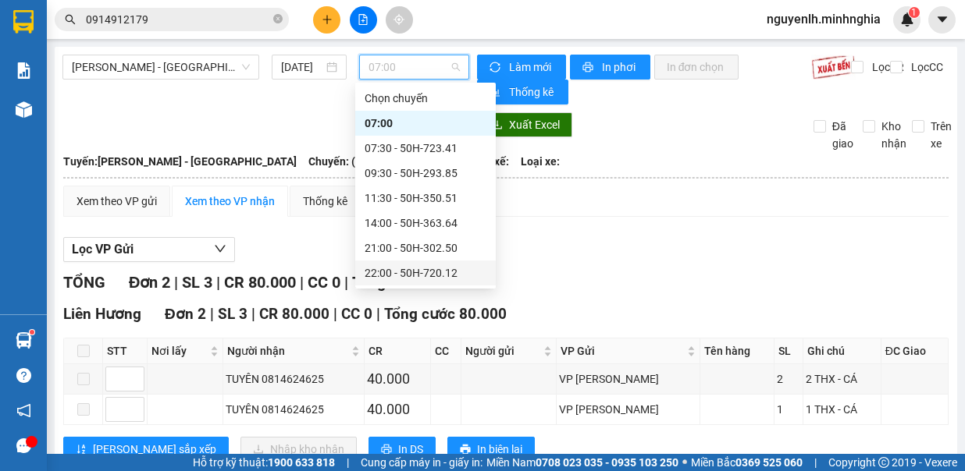
click at [410, 263] on div "22:00 - 50H-720.12" at bounding box center [425, 273] width 141 height 25
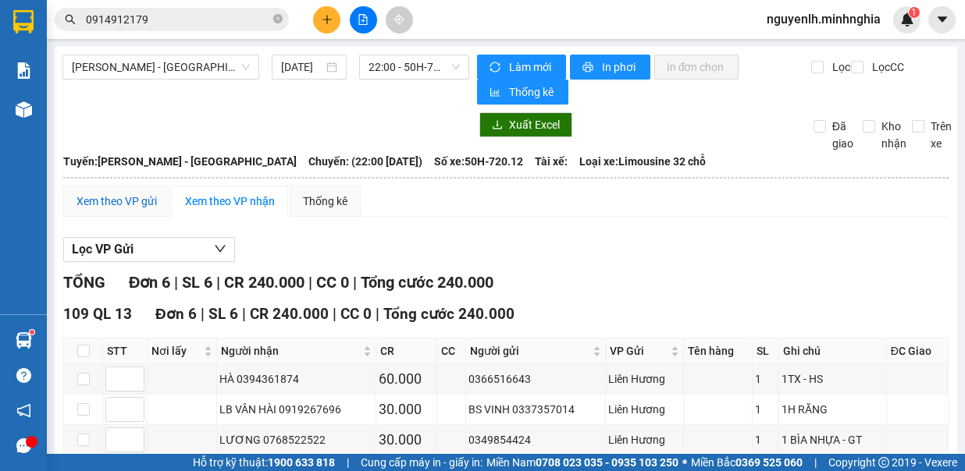
click at [119, 194] on div "Xem theo VP gửi" at bounding box center [116, 201] width 80 height 17
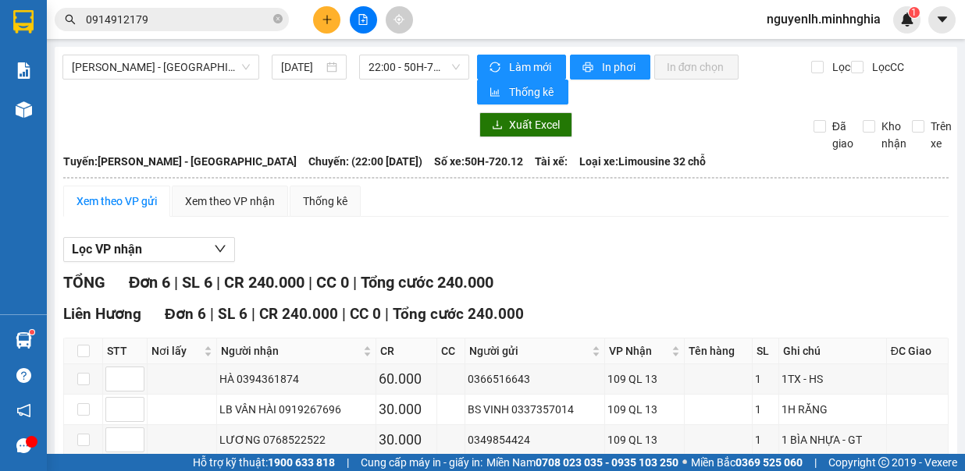
click at [158, 63] on span "[PERSON_NAME] - [GEOGRAPHIC_DATA]" at bounding box center [161, 66] width 178 height 23
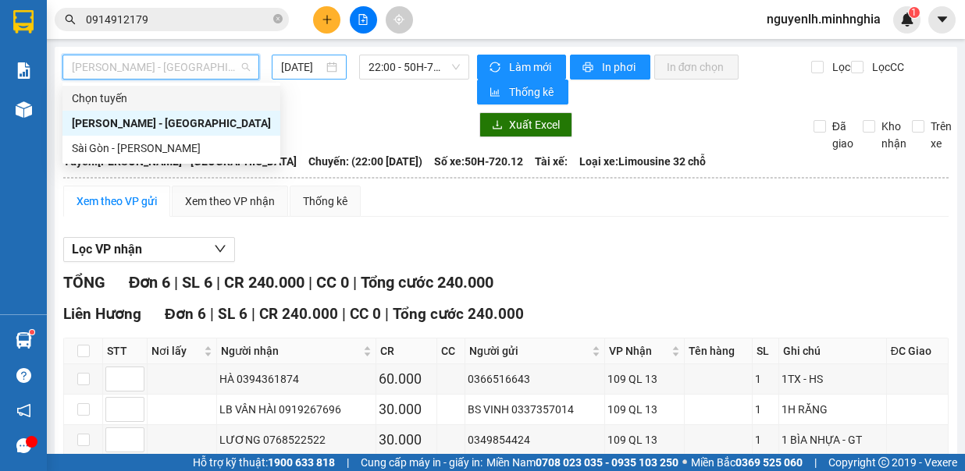
click at [294, 74] on input "[DATE]" at bounding box center [302, 67] width 42 height 17
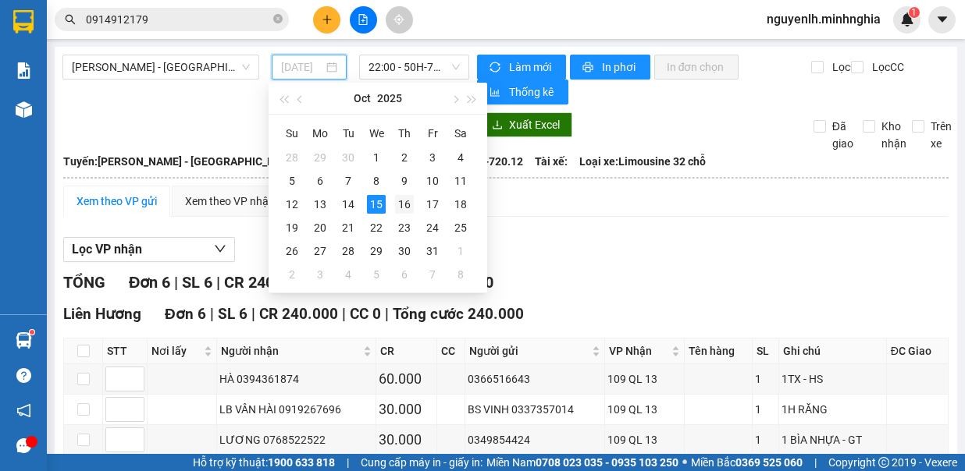
click at [402, 201] on div "16" at bounding box center [404, 204] width 19 height 19
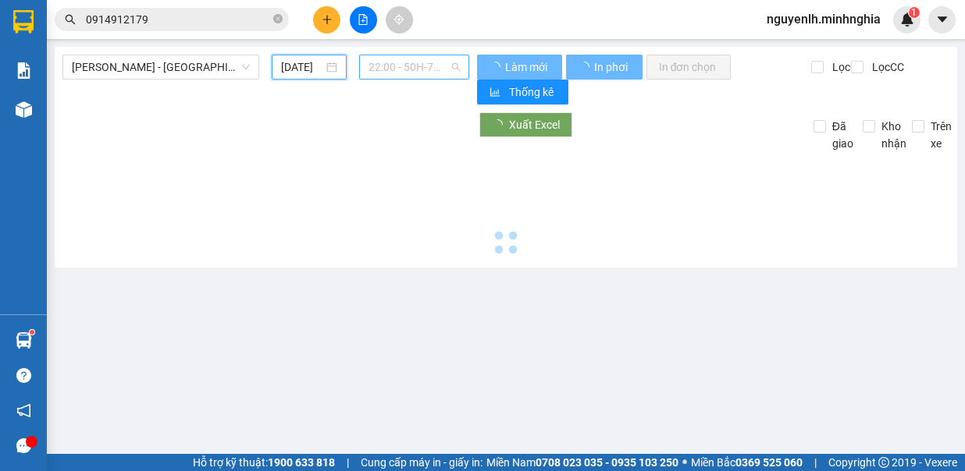
click at [417, 70] on span "22:00 - 50H-720.12" at bounding box center [413, 66] width 91 height 23
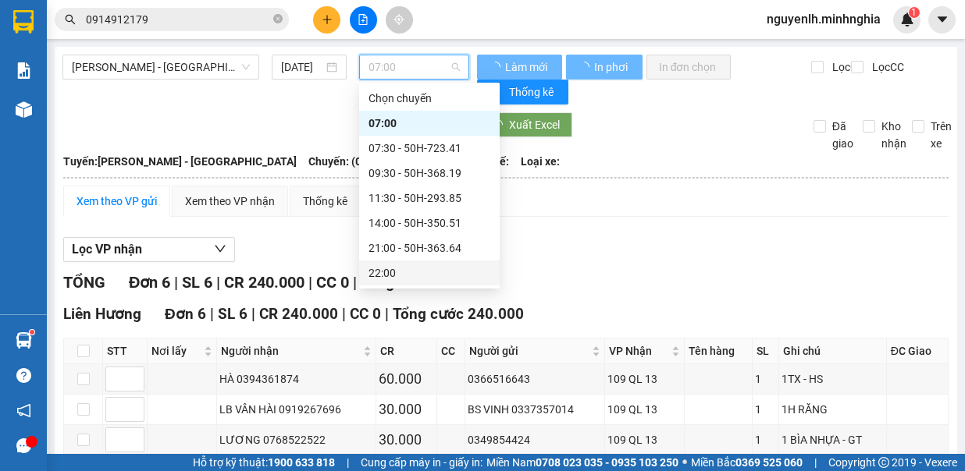
type input "[DATE]"
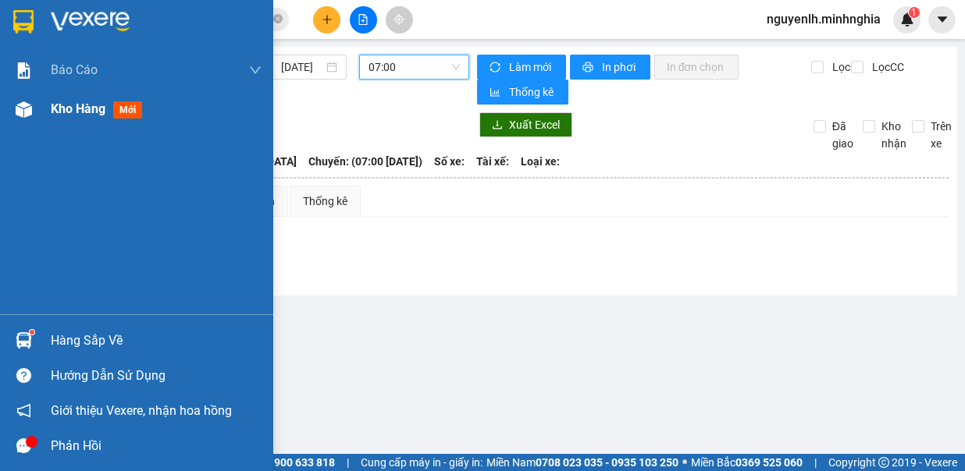
click at [47, 110] on div "Kho hàng mới" at bounding box center [136, 109] width 273 height 39
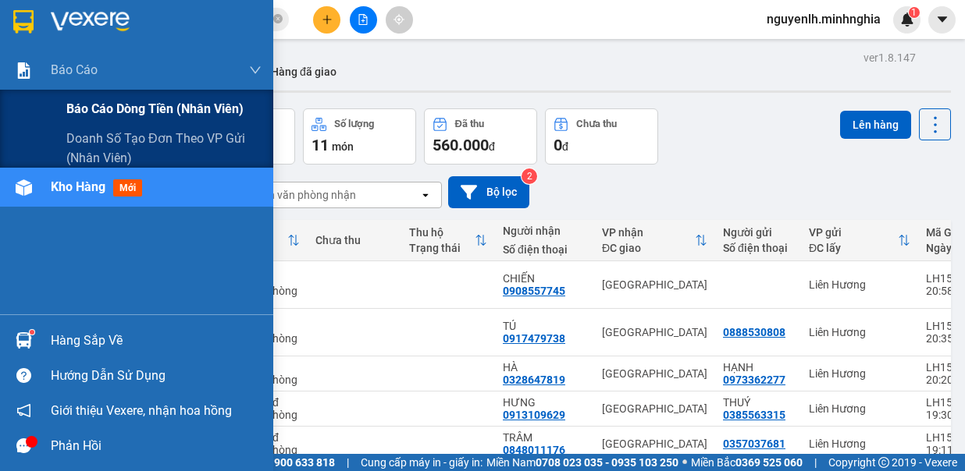
click at [165, 107] on span "Báo cáo dòng tiền (nhân viên)" at bounding box center [154, 109] width 177 height 20
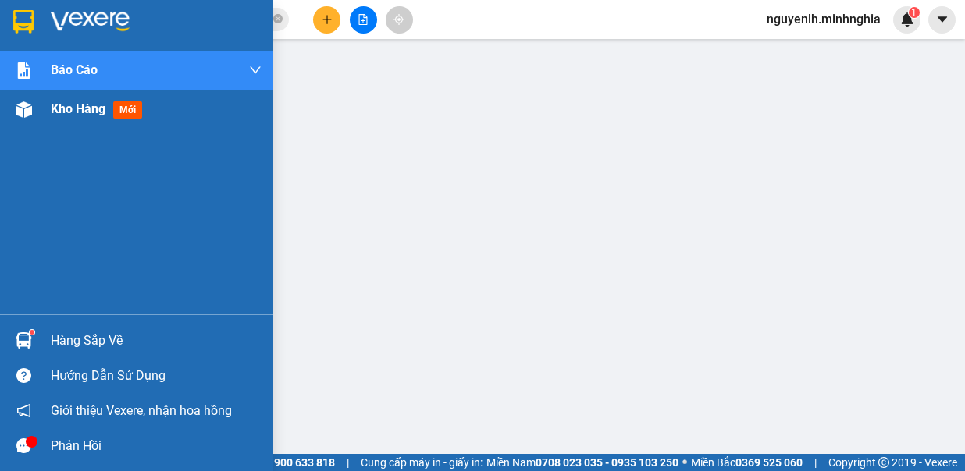
click at [16, 107] on img at bounding box center [24, 109] width 16 height 16
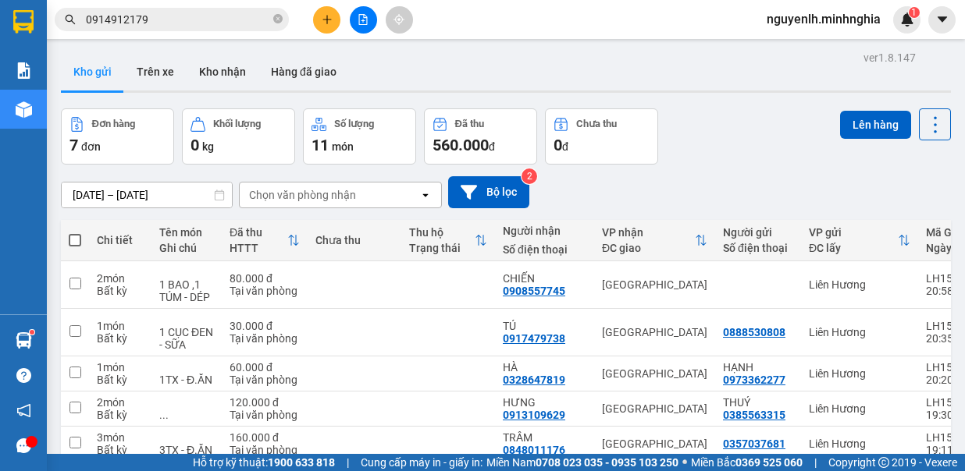
click at [72, 242] on span at bounding box center [75, 240] width 12 height 12
click at [75, 233] on input "checkbox" at bounding box center [75, 233] width 0 height 0
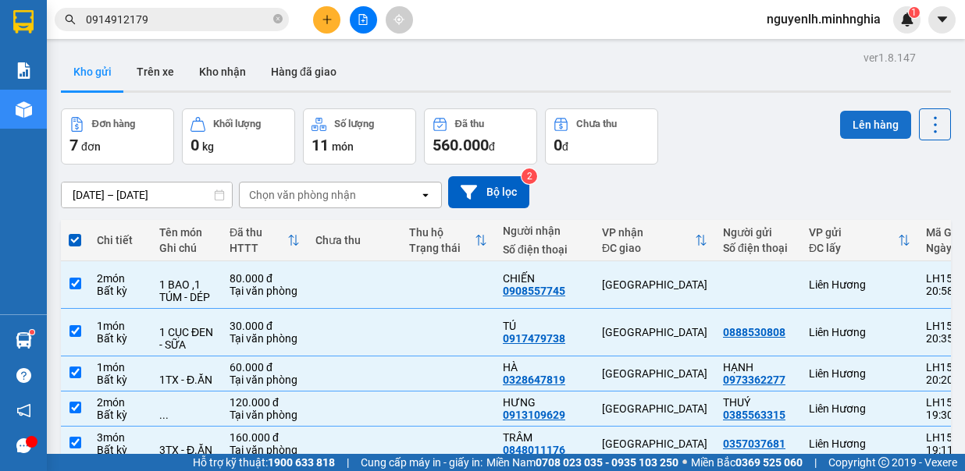
click at [883, 119] on button "Lên hàng" at bounding box center [875, 125] width 71 height 28
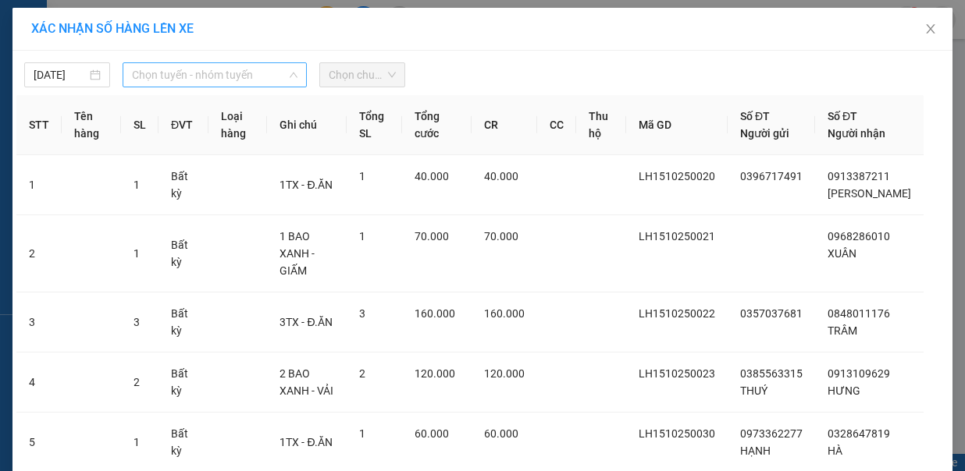
click at [174, 84] on span "Chọn tuyến - nhóm tuyến" at bounding box center [214, 74] width 165 height 23
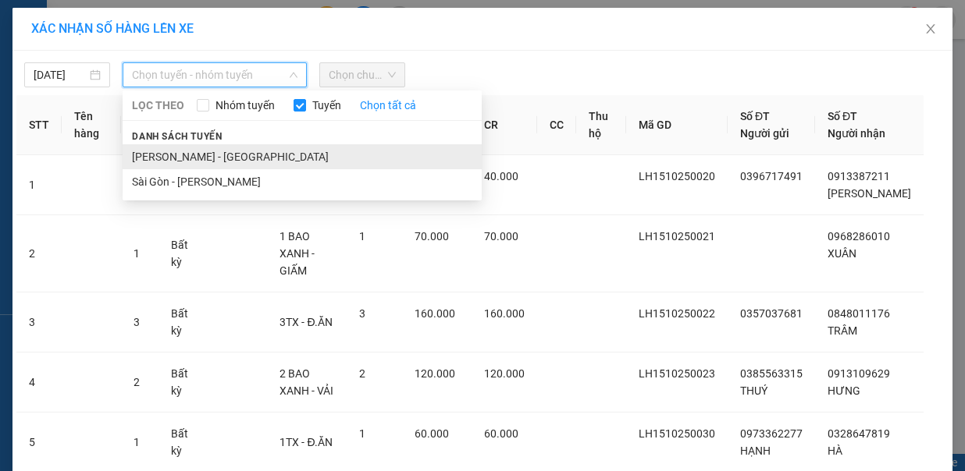
click at [186, 144] on li "[PERSON_NAME] - [GEOGRAPHIC_DATA]" at bounding box center [302, 156] width 359 height 25
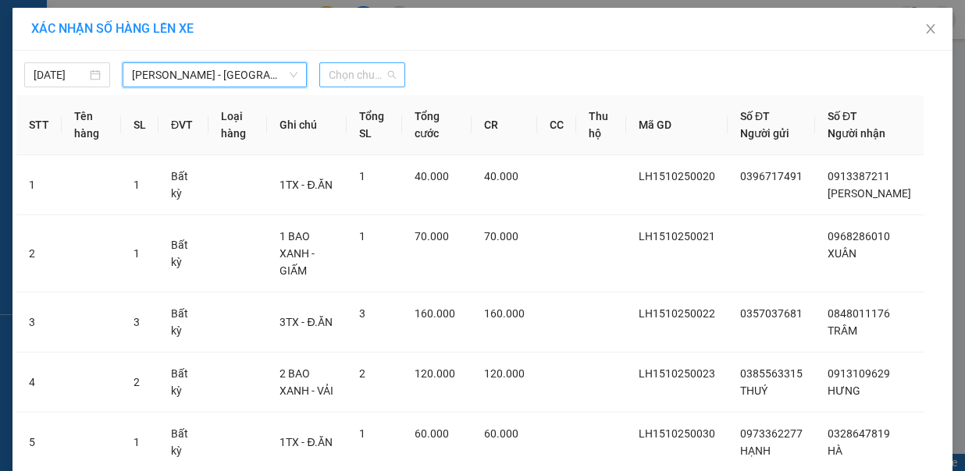
click at [358, 62] on div "Chọn chuyến" at bounding box center [362, 74] width 86 height 25
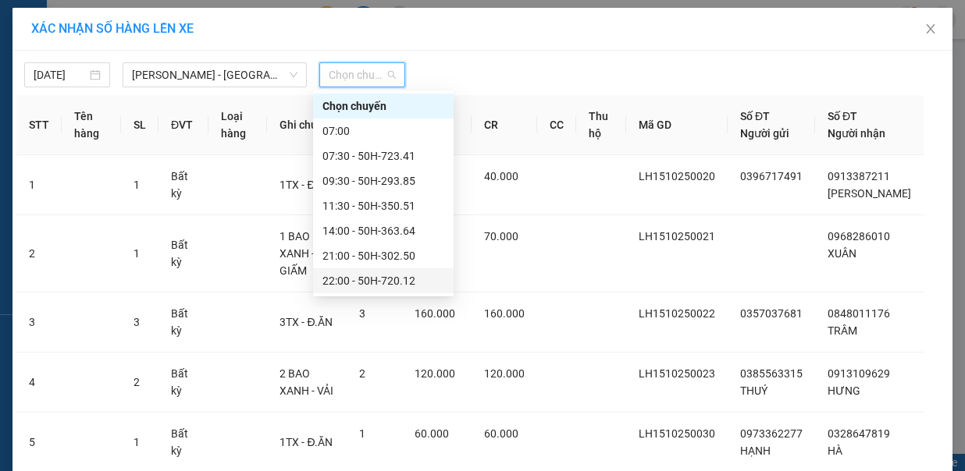
click at [386, 281] on div "22:00 - 50H-720.12" at bounding box center [383, 280] width 122 height 17
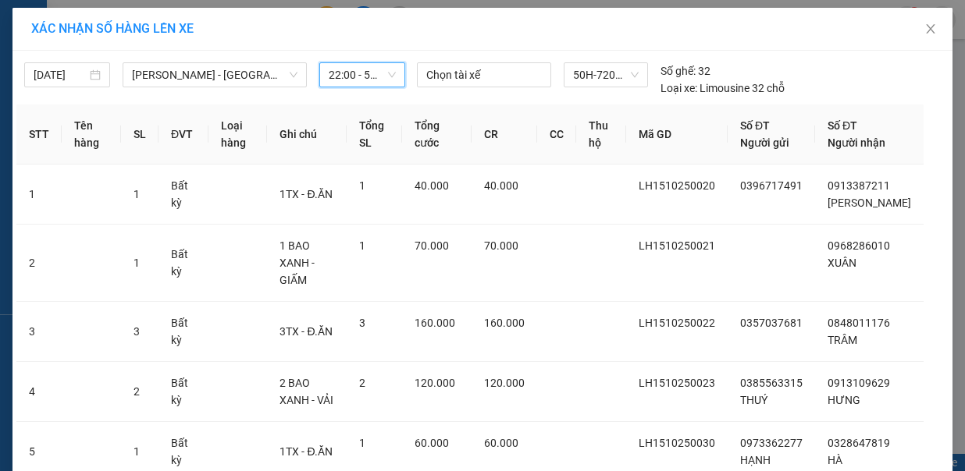
drag, startPoint x: 500, startPoint y: 422, endPoint x: 469, endPoint y: 409, distance: 33.9
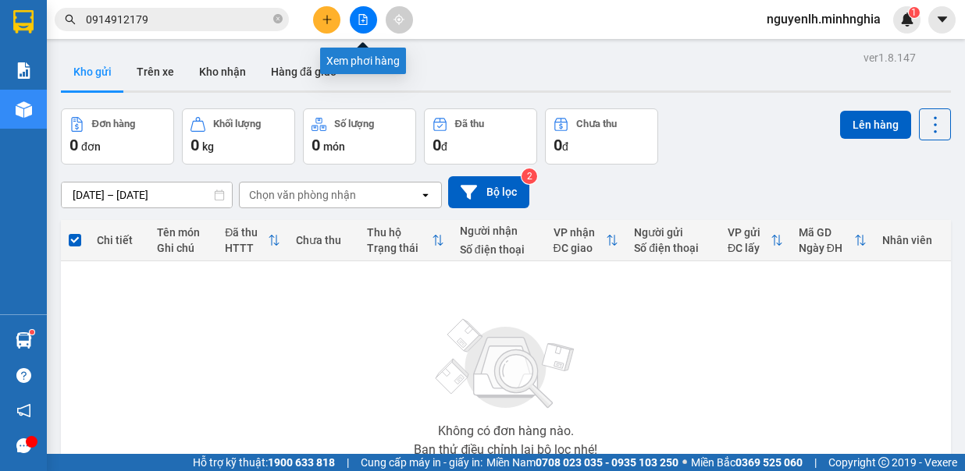
click at [359, 26] on button at bounding box center [363, 19] width 27 height 27
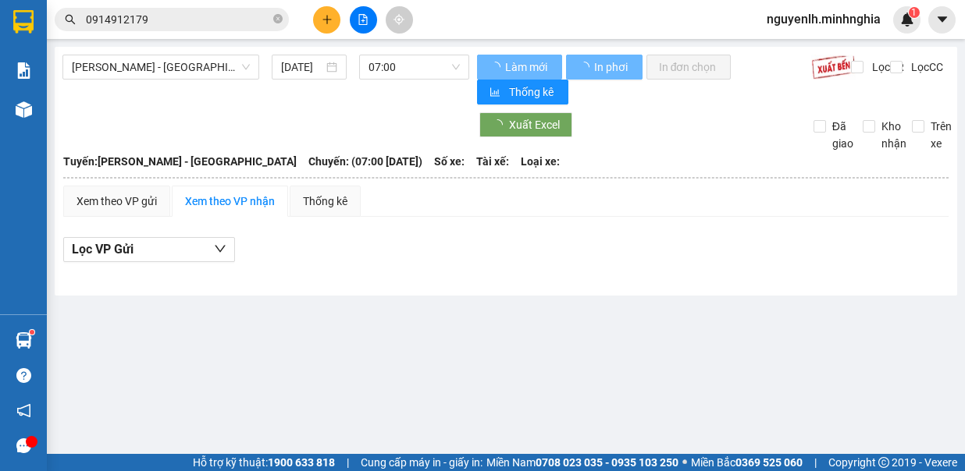
type input "[DATE]"
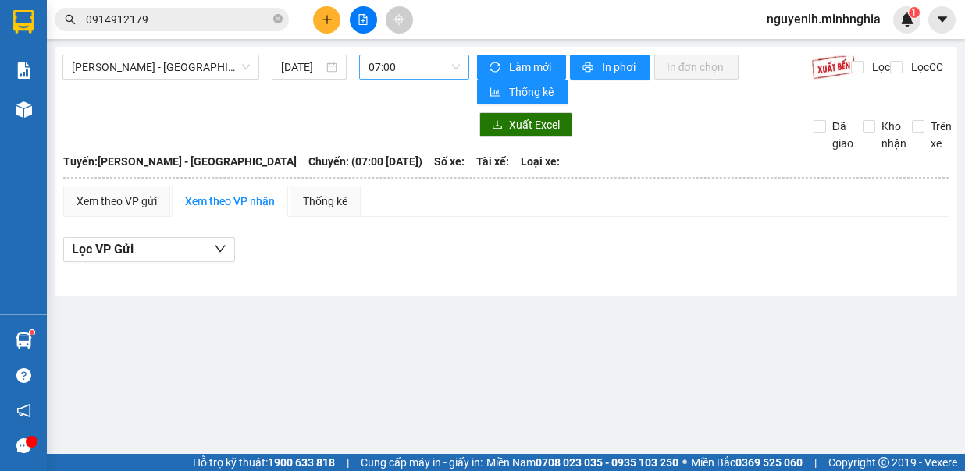
click at [406, 76] on span "07:00" at bounding box center [413, 66] width 91 height 23
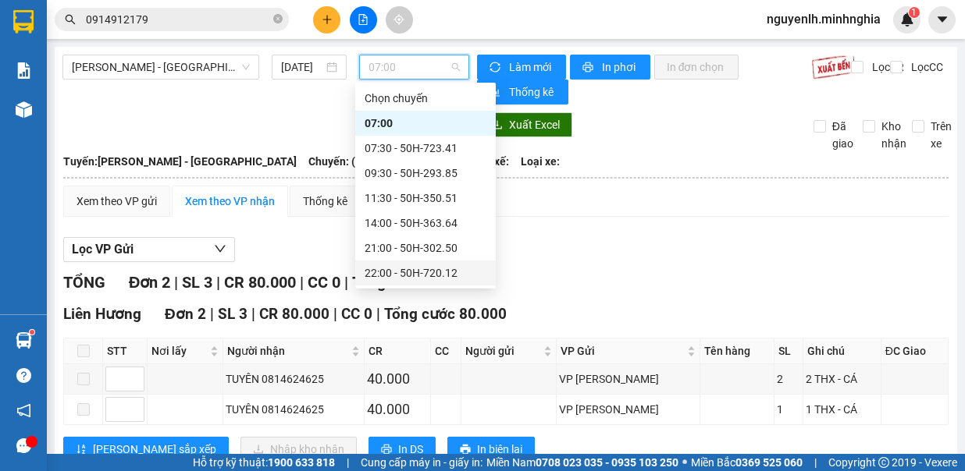
click at [394, 272] on div "22:00 - 50H-720.12" at bounding box center [426, 273] width 122 height 17
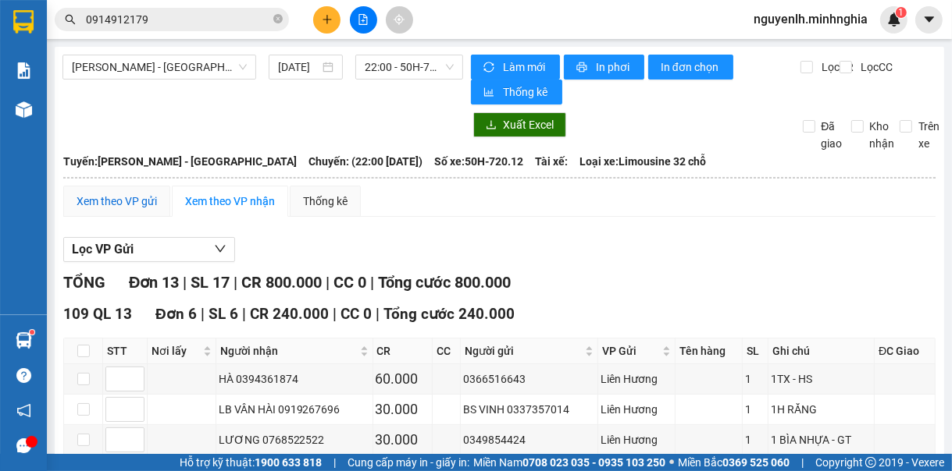
click at [102, 193] on div "Xem theo VP gửi" at bounding box center [116, 201] width 80 height 17
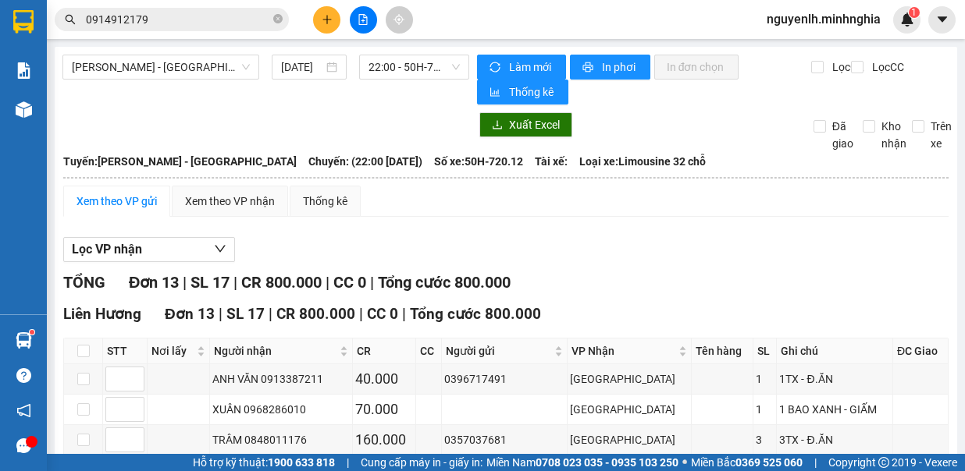
drag, startPoint x: 78, startPoint y: 306, endPoint x: 84, endPoint y: 338, distance: 32.6
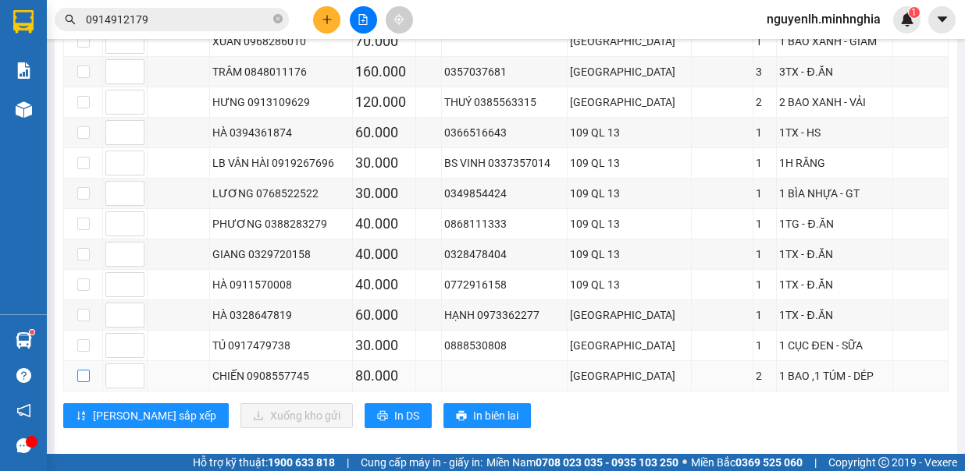
click at [83, 370] on input "checkbox" at bounding box center [83, 376] width 12 height 12
checkbox input "true"
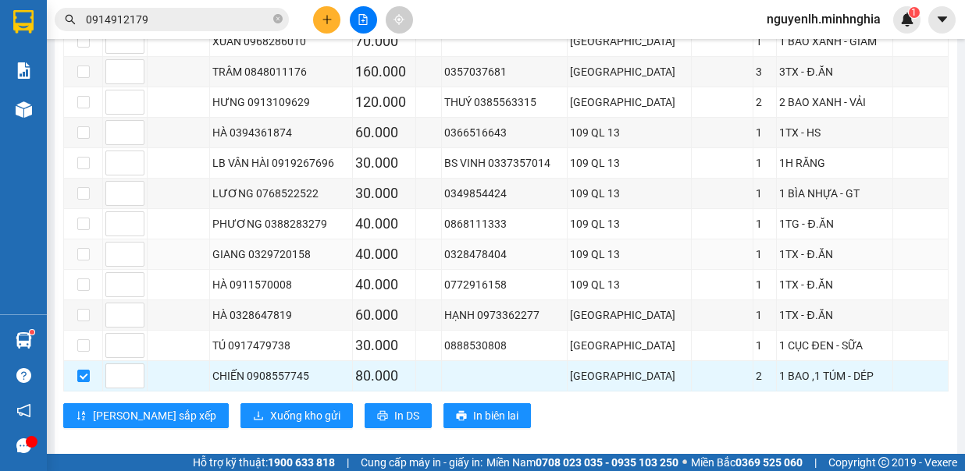
scroll to position [0, 0]
click at [75, 301] on td at bounding box center [83, 316] width 39 height 30
click at [81, 340] on input "checkbox" at bounding box center [83, 346] width 12 height 12
checkbox input "true"
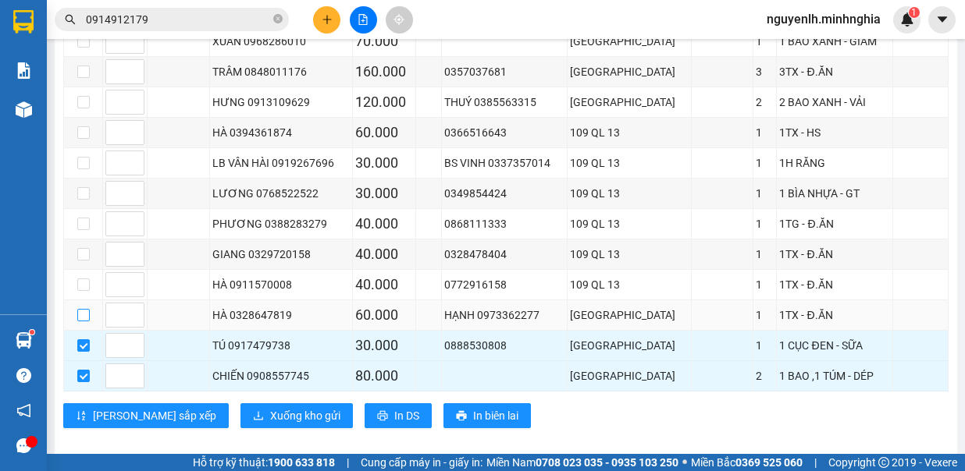
click at [78, 309] on input "checkbox" at bounding box center [83, 315] width 12 height 12
checkbox input "true"
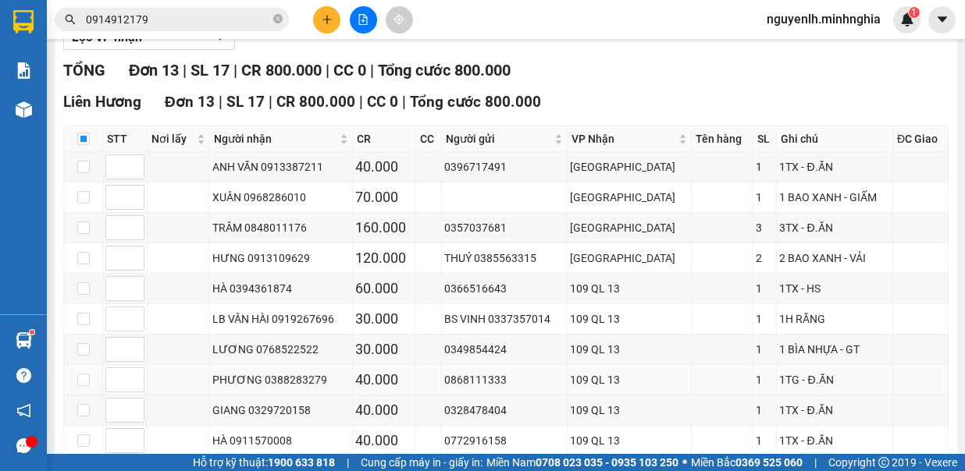
scroll to position [134, 0]
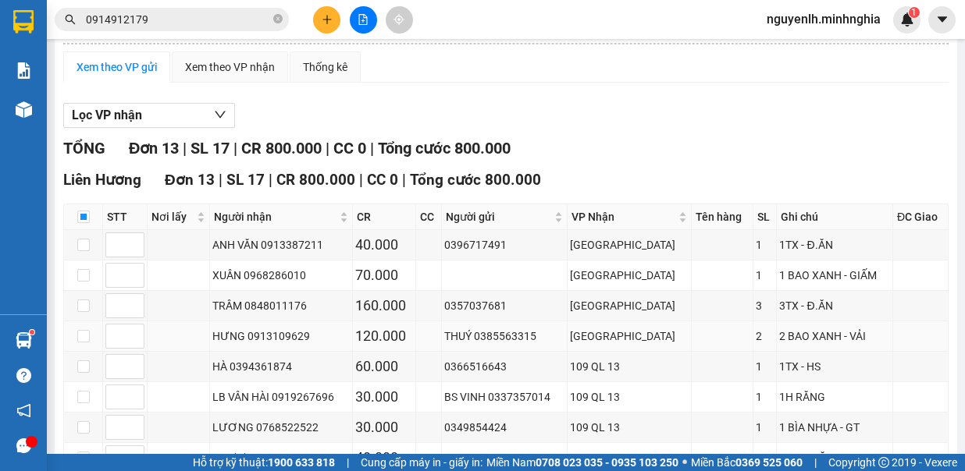
click at [94, 327] on td at bounding box center [83, 337] width 39 height 30
drag, startPoint x: 82, startPoint y: 300, endPoint x: 83, endPoint y: 237, distance: 62.5
click at [84, 300] on input "checkbox" at bounding box center [83, 306] width 12 height 12
checkbox input "true"
click at [84, 269] on input "checkbox" at bounding box center [83, 275] width 12 height 12
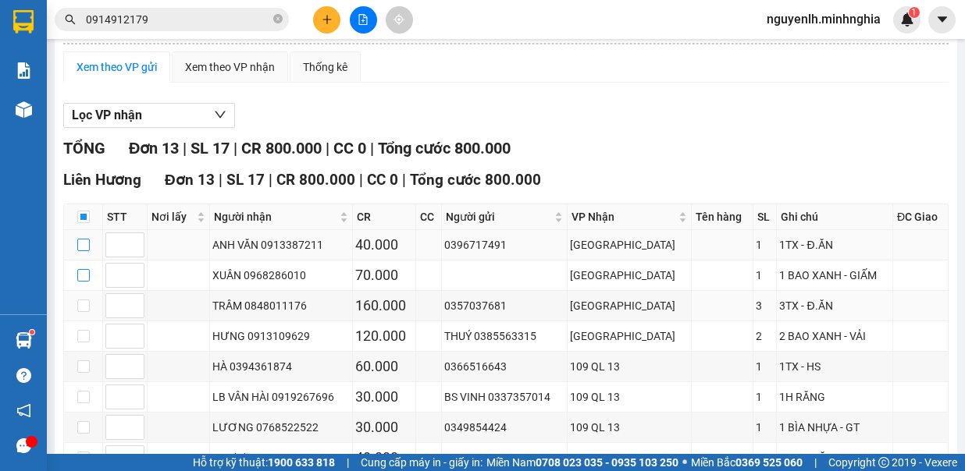
checkbox input "true"
click at [83, 239] on input "checkbox" at bounding box center [83, 245] width 12 height 12
checkbox input "true"
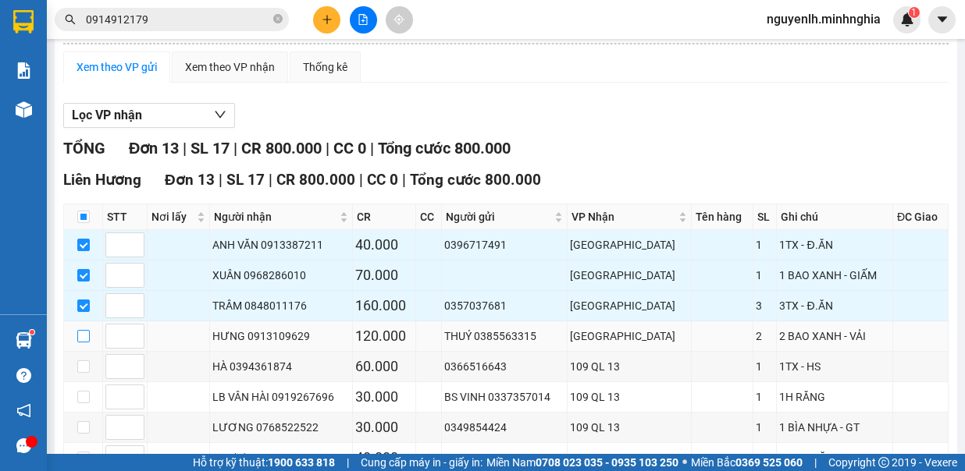
click at [78, 331] on input "checkbox" at bounding box center [83, 336] width 12 height 12
checkbox input "true"
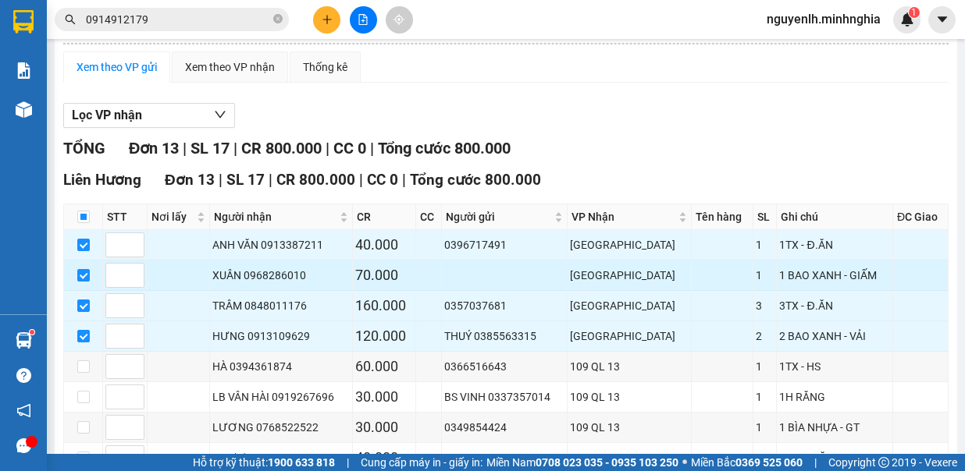
scroll to position [368, 0]
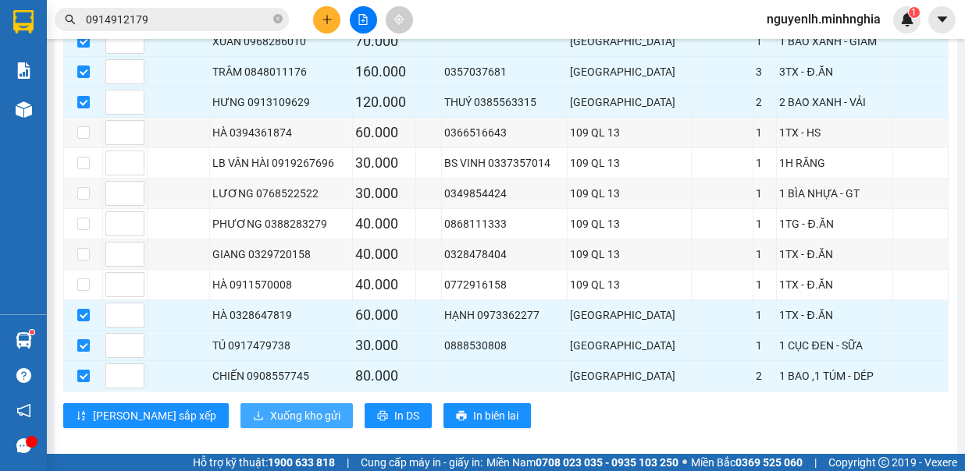
click at [270, 407] on span "Xuống kho gửi" at bounding box center [305, 415] width 70 height 17
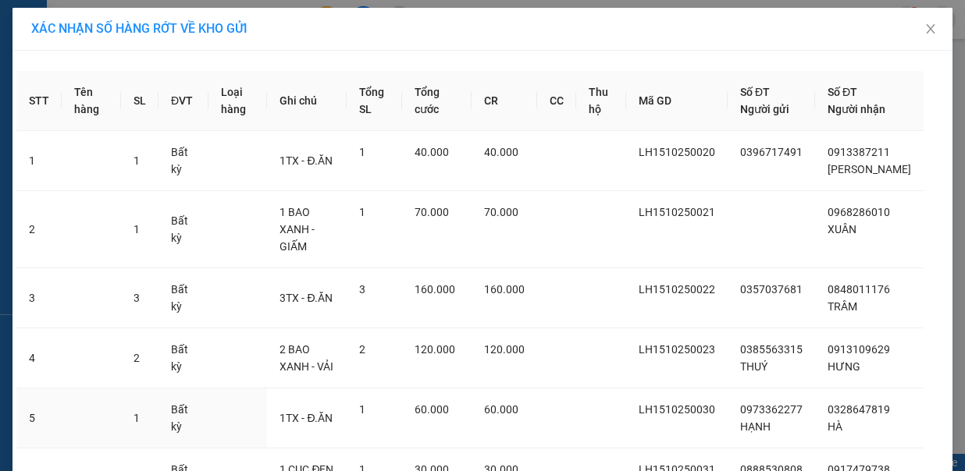
scroll to position [204, 0]
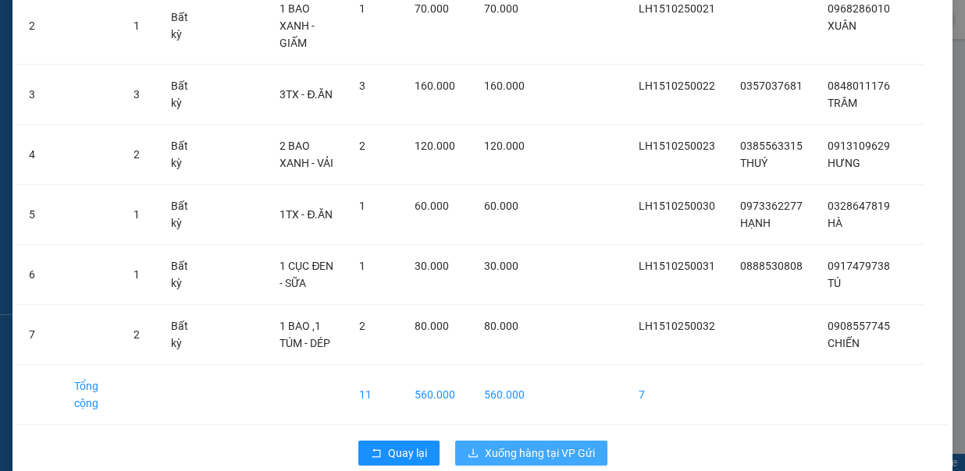
click at [507, 445] on span "Xuống hàng tại VP Gửi" at bounding box center [540, 453] width 110 height 17
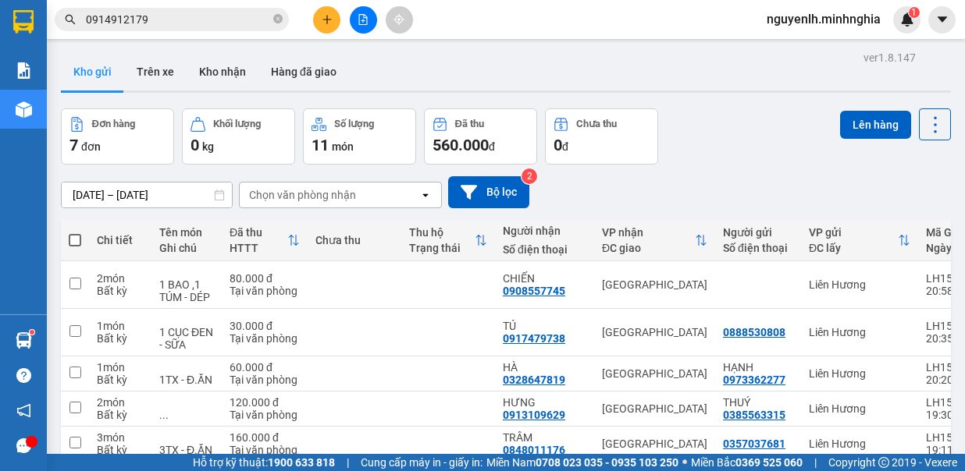
scroll to position [147, 0]
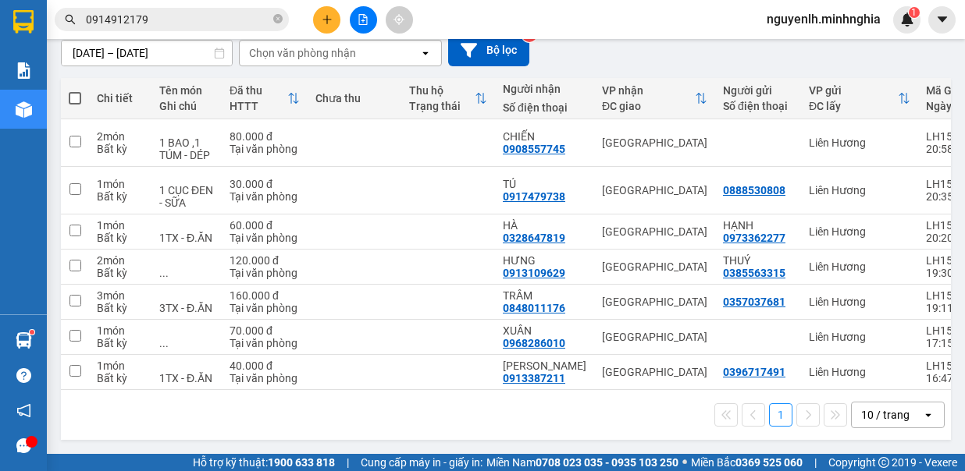
click at [70, 92] on span at bounding box center [75, 98] width 12 height 12
click at [75, 91] on input "checkbox" at bounding box center [75, 91] width 0 height 0
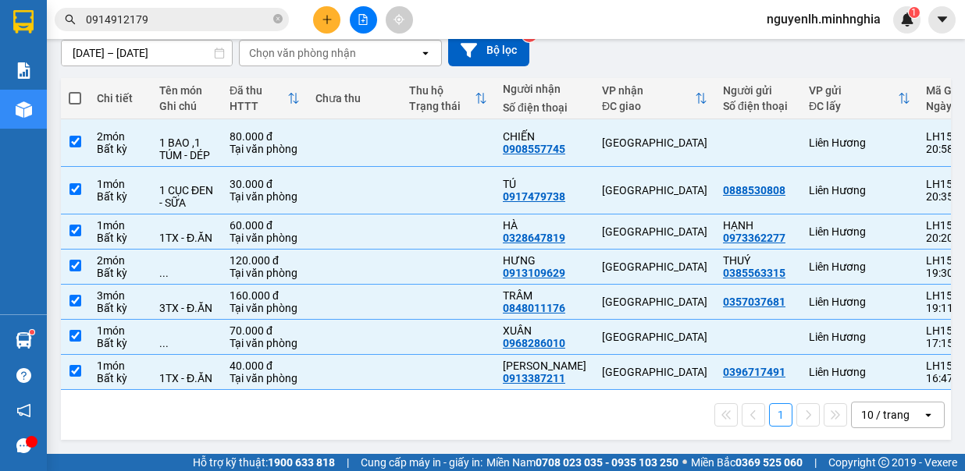
checkbox input "true"
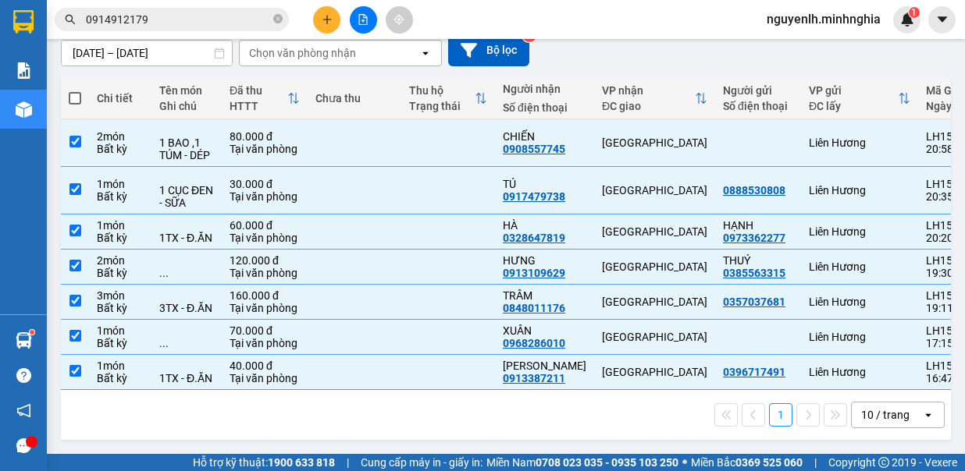
checkbox input "true"
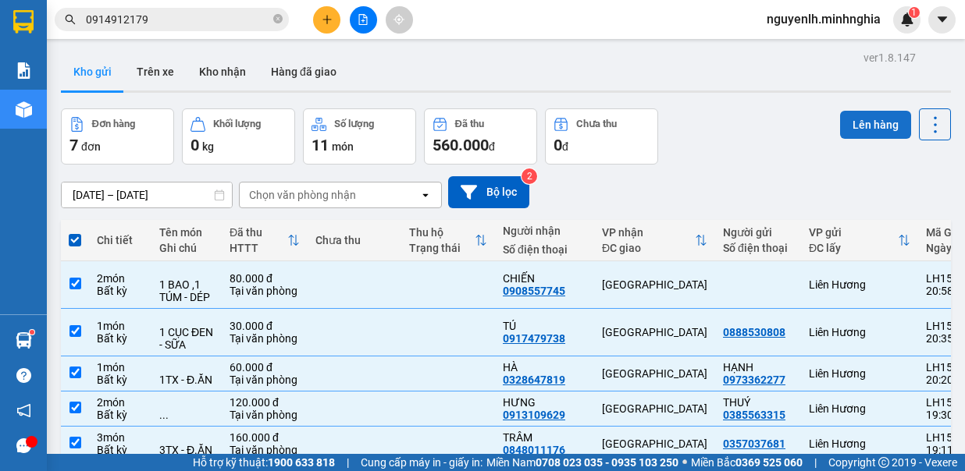
click at [881, 124] on button "Lên hàng" at bounding box center [875, 125] width 71 height 28
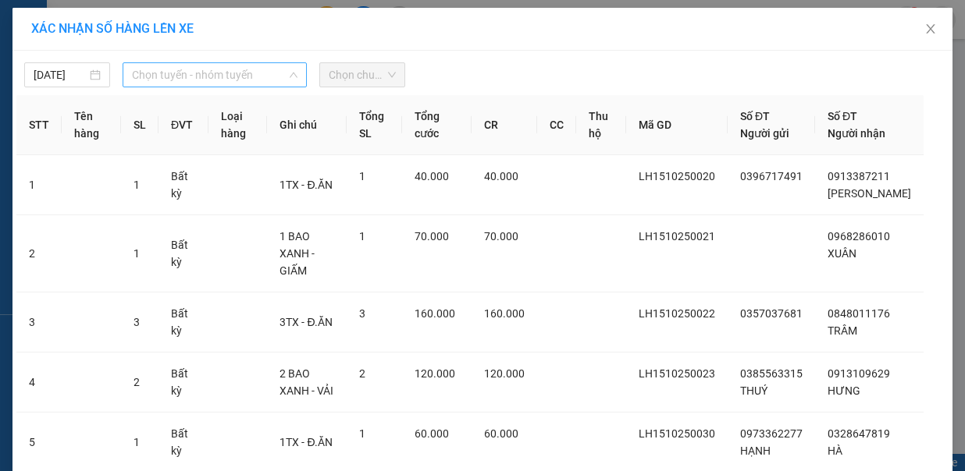
click at [249, 69] on span "Chọn tuyến - nhóm tuyến" at bounding box center [214, 74] width 165 height 23
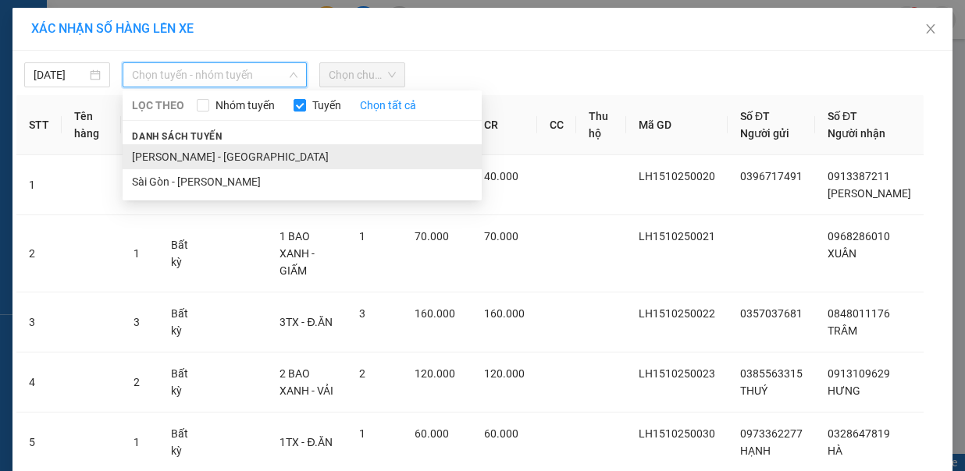
click at [215, 144] on li "[PERSON_NAME] - [GEOGRAPHIC_DATA]" at bounding box center [302, 156] width 359 height 25
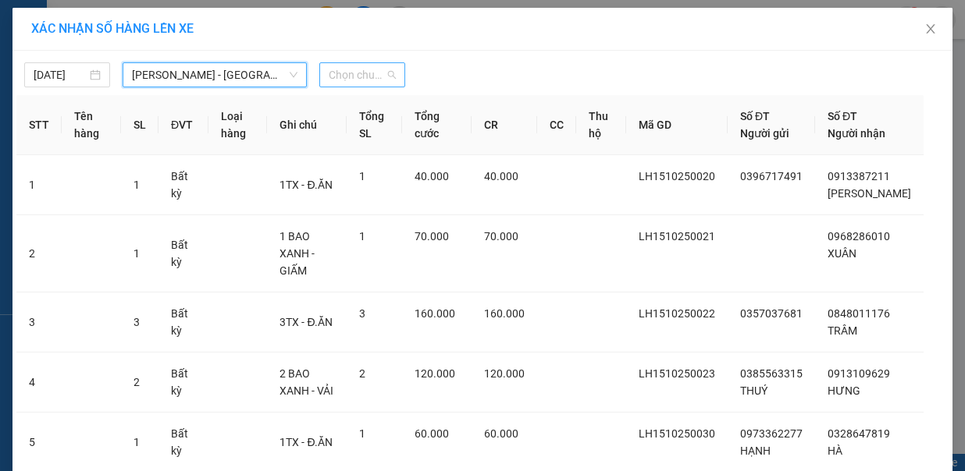
click at [319, 68] on div "Chọn chuyến" at bounding box center [362, 74] width 86 height 25
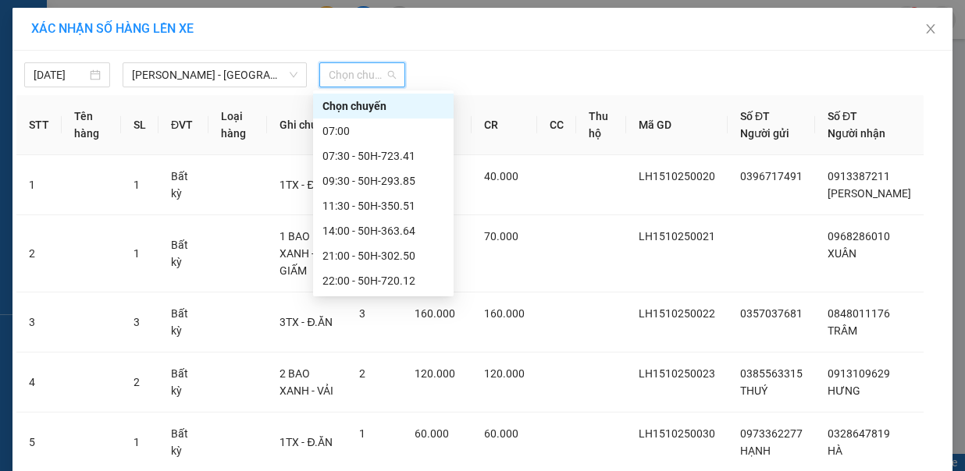
scroll to position [100, 0]
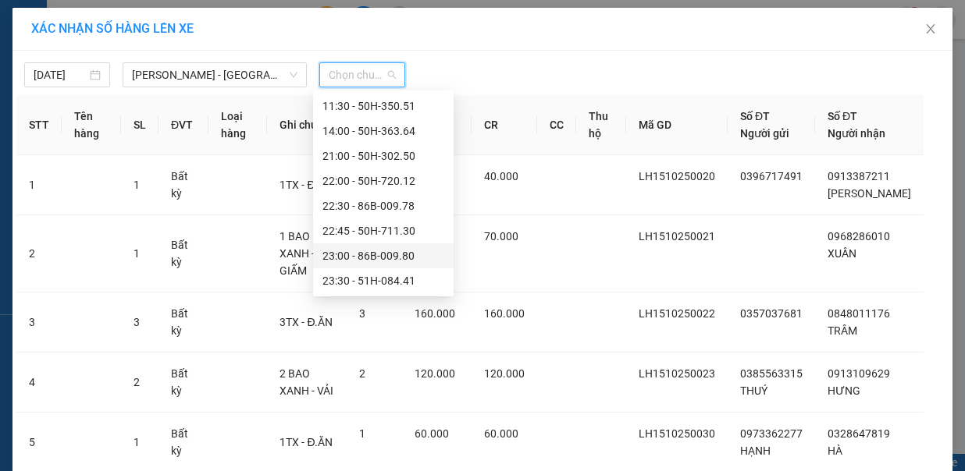
click at [408, 253] on div "23:00 - 86B-009.80" at bounding box center [383, 255] width 122 height 17
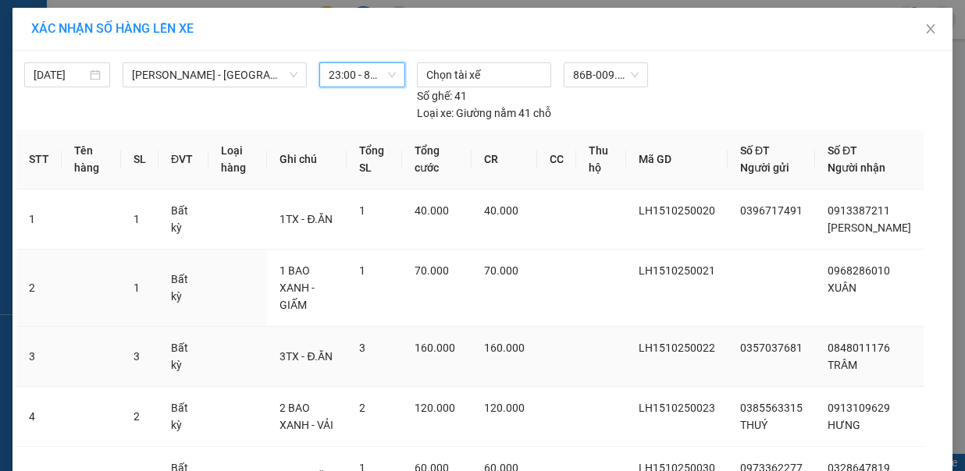
scroll to position [237, 0]
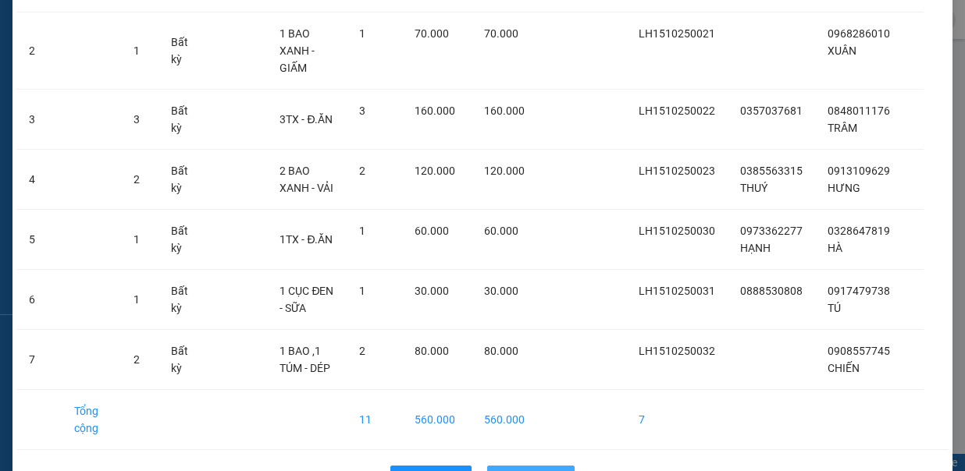
click at [508, 466] on button "Lên hàng" at bounding box center [530, 478] width 87 height 25
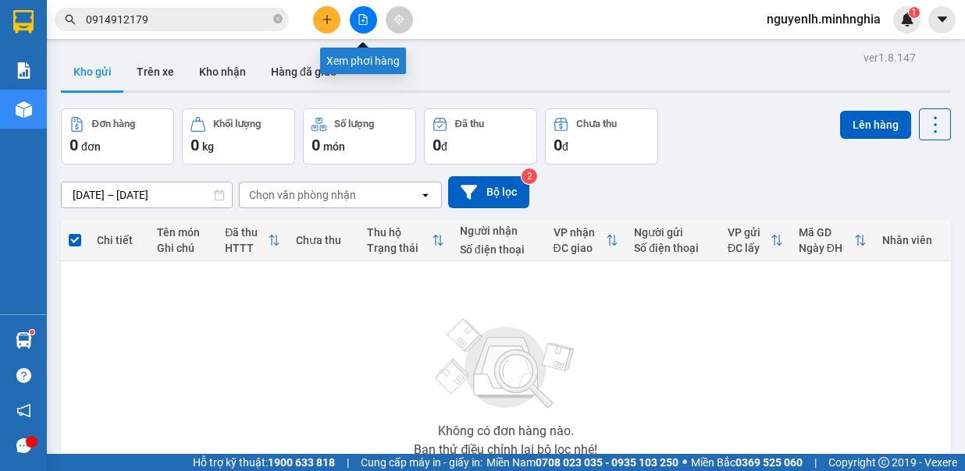
click at [361, 12] on button at bounding box center [363, 19] width 27 height 27
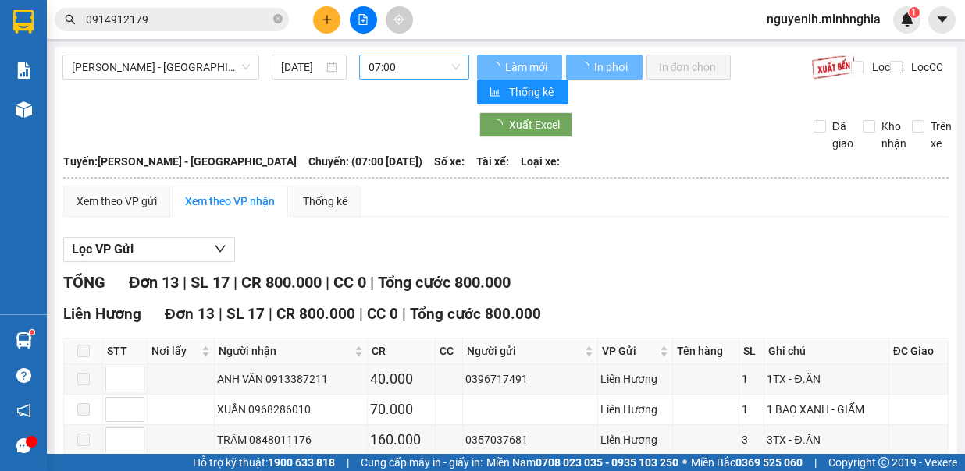
click at [406, 69] on span "07:00" at bounding box center [413, 66] width 91 height 23
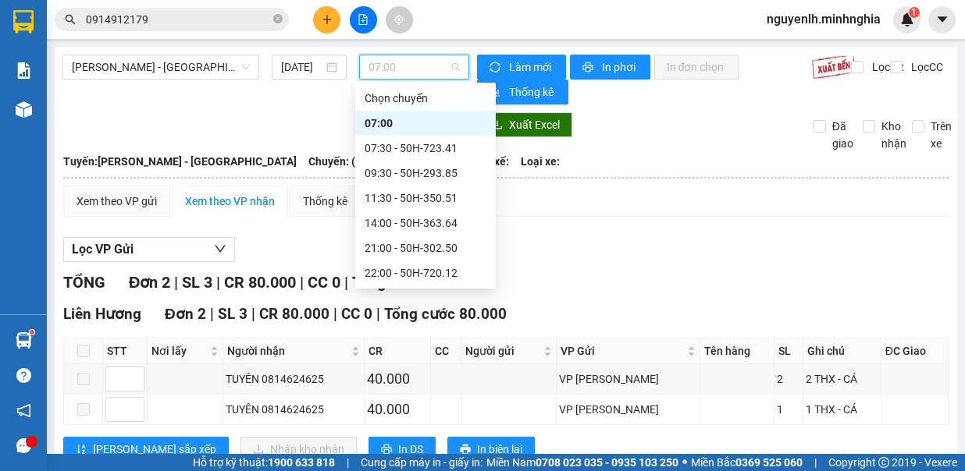
scroll to position [100, 0]
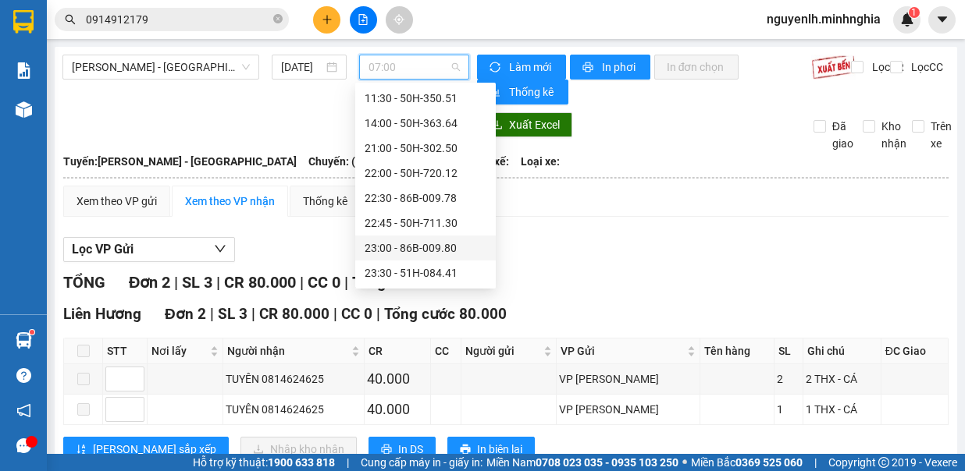
click at [399, 244] on div "23:00 - 86B-009.80" at bounding box center [426, 248] width 122 height 17
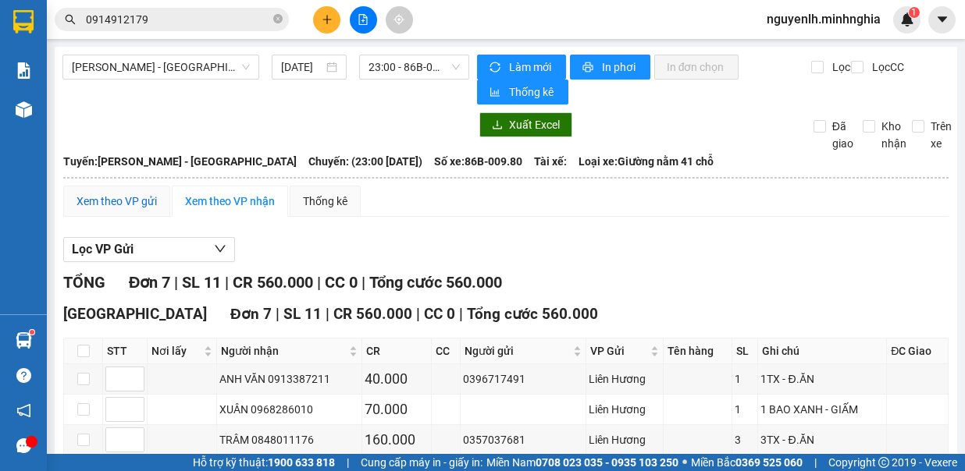
click at [119, 200] on div "Xem theo VP gửi" at bounding box center [116, 201] width 80 height 17
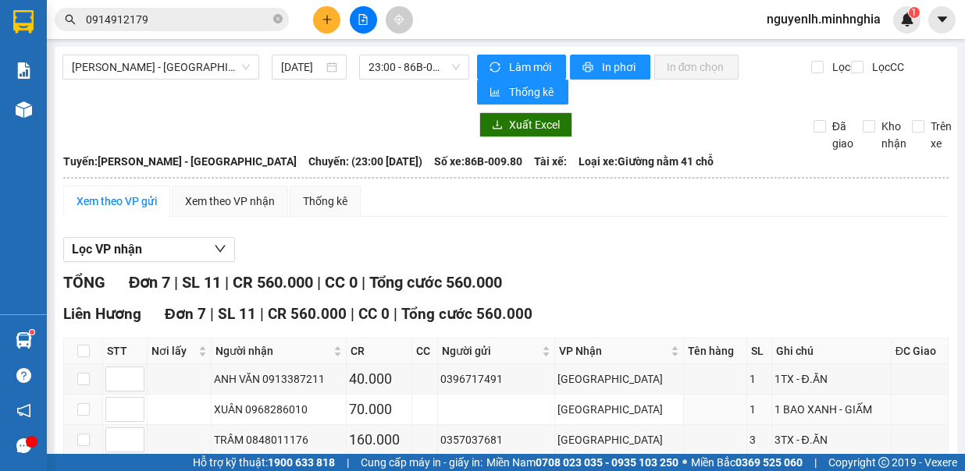
scroll to position [192, 0]
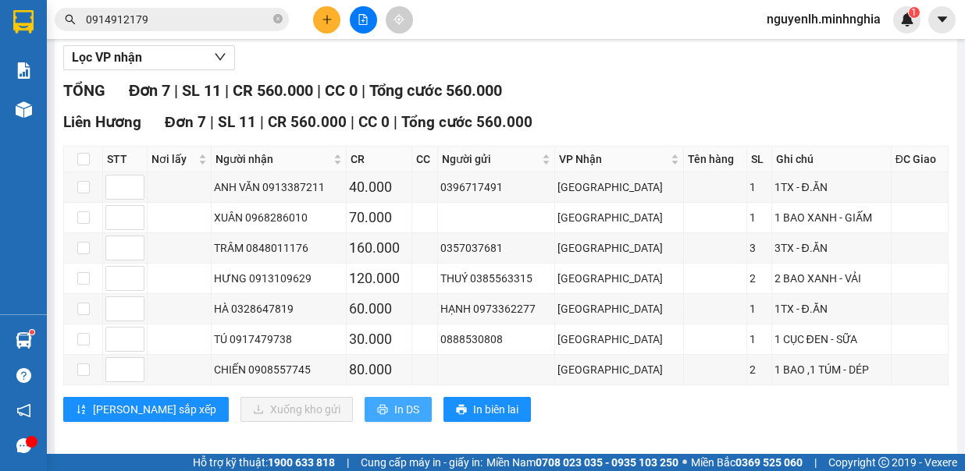
click at [365, 397] on button "In DS" at bounding box center [398, 409] width 67 height 25
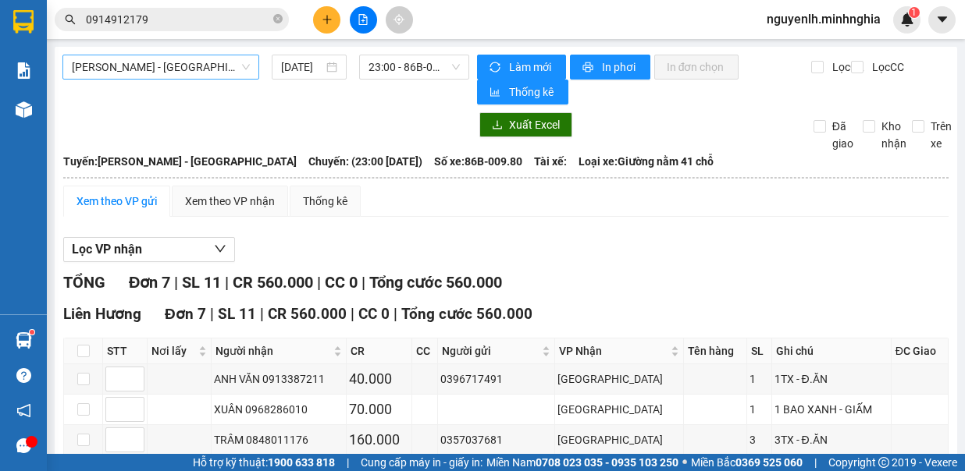
click at [190, 58] on span "[PERSON_NAME] - [GEOGRAPHIC_DATA]" at bounding box center [161, 66] width 178 height 23
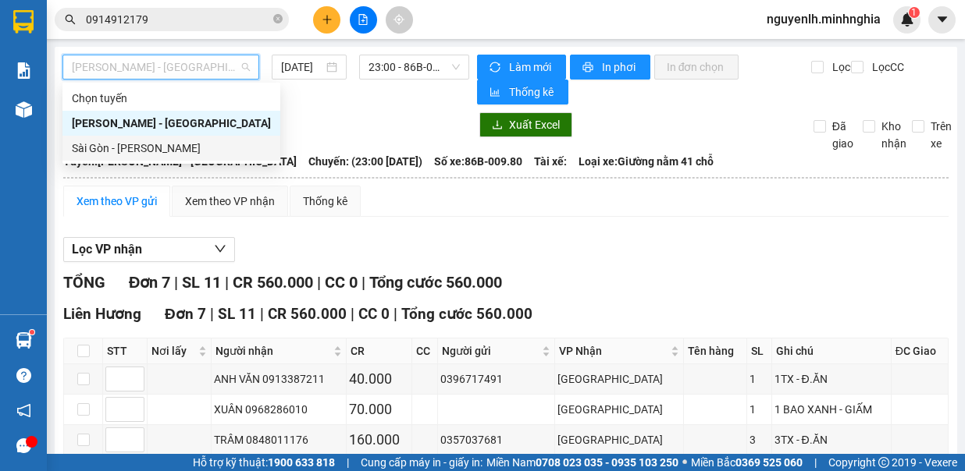
click at [162, 144] on div "Sài Gòn - [PERSON_NAME]" at bounding box center [171, 148] width 199 height 17
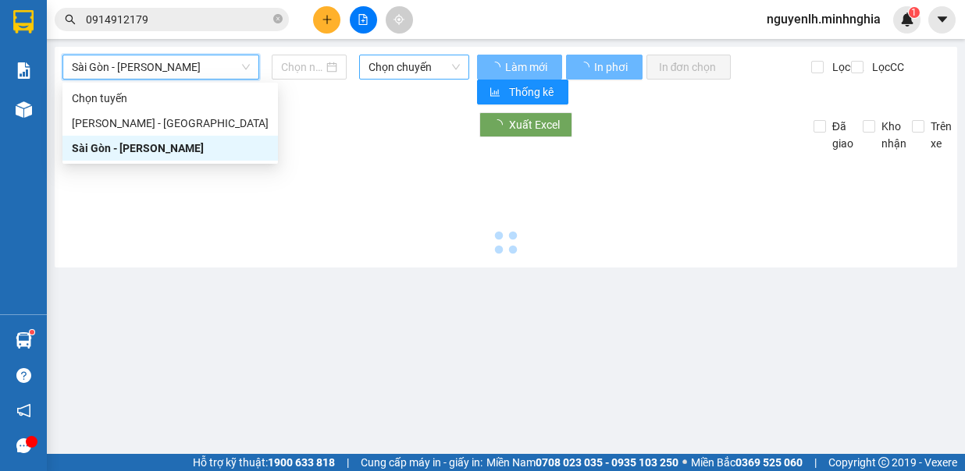
click at [425, 66] on span "Chọn chuyến" at bounding box center [413, 66] width 91 height 23
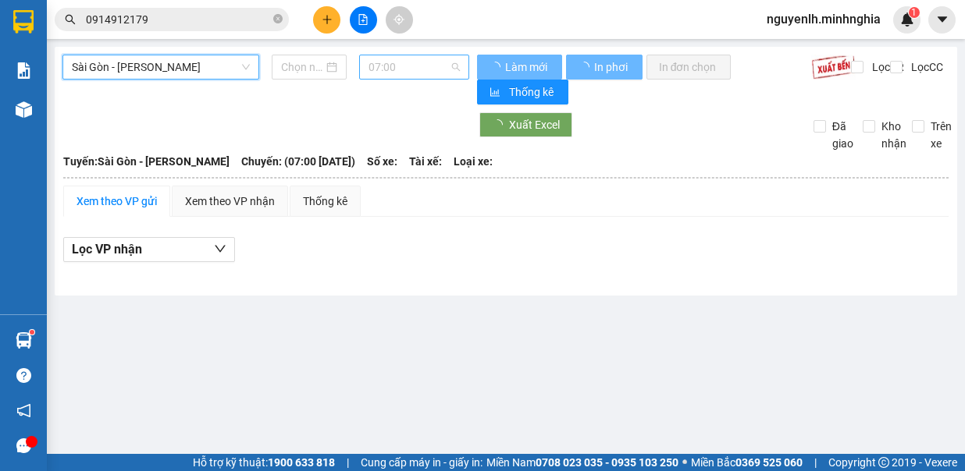
type input "[DATE]"
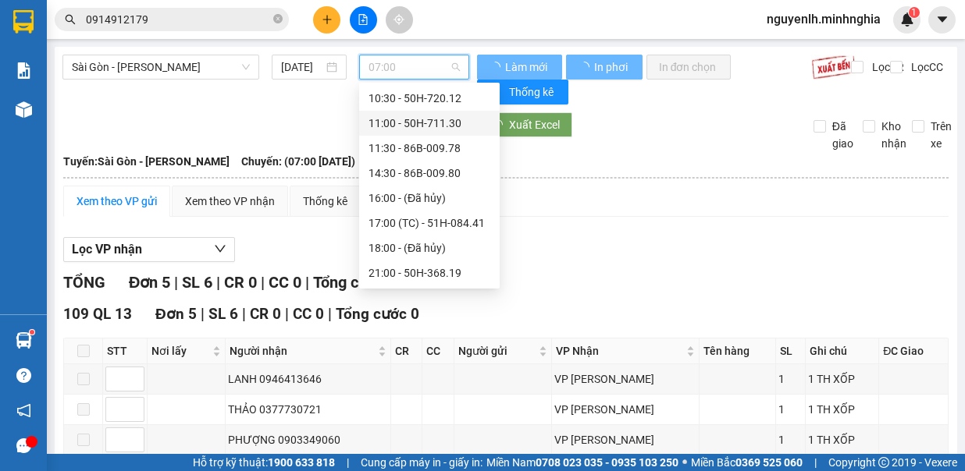
scroll to position [25, 0]
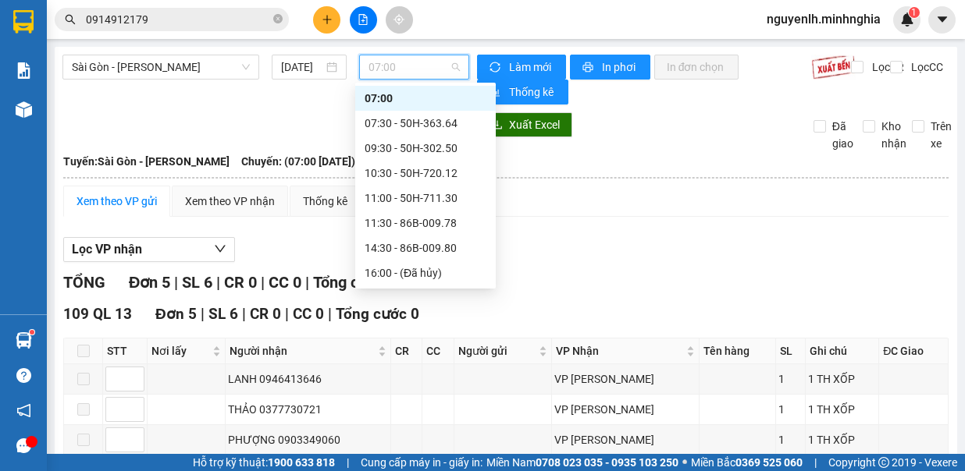
scroll to position [103, 0]
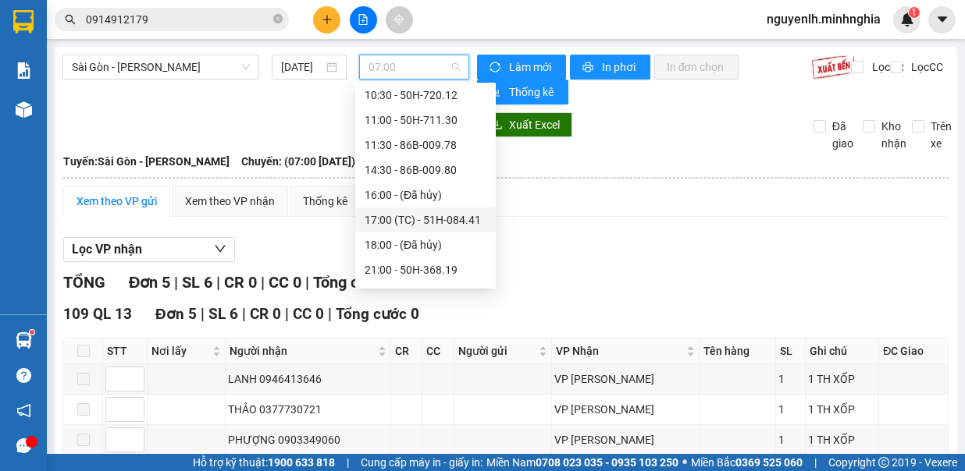
click at [440, 213] on div "17:00 (TC) - 51H-084.41" at bounding box center [426, 220] width 122 height 17
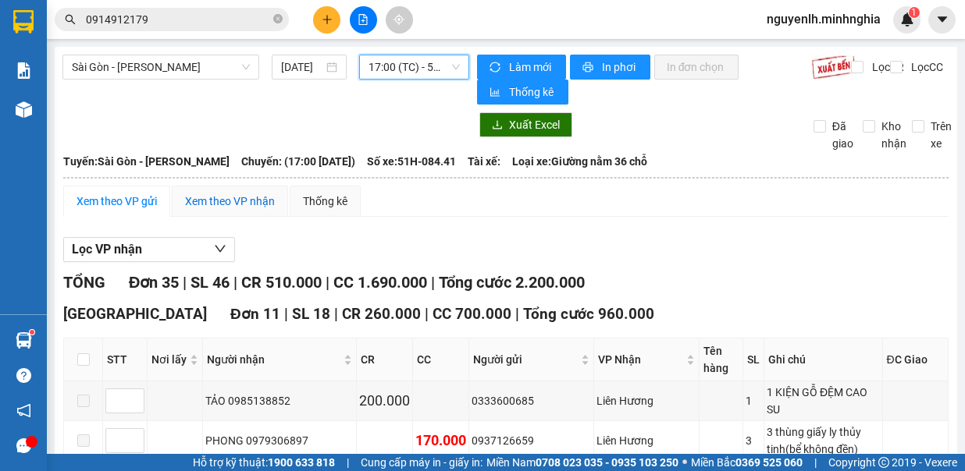
click at [249, 202] on div "Xem theo VP nhận" at bounding box center [230, 201] width 90 height 17
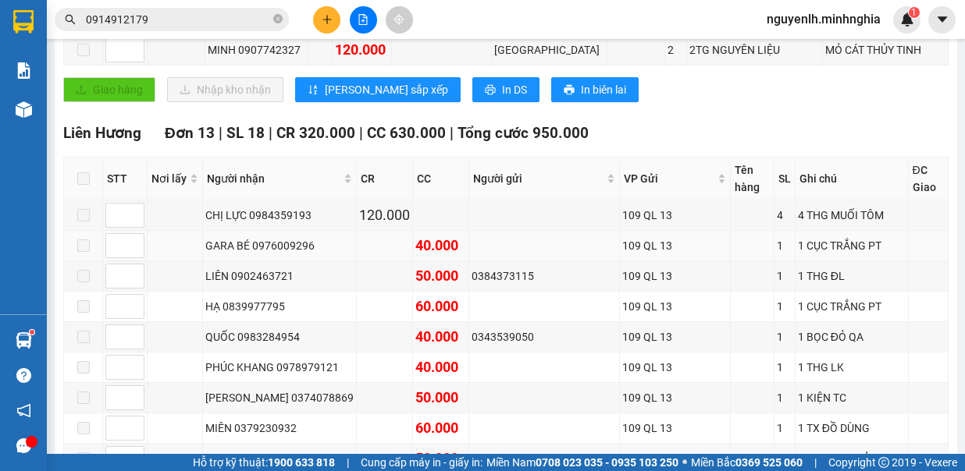
scroll to position [781, 0]
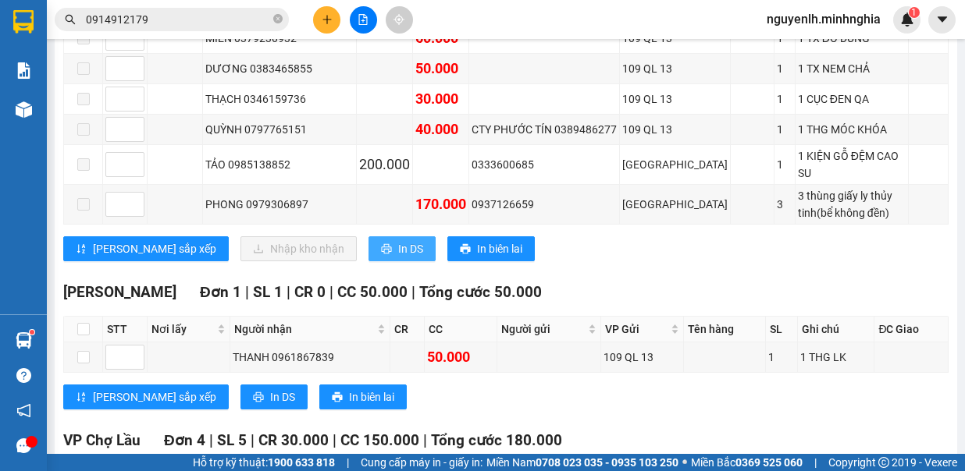
click at [398, 240] on span "In DS" at bounding box center [410, 248] width 25 height 17
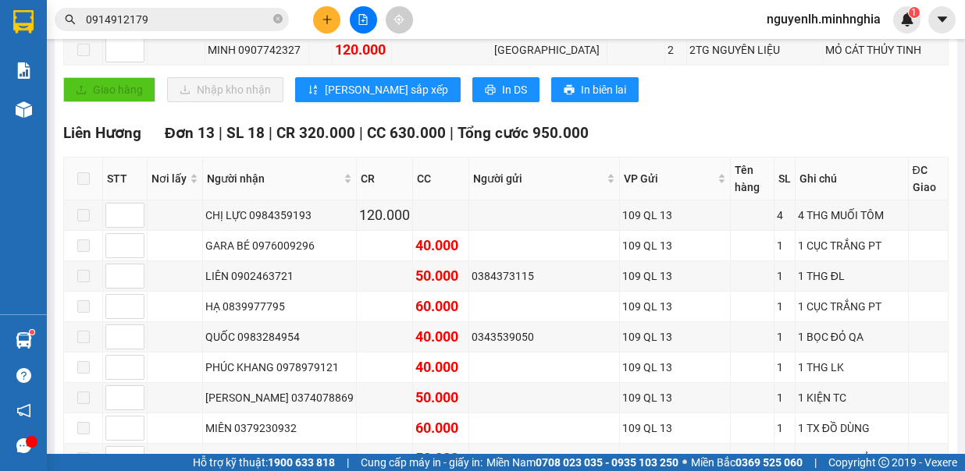
scroll to position [0, 0]
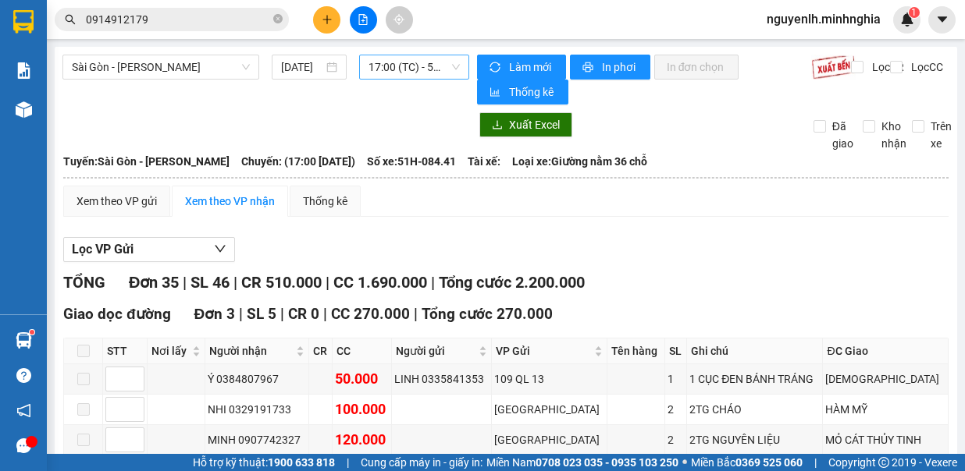
click at [414, 71] on span "17:00 (TC) - 51H-084.41" at bounding box center [413, 66] width 91 height 23
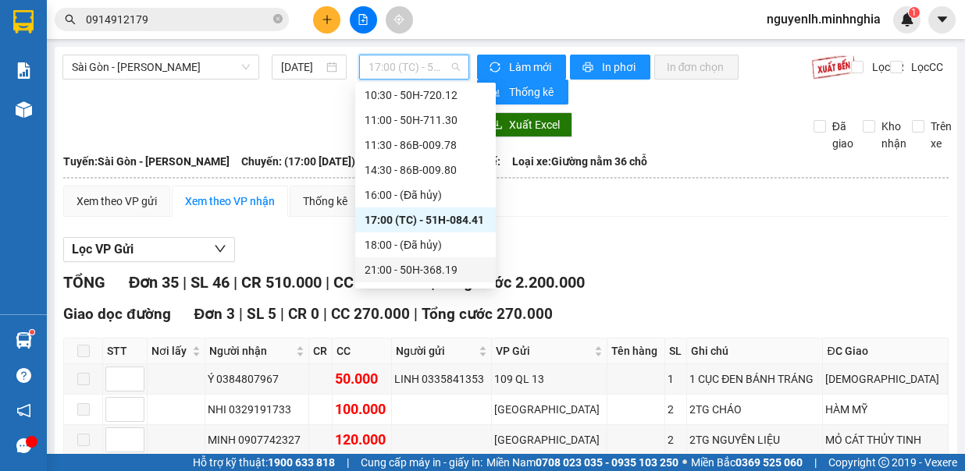
click at [453, 260] on div "21:00 - 50H-368.19" at bounding box center [425, 270] width 141 height 25
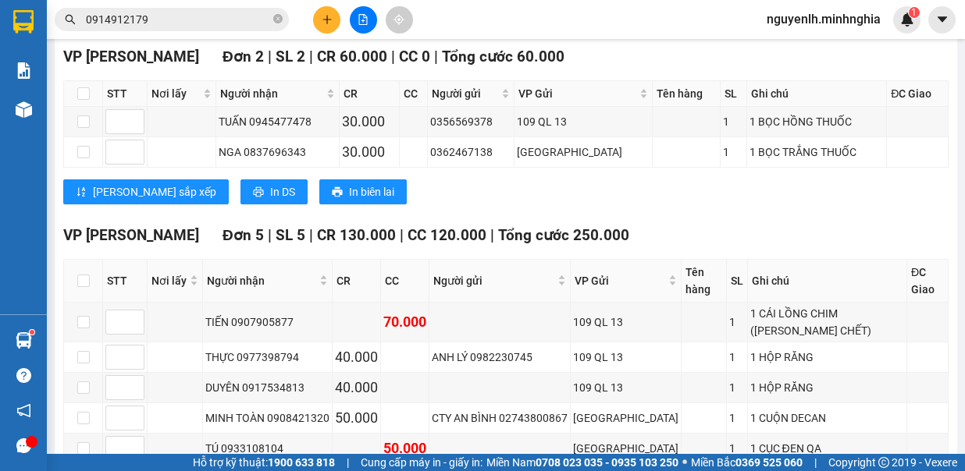
scroll to position [981, 0]
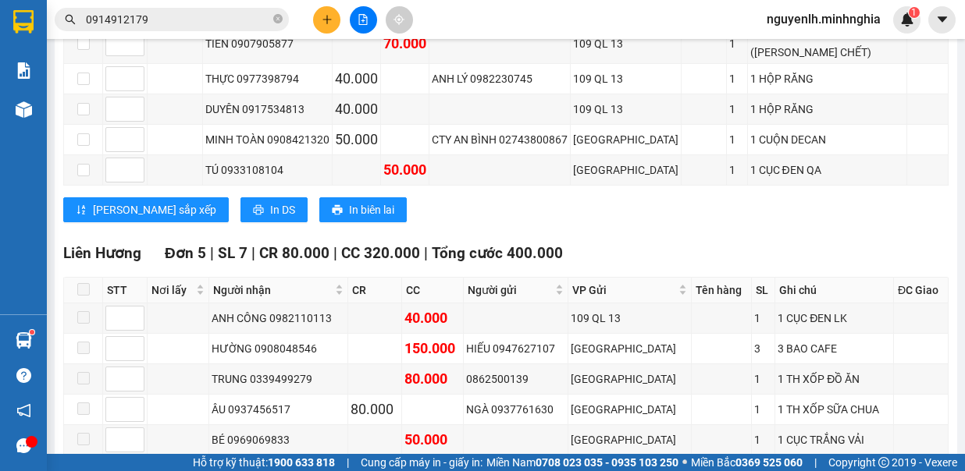
click at [398, 471] on span "In DS" at bounding box center [410, 479] width 25 height 17
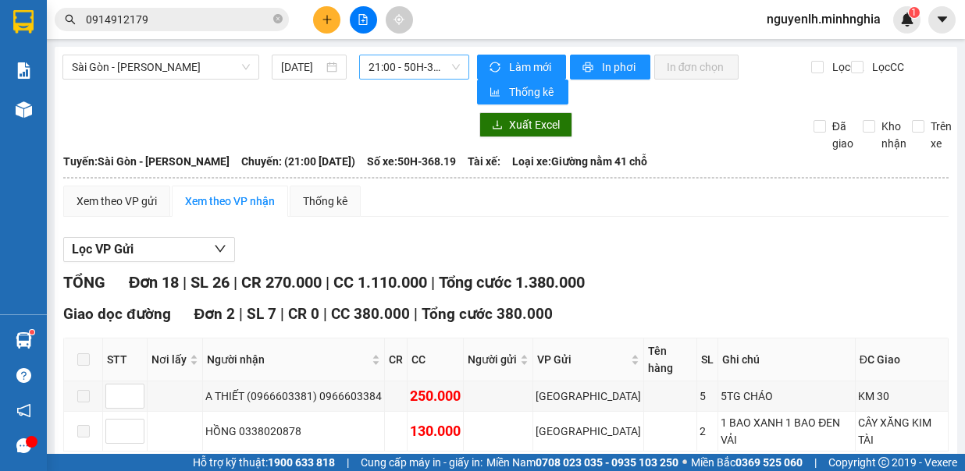
click at [408, 64] on span "21:00 - 50H-368.19" at bounding box center [413, 66] width 91 height 23
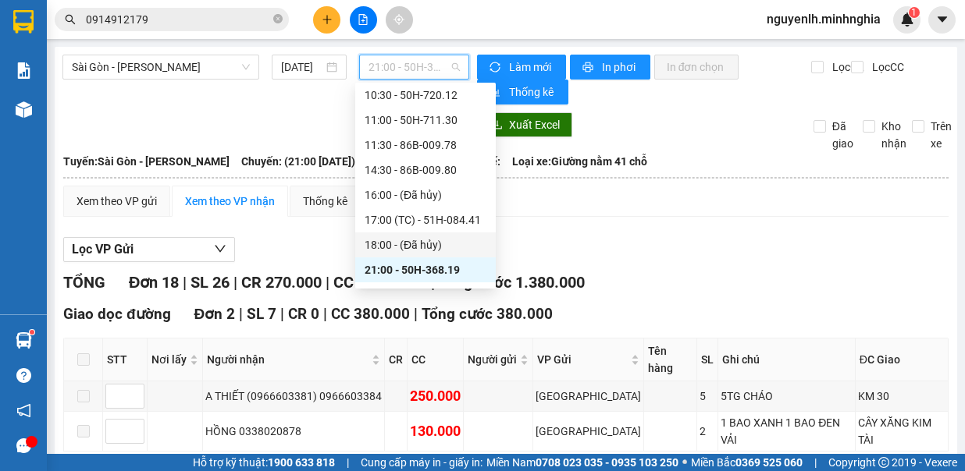
scroll to position [150, 0]
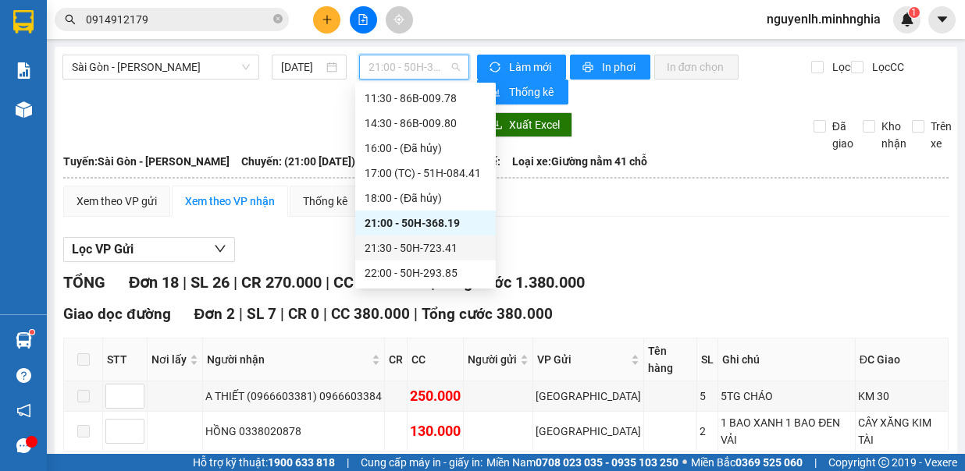
click at [438, 248] on div "21:30 - 50H-723.41" at bounding box center [426, 248] width 122 height 17
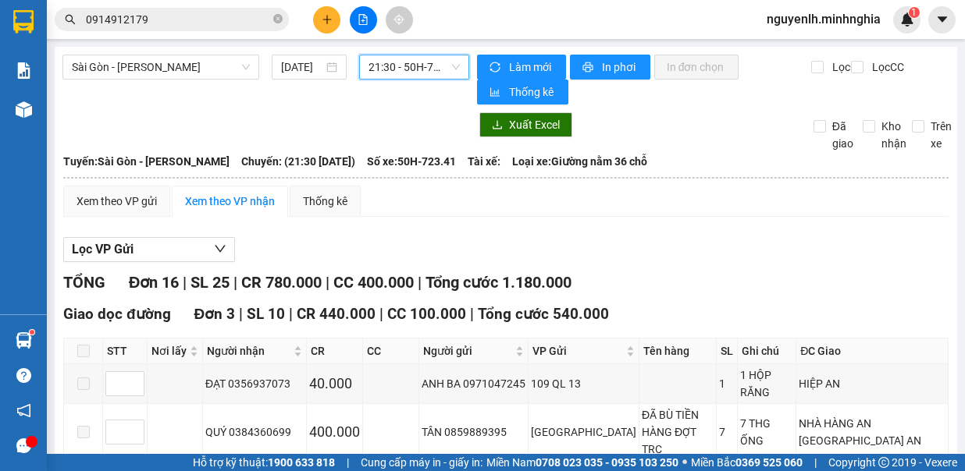
click at [400, 64] on span "21:30 - 50H-723.41" at bounding box center [413, 66] width 91 height 23
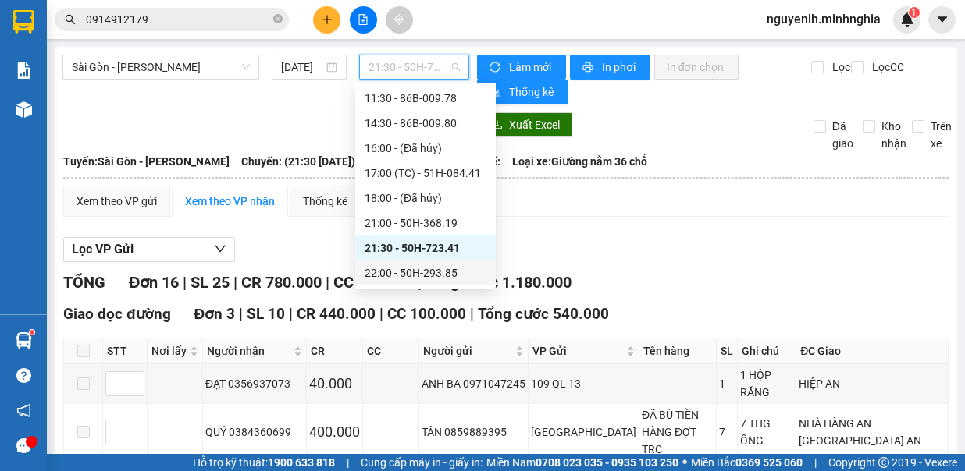
click at [446, 274] on div "22:00 - 50H-293.85" at bounding box center [426, 273] width 122 height 17
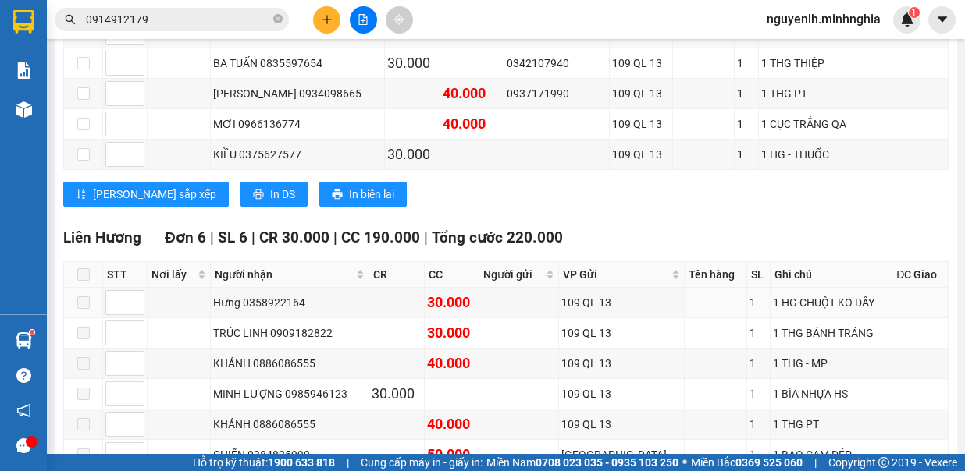
scroll to position [703, 0]
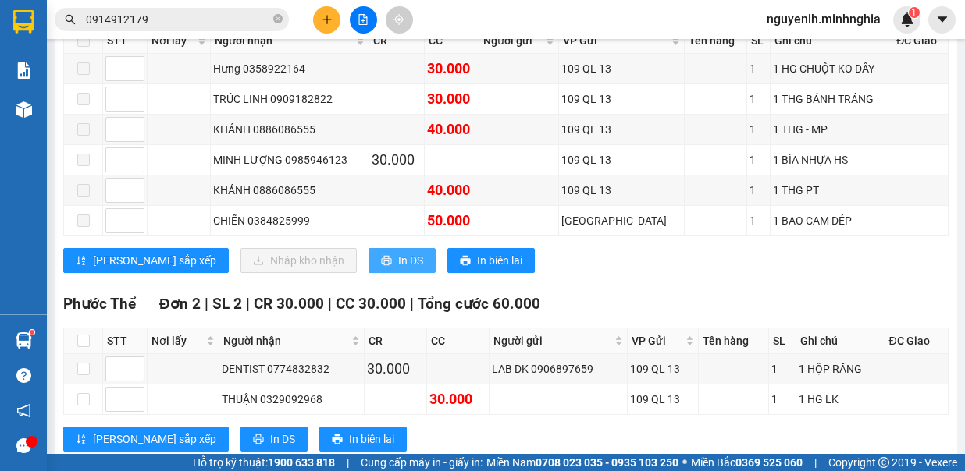
click at [398, 252] on span "In DS" at bounding box center [410, 260] width 25 height 17
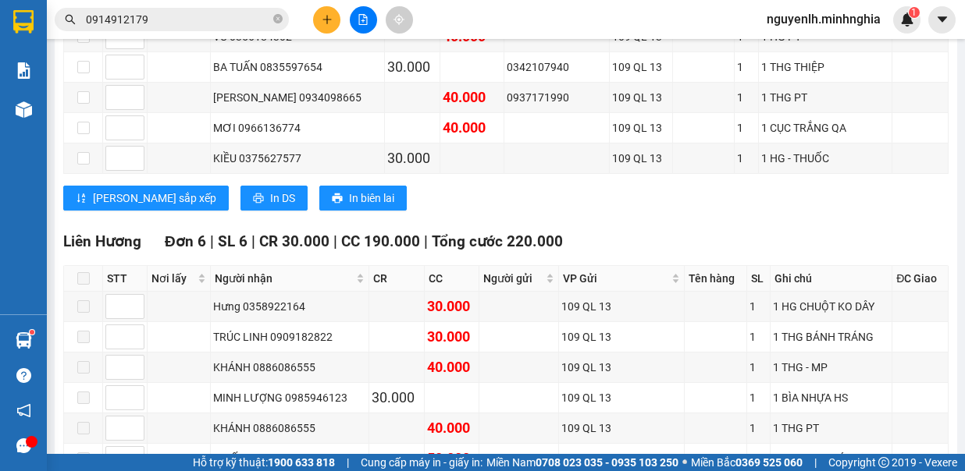
scroll to position [0, 0]
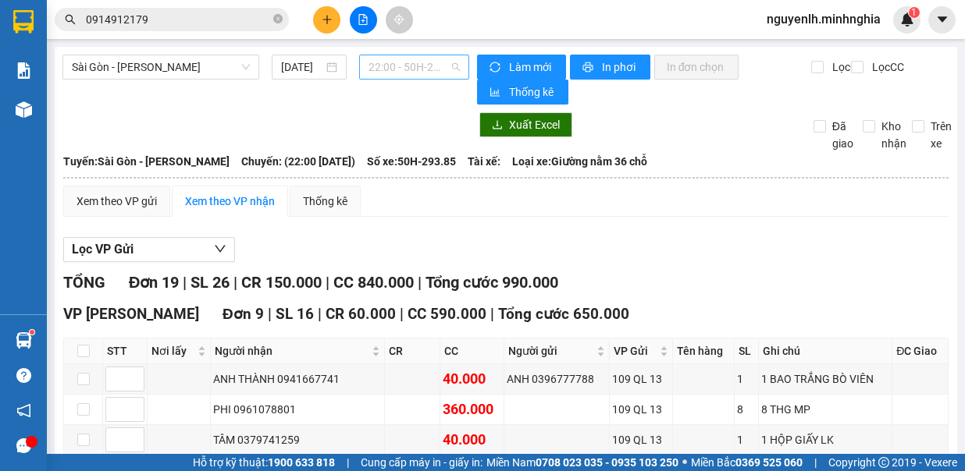
click at [411, 73] on span "22:00 - 50H-293.85" at bounding box center [413, 66] width 91 height 23
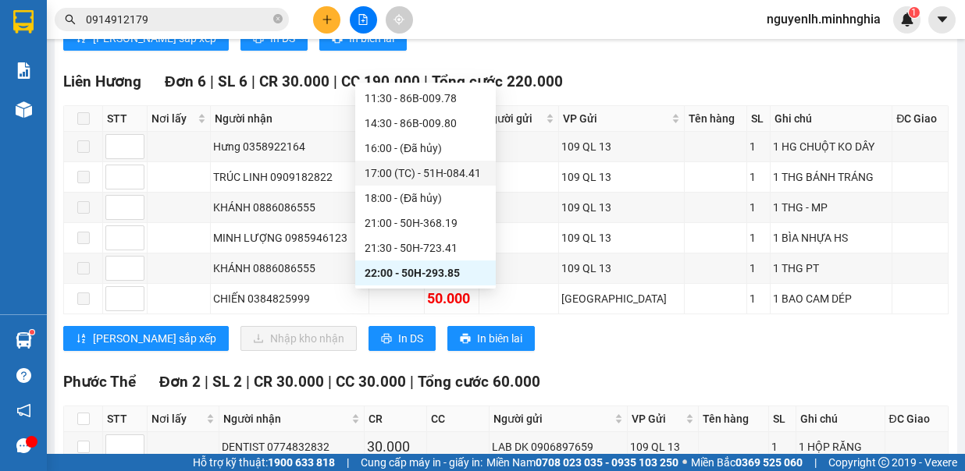
scroll to position [781, 0]
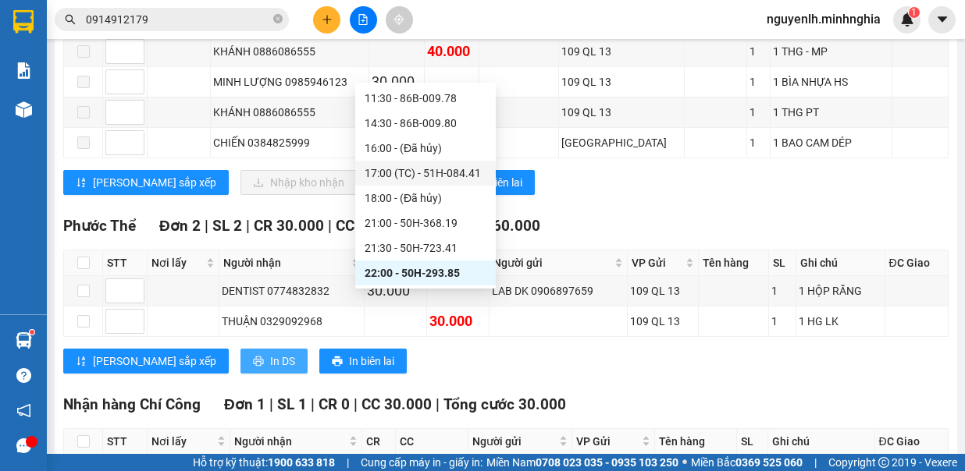
click at [270, 353] on span "In DS" at bounding box center [282, 361] width 25 height 17
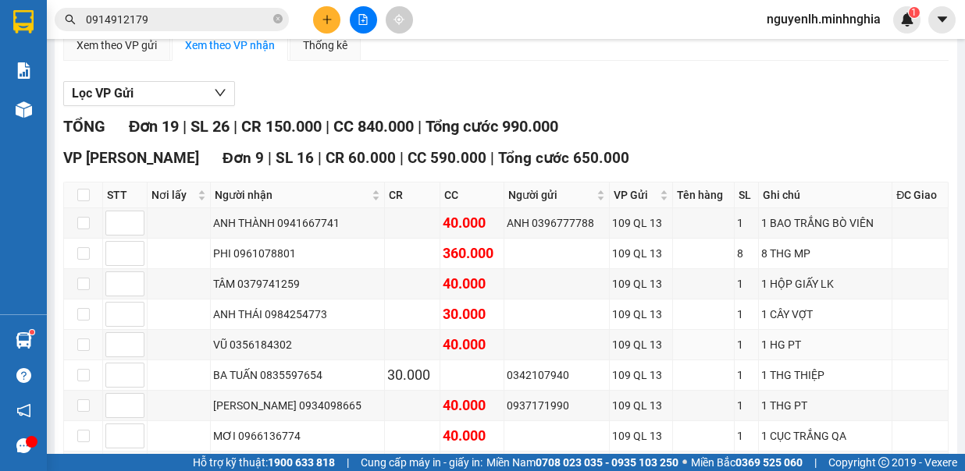
scroll to position [0, 0]
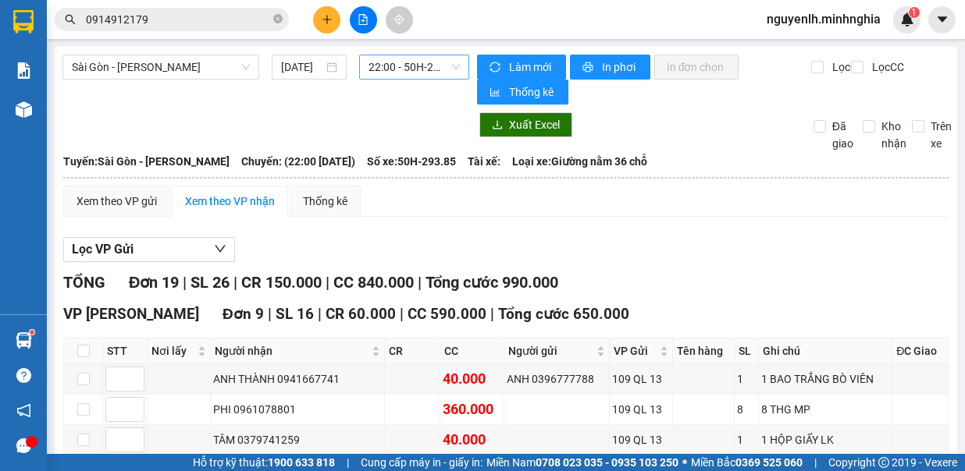
click at [418, 66] on span "22:00 - 50H-293.85" at bounding box center [413, 66] width 91 height 23
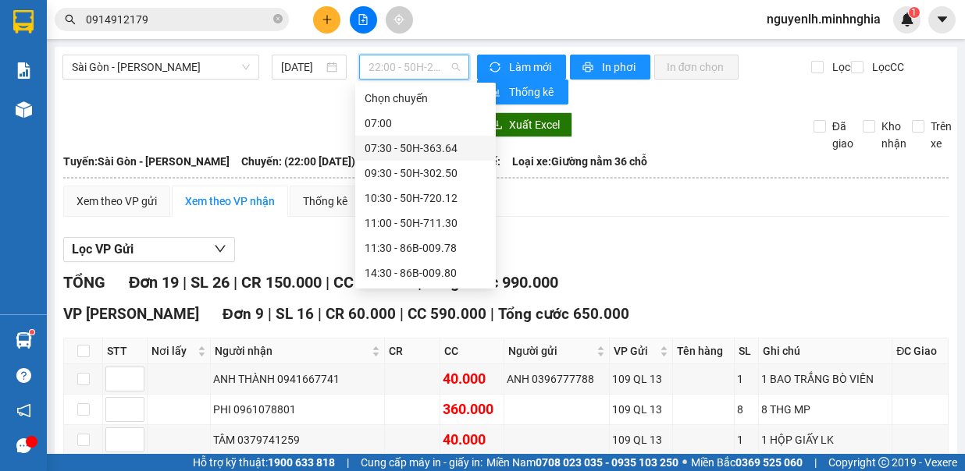
click at [450, 141] on div "07:30 - 50H-363.64" at bounding box center [426, 148] width 122 height 17
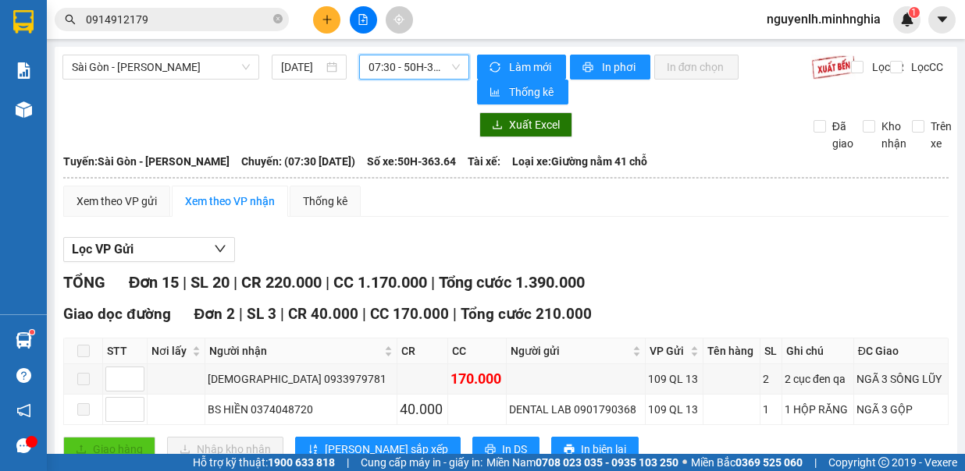
click at [397, 69] on span "07:30 - 50H-363.64" at bounding box center [413, 66] width 91 height 23
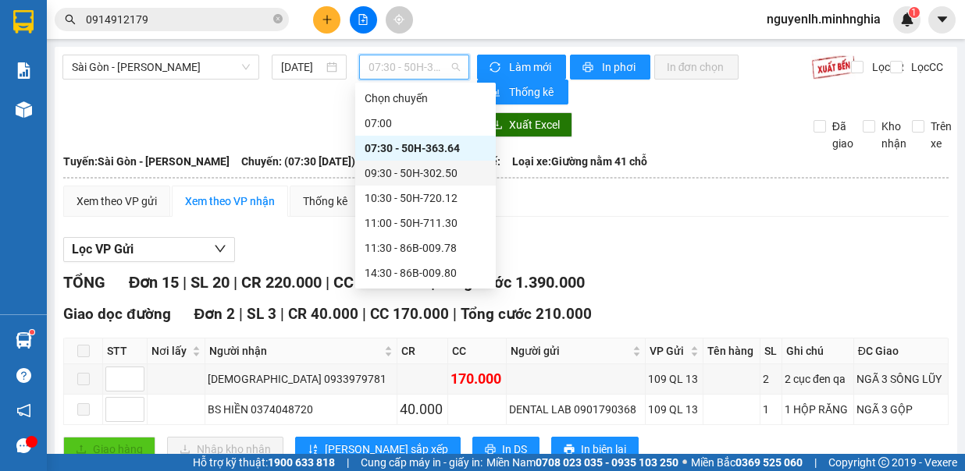
click at [422, 178] on div "09:30 - 50H-302.50" at bounding box center [426, 173] width 122 height 17
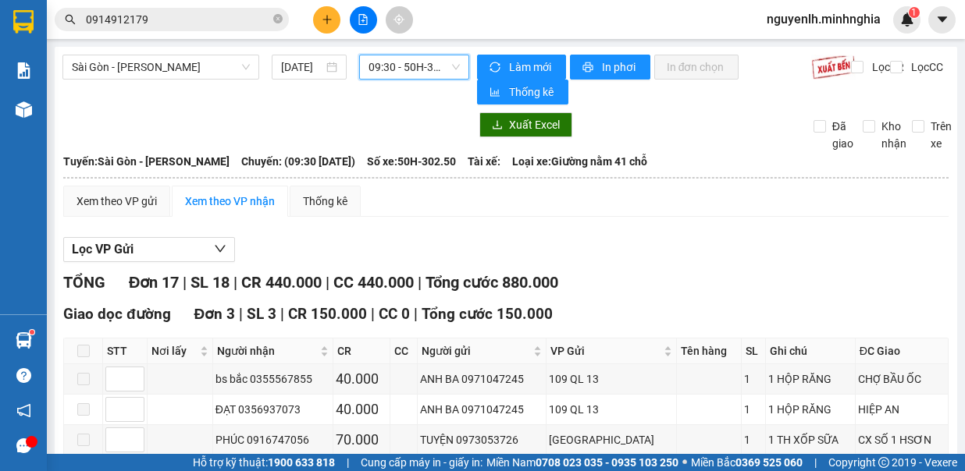
click at [412, 75] on span "09:30 - 50H-302.50" at bounding box center [413, 66] width 91 height 23
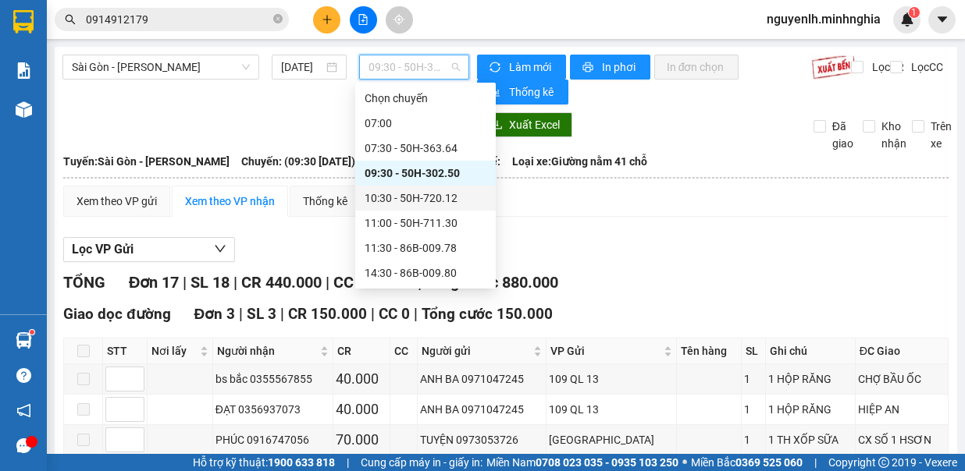
click at [438, 196] on div "10:30 - 50H-720.12" at bounding box center [426, 198] width 122 height 17
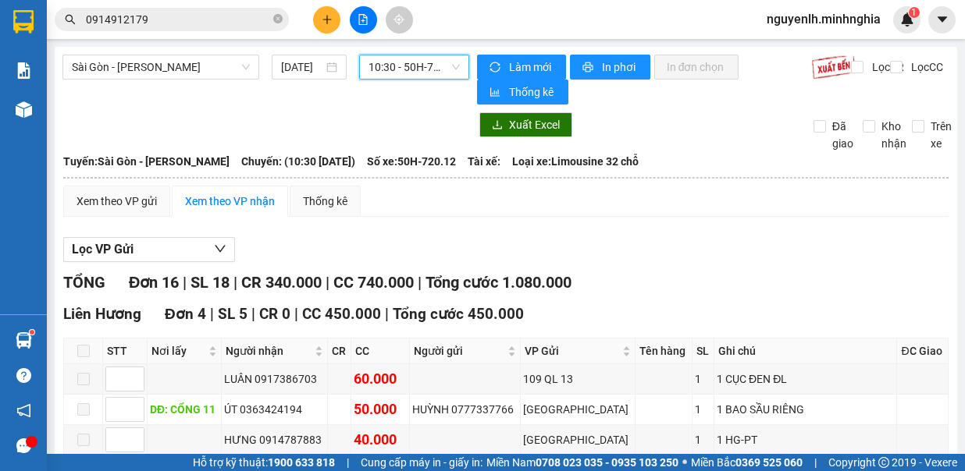
click at [416, 59] on span "10:30 - 50H-720.12" at bounding box center [413, 66] width 91 height 23
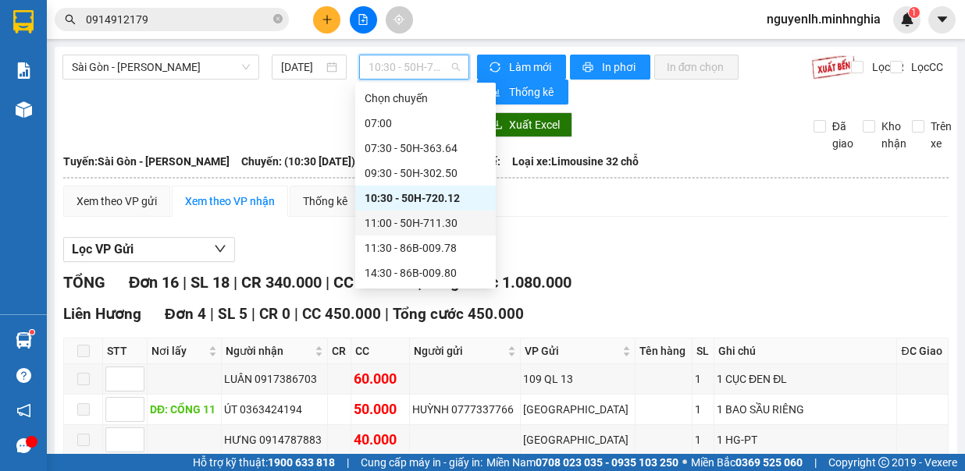
click at [450, 223] on div "11:00 - 50H-711.30" at bounding box center [426, 223] width 122 height 17
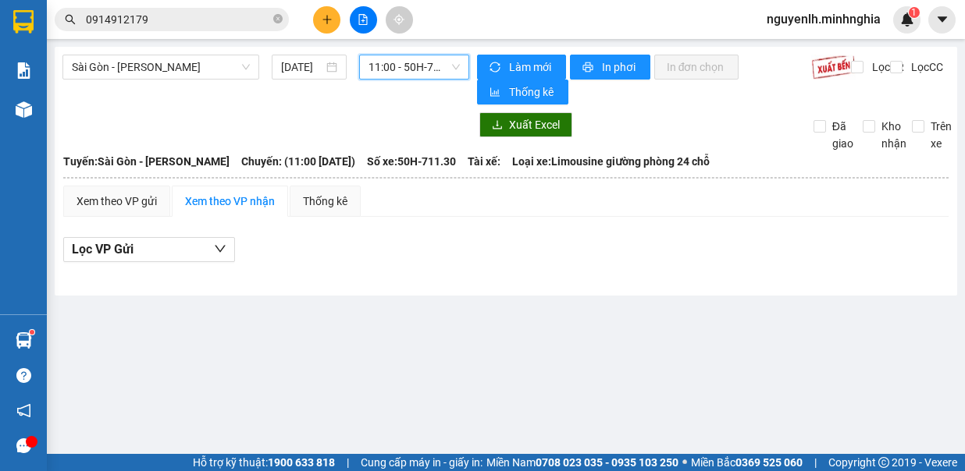
click at [418, 62] on span "11:00 - 50H-711.30" at bounding box center [413, 66] width 91 height 23
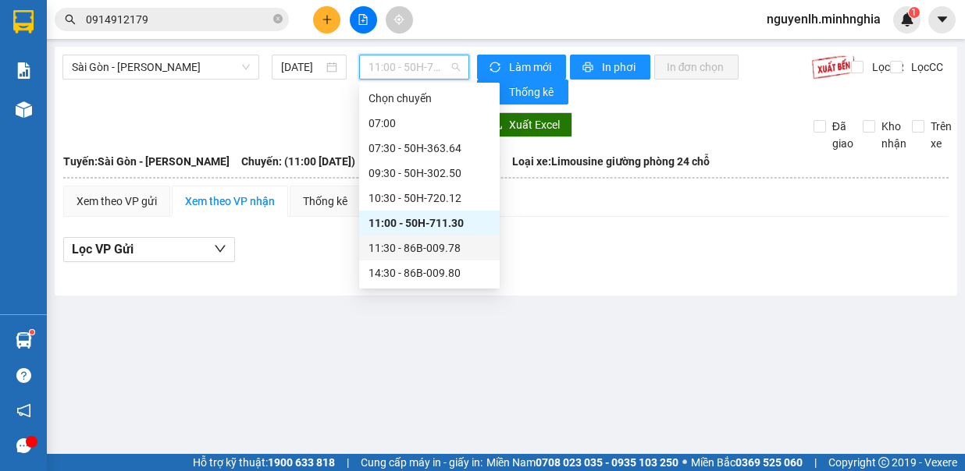
click at [414, 250] on div "11:30 - 86B-009.78" at bounding box center [429, 248] width 122 height 17
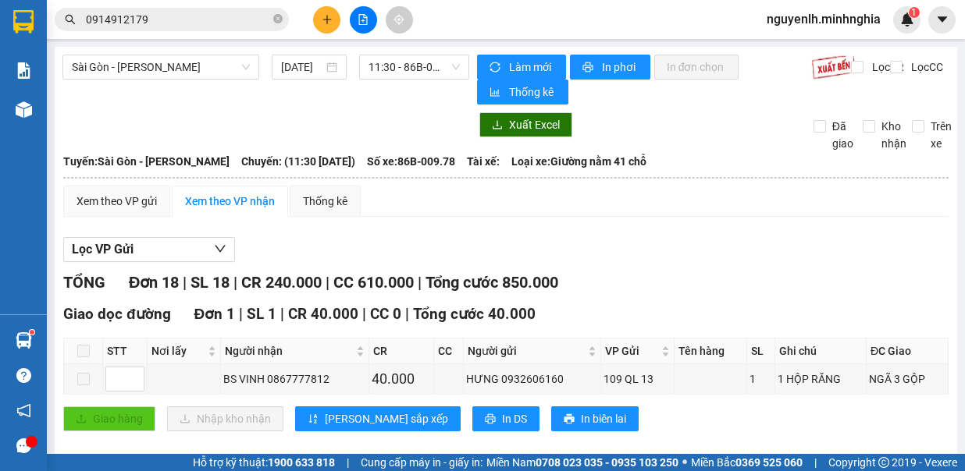
click at [409, 84] on div "Sài Gòn - Phan Rí [DATE] 11:30 - 86B-009.78" at bounding box center [265, 80] width 407 height 50
click at [405, 66] on span "11:30 - 86B-009.78" at bounding box center [413, 66] width 91 height 23
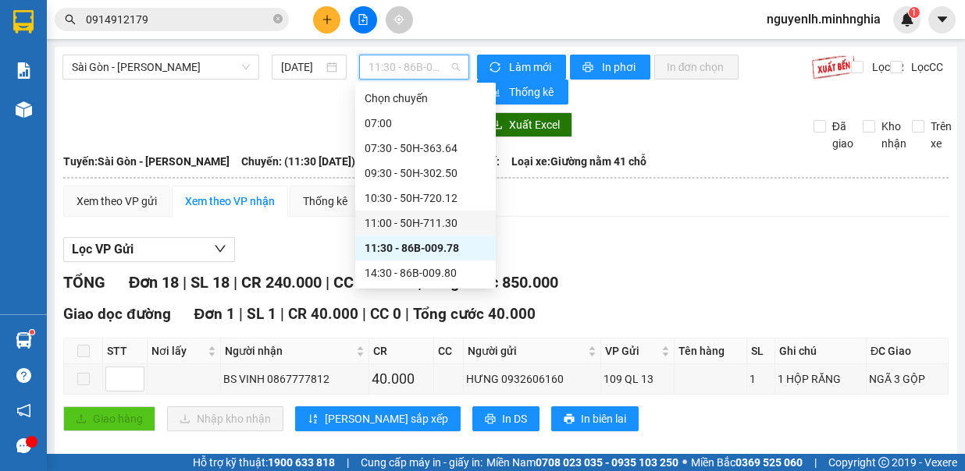
scroll to position [78, 0]
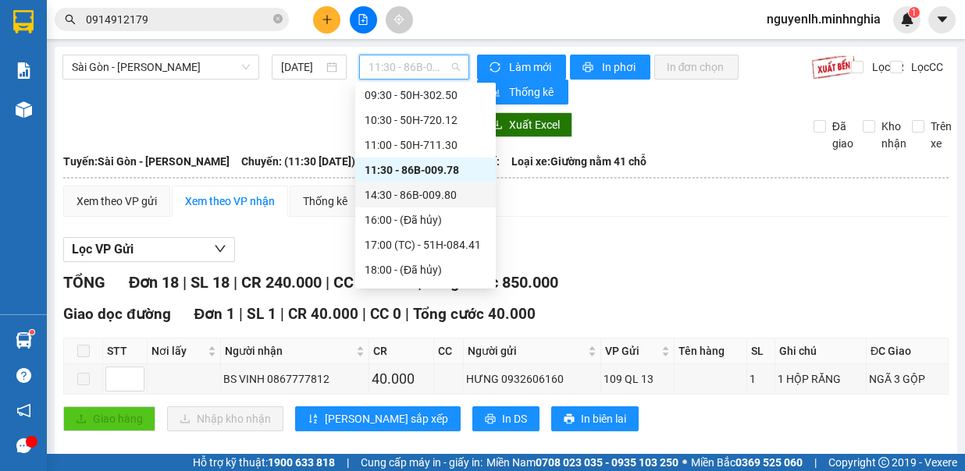
click at [458, 187] on div "14:30 - 86B-009.80" at bounding box center [426, 195] width 122 height 17
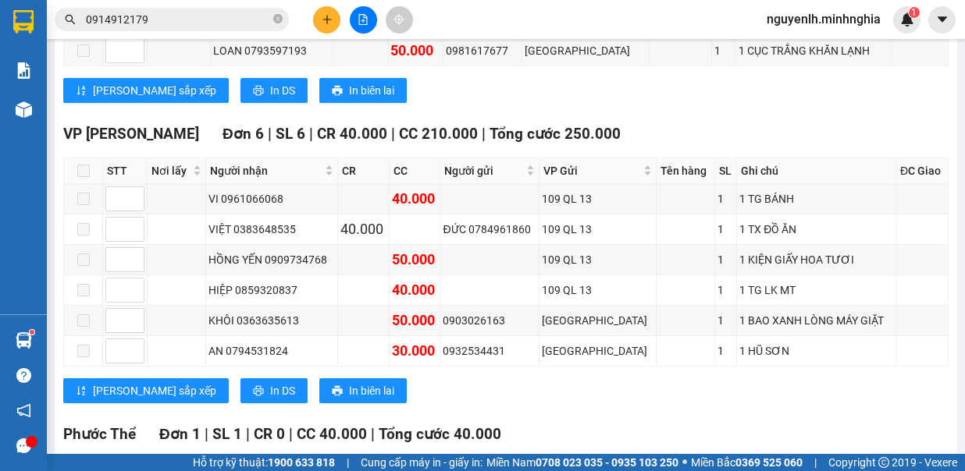
scroll to position [1304, 0]
